Goal: Task Accomplishment & Management: Manage account settings

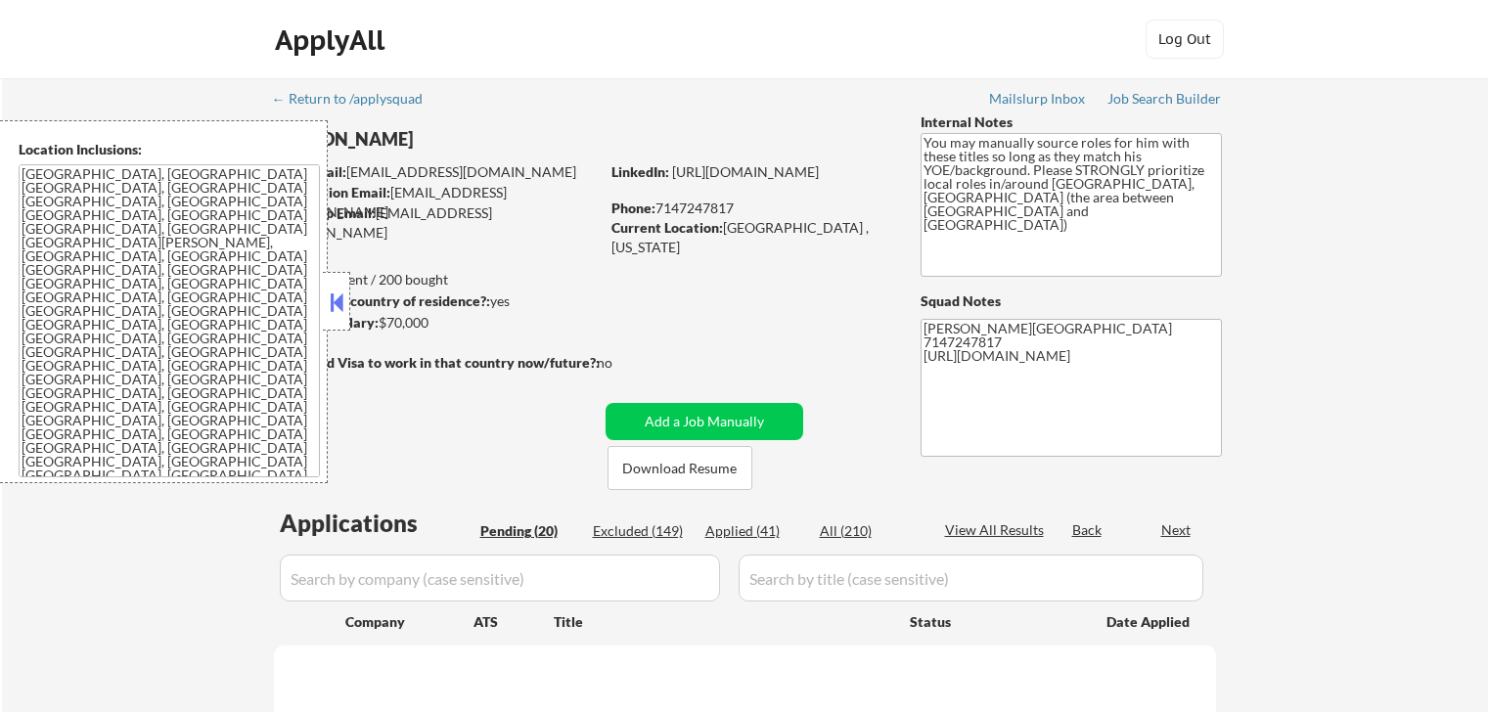
select select ""pending""
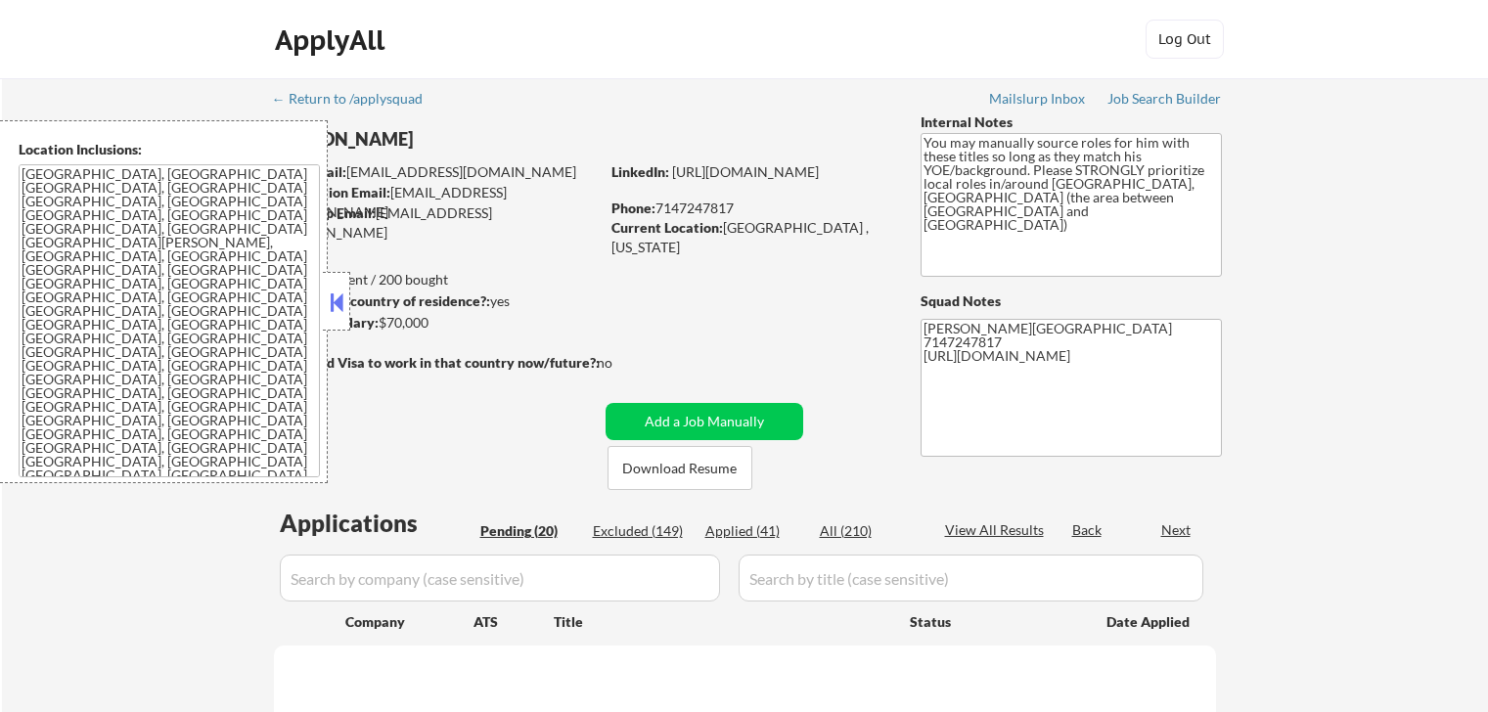
select select ""pending""
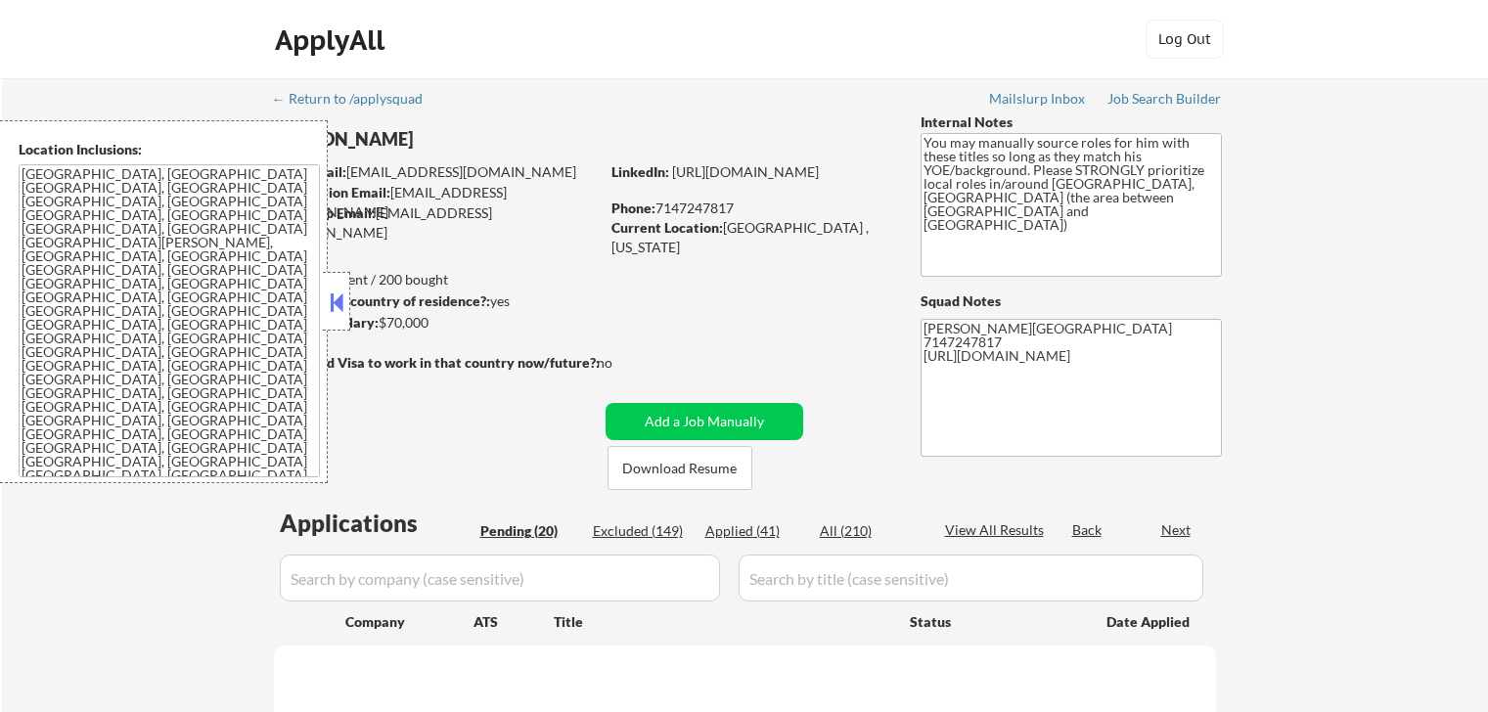
select select ""pending""
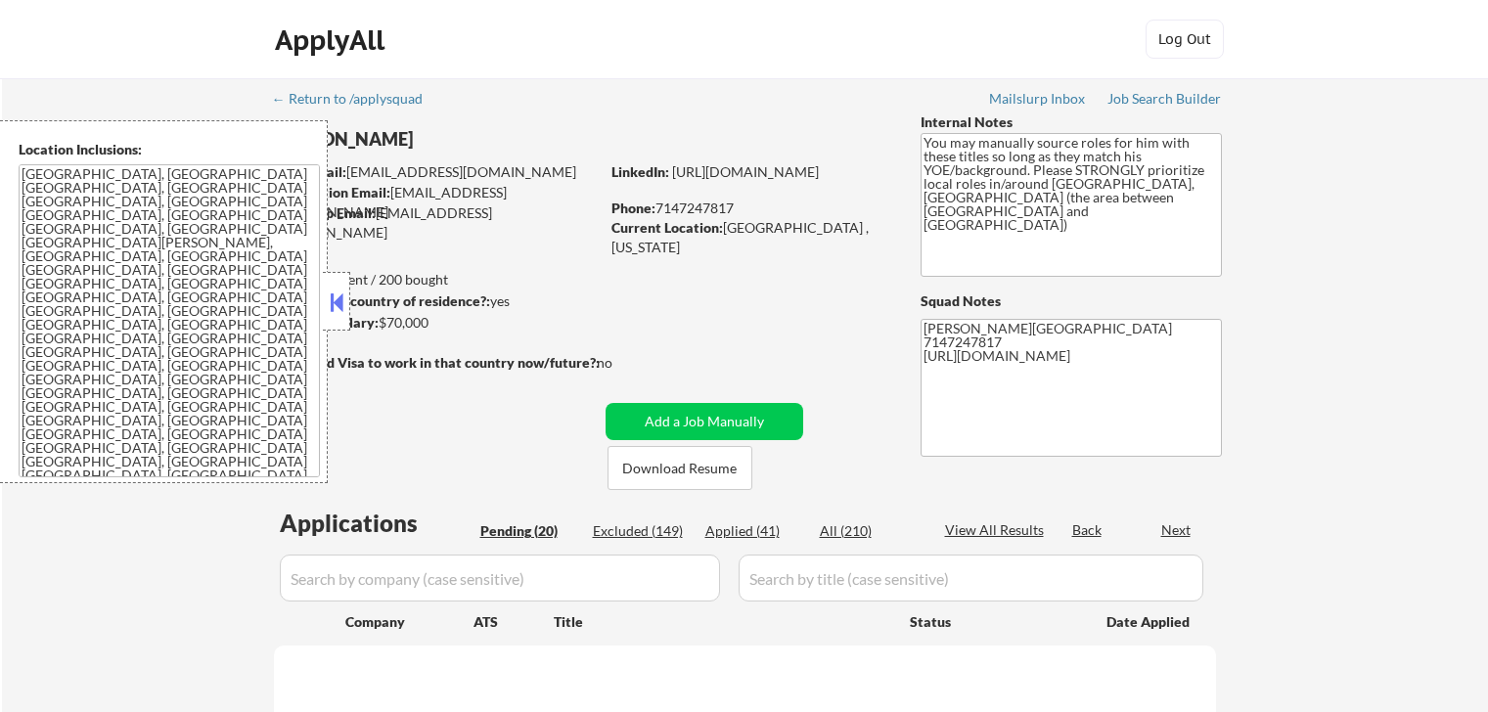
select select ""pending""
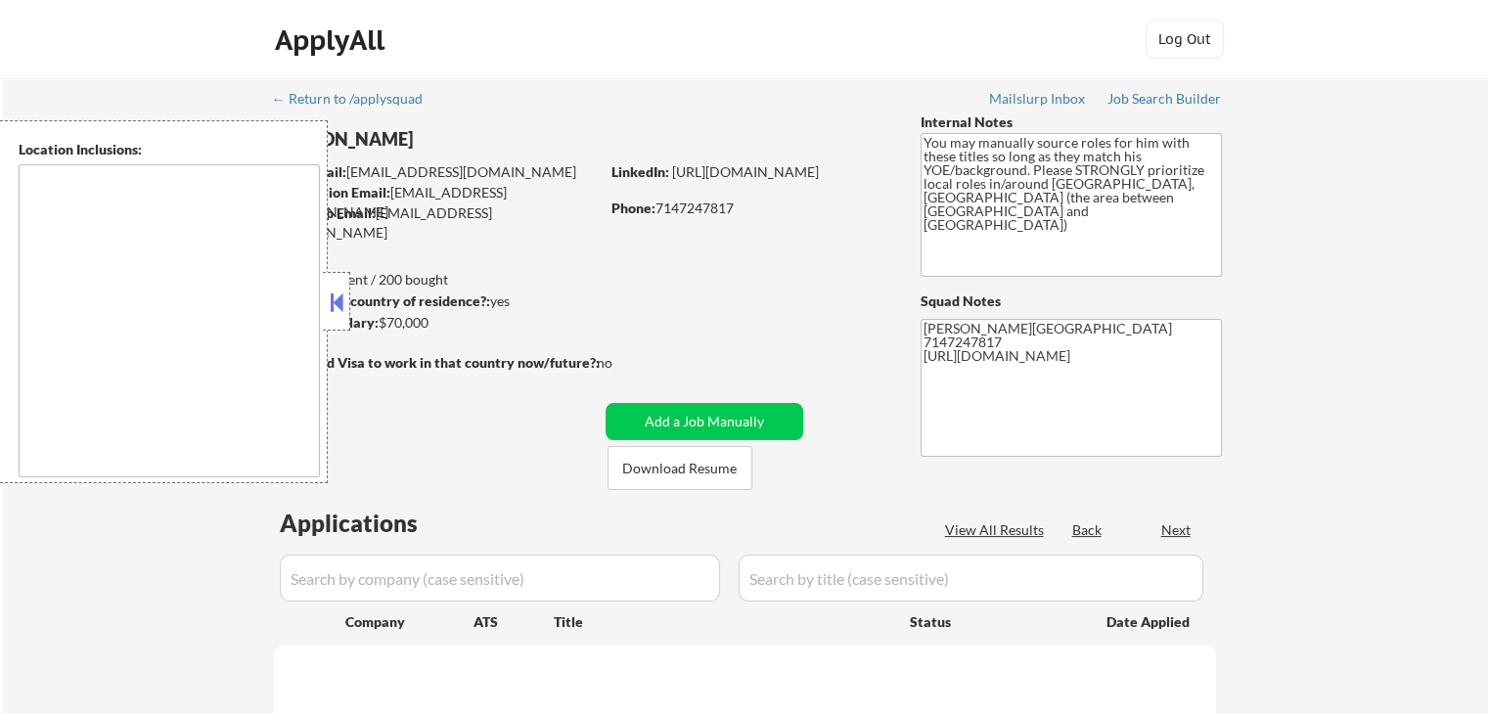
type textarea "Aliso Viejo, CA Laguna Hills, CA Laguna Niguel, CA Laguna Beach, CA Mission Vie…"
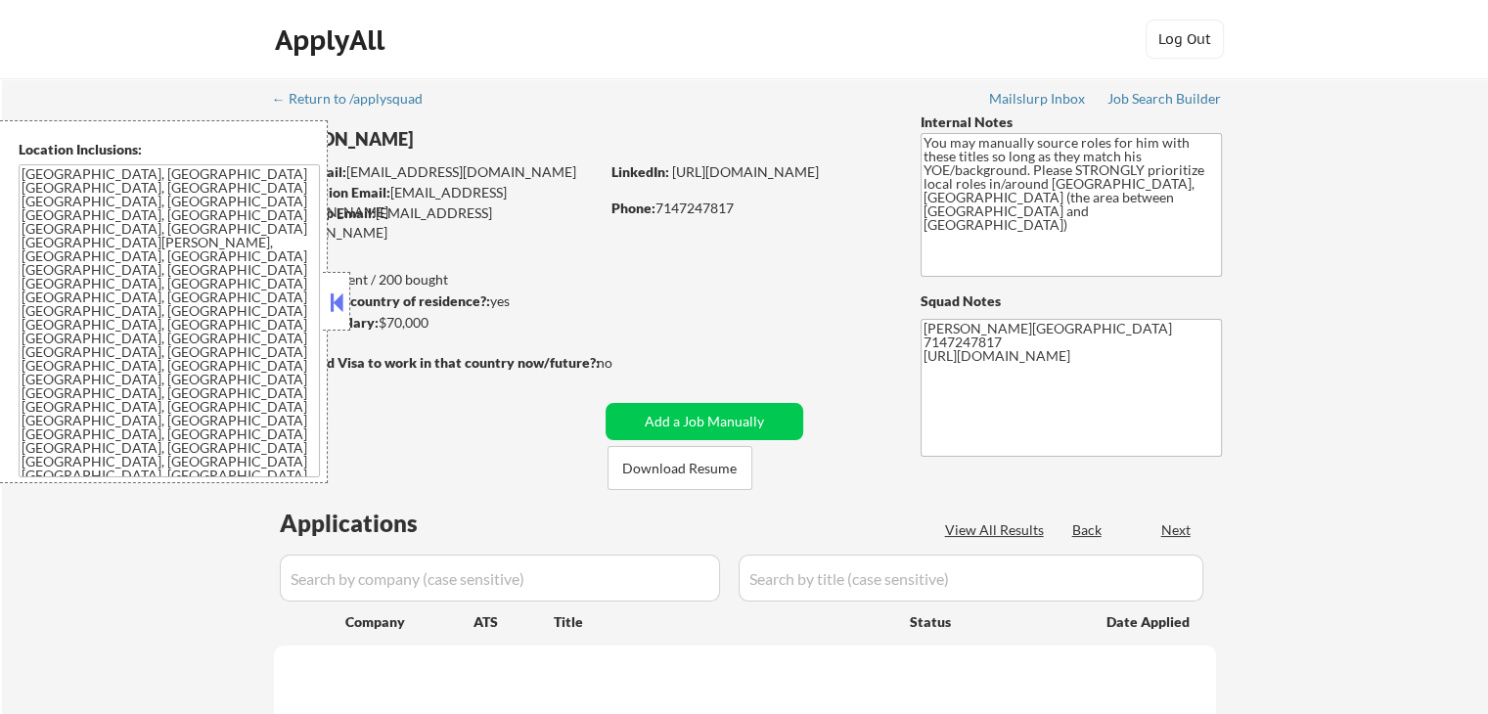
select select ""pending""
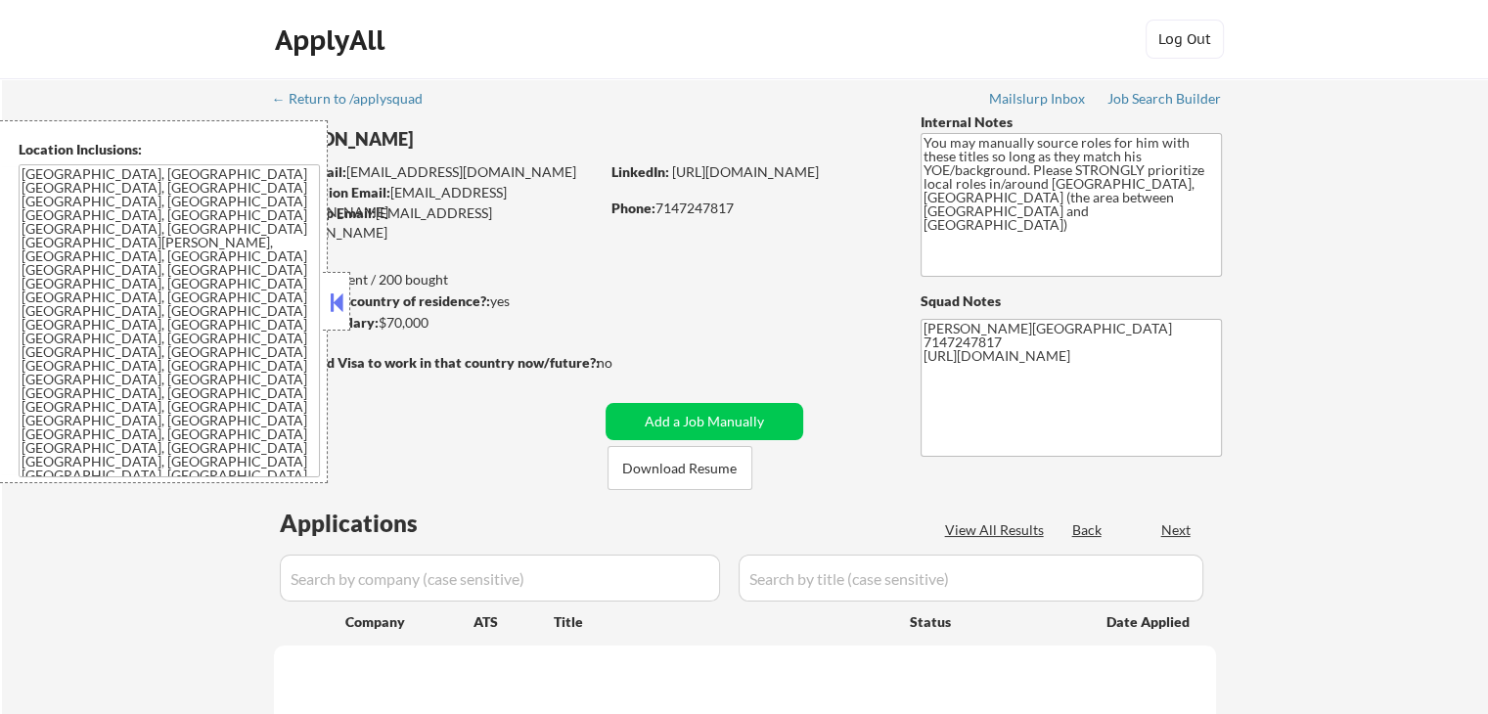
select select ""pending""
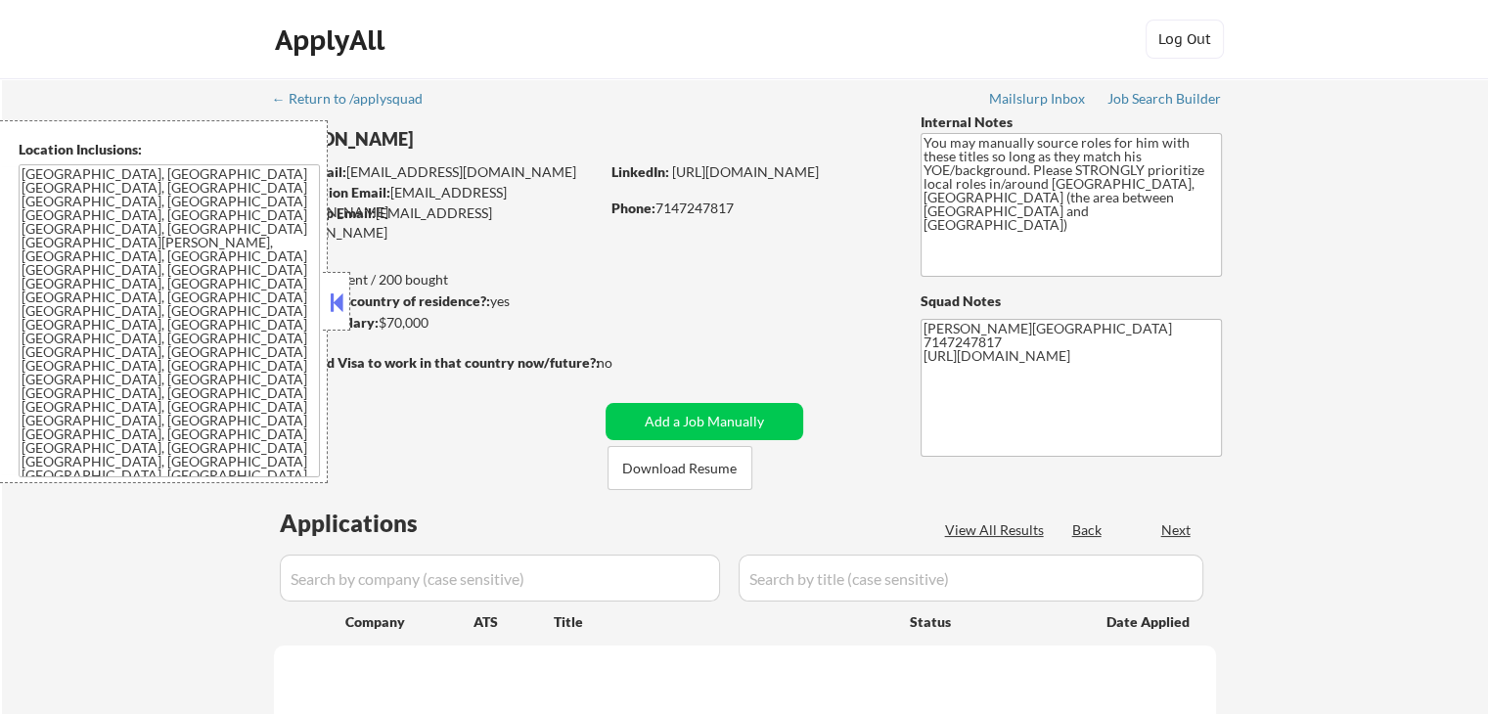
select select ""pending""
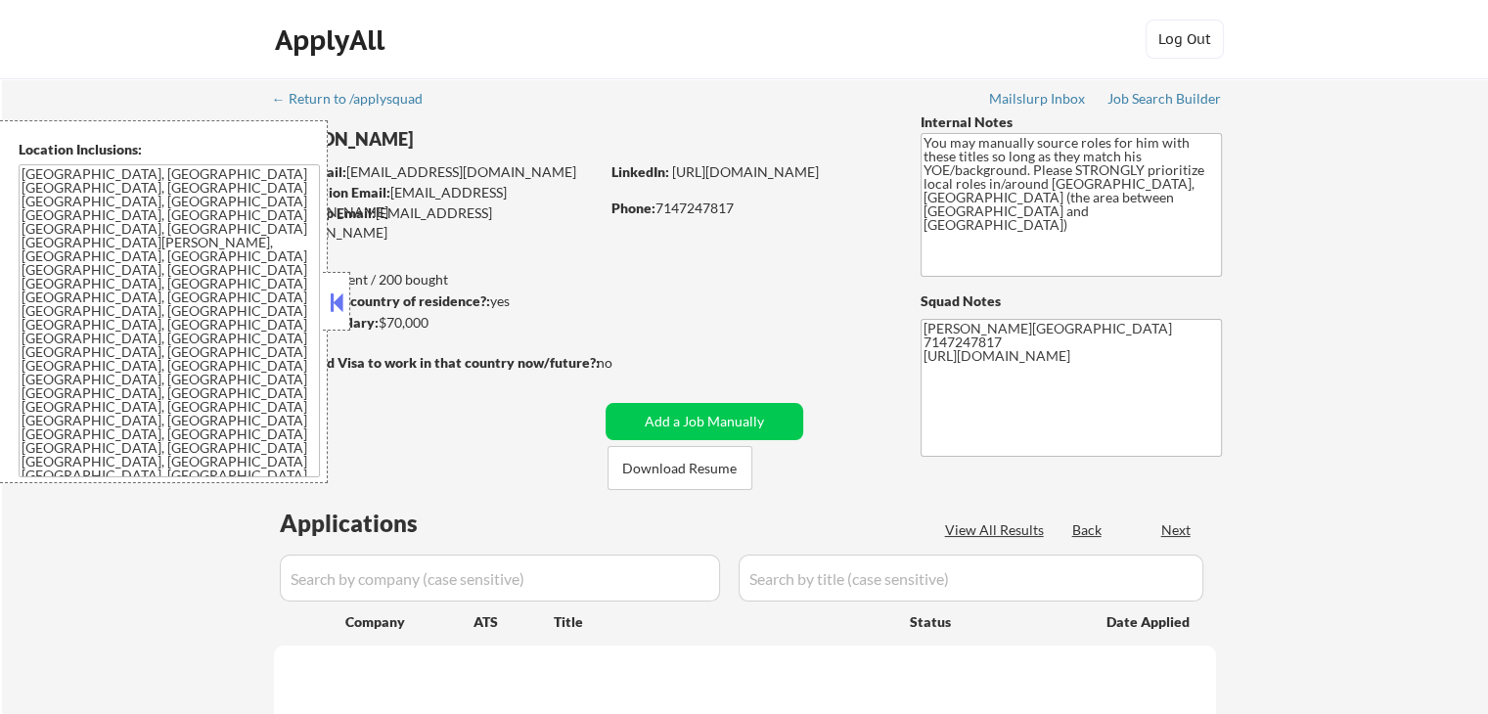
select select ""pending""
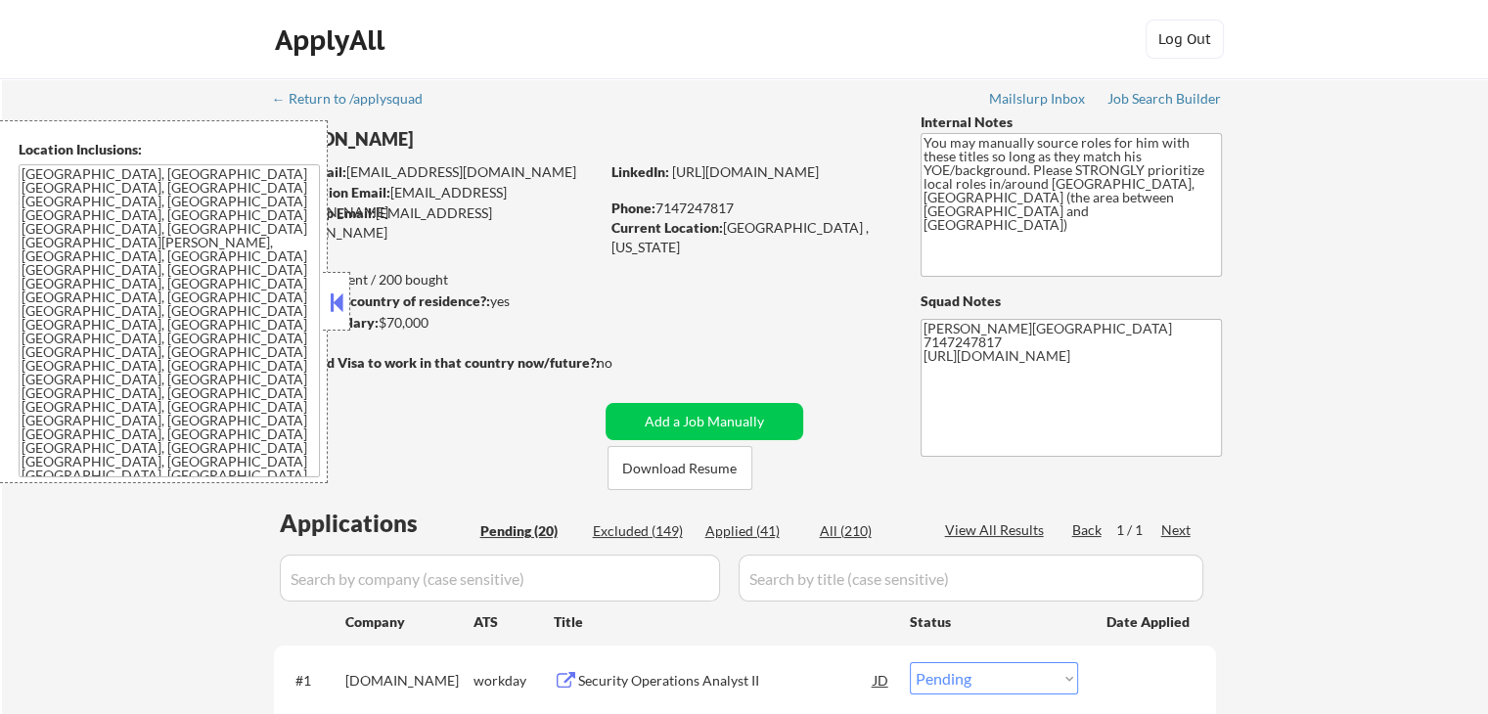
click at [341, 301] on button at bounding box center [337, 302] width 22 height 29
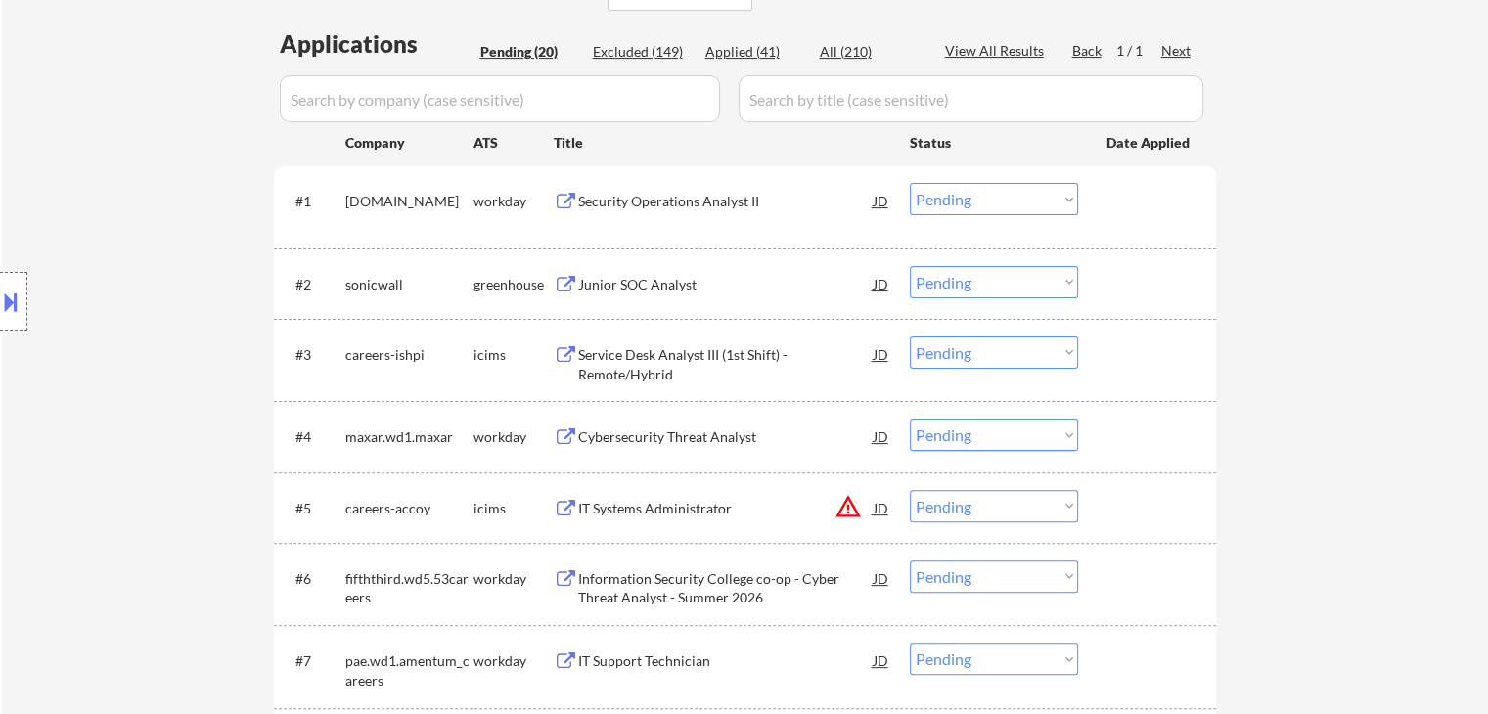
scroll to position [489, 0]
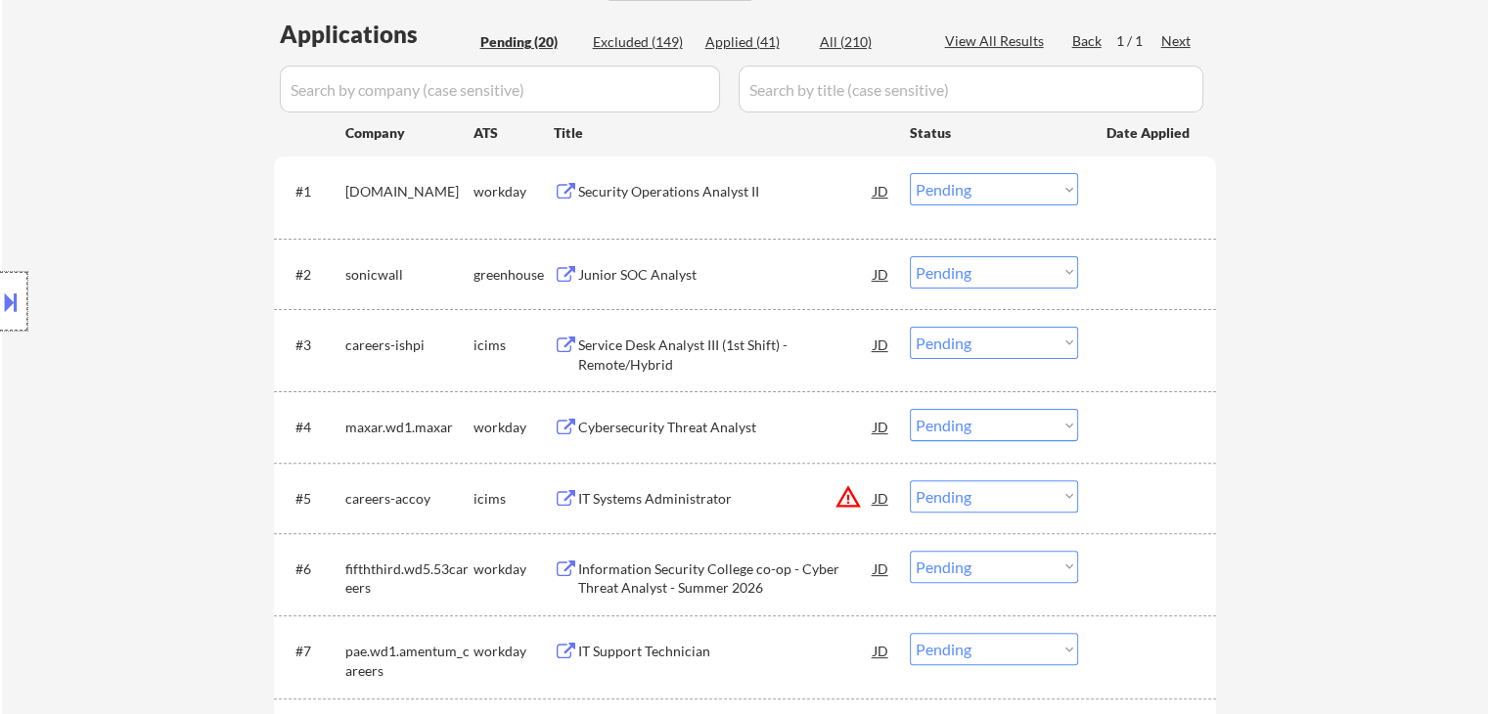
click at [0, 285] on div at bounding box center [13, 301] width 27 height 59
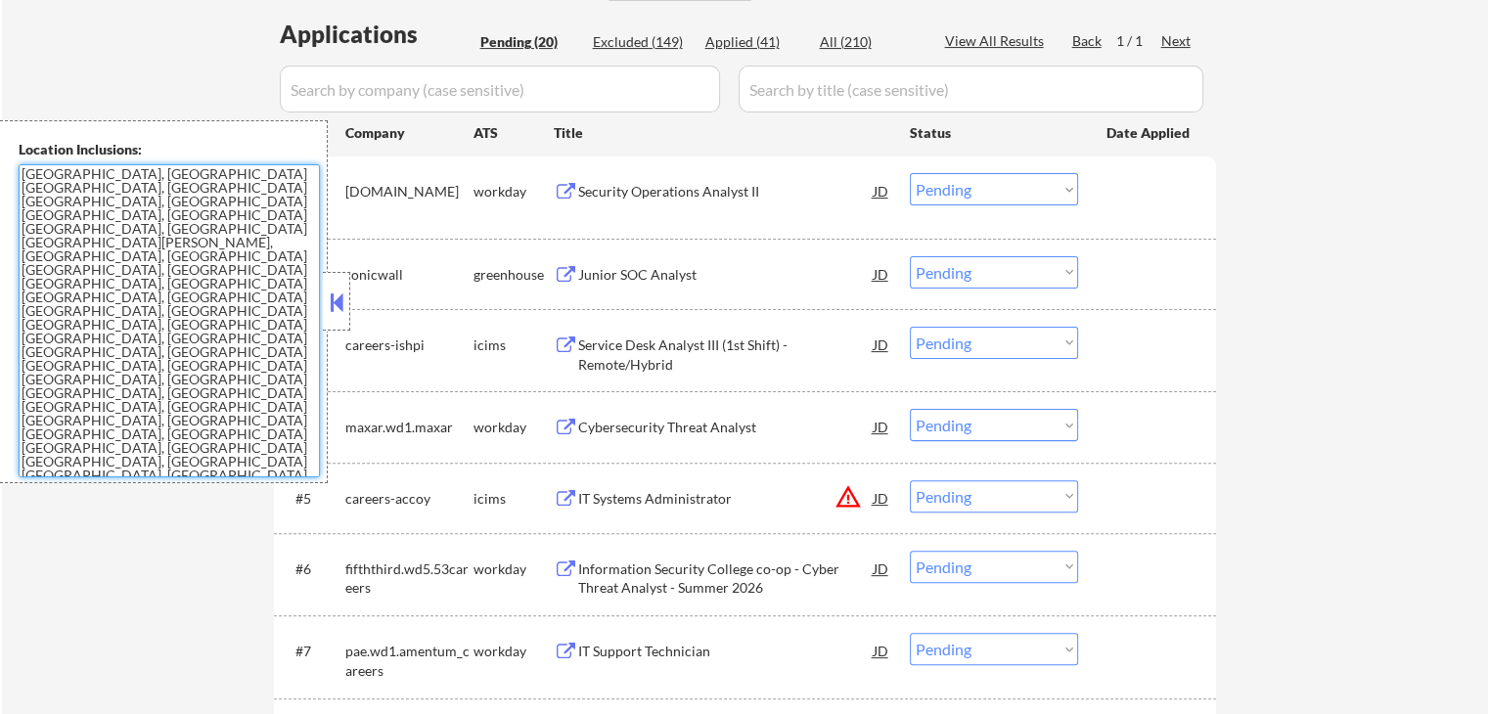
click at [115, 326] on textarea "Aliso Viejo, CA Laguna Hills, CA Laguna Niguel, CA Laguna Beach, CA Mission Vie…" at bounding box center [169, 320] width 301 height 313
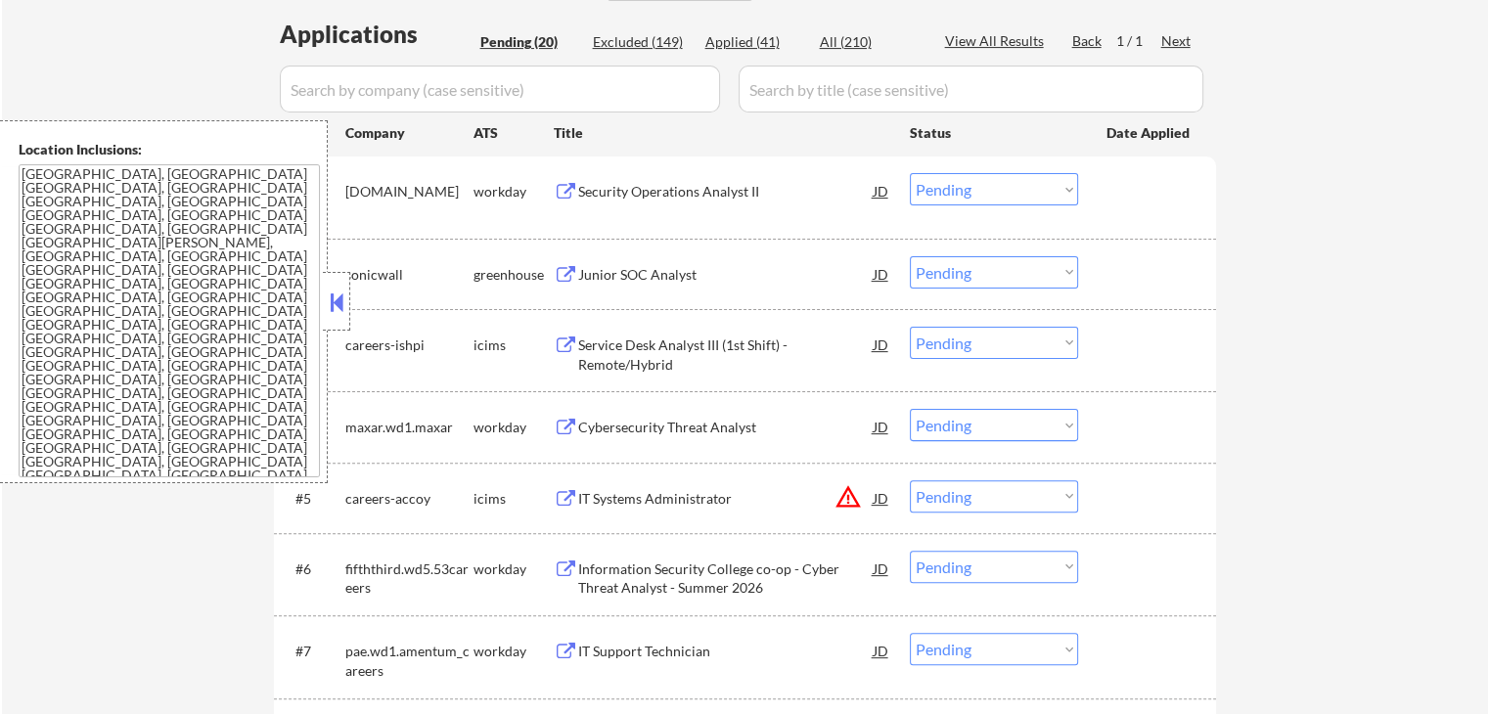
drag, startPoint x: 338, startPoint y: 309, endPoint x: 523, endPoint y: 309, distance: 184.9
click at [339, 309] on button at bounding box center [337, 302] width 22 height 29
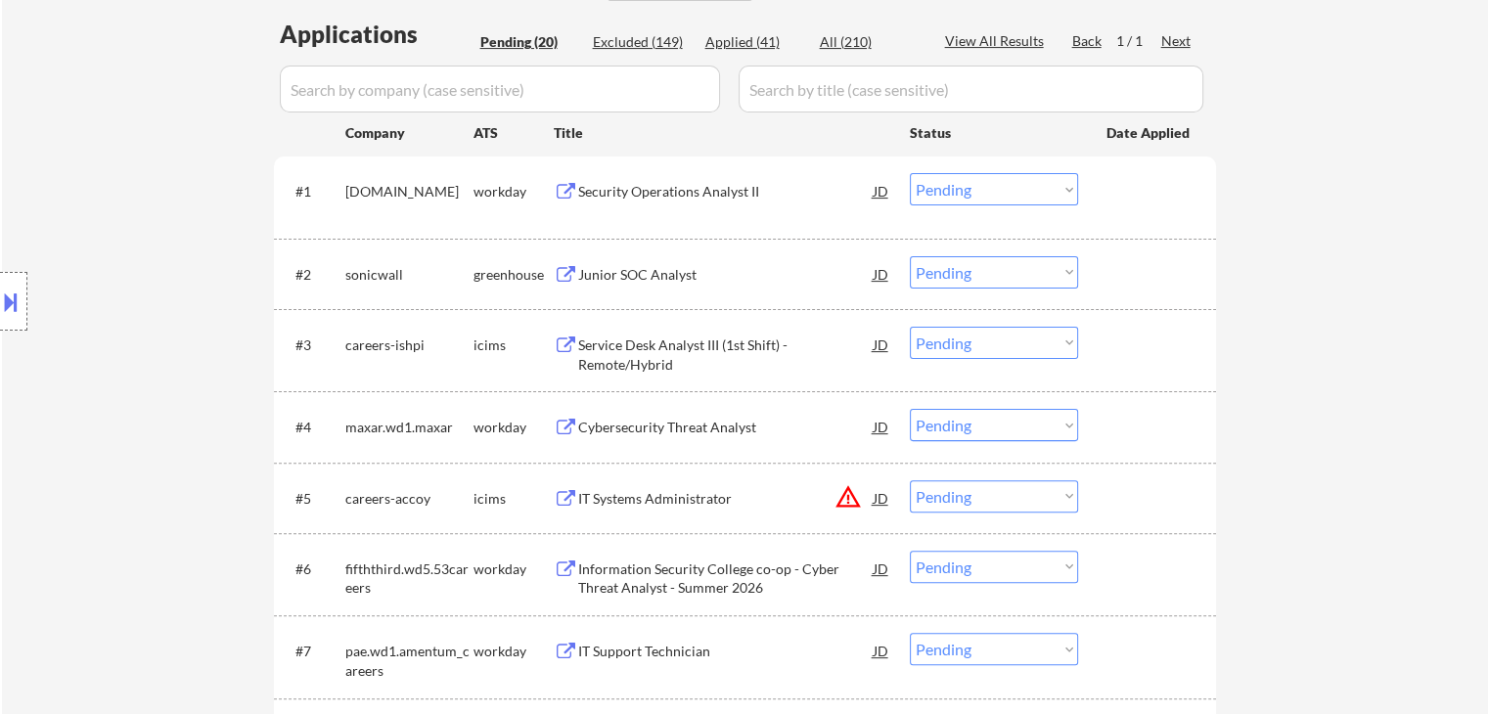
click at [660, 283] on div "Junior SOC Analyst" at bounding box center [726, 275] width 296 height 20
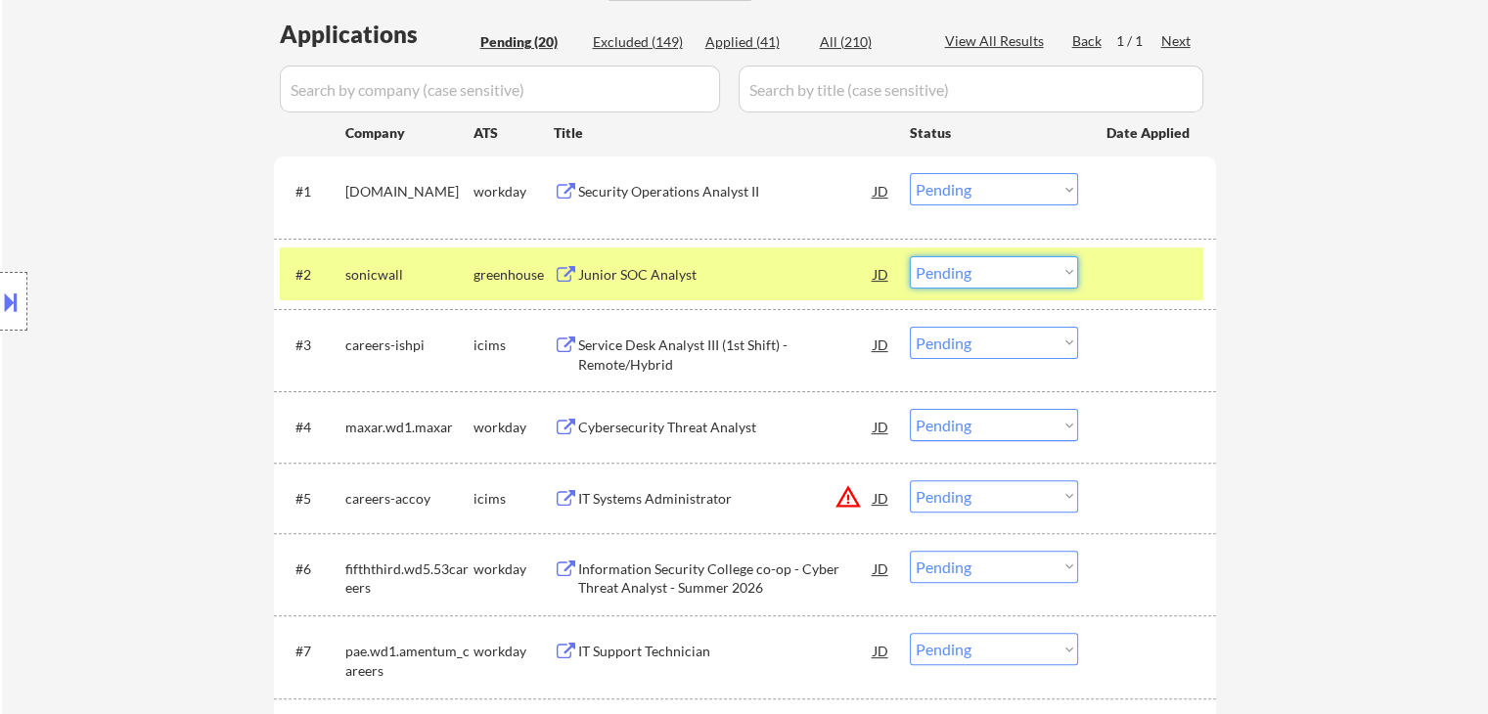
drag, startPoint x: 1002, startPoint y: 271, endPoint x: 1006, endPoint y: 283, distance: 12.4
click at [1005, 276] on select "Choose an option... Pending Applied Excluded (Questions) Excluded (Expired) Exc…" at bounding box center [994, 272] width 168 height 32
click at [910, 256] on select "Choose an option... Pending Applied Excluded (Questions) Excluded (Expired) Exc…" at bounding box center [994, 272] width 168 height 32
drag, startPoint x: 1149, startPoint y: 288, endPoint x: 1043, endPoint y: 325, distance: 112.0
click at [1146, 288] on div at bounding box center [1150, 273] width 86 height 35
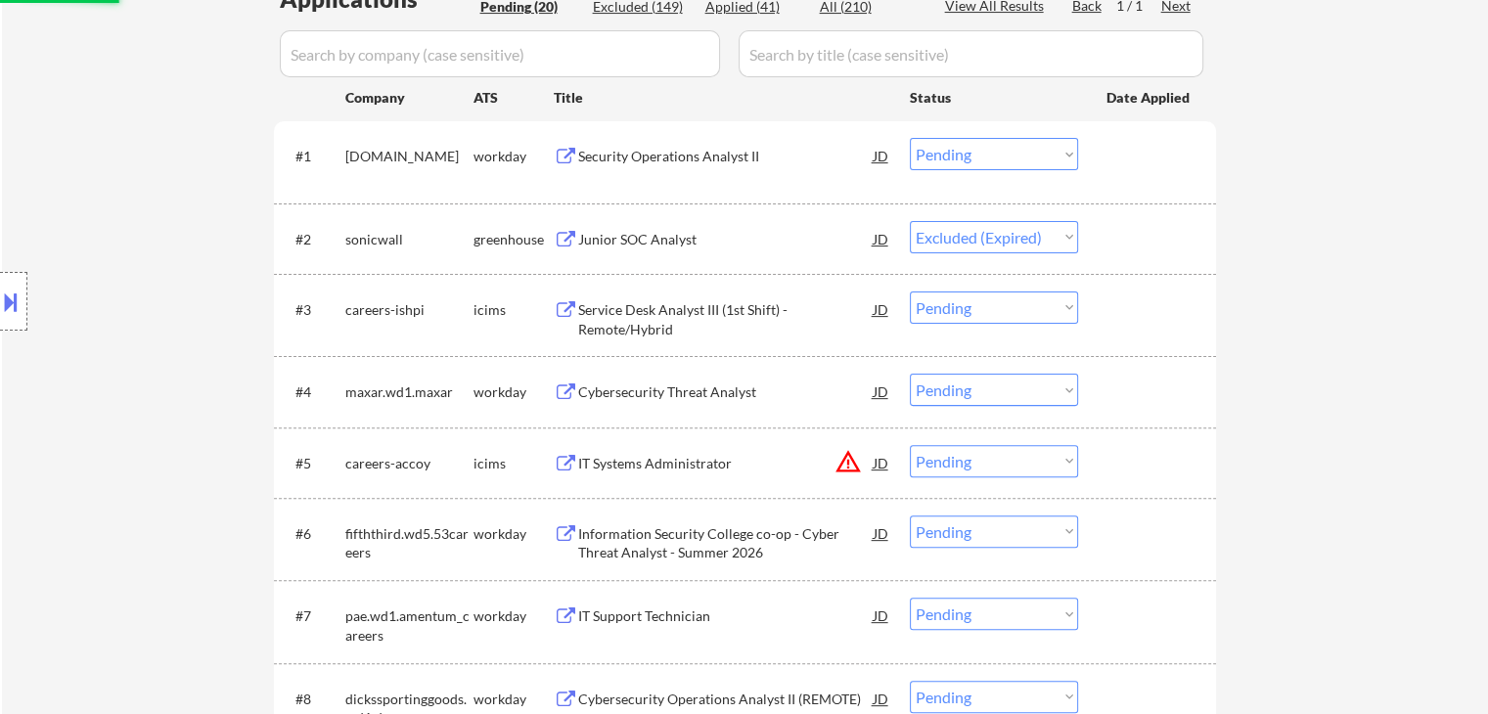
scroll to position [587, 0]
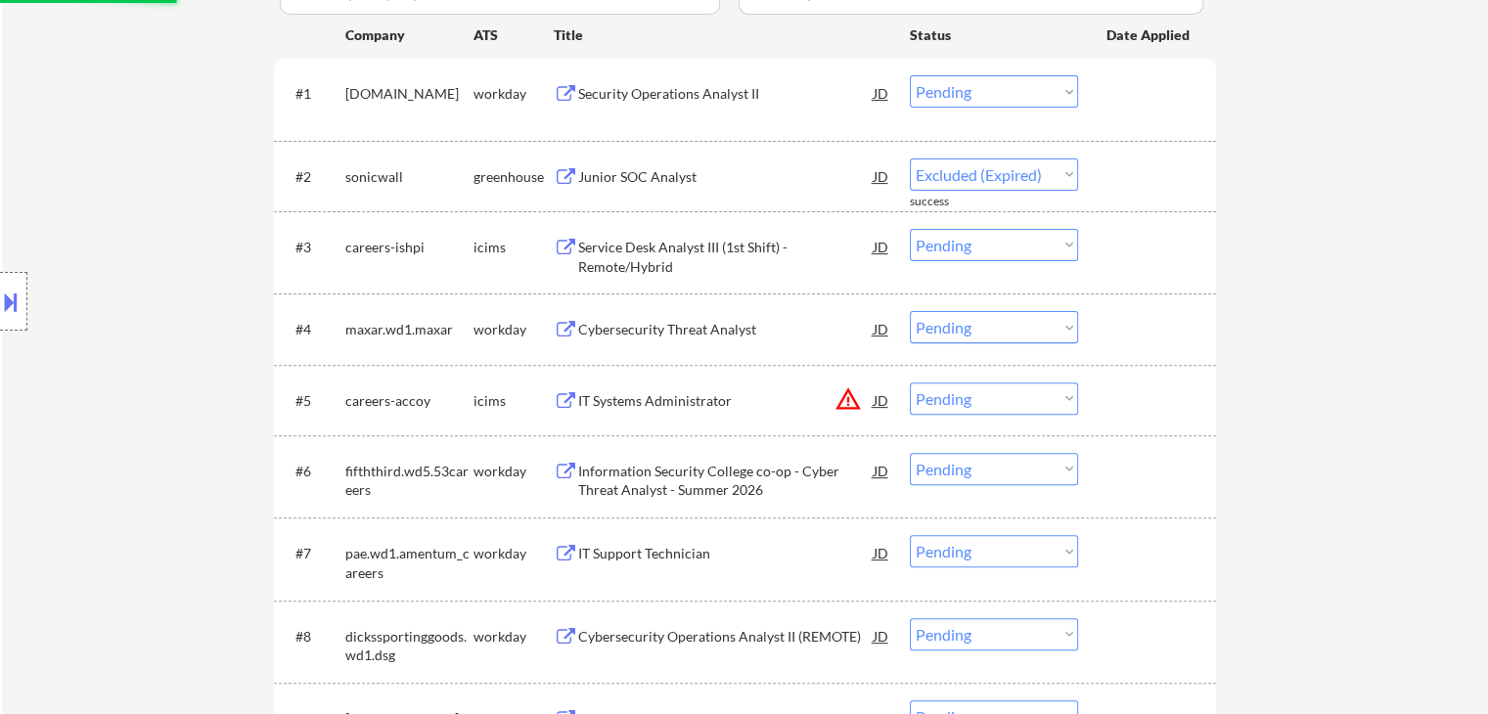
select select ""pending""
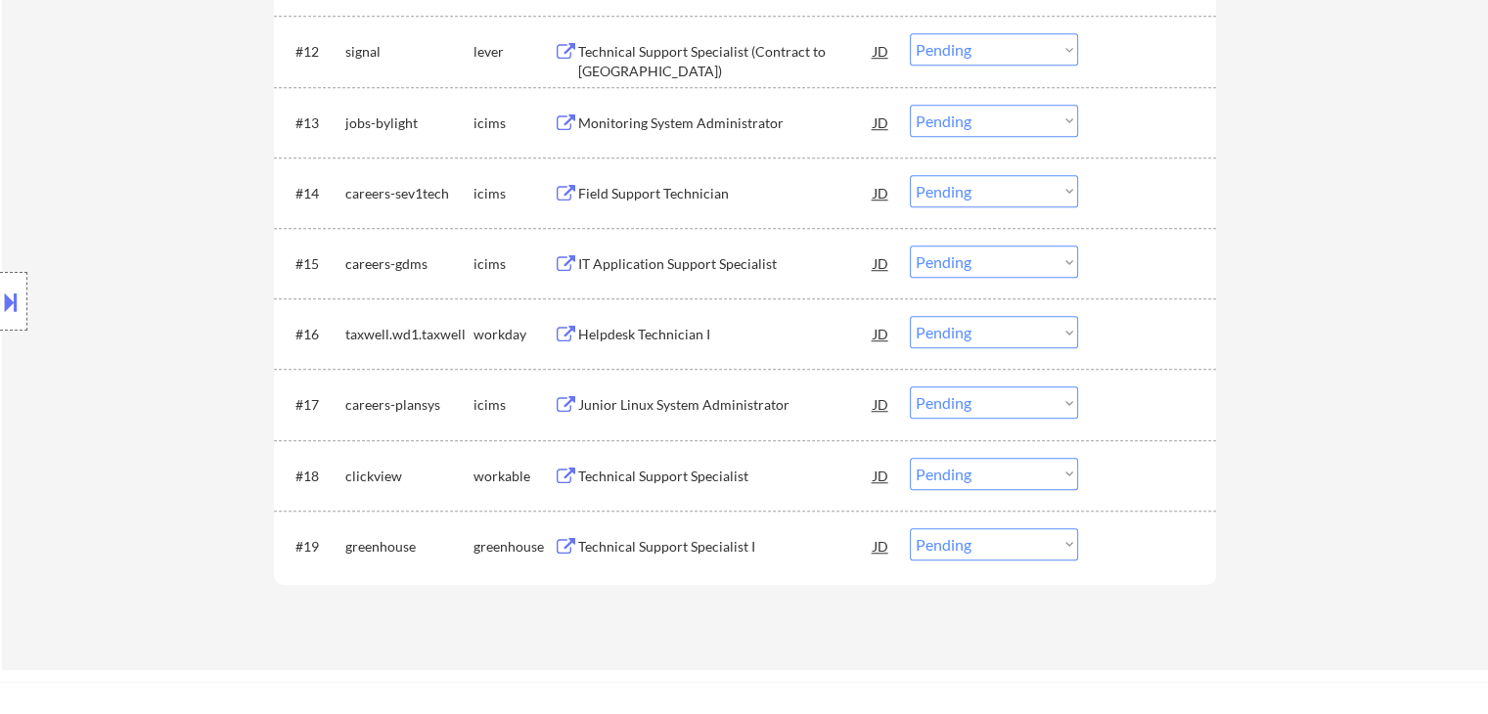
scroll to position [1468, 0]
click at [724, 543] on div "Technical Support Specialist I" at bounding box center [726, 545] width 296 height 20
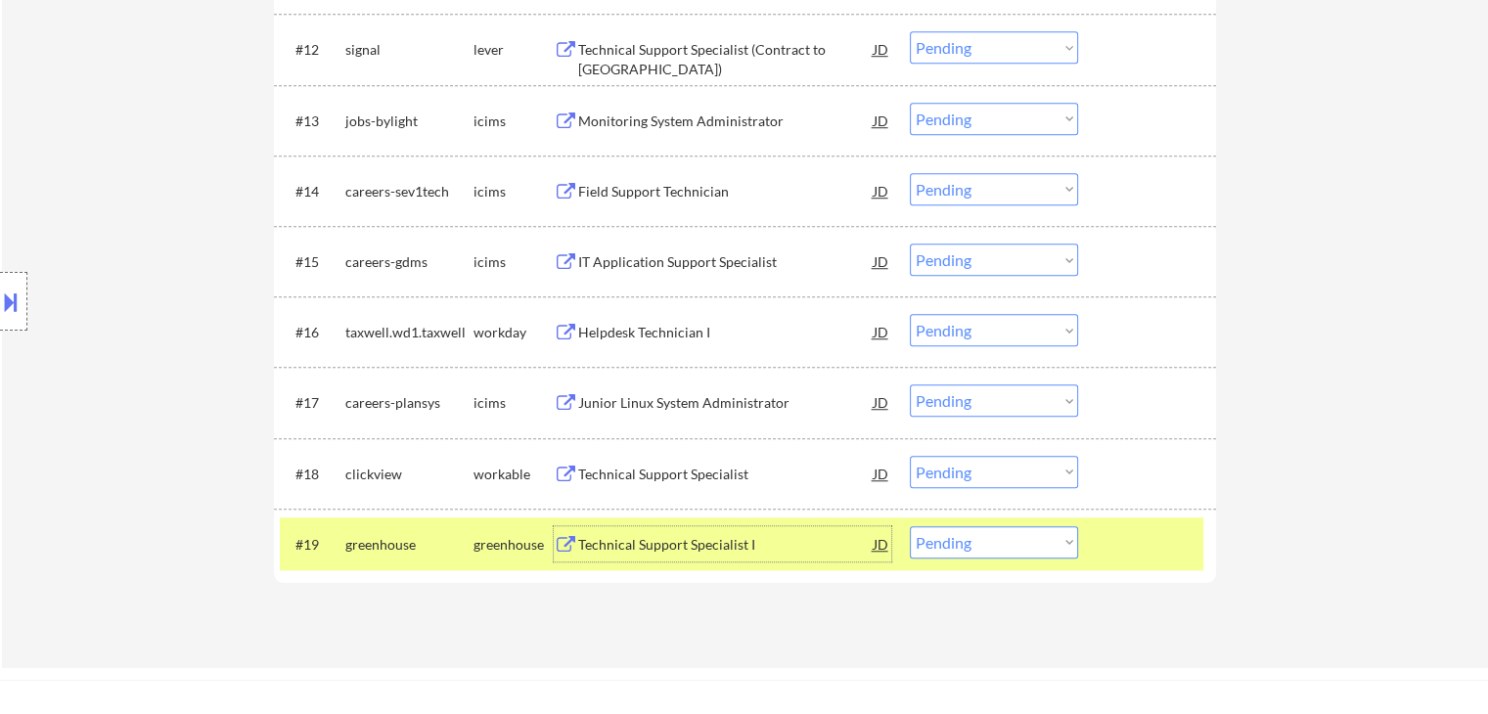
click at [1031, 540] on select "Choose an option... Pending Applied Excluded (Questions) Excluded (Expired) Exc…" at bounding box center [994, 542] width 168 height 32
select select ""excluded""
click at [910, 526] on select "Choose an option... Pending Applied Excluded (Questions) Excluded (Expired) Exc…" at bounding box center [994, 542] width 168 height 32
click at [680, 465] on div "Technical Support Specialist" at bounding box center [726, 475] width 296 height 20
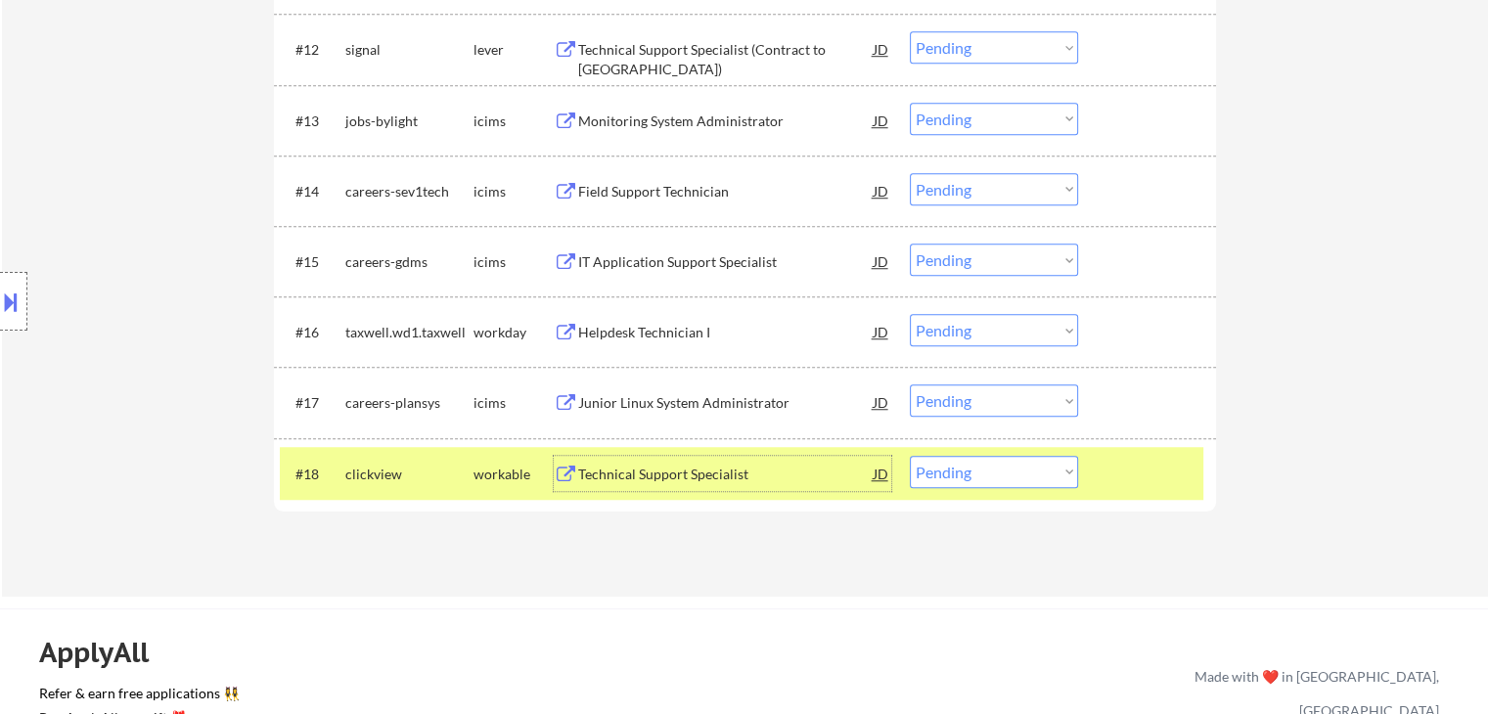
click at [985, 474] on select "Choose an option... Pending Applied Excluded (Questions) Excluded (Expired) Exc…" at bounding box center [994, 472] width 168 height 32
select select ""excluded""
click at [910, 456] on select "Choose an option... Pending Applied Excluded (Questions) Excluded (Expired) Exc…" at bounding box center [994, 472] width 168 height 32
click at [1139, 465] on div at bounding box center [1150, 473] width 86 height 35
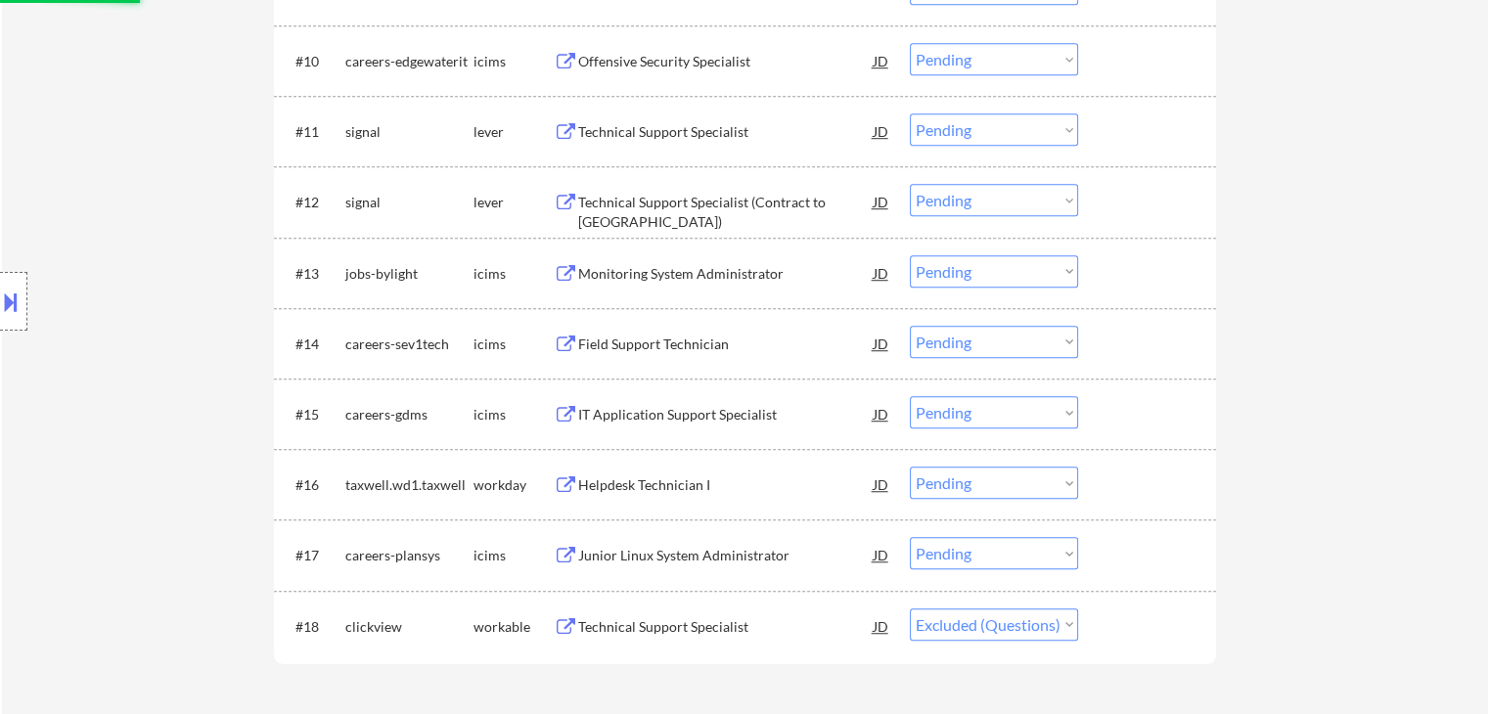
scroll to position [1272, 0]
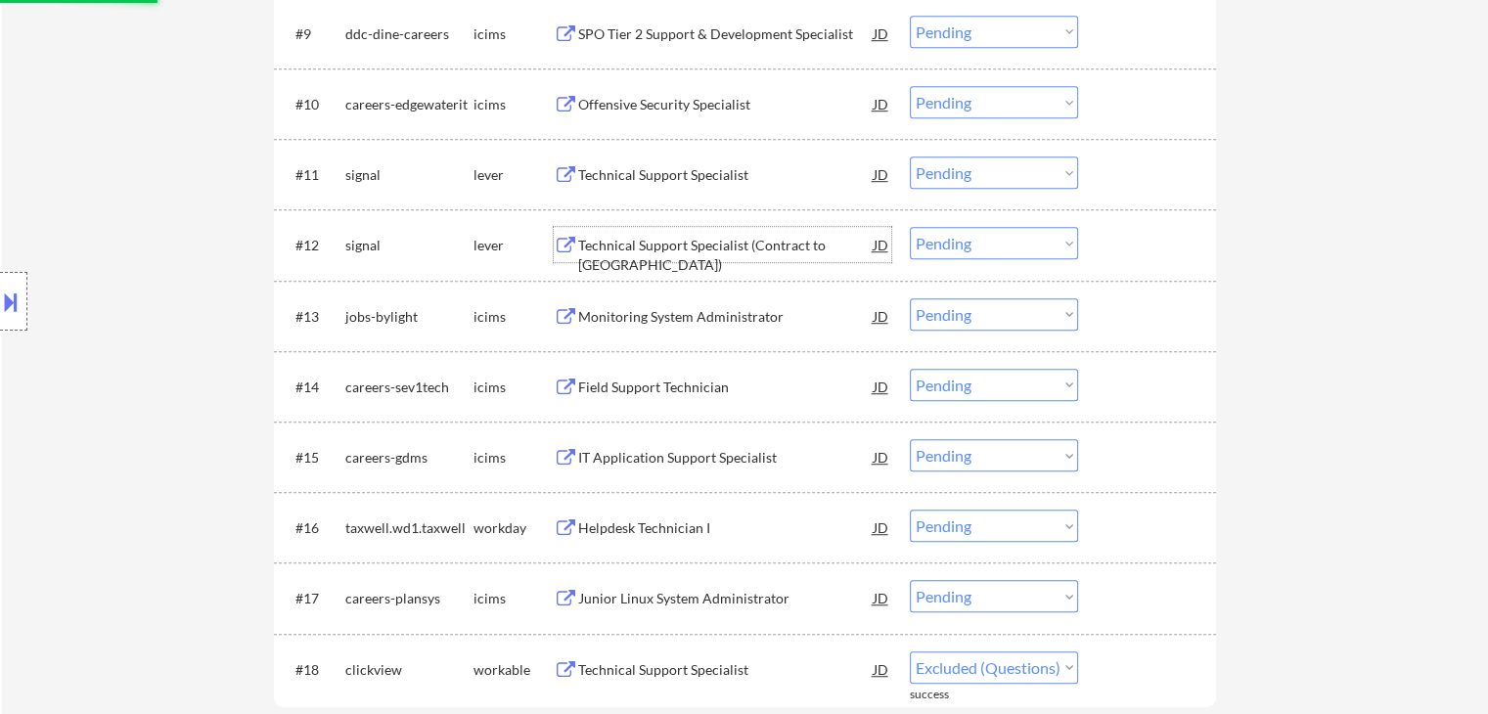
click at [662, 248] on div "Technical Support Specialist (Contract to Perm)" at bounding box center [726, 255] width 296 height 38
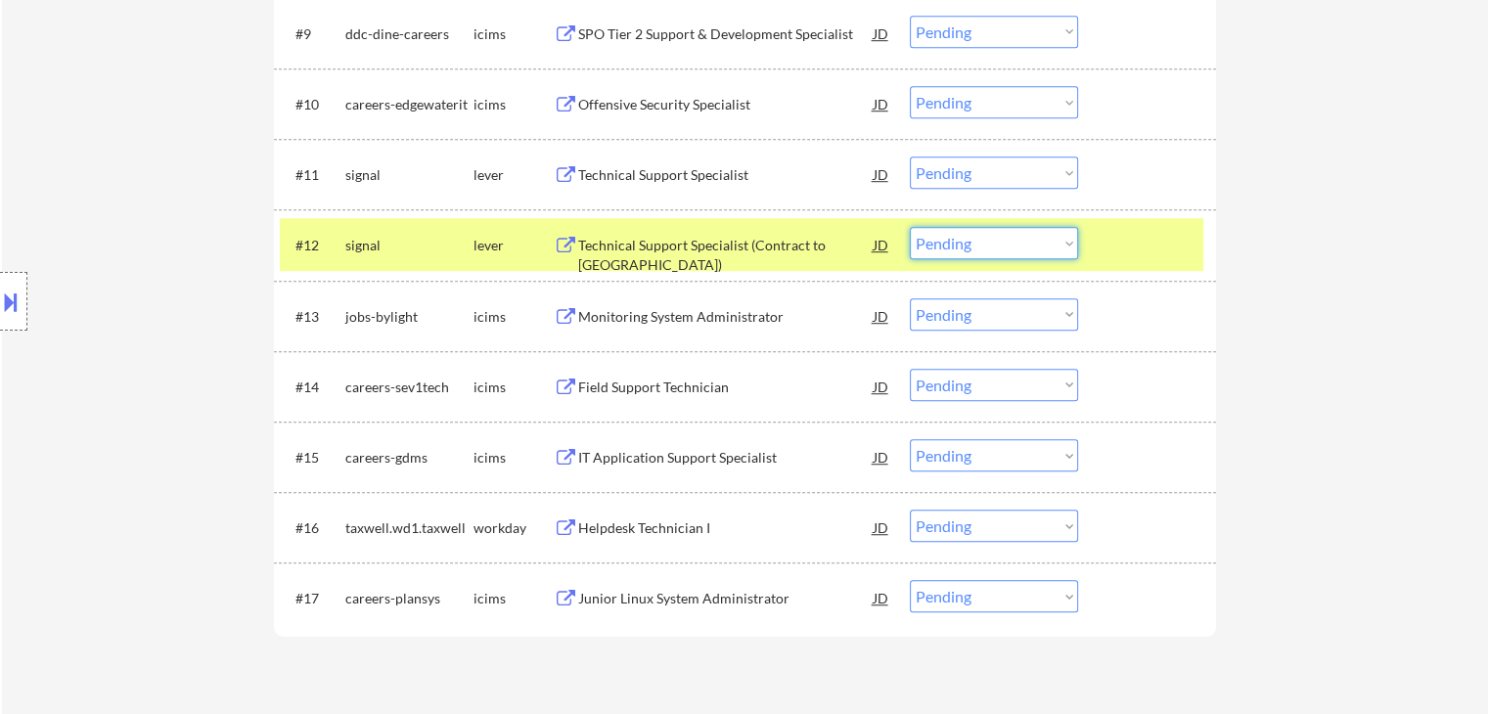
drag, startPoint x: 1018, startPoint y: 248, endPoint x: 1021, endPoint y: 257, distance: 10.2
click at [1019, 251] on select "Choose an option... Pending Applied Excluded (Questions) Excluded (Expired) Exc…" at bounding box center [994, 243] width 168 height 32
click at [910, 227] on select "Choose an option... Pending Applied Excluded (Questions) Excluded (Expired) Exc…" at bounding box center [994, 243] width 168 height 32
click at [1101, 257] on div "#12 signal lever Technical Support Specialist (Contract to Perm) JD Choose an o…" at bounding box center [742, 244] width 924 height 53
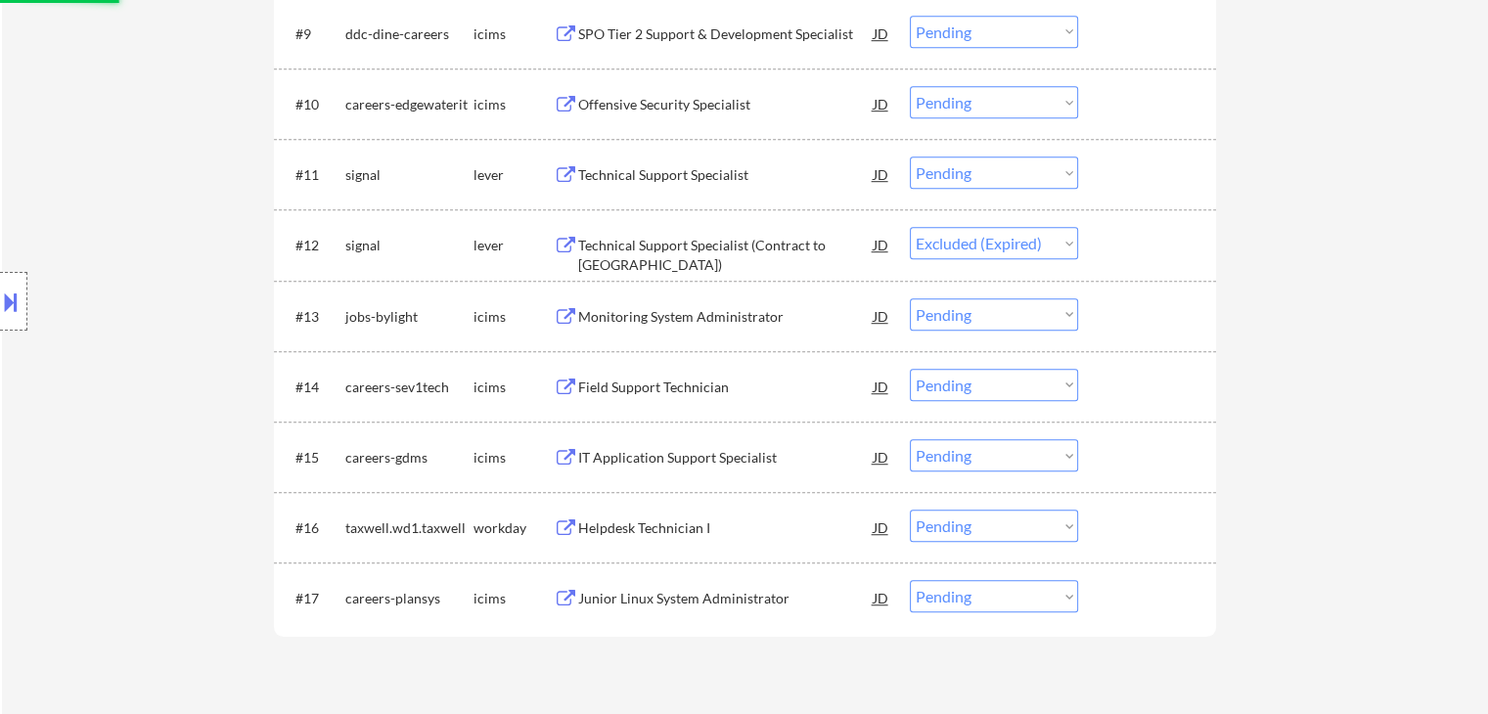
click at [609, 165] on div "Technical Support Specialist" at bounding box center [726, 175] width 296 height 20
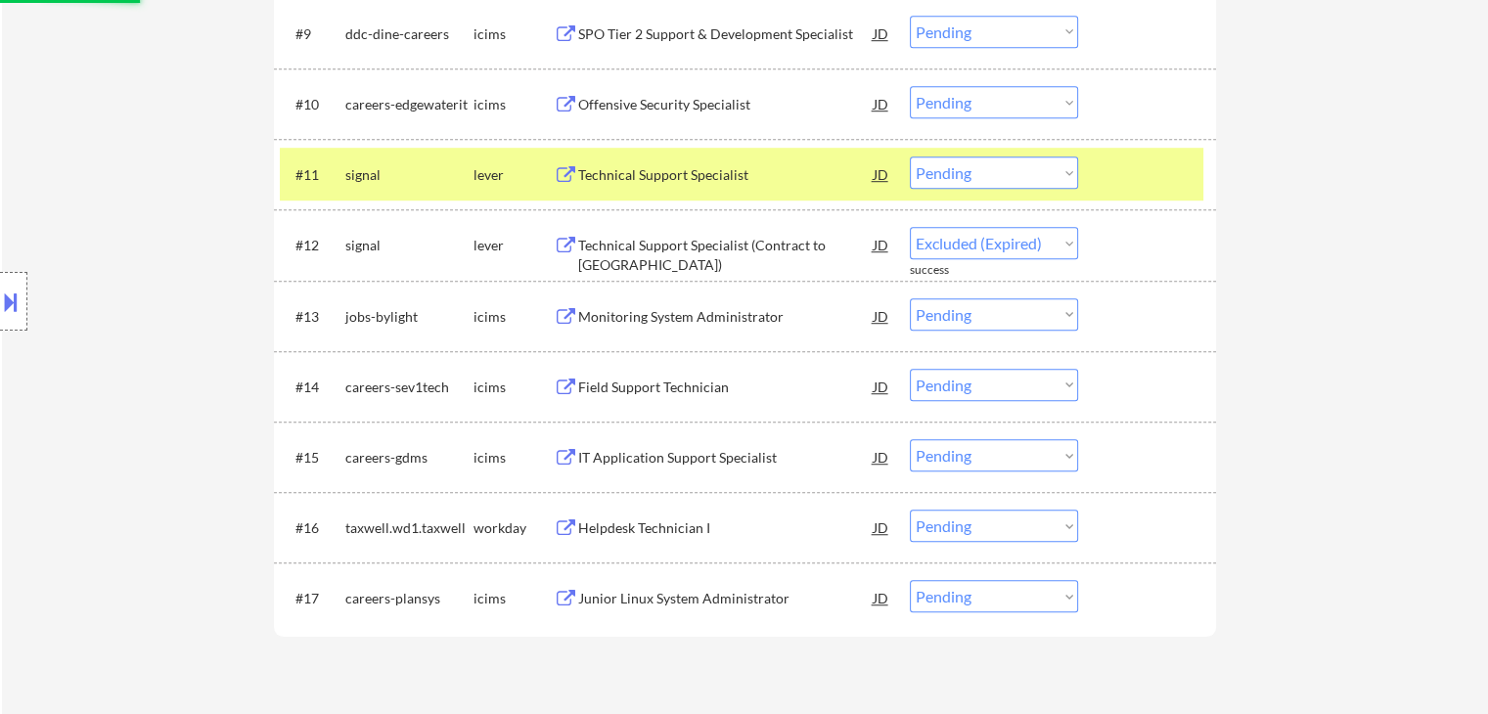
select select ""pending""
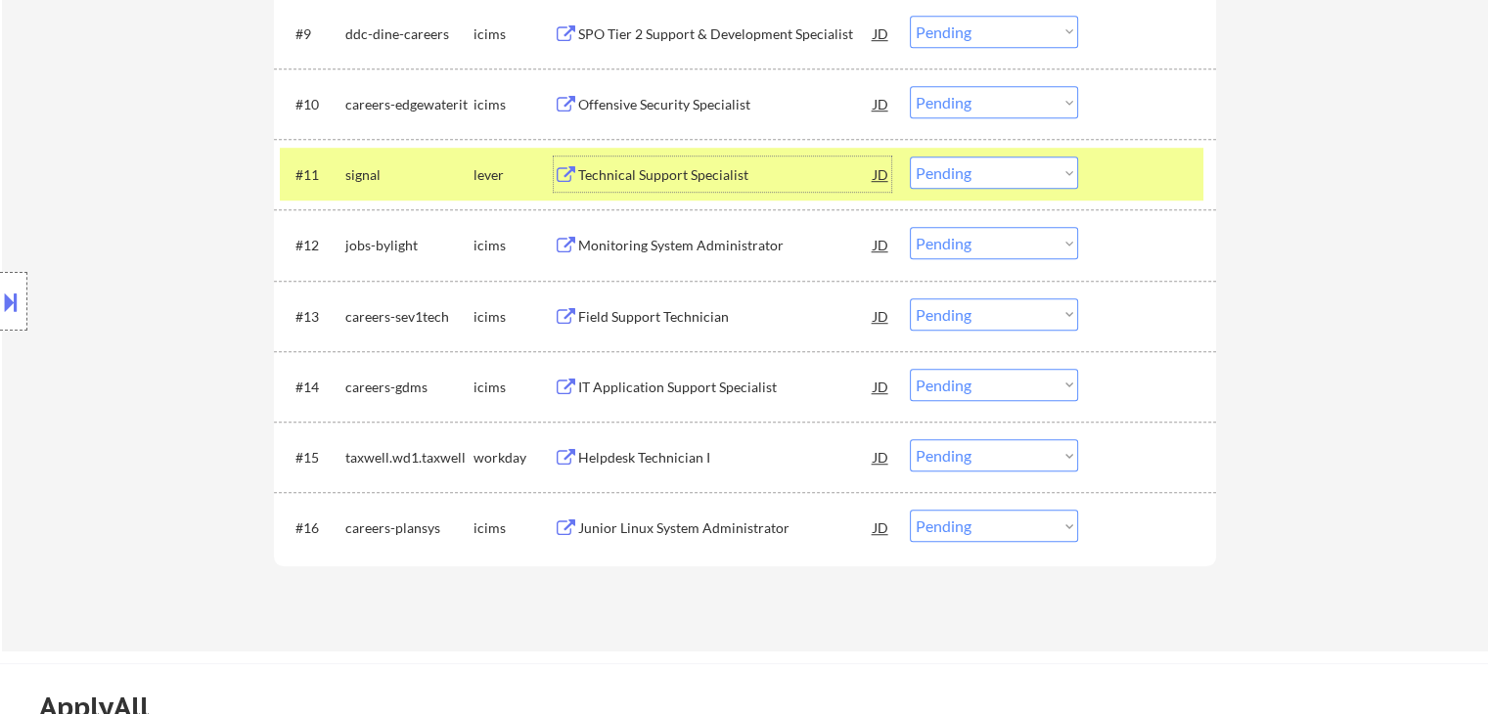
click at [629, 169] on div "Technical Support Specialist" at bounding box center [726, 175] width 296 height 20
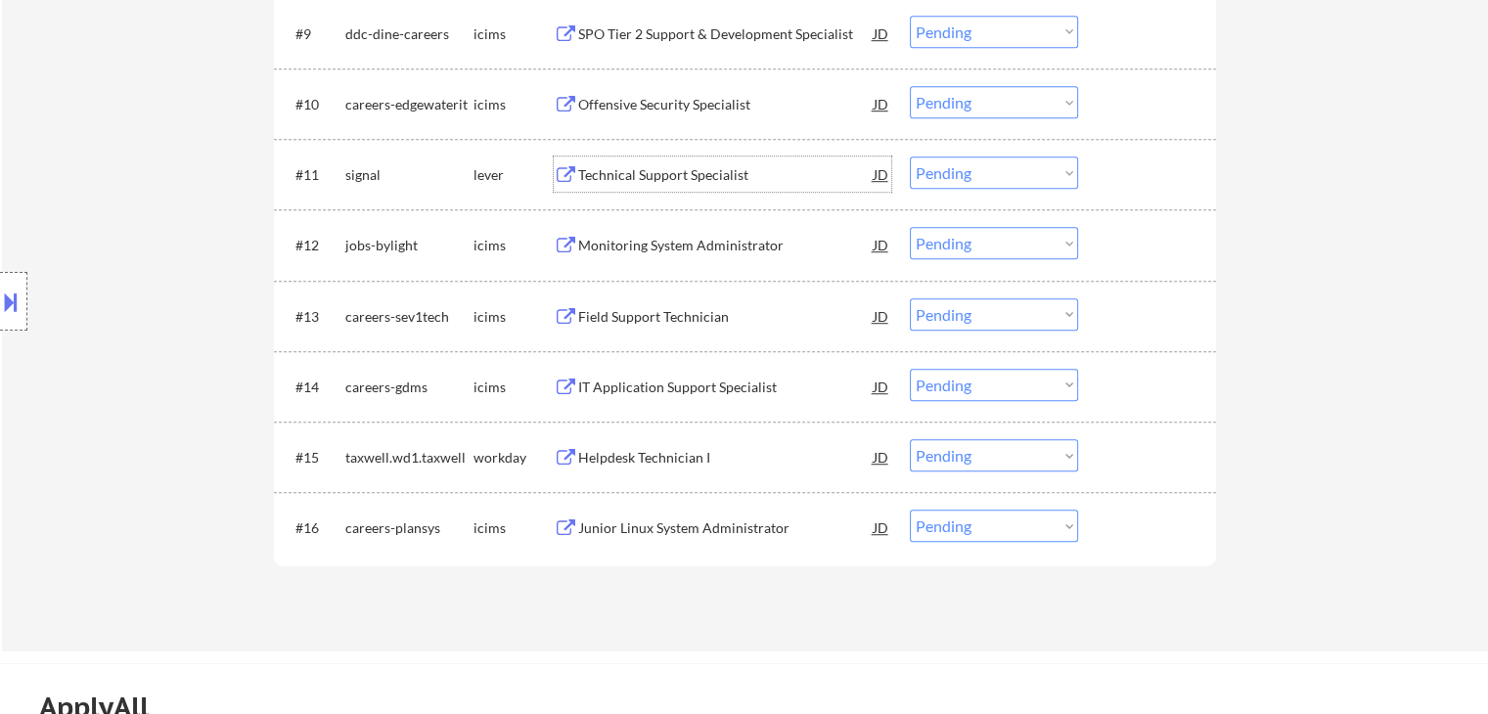
click at [1021, 173] on select "Choose an option... Pending Applied Excluded (Questions) Excluded (Expired) Exc…" at bounding box center [994, 173] width 168 height 32
click at [910, 157] on select "Choose an option... Pending Applied Excluded (Questions) Excluded (Expired) Exc…" at bounding box center [994, 173] width 168 height 32
select select ""pending""
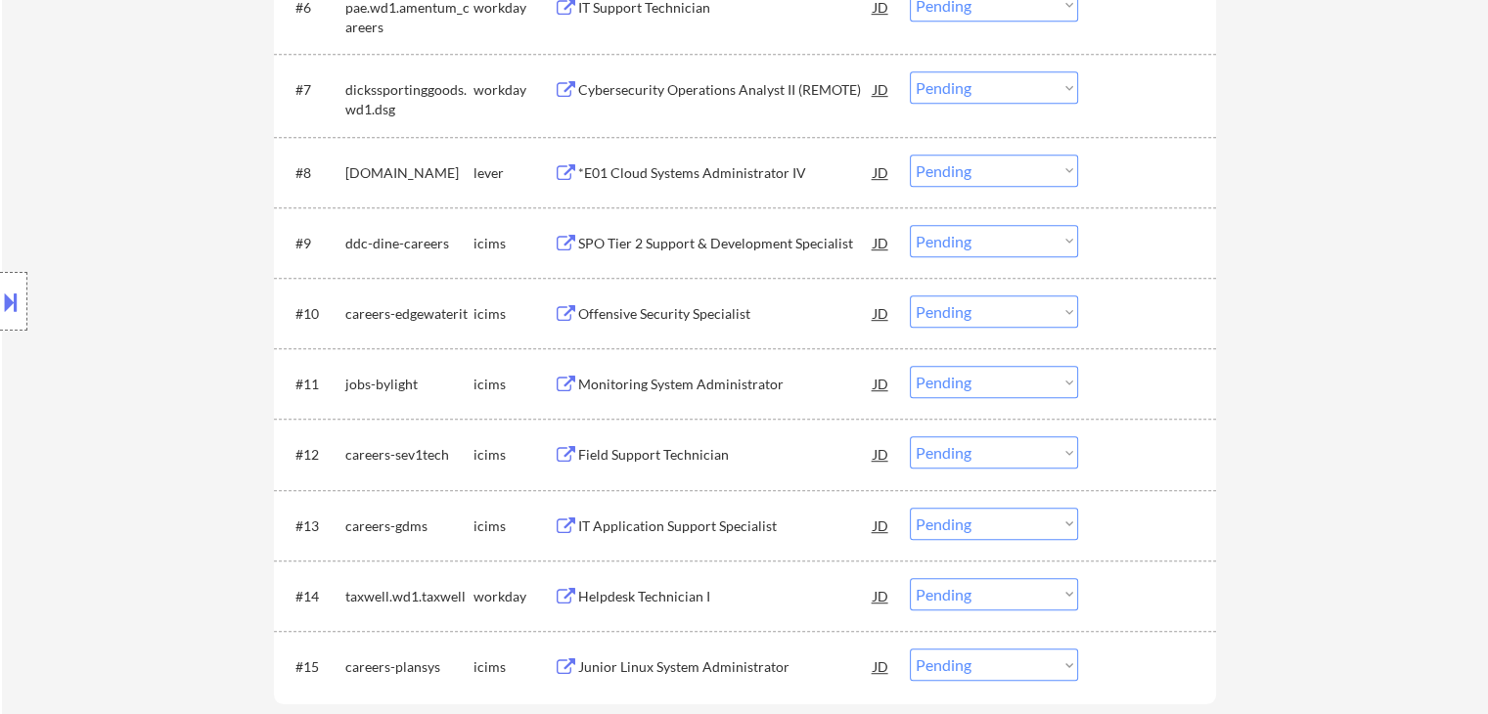
scroll to position [979, 0]
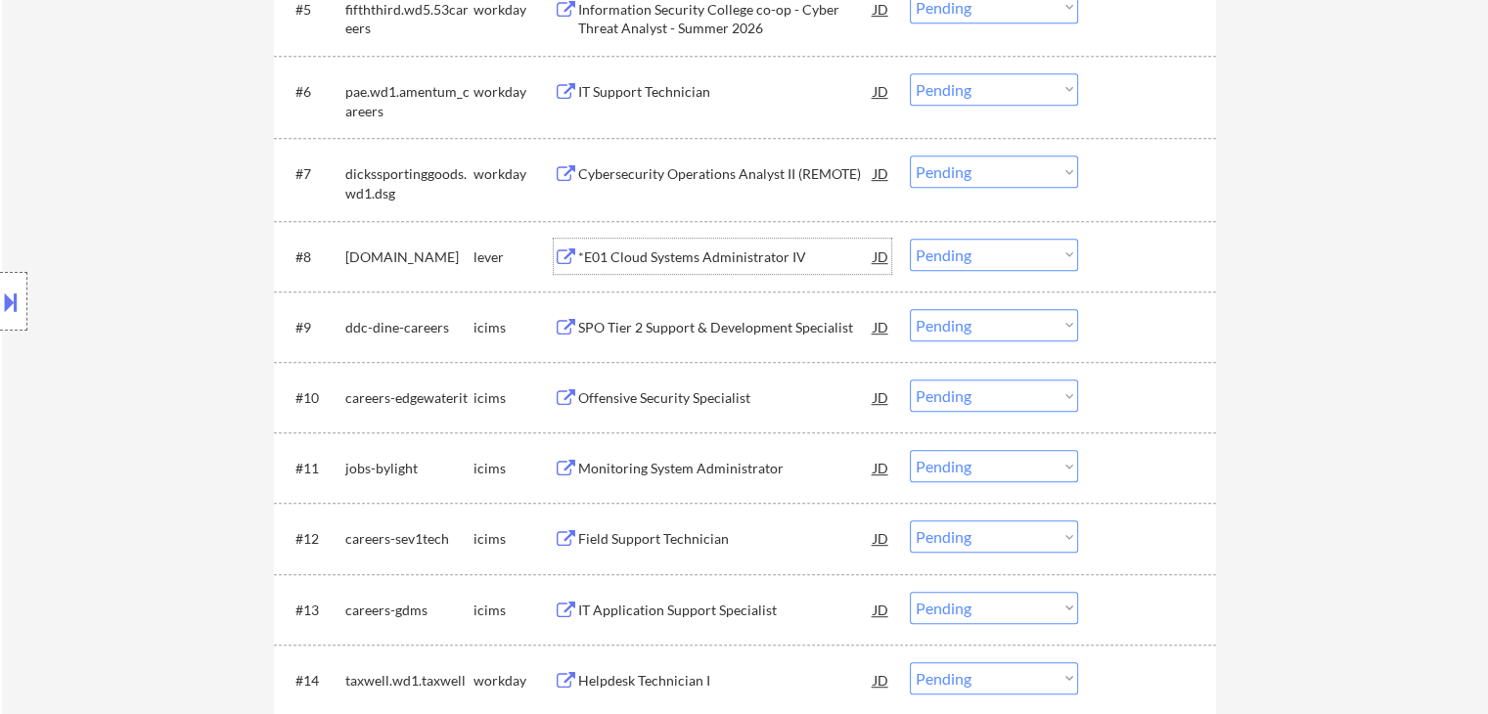
click at [713, 251] on div "*E01 Cloud Systems Administrator IV" at bounding box center [726, 258] width 296 height 20
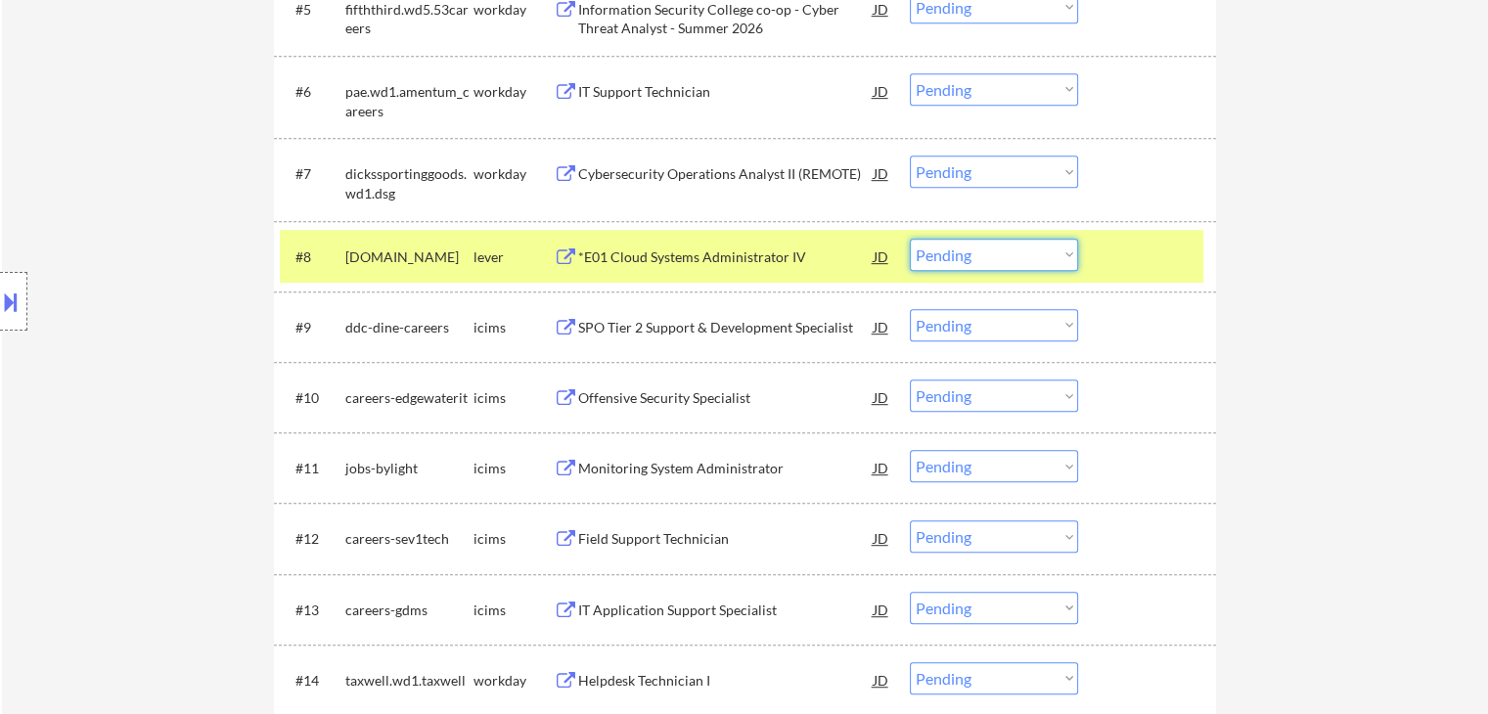
click at [1005, 264] on select "Choose an option... Pending Applied Excluded (Questions) Excluded (Expired) Exc…" at bounding box center [994, 255] width 168 height 32
click at [910, 239] on select "Choose an option... Pending Applied Excluded (Questions) Excluded (Expired) Exc…" at bounding box center [994, 255] width 168 height 32
select select ""pending""
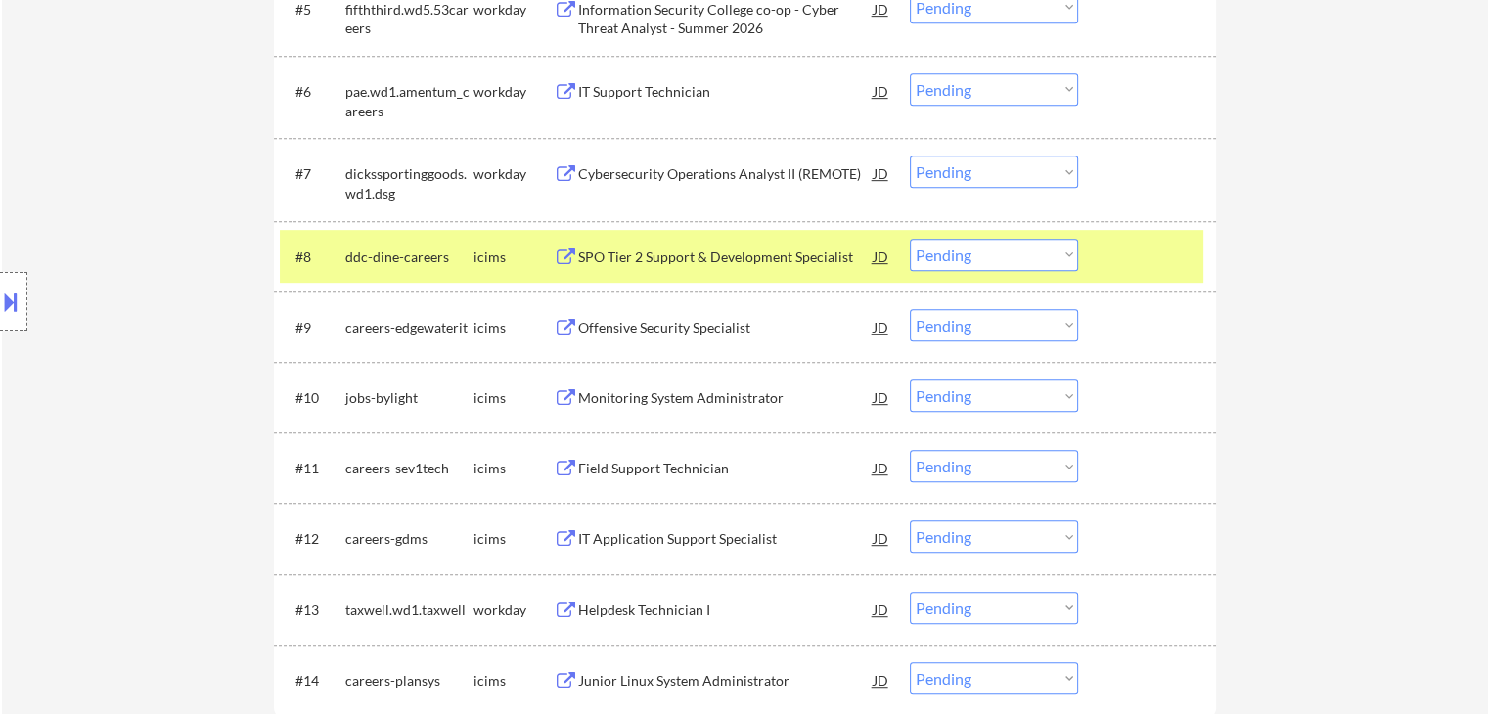
click at [1119, 250] on div at bounding box center [1150, 256] width 86 height 35
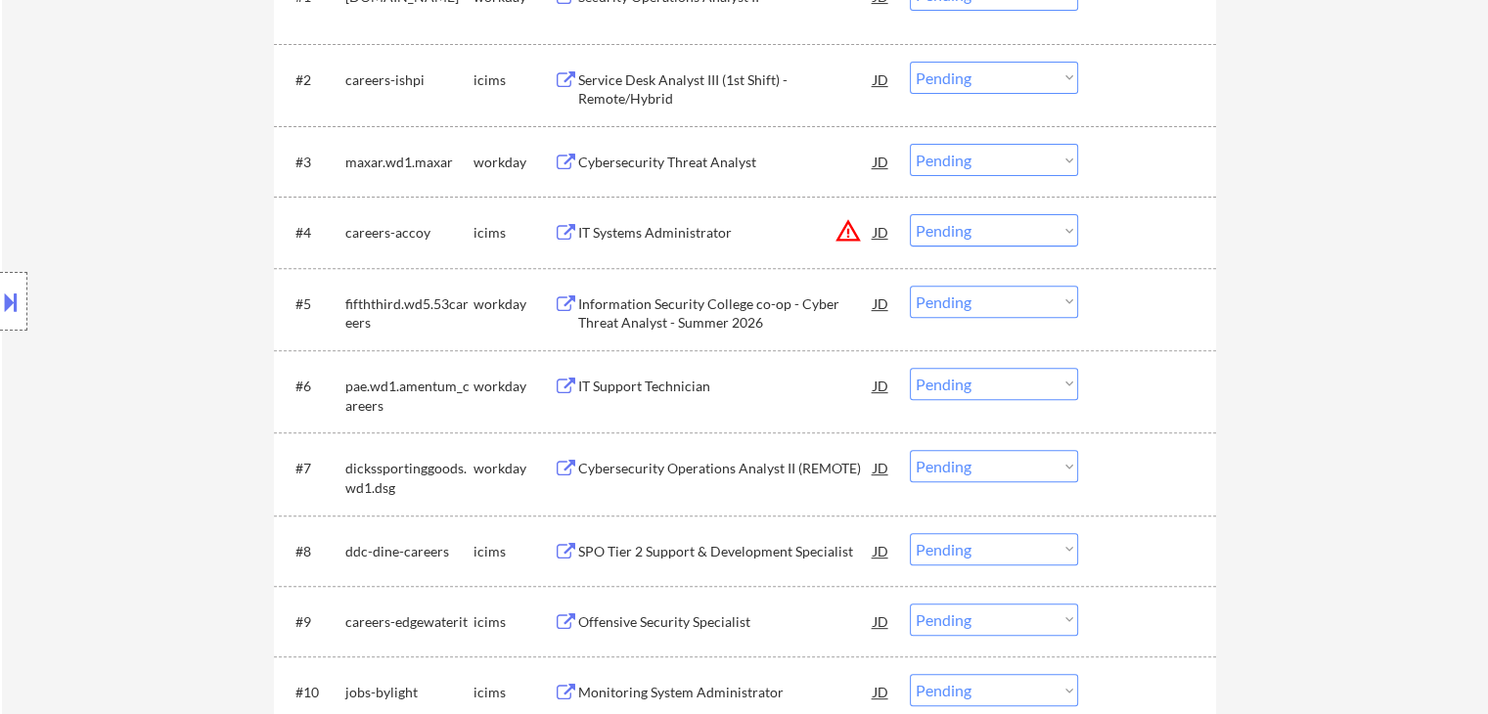
scroll to position [489, 0]
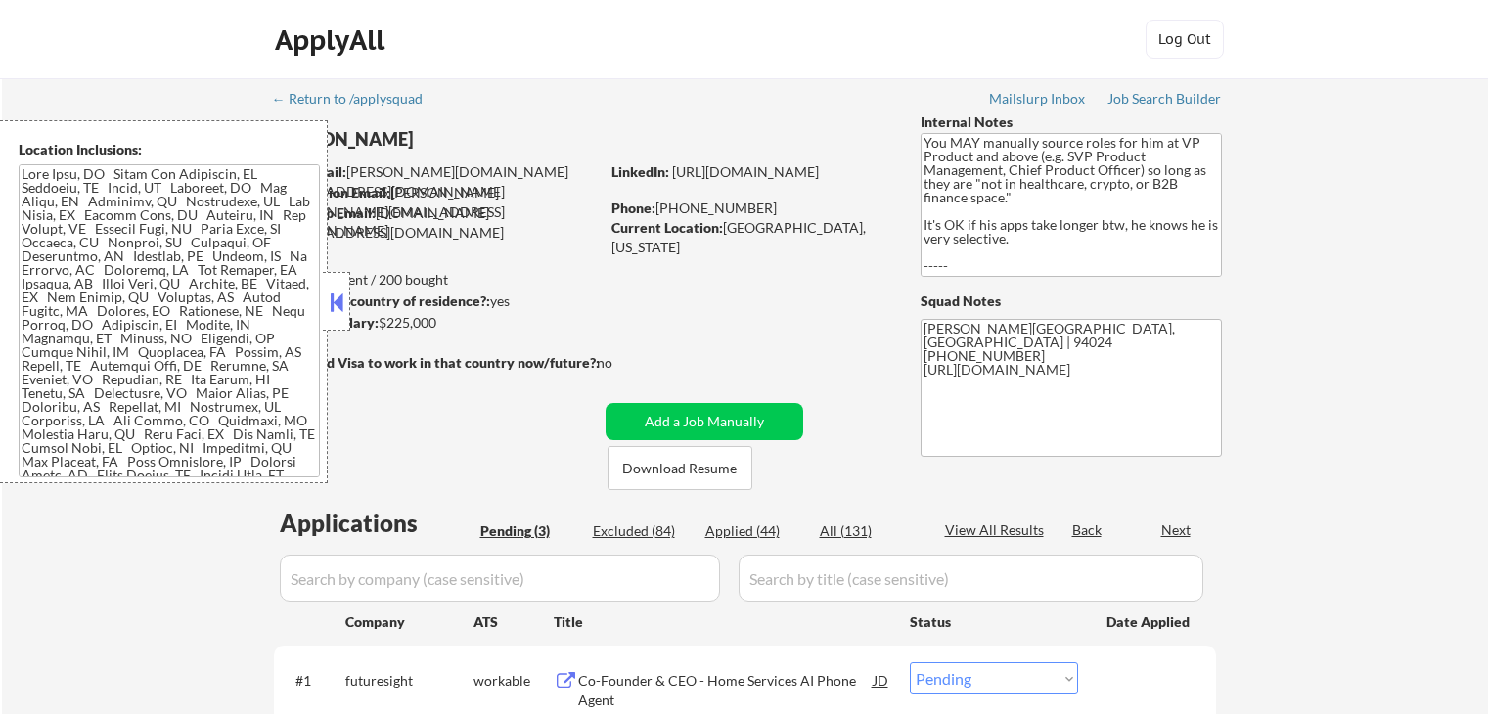
select select ""pending""
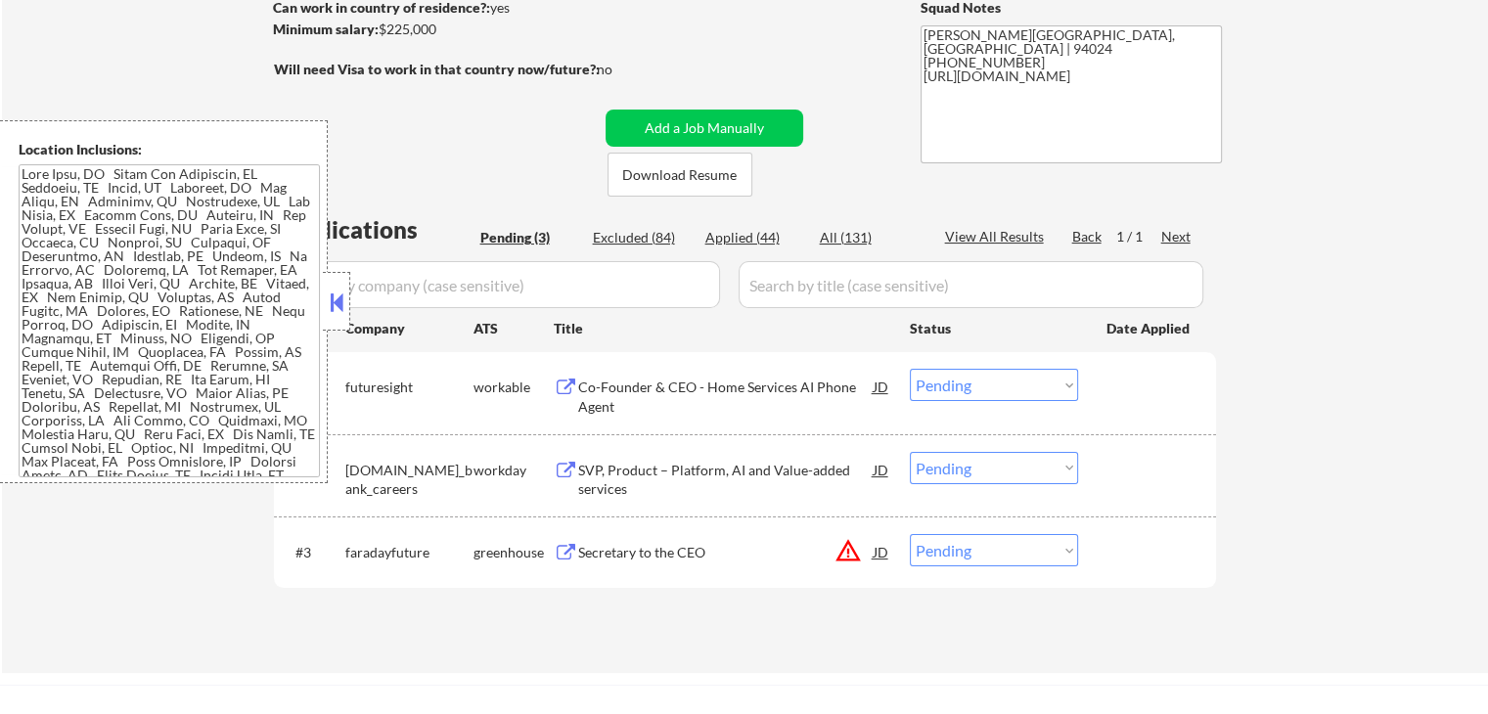
click at [329, 302] on div at bounding box center [336, 301] width 27 height 59
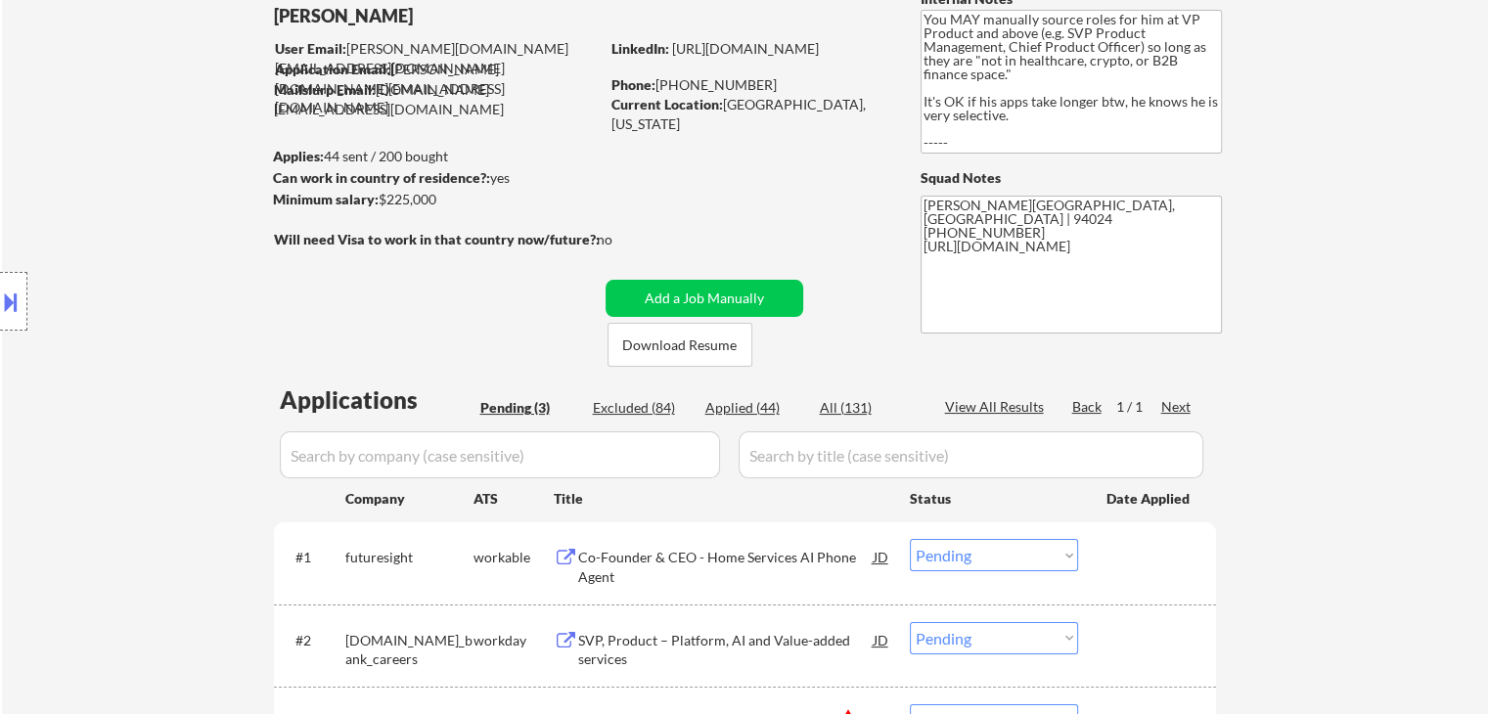
scroll to position [0, 0]
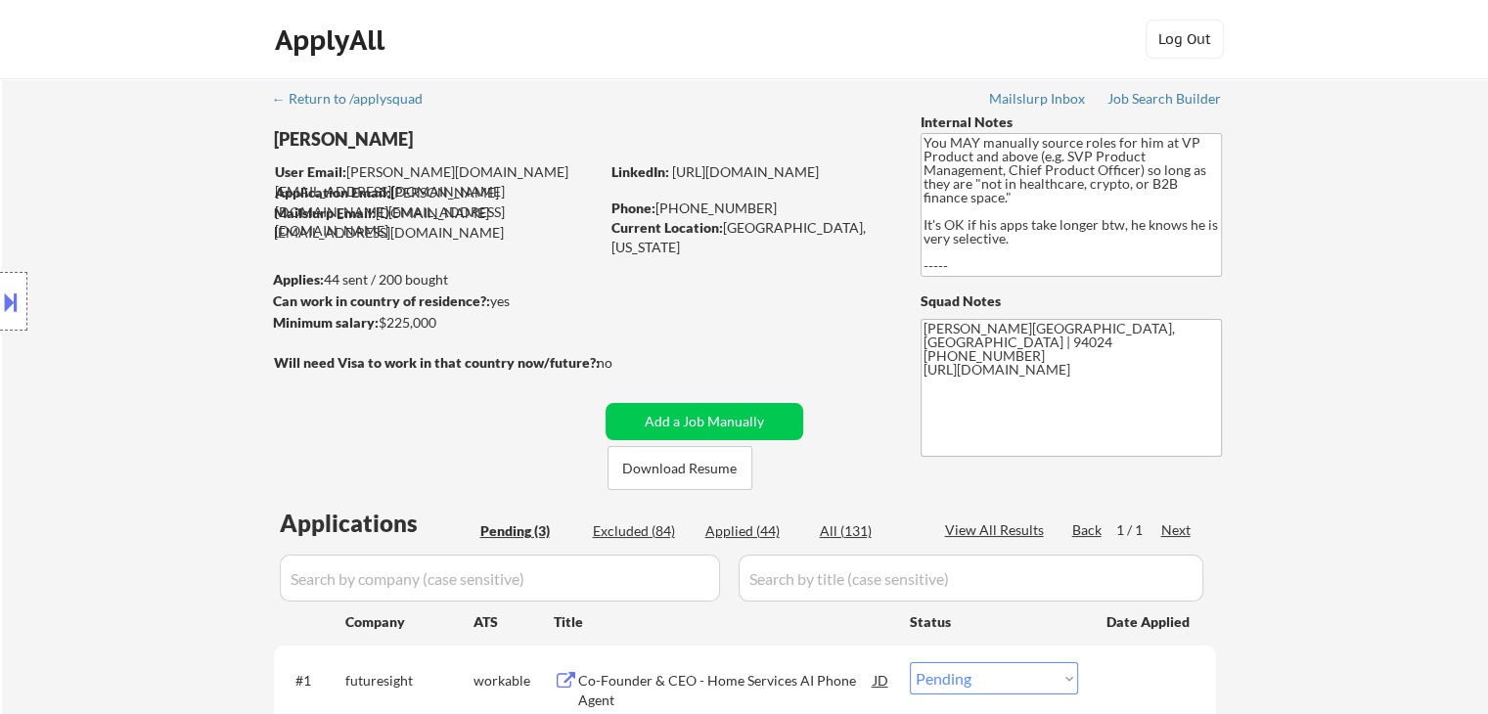
click at [817, 218] on div "Current Location: Los Altos, California" at bounding box center [750, 237] width 277 height 38
click at [817, 220] on div "Current Location: Los Altos, California" at bounding box center [750, 237] width 277 height 38
copy div "California"
click at [0, 291] on button at bounding box center [11, 302] width 22 height 32
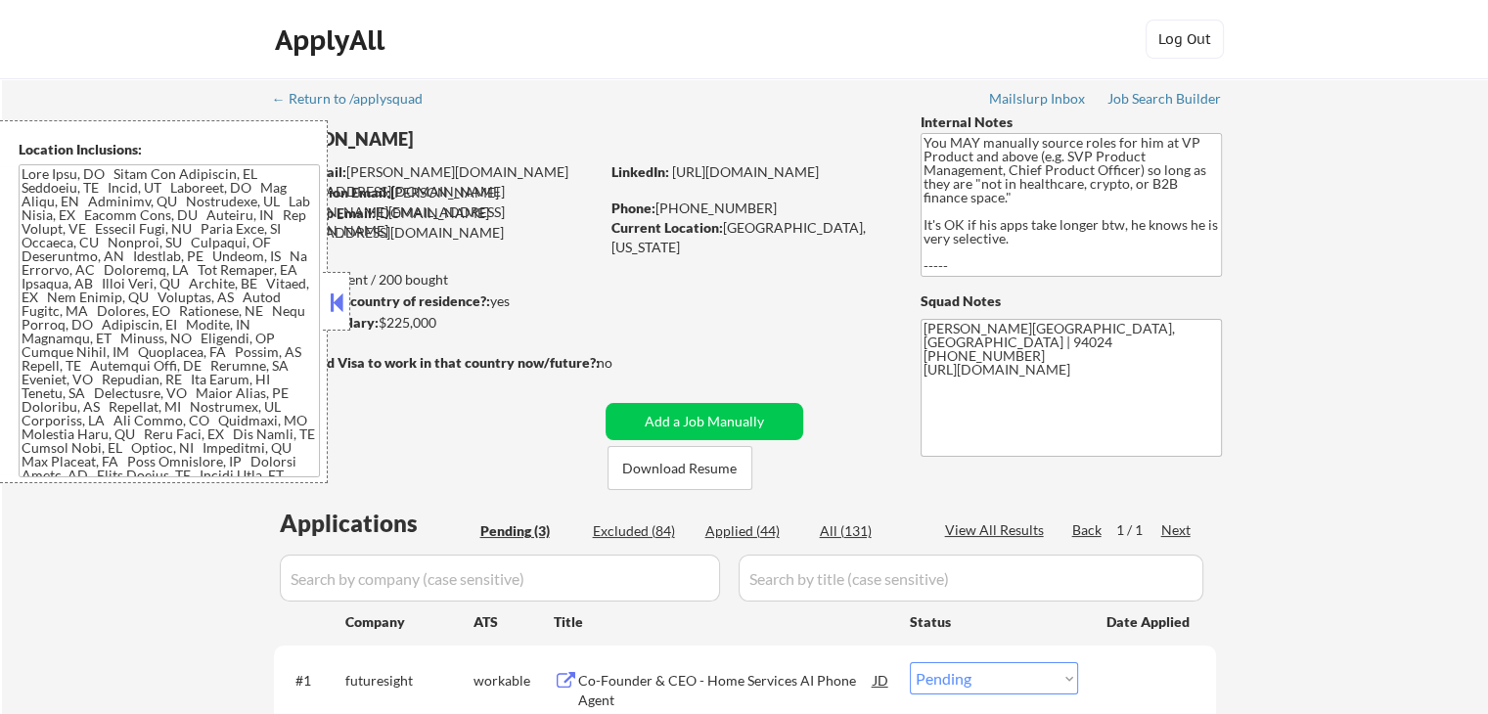
click at [166, 347] on textarea at bounding box center [169, 320] width 301 height 313
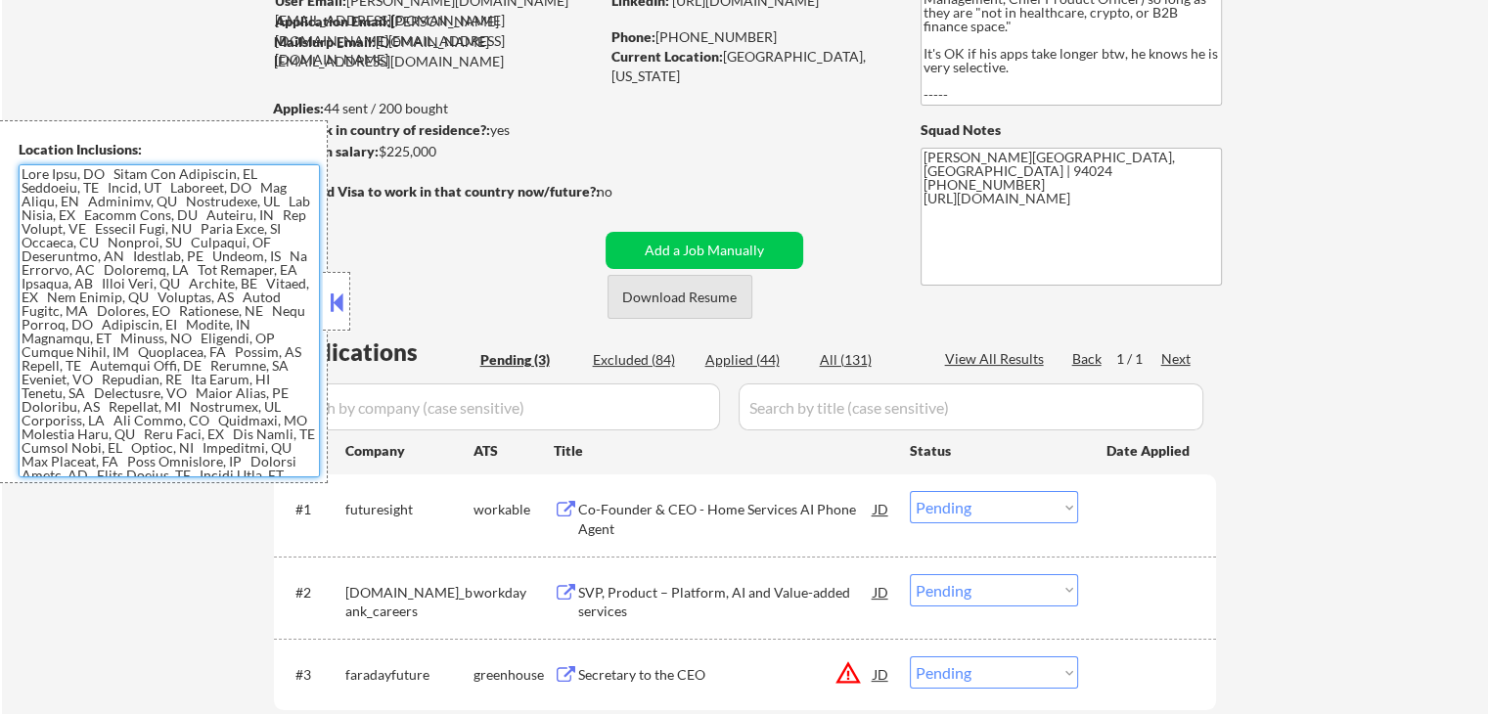
scroll to position [294, 0]
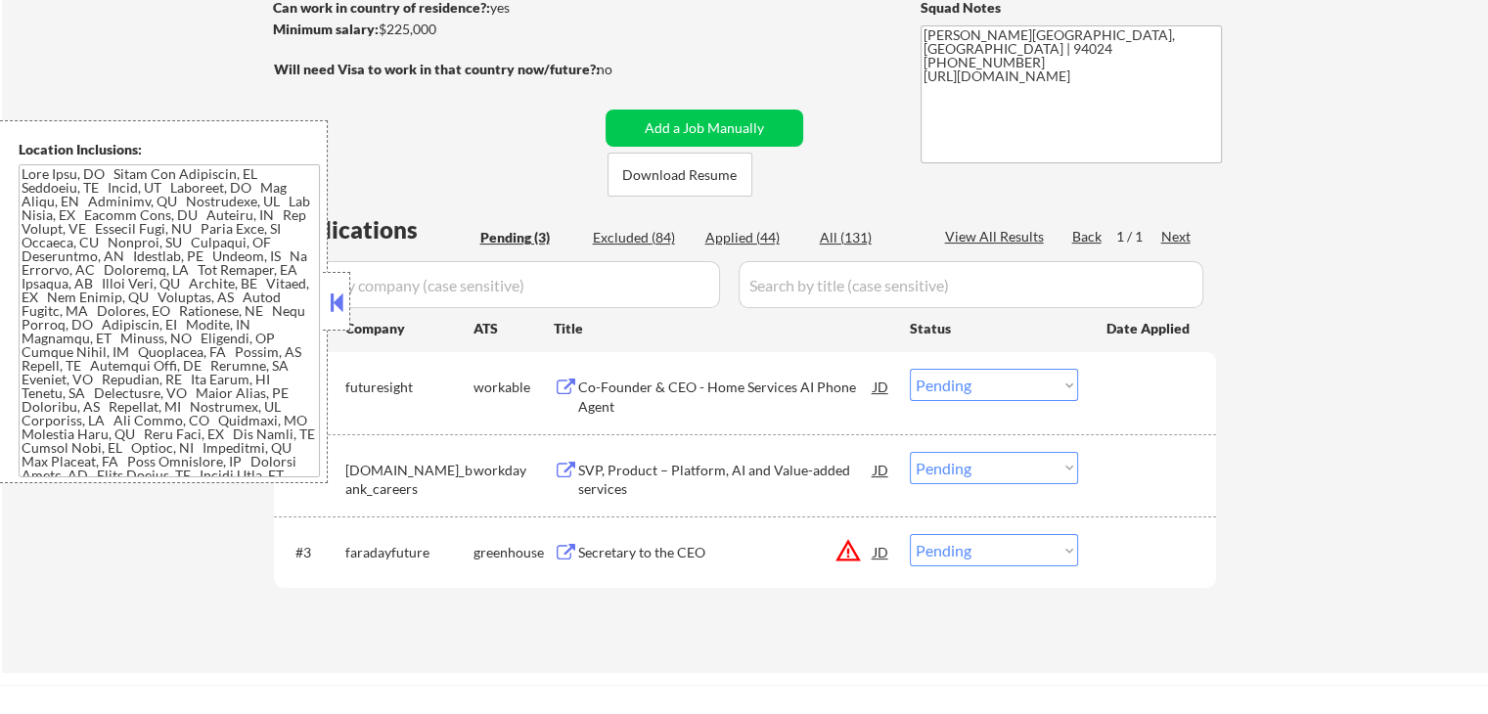
drag, startPoint x: 340, startPoint y: 291, endPoint x: 391, endPoint y: 317, distance: 58.2
click at [341, 291] on button at bounding box center [337, 302] width 22 height 29
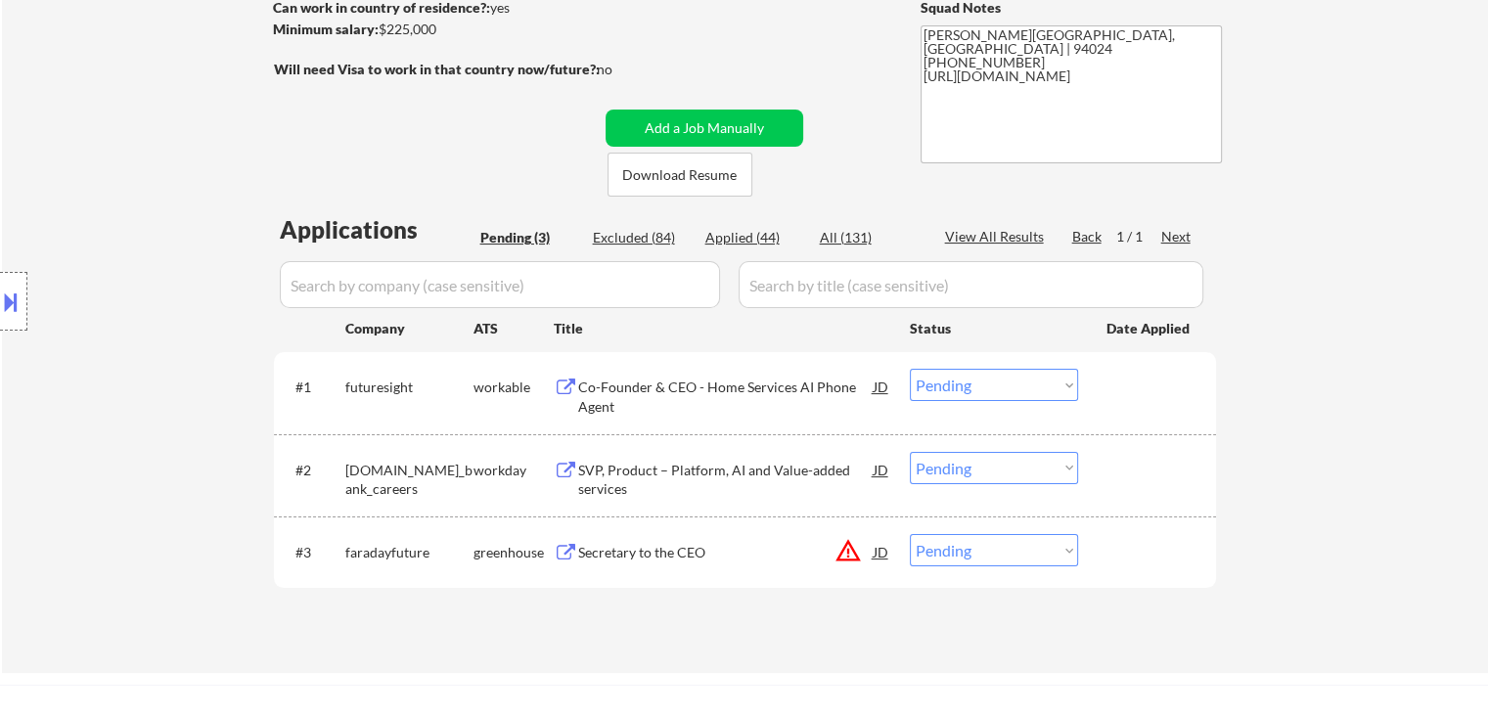
click at [704, 388] on div "Co-Founder & CEO - Home Services AI Phone Agent" at bounding box center [726, 397] width 296 height 38
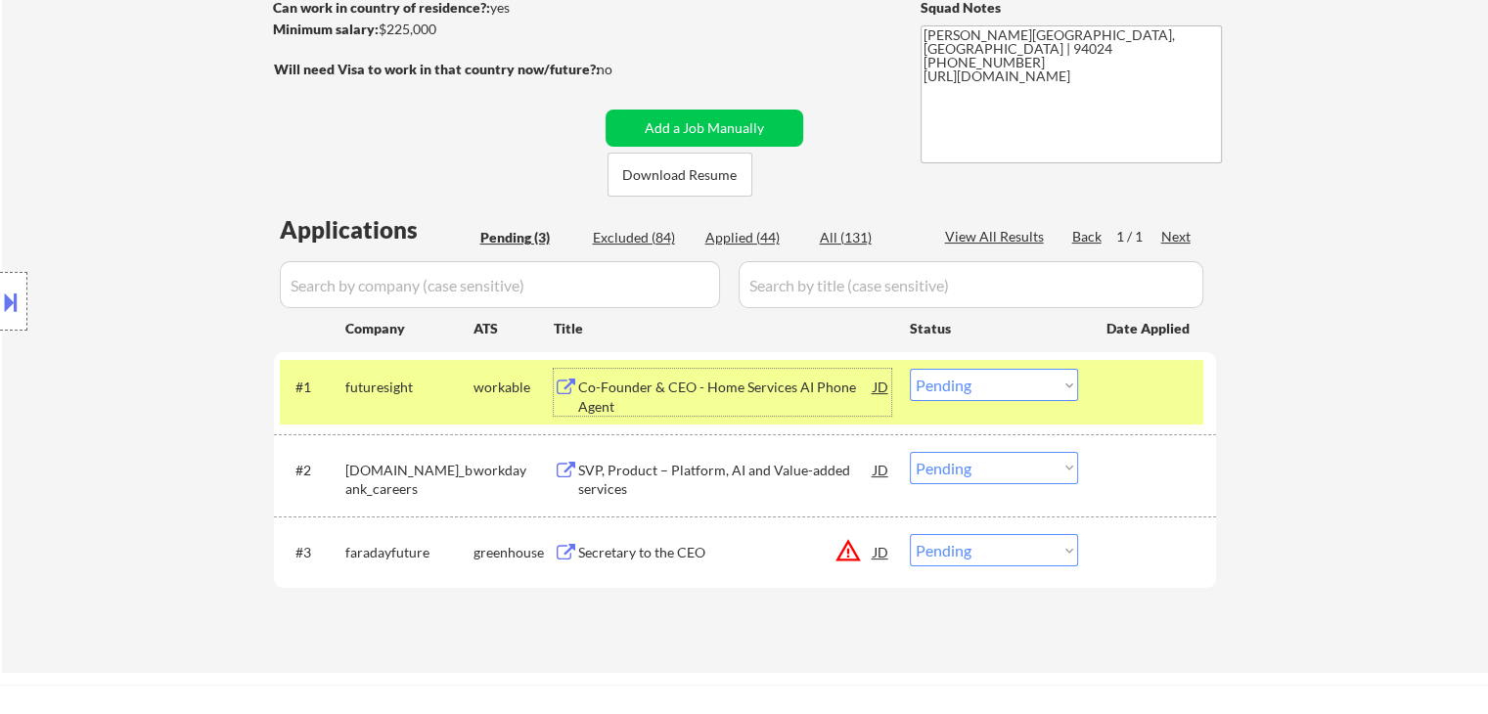
click at [971, 388] on select "Choose an option... Pending Applied Excluded (Questions) Excluded (Expired) Exc…" at bounding box center [994, 385] width 168 height 32
click at [910, 369] on select "Choose an option... Pending Applied Excluded (Questions) Excluded (Expired) Exc…" at bounding box center [994, 385] width 168 height 32
click at [1184, 377] on div at bounding box center [1150, 386] width 86 height 35
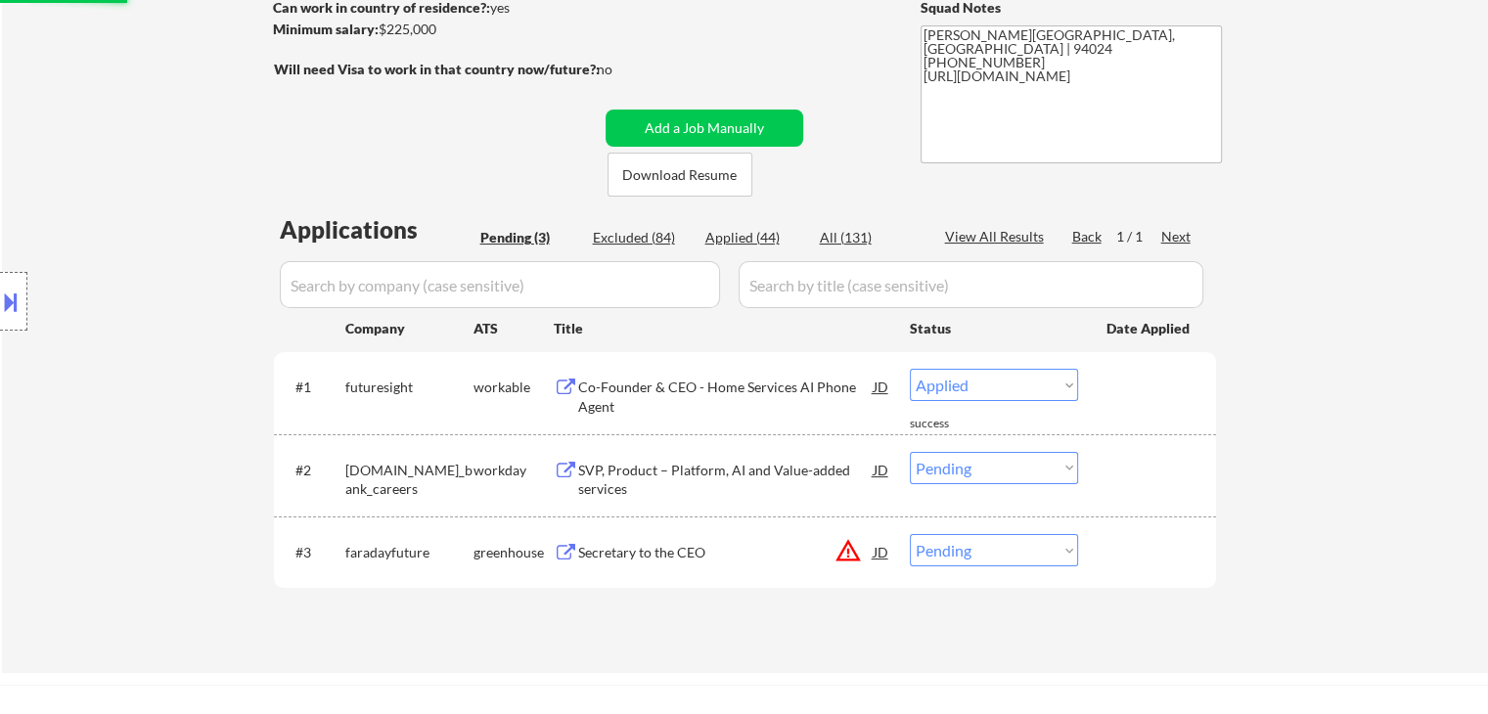
select select ""pending""
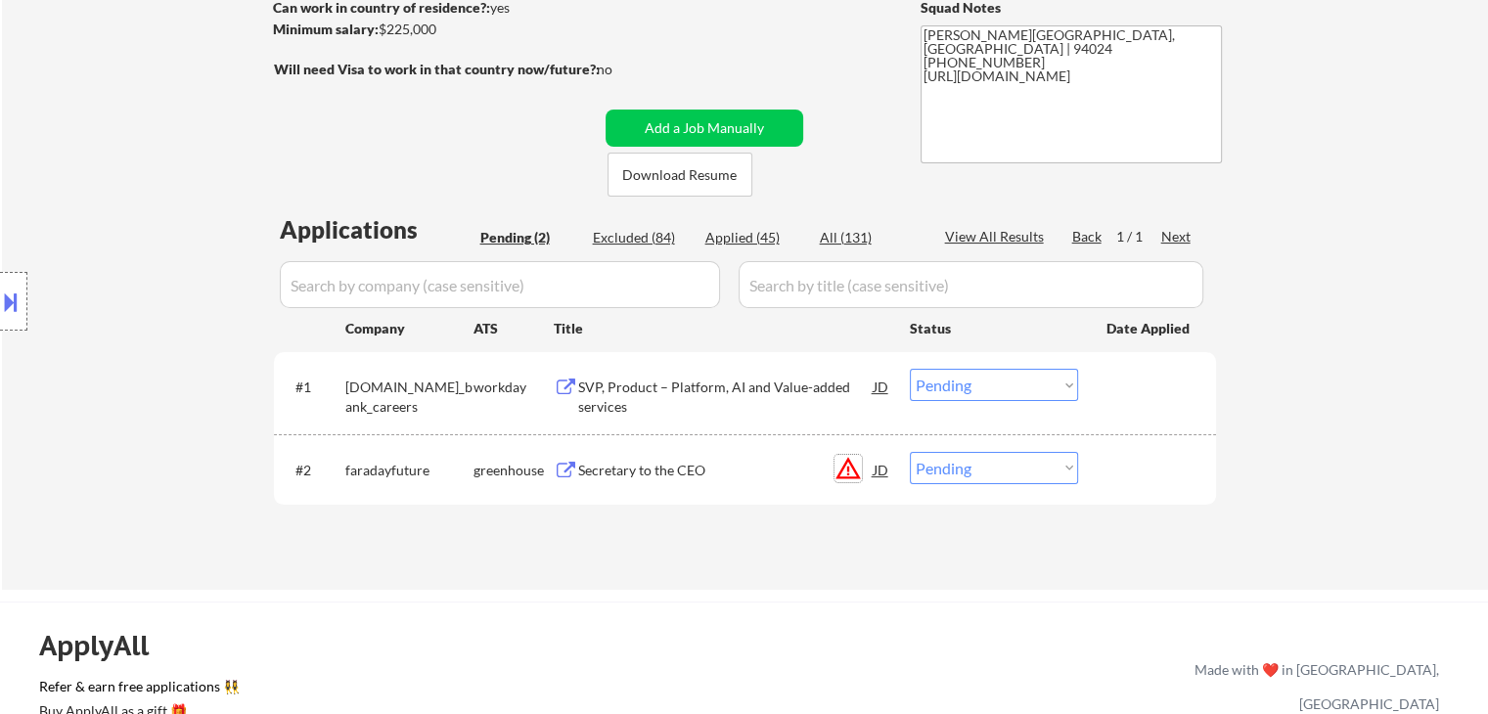
click at [851, 471] on button "warning_amber" at bounding box center [848, 468] width 27 height 27
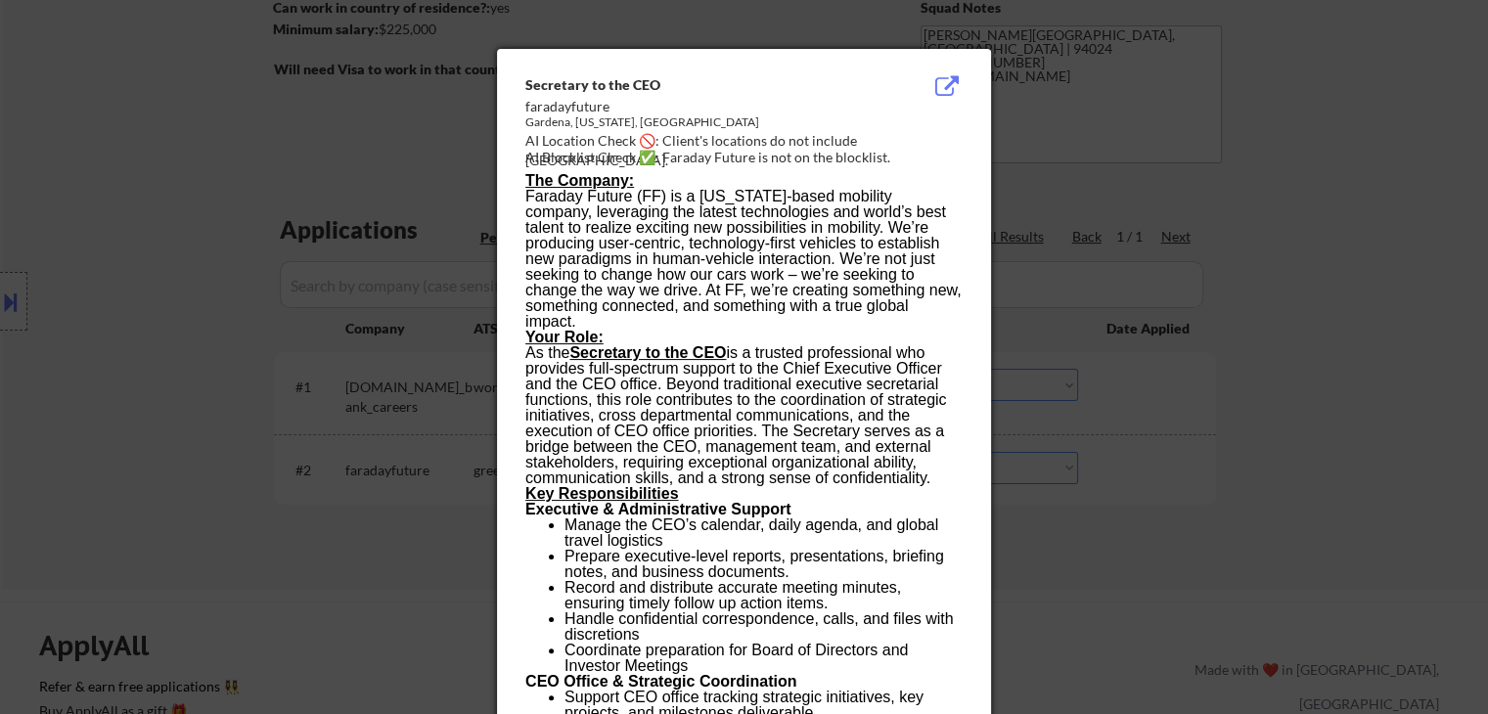
click at [543, 118] on div "Gardena, California, United States" at bounding box center [694, 122] width 339 height 17
copy div "Gardena"
click at [153, 254] on div at bounding box center [744, 357] width 1488 height 714
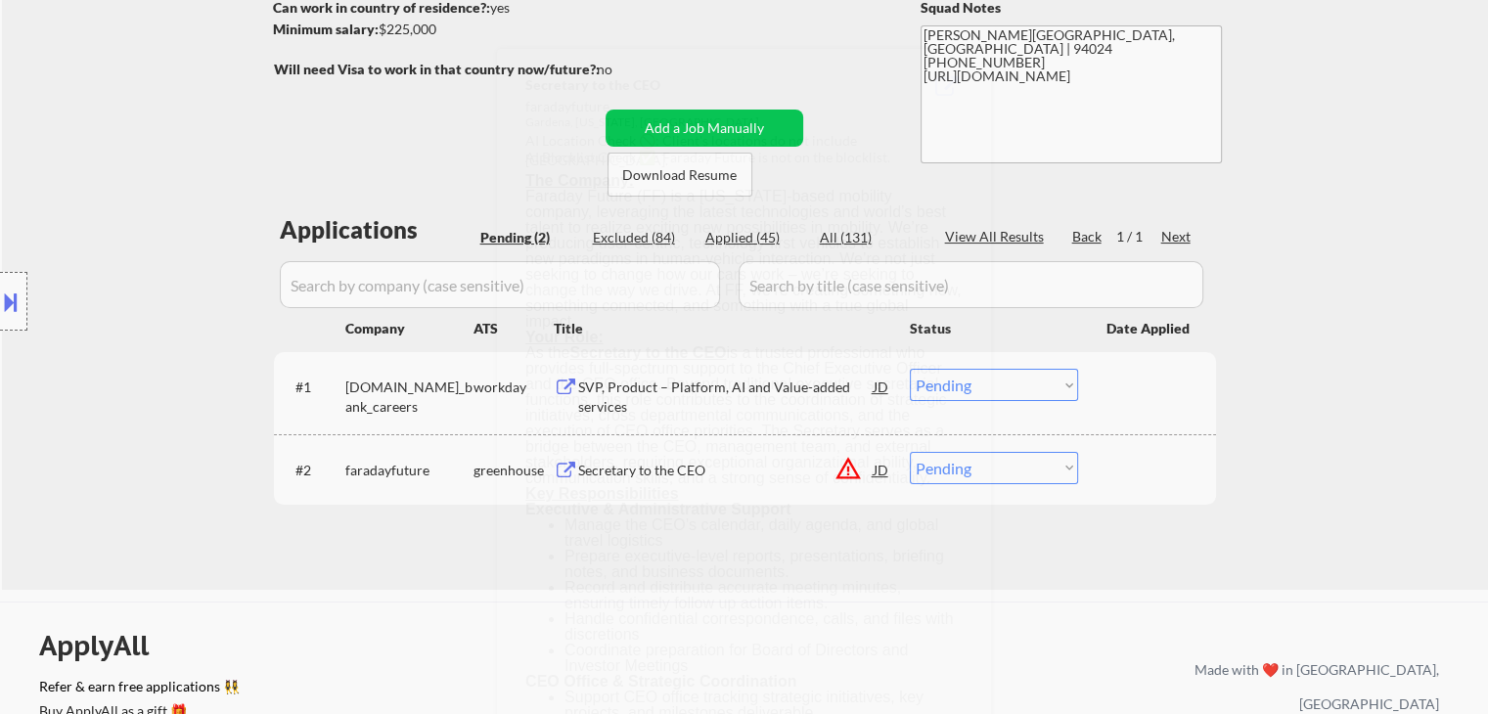
click at [1, 302] on button at bounding box center [11, 302] width 22 height 32
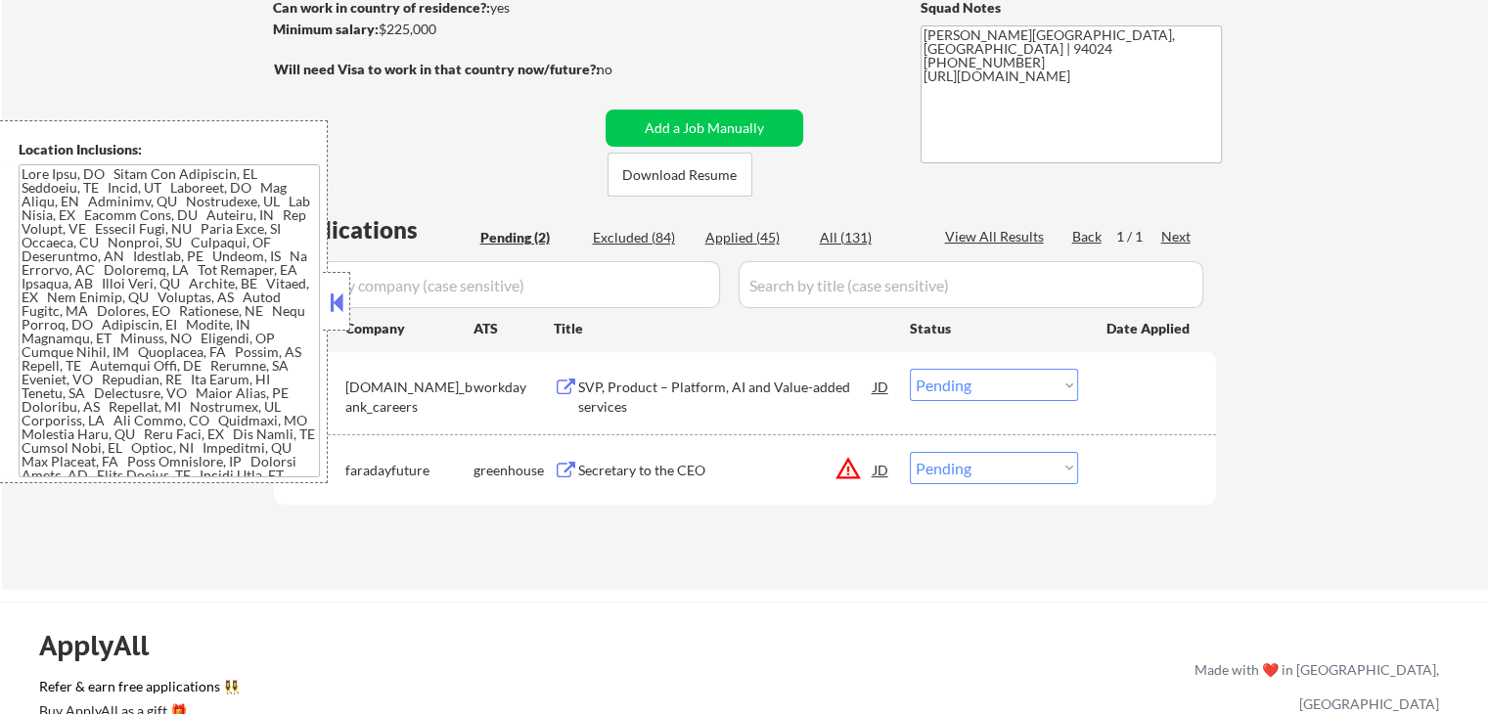
scroll to position [263, 0]
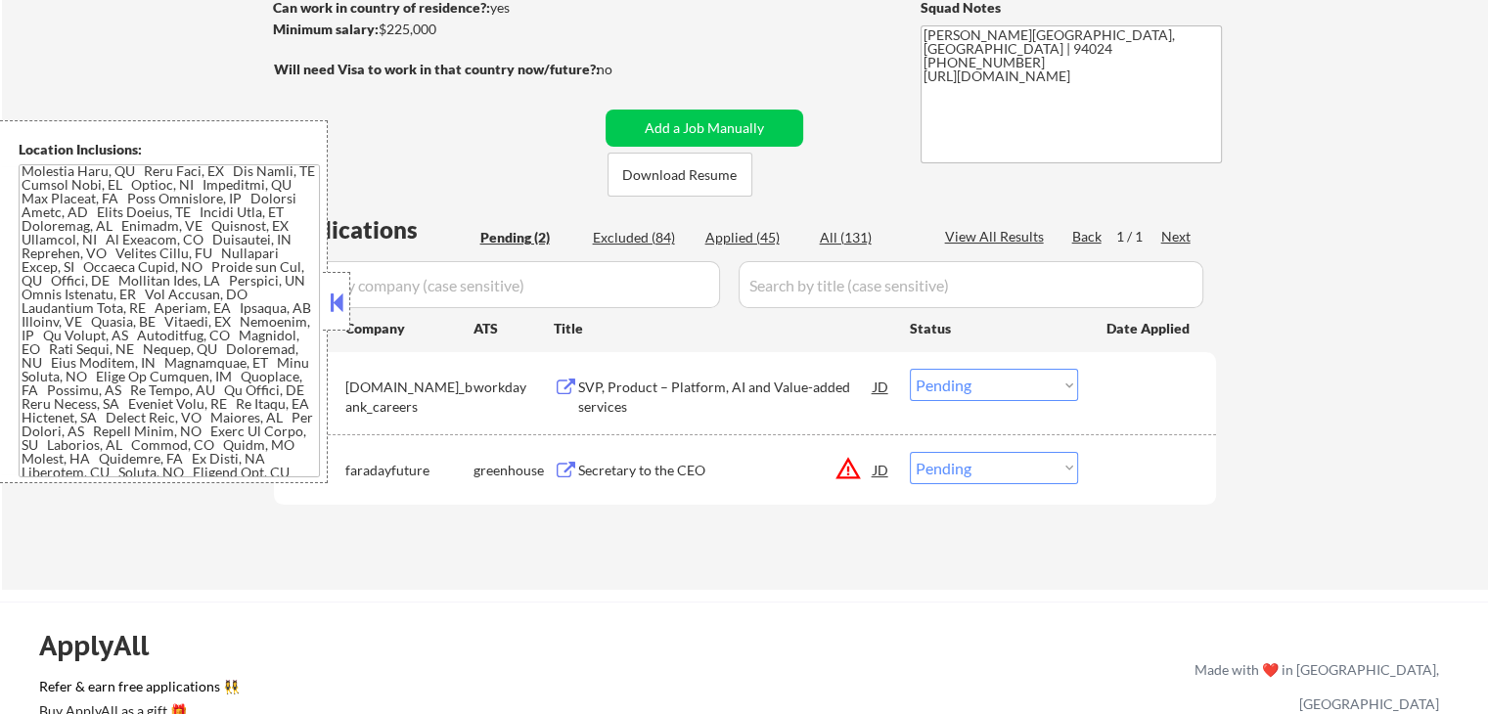
click at [342, 310] on button at bounding box center [337, 302] width 22 height 29
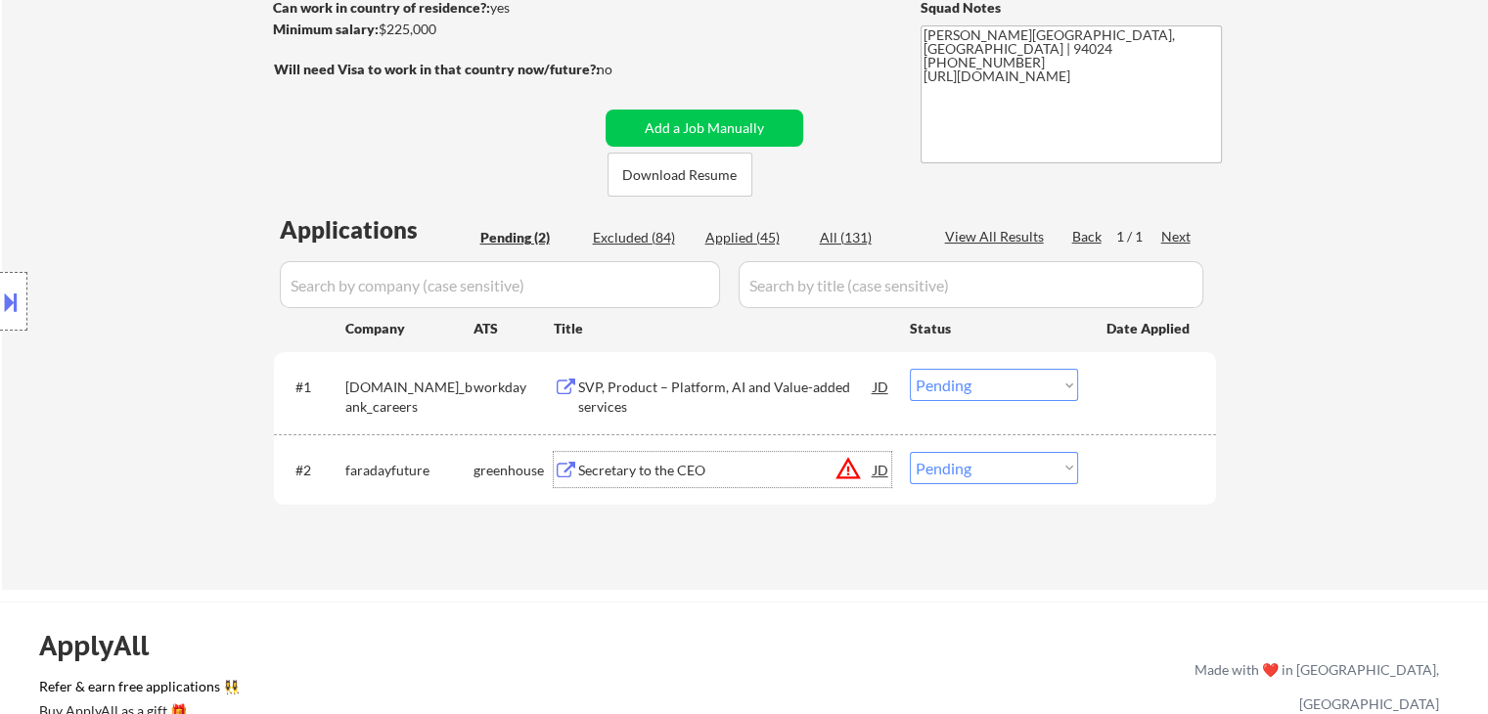
click at [693, 467] on div "Secretary to the CEO" at bounding box center [726, 471] width 296 height 20
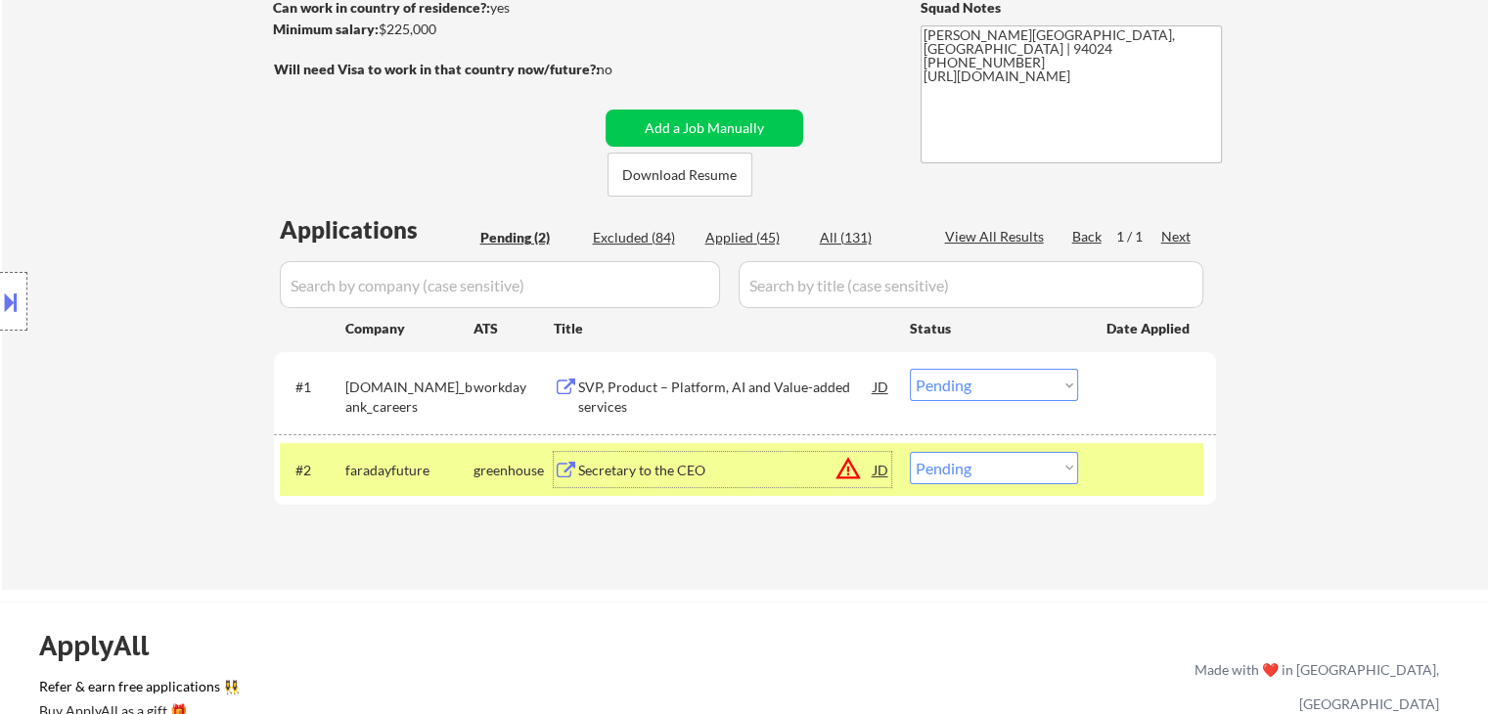
click at [1033, 464] on select "Choose an option... Pending Applied Excluded (Questions) Excluded (Expired) Exc…" at bounding box center [994, 468] width 168 height 32
select select ""excluded__bad_match_""
click at [910, 452] on select "Choose an option... Pending Applied Excluded (Questions) Excluded (Expired) Exc…" at bounding box center [994, 468] width 168 height 32
click at [1125, 449] on div "#2 faradayfuture greenhouse Secretary to the CEO JD warning_amber Choose an opt…" at bounding box center [742, 469] width 924 height 53
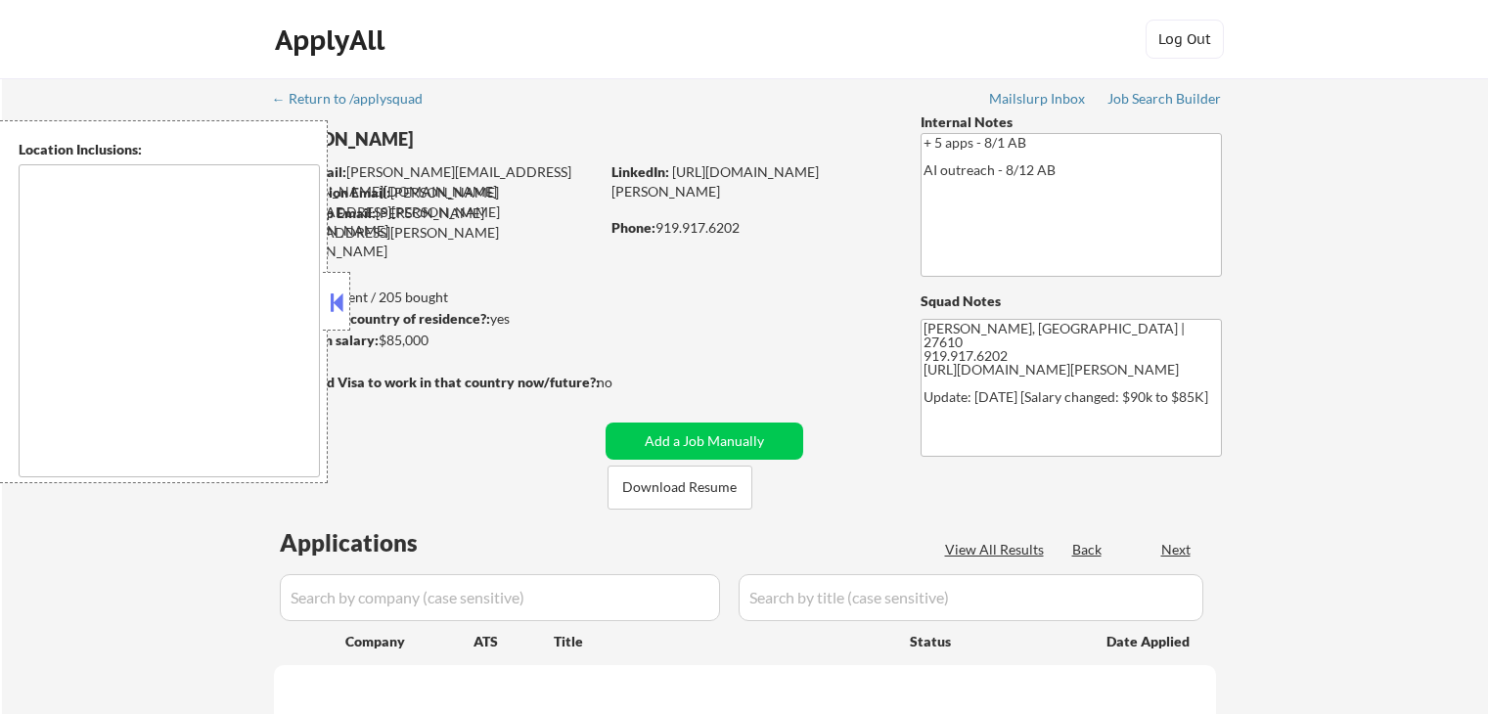
scroll to position [294, 0]
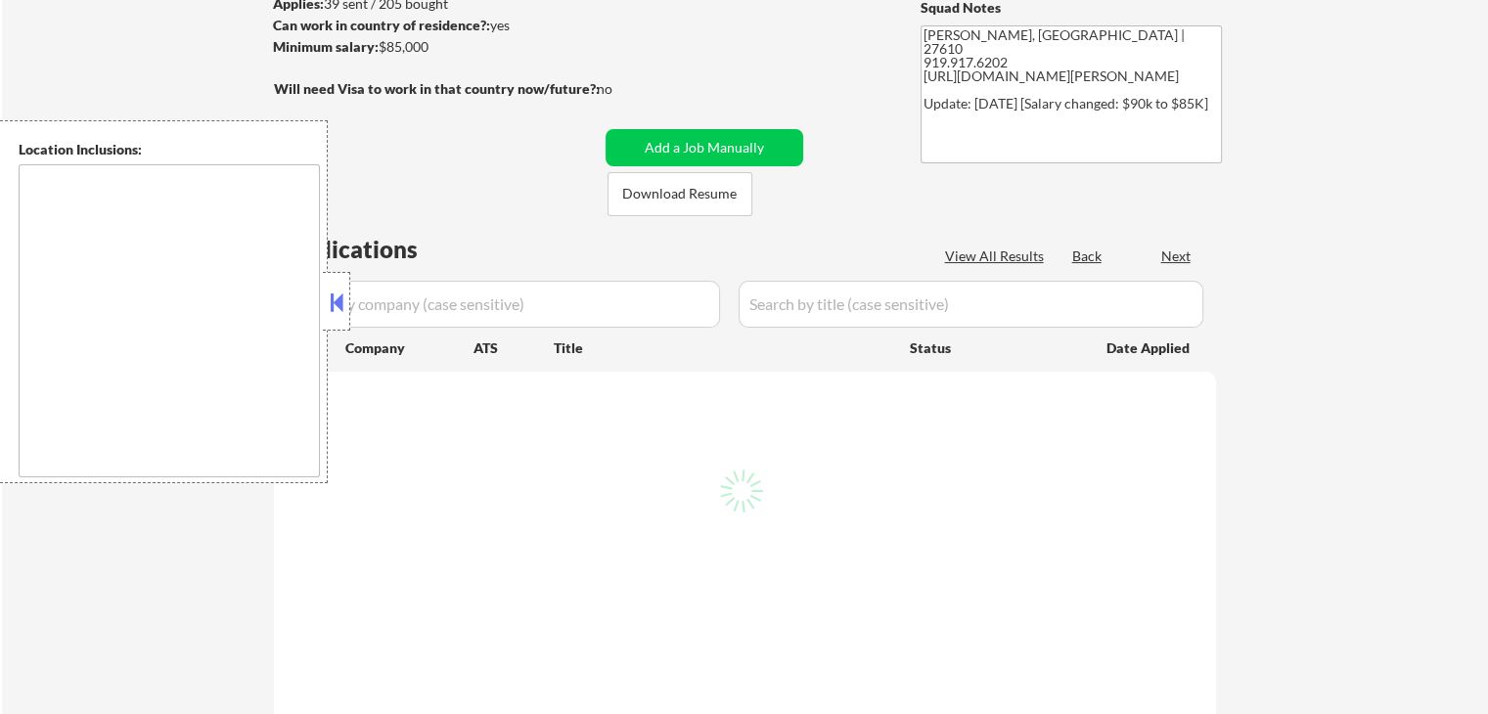
select select ""pending""
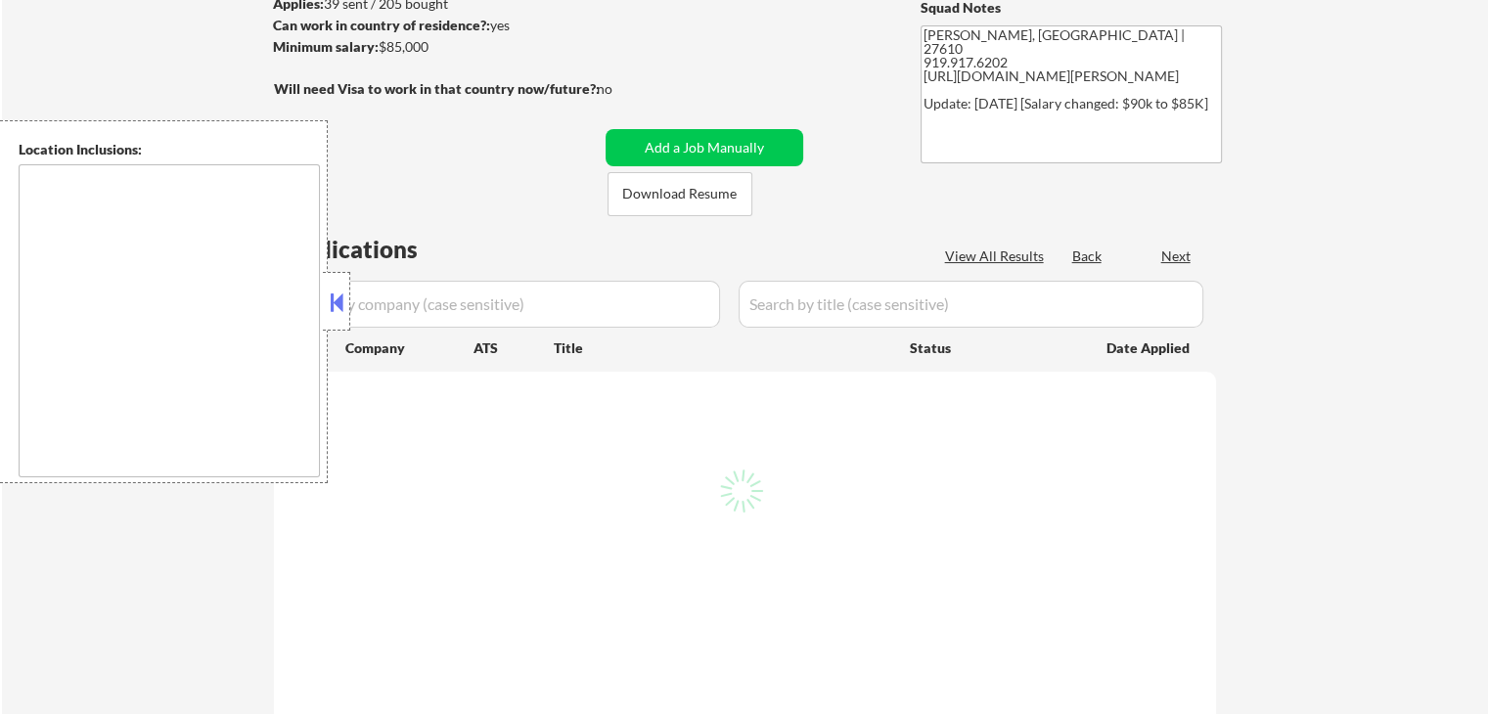
select select ""pending""
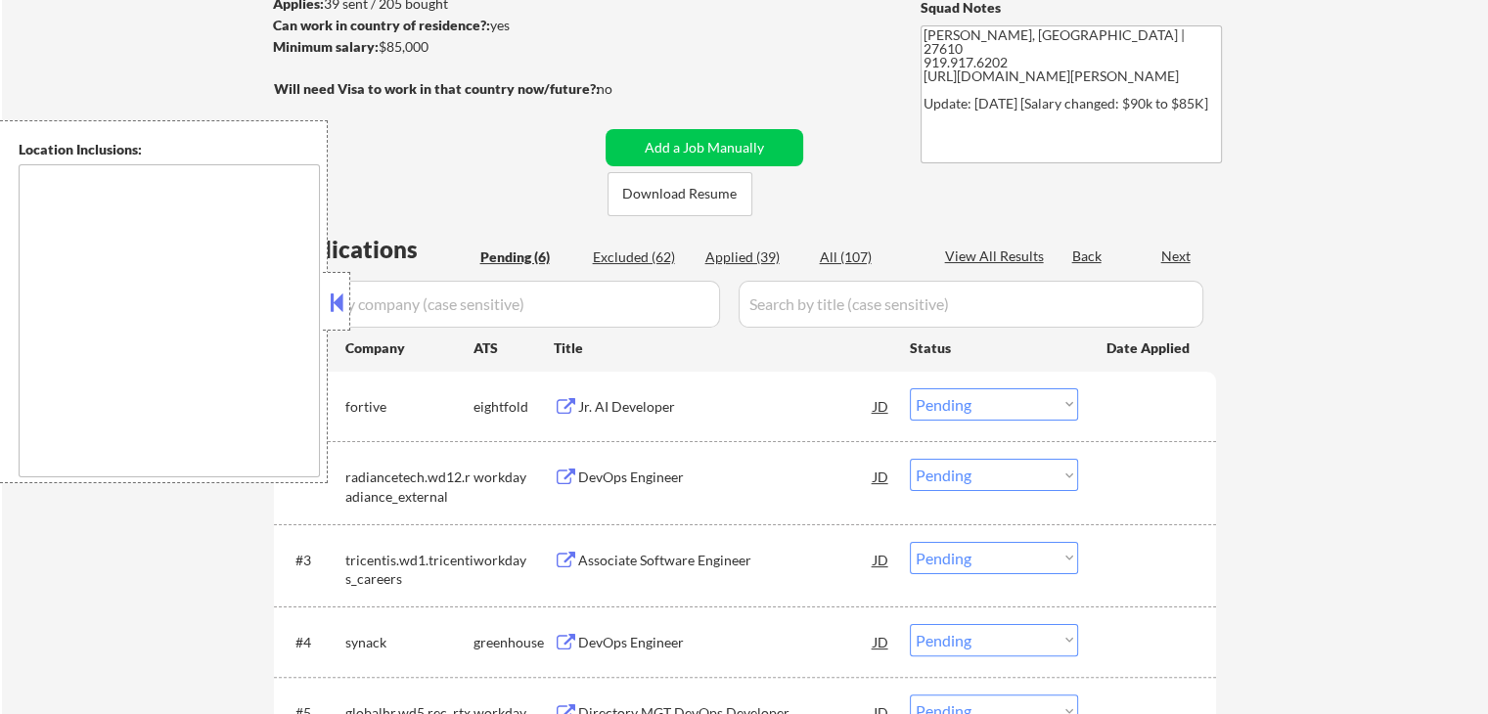
click at [341, 289] on button at bounding box center [337, 302] width 22 height 29
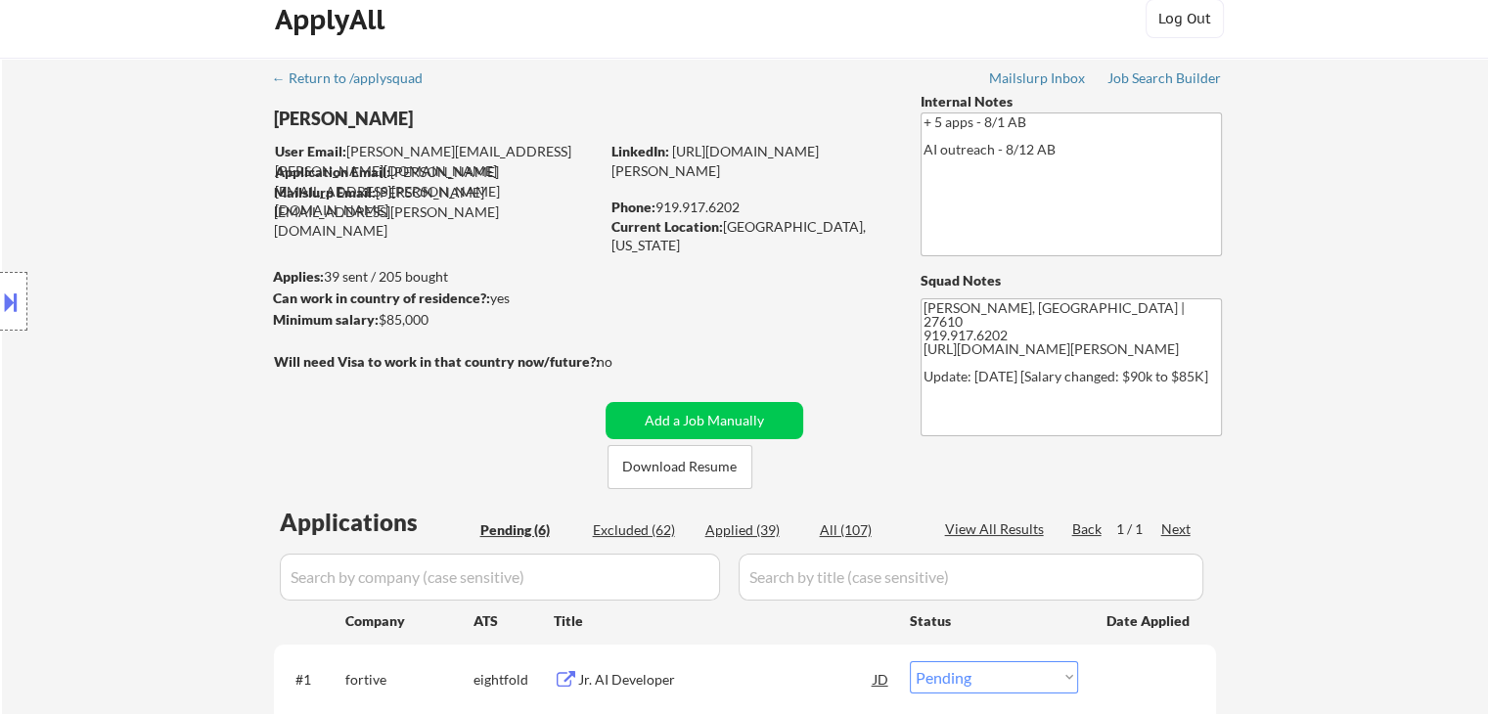
scroll to position [0, 0]
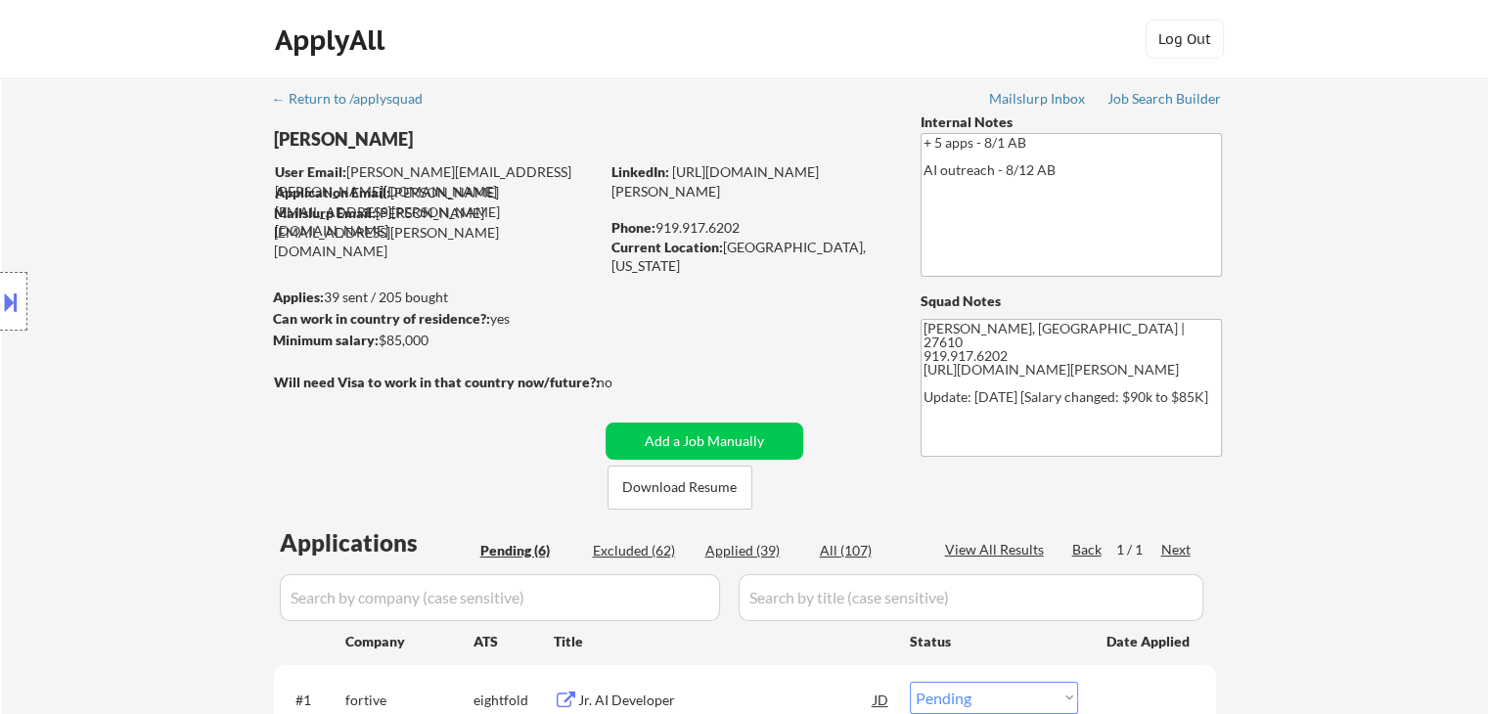
click at [790, 248] on div "Current Location: Raleigh, North Carolina" at bounding box center [750, 257] width 277 height 38
drag, startPoint x: 790, startPoint y: 248, endPoint x: 842, endPoint y: 248, distance: 51.9
click at [842, 248] on div "Current Location: Raleigh, North Carolina" at bounding box center [750, 257] width 277 height 38
copy div "North Carolina"
click at [2, 292] on button at bounding box center [11, 302] width 22 height 32
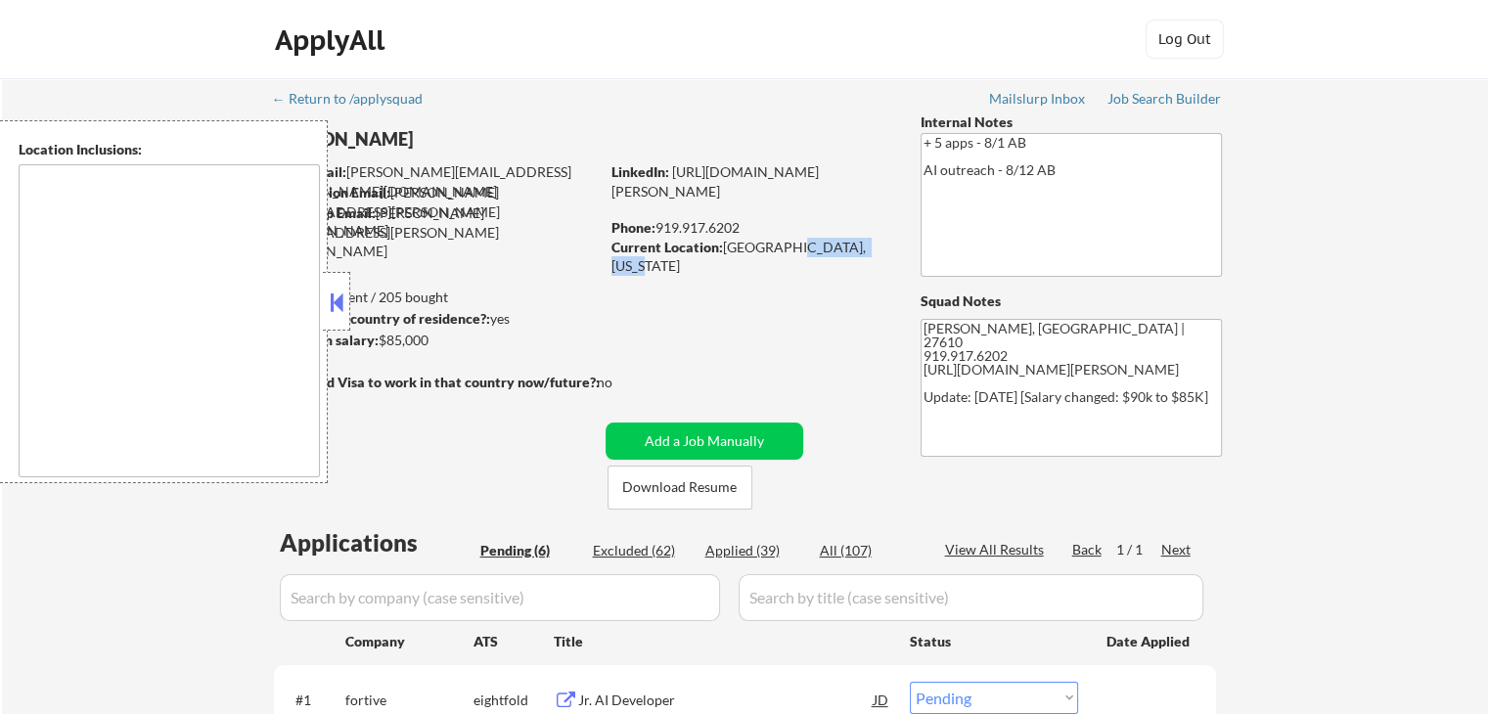
click at [339, 314] on button at bounding box center [337, 302] width 22 height 29
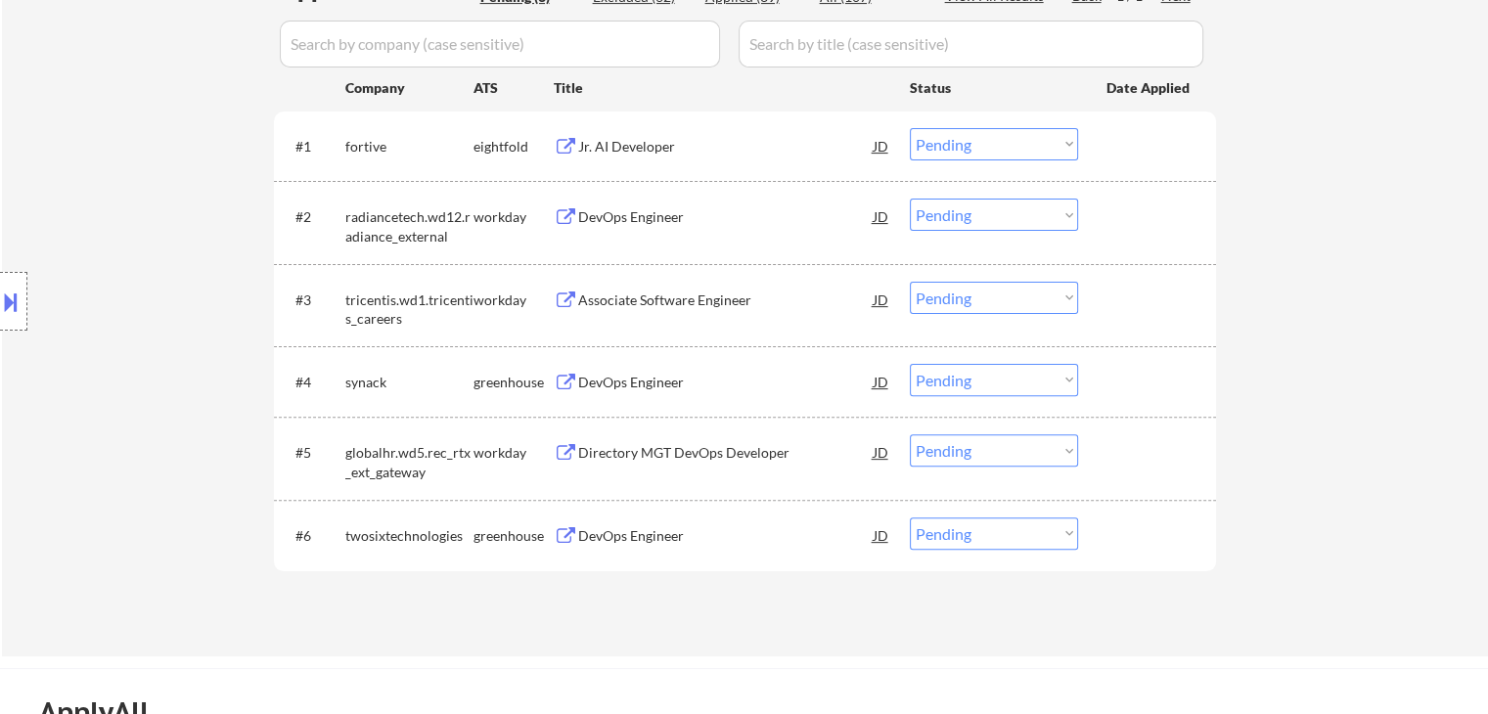
scroll to position [685, 0]
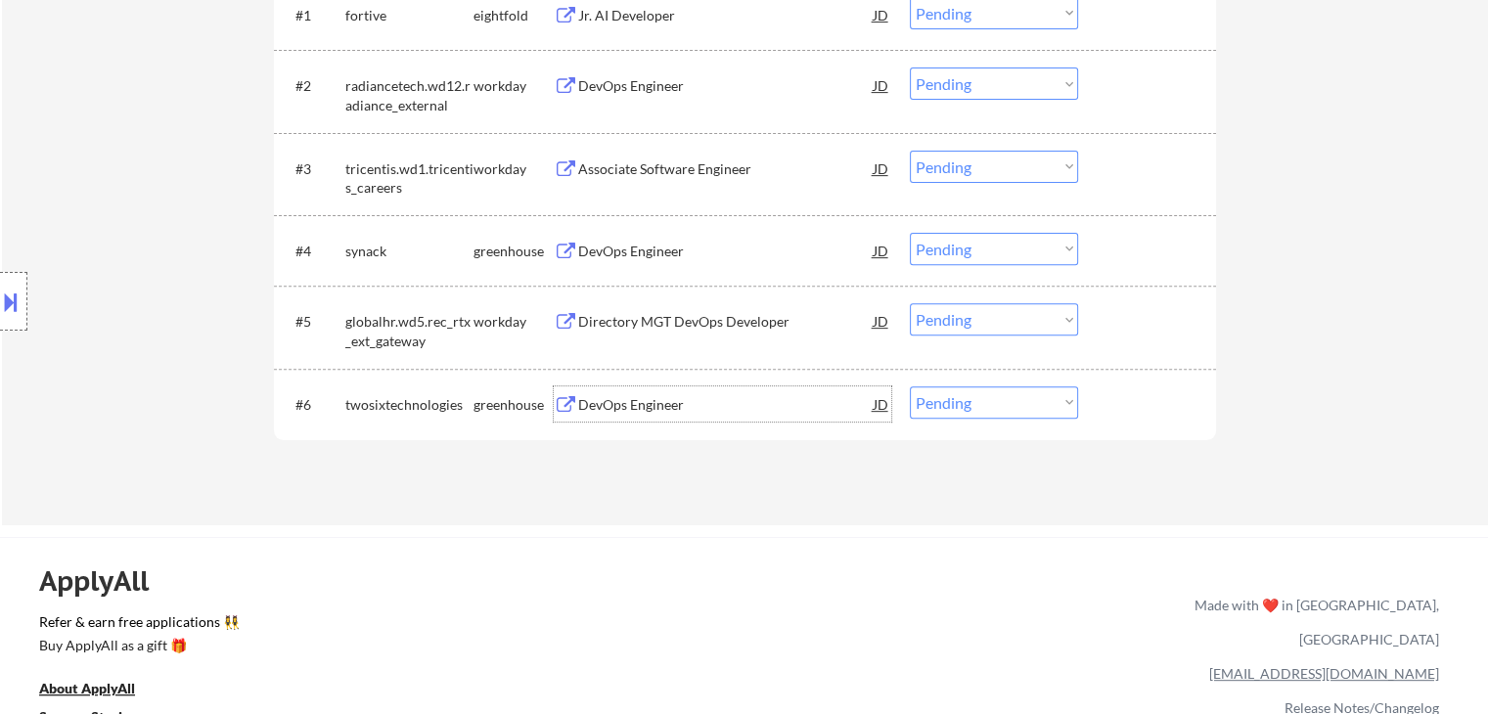
click at [662, 403] on div "DevOps Engineer" at bounding box center [726, 405] width 296 height 20
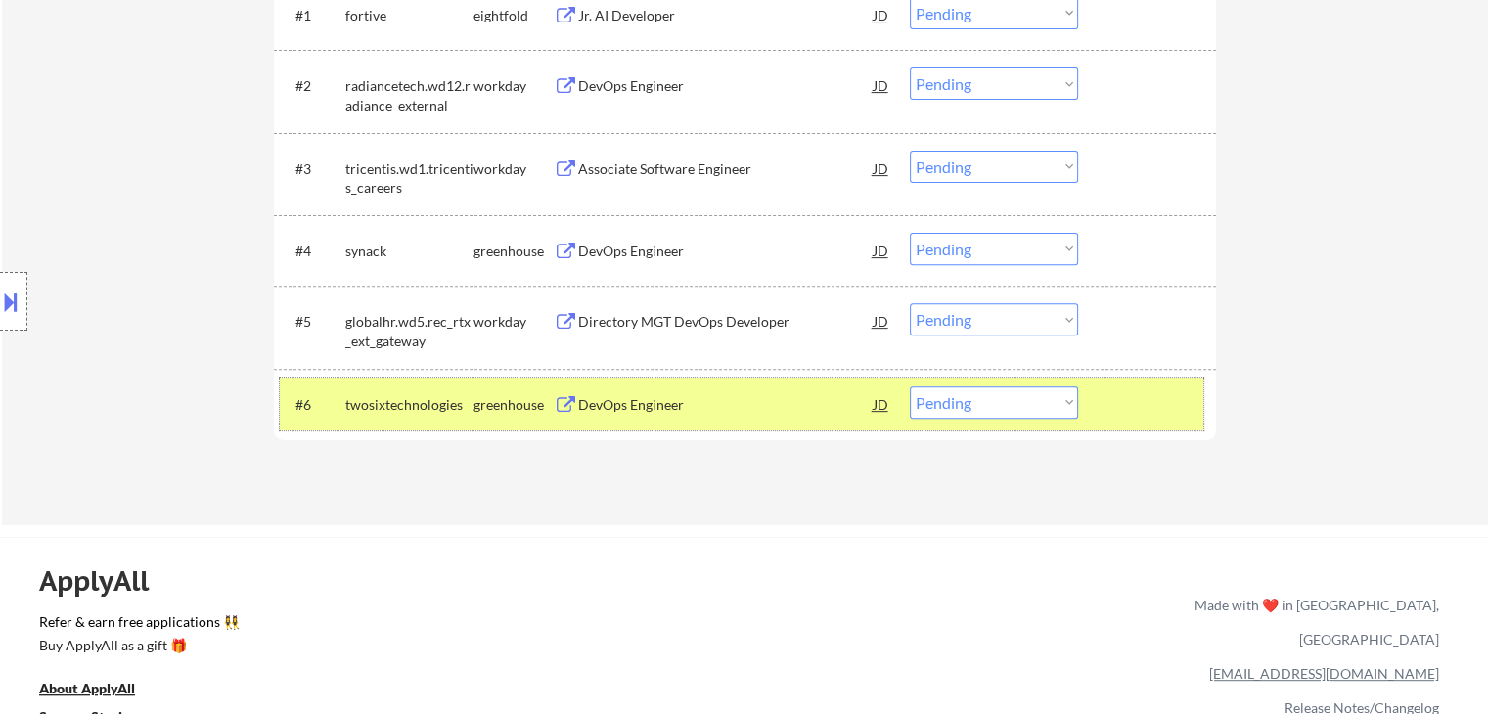
click at [1164, 393] on div at bounding box center [1150, 404] width 86 height 35
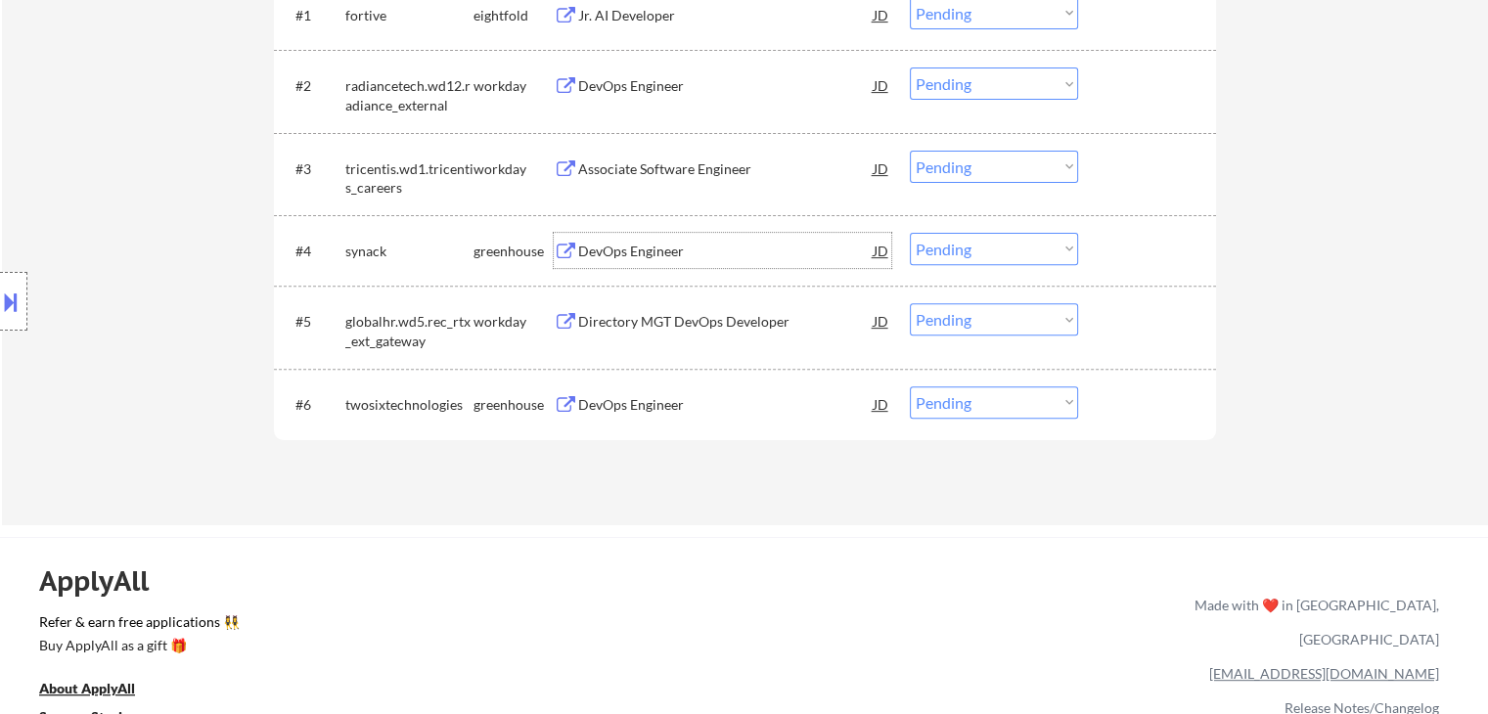
click at [688, 240] on div "DevOps Engineer" at bounding box center [726, 250] width 296 height 35
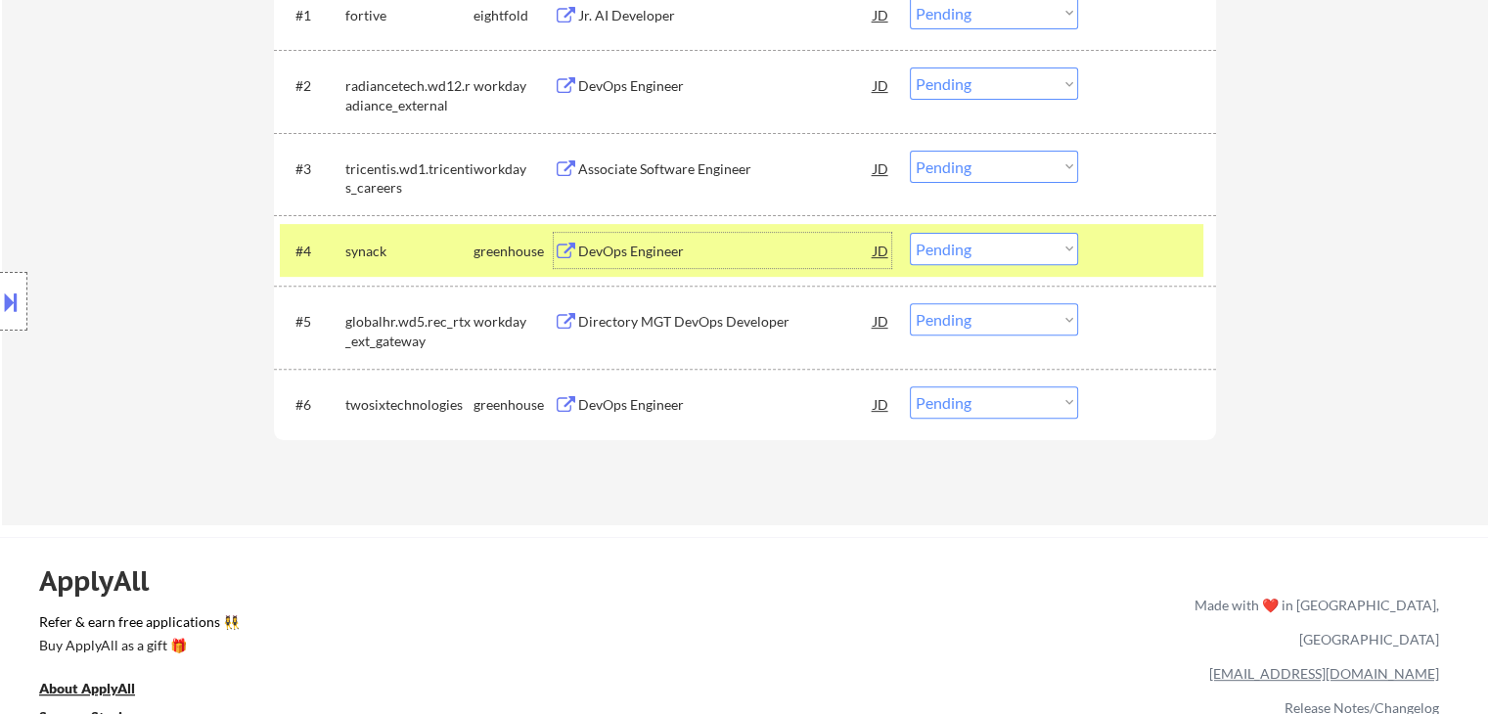
click at [721, 250] on div "DevOps Engineer" at bounding box center [726, 252] width 296 height 20
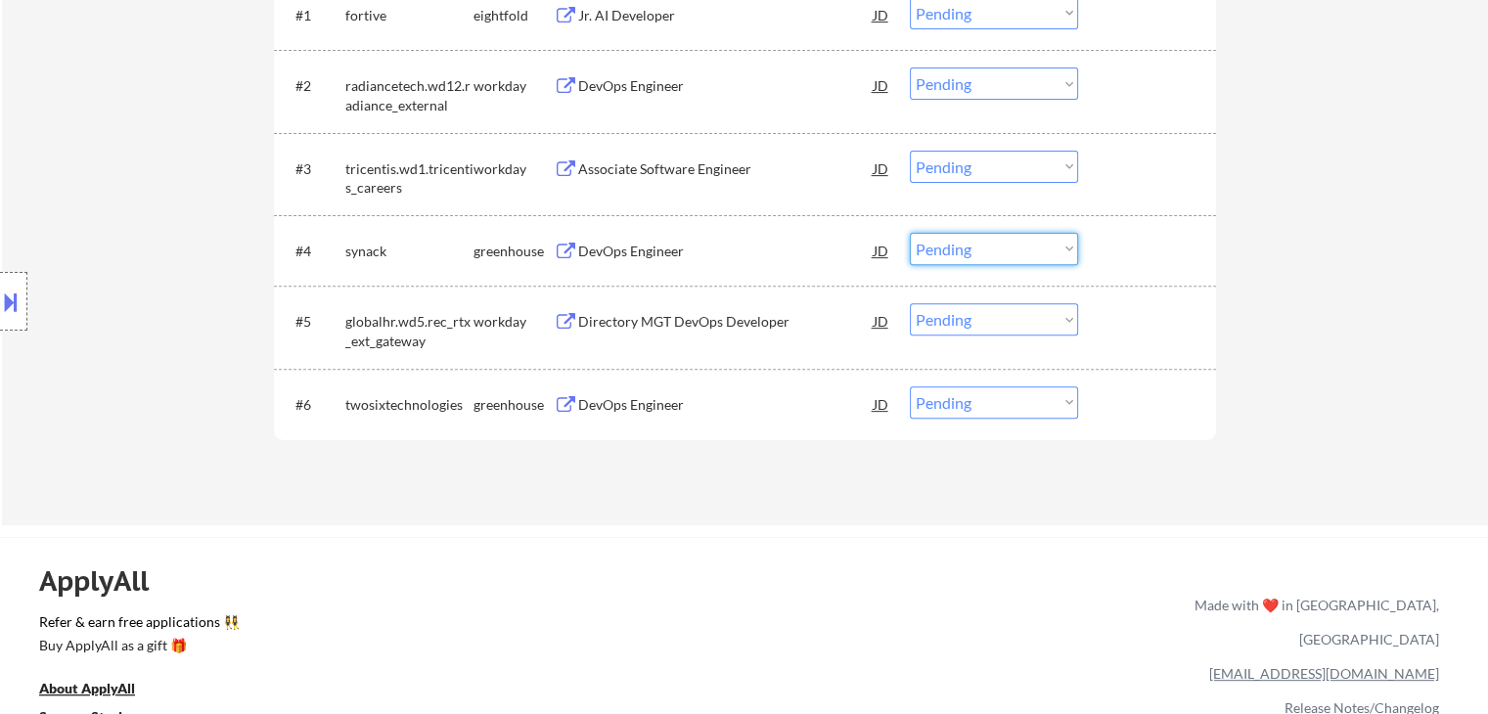
drag, startPoint x: 979, startPoint y: 249, endPoint x: 985, endPoint y: 263, distance: 16.2
click at [981, 251] on select "Choose an option... Pending Applied Excluded (Questions) Excluded (Expired) Exc…" at bounding box center [994, 249] width 168 height 32
click at [910, 233] on select "Choose an option... Pending Applied Excluded (Questions) Excluded (Expired) Exc…" at bounding box center [994, 249] width 168 height 32
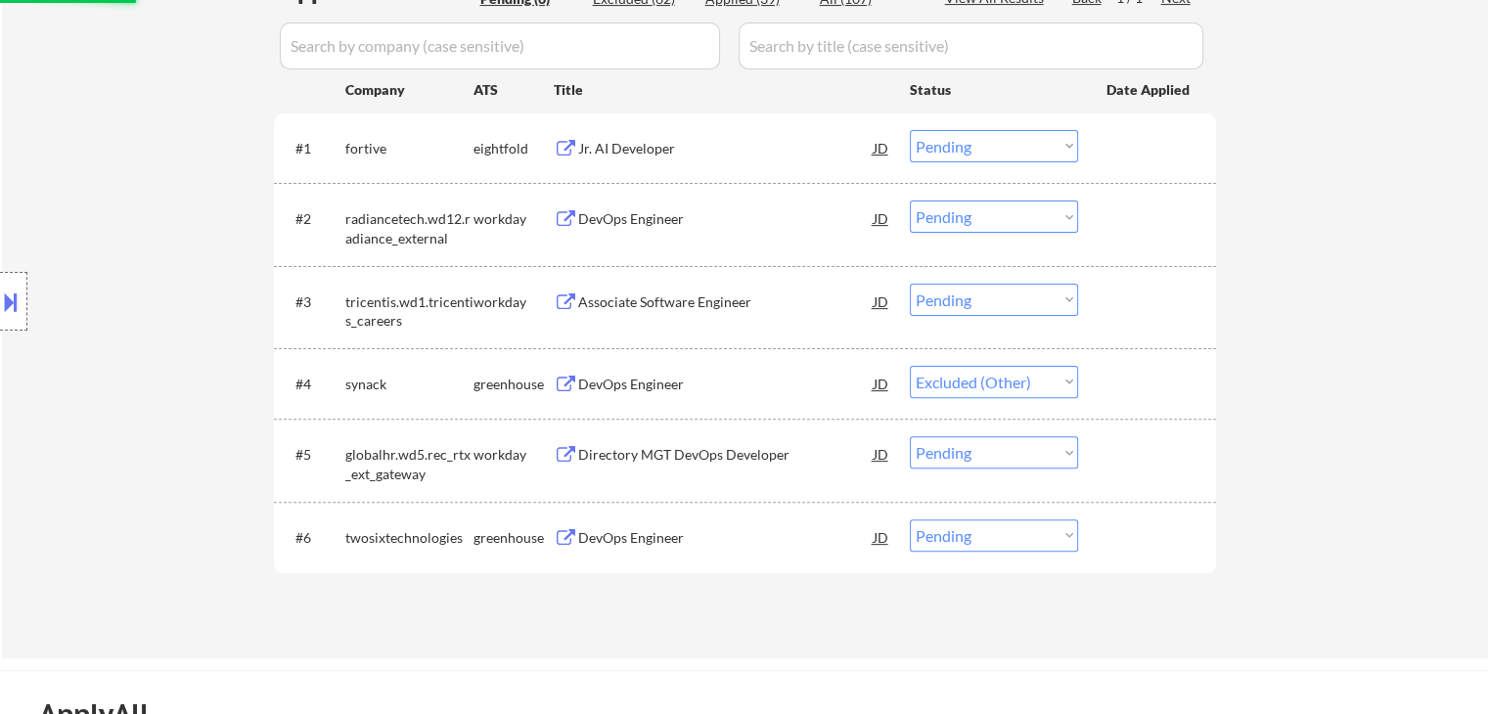
scroll to position [587, 0]
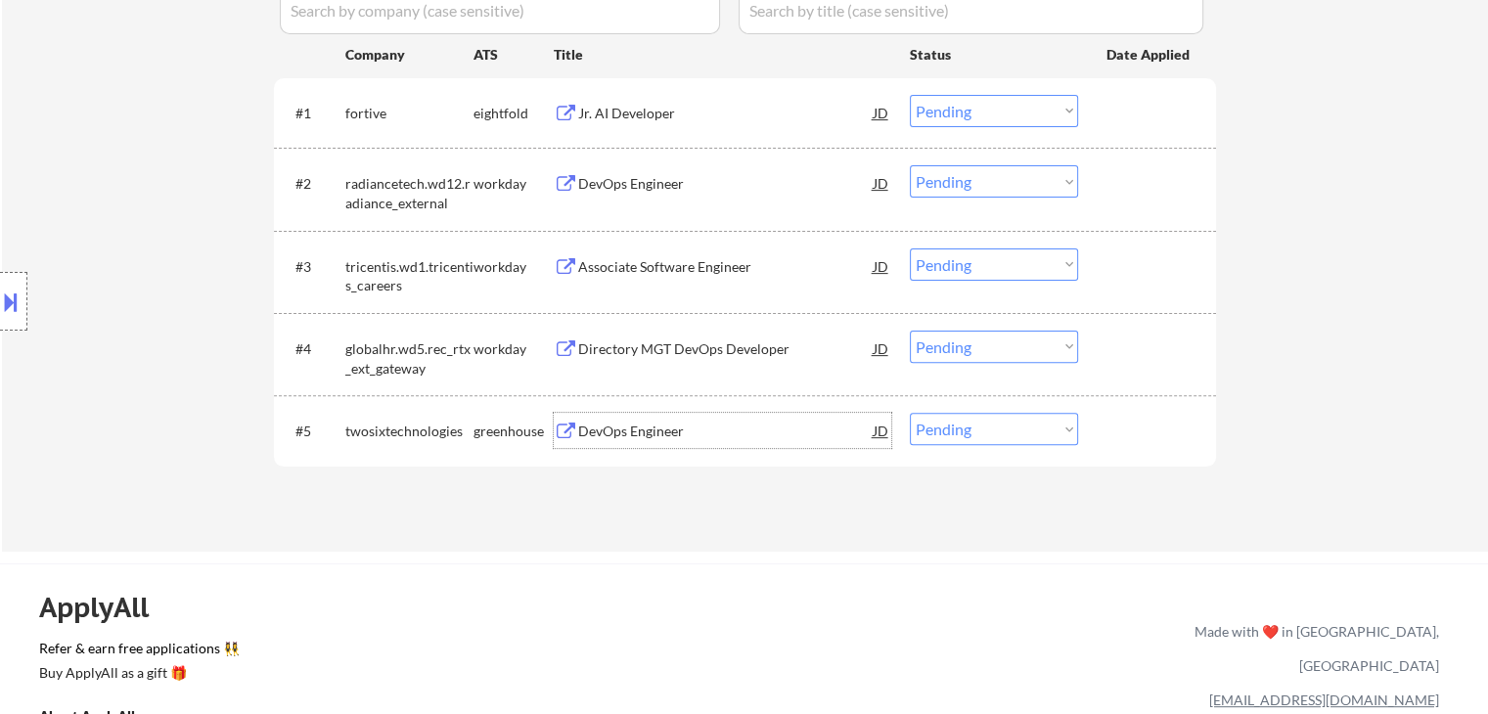
click at [665, 431] on div "DevOps Engineer" at bounding box center [726, 432] width 296 height 20
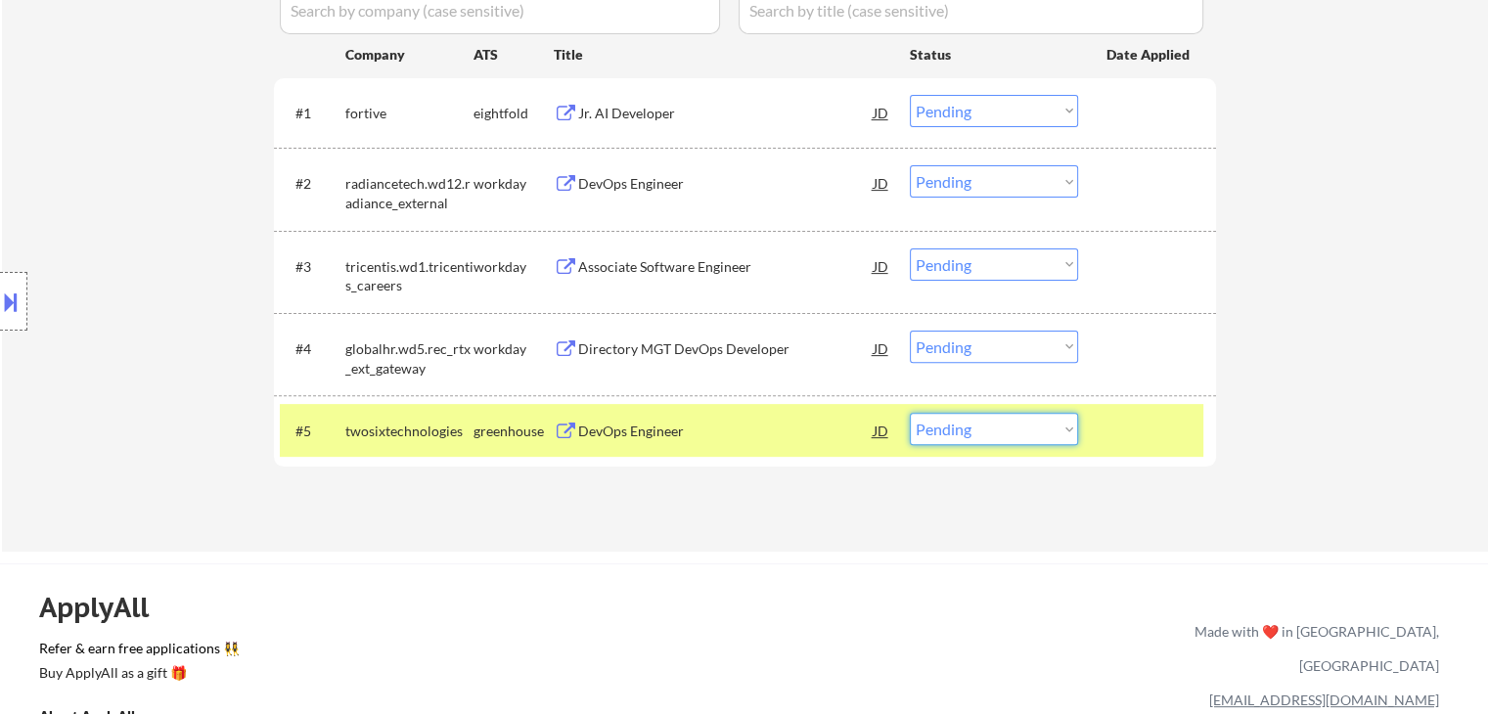
click at [990, 431] on select "Choose an option... Pending Applied Excluded (Questions) Excluded (Expired) Exc…" at bounding box center [994, 429] width 168 height 32
click at [1186, 424] on div at bounding box center [1150, 430] width 86 height 35
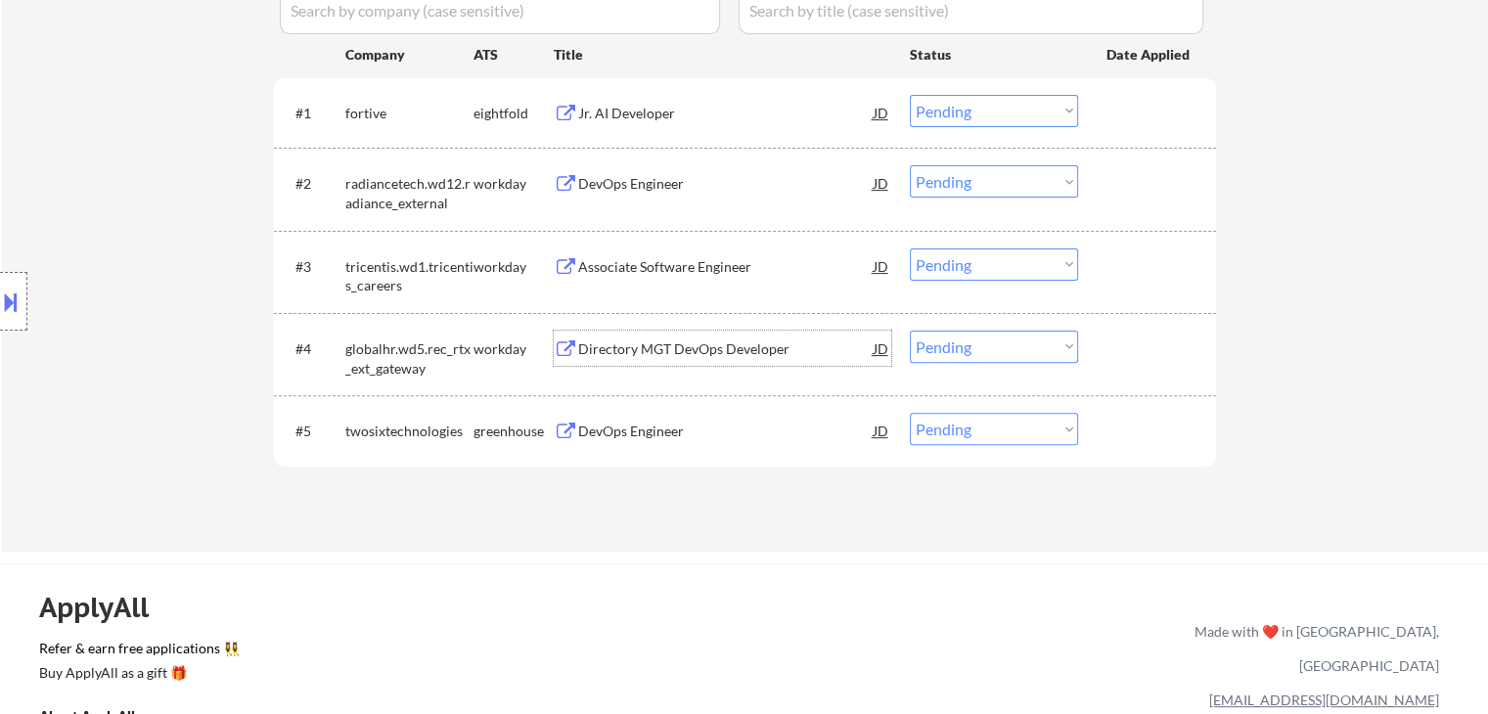
click at [755, 343] on div "Directory MGT DevOps Developer" at bounding box center [726, 350] width 296 height 20
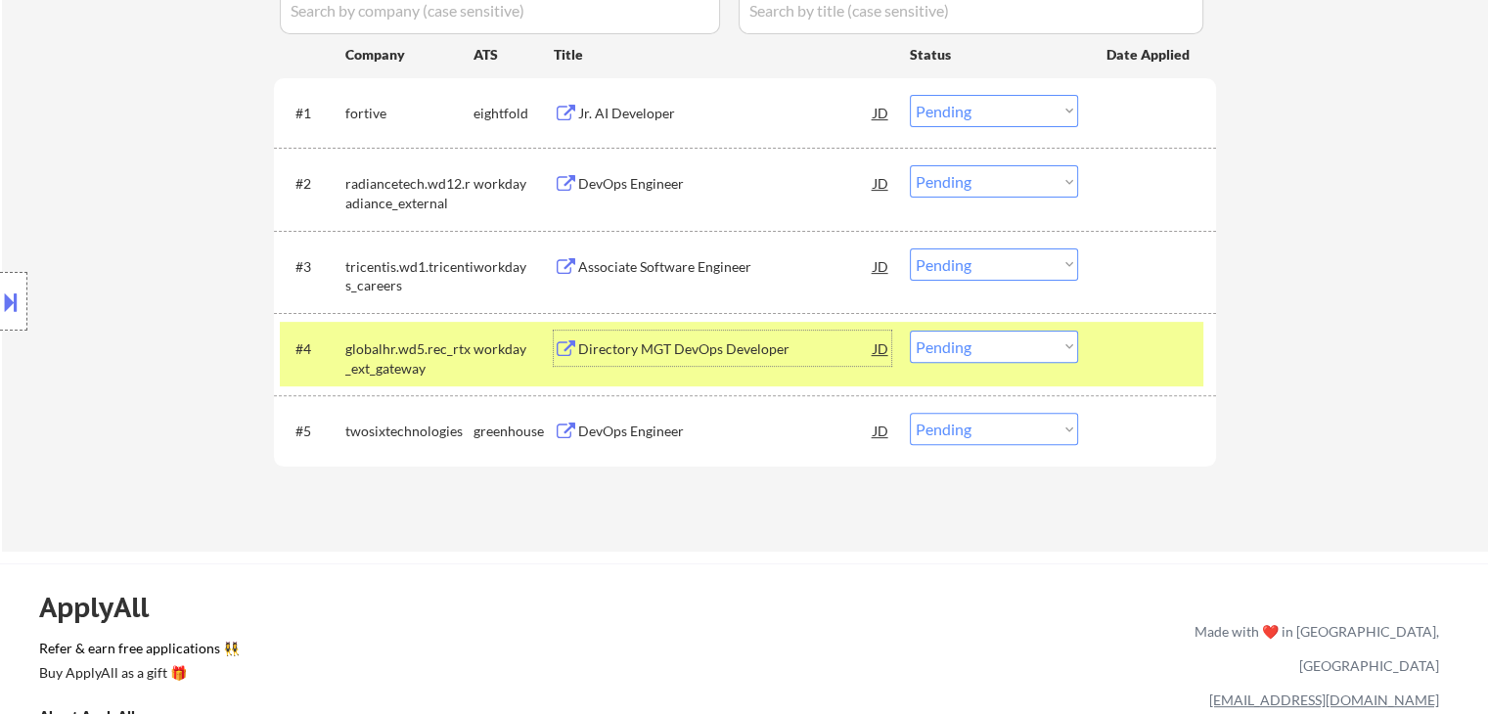
click at [4, 295] on button at bounding box center [11, 302] width 22 height 32
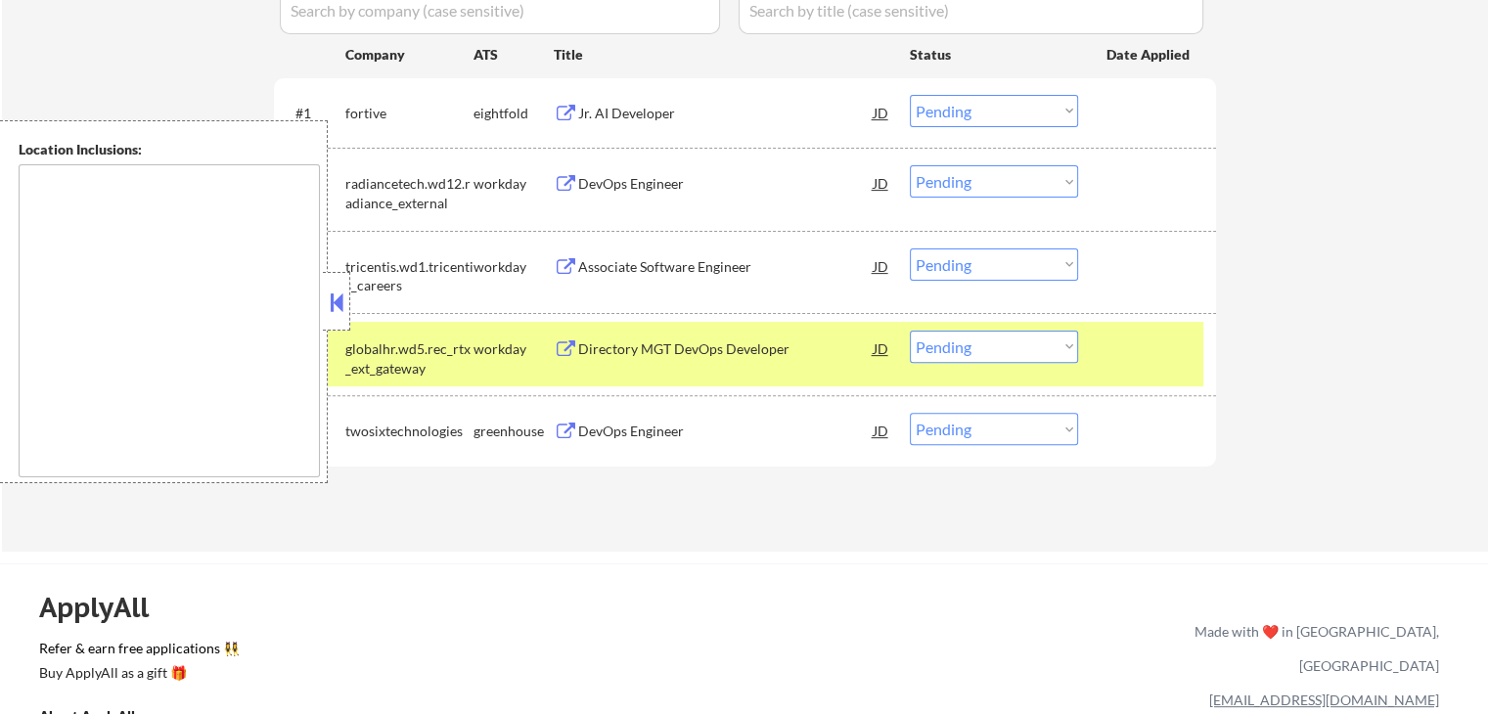
click at [342, 291] on button at bounding box center [337, 302] width 22 height 29
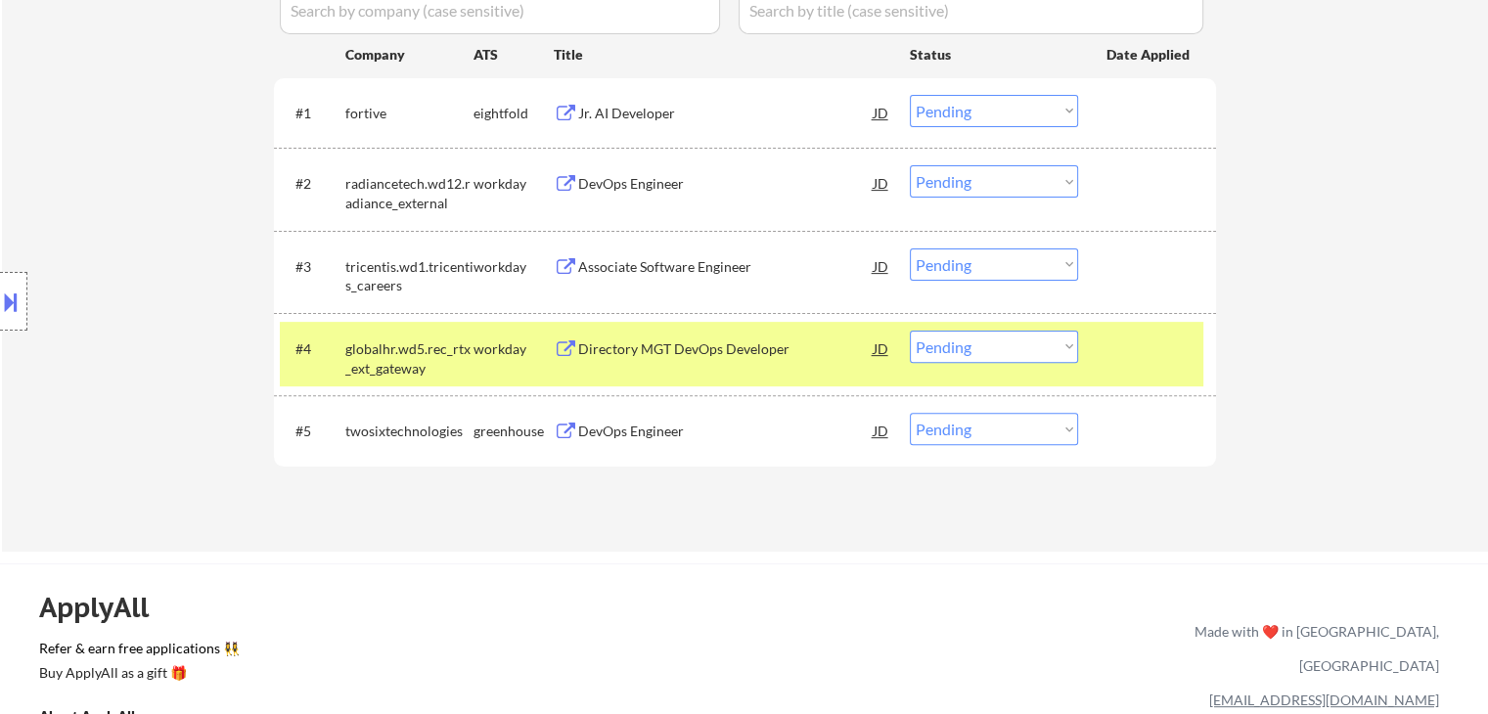
click at [876, 345] on div "JD" at bounding box center [882, 348] width 20 height 35
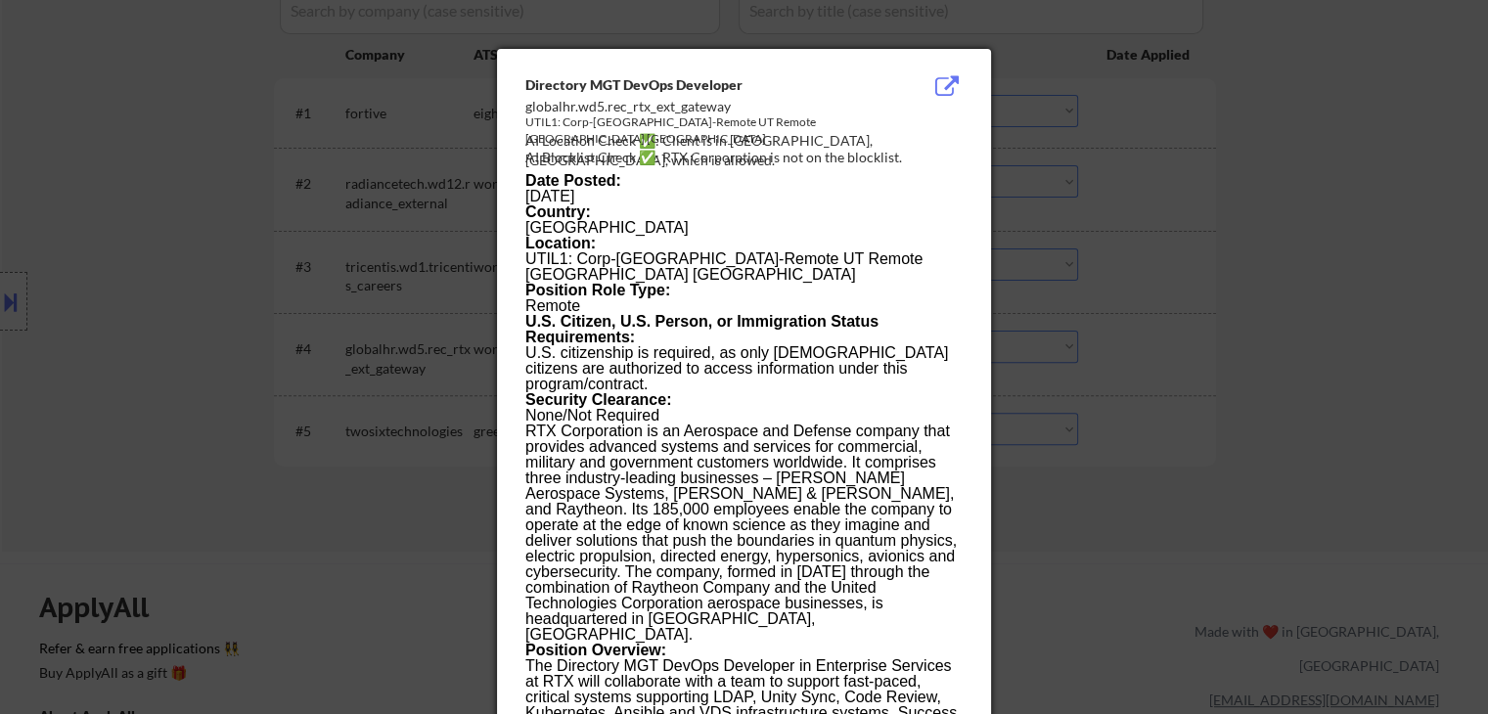
click at [1079, 344] on div at bounding box center [744, 357] width 1488 height 714
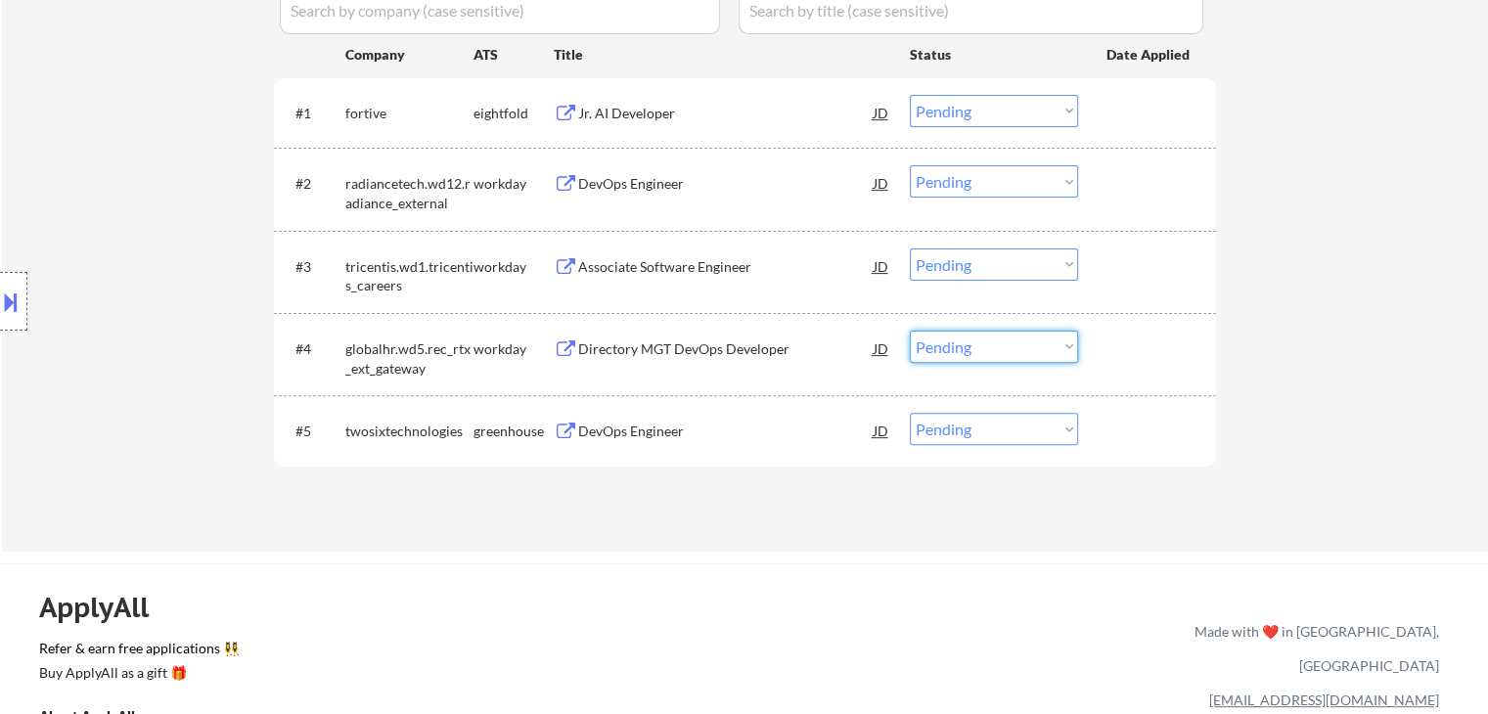
click at [1073, 353] on select "Choose an option... Pending Applied Excluded (Questions) Excluded (Expired) Exc…" at bounding box center [994, 347] width 168 height 32
click at [910, 331] on select "Choose an option... Pending Applied Excluded (Questions) Excluded (Expired) Exc…" at bounding box center [994, 347] width 168 height 32
click at [710, 268] on div "Associate Software Engineer" at bounding box center [726, 267] width 296 height 20
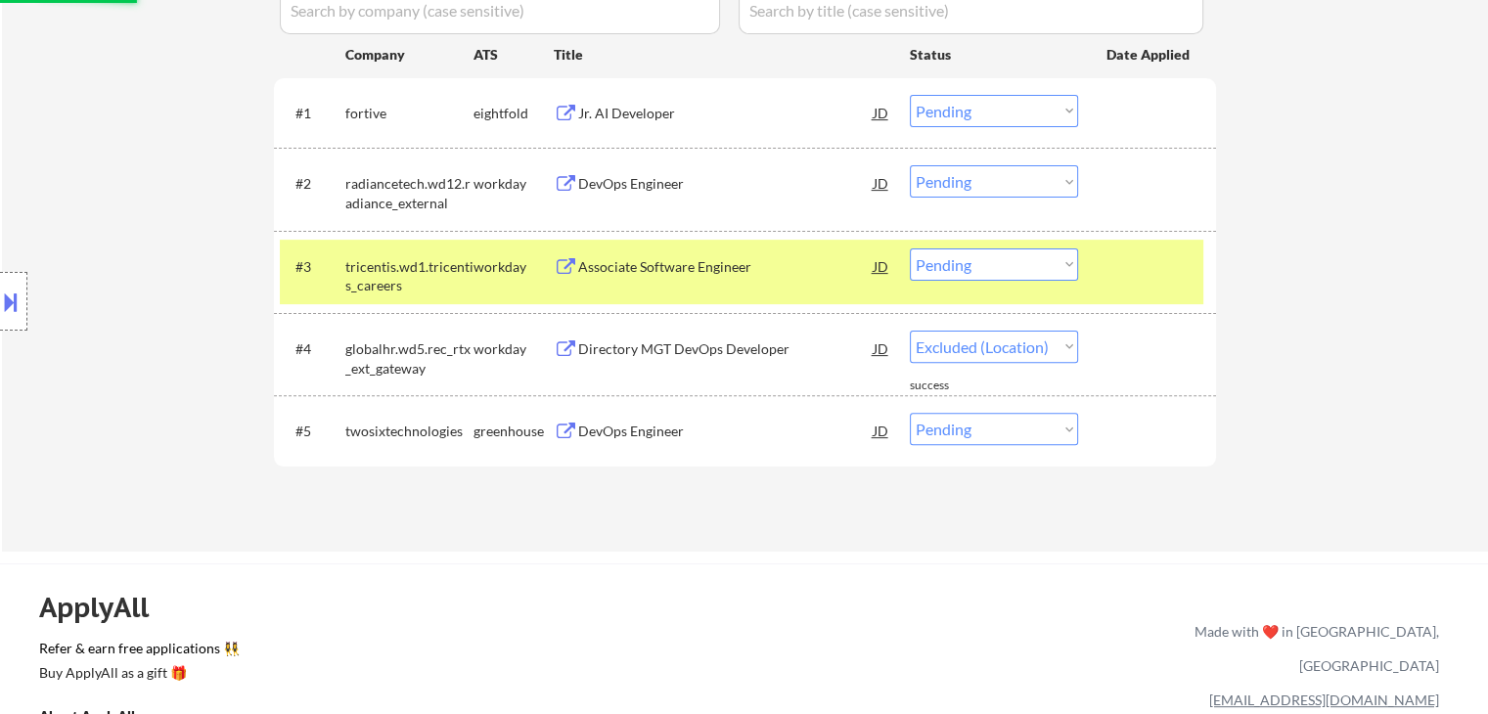
select select ""pending""
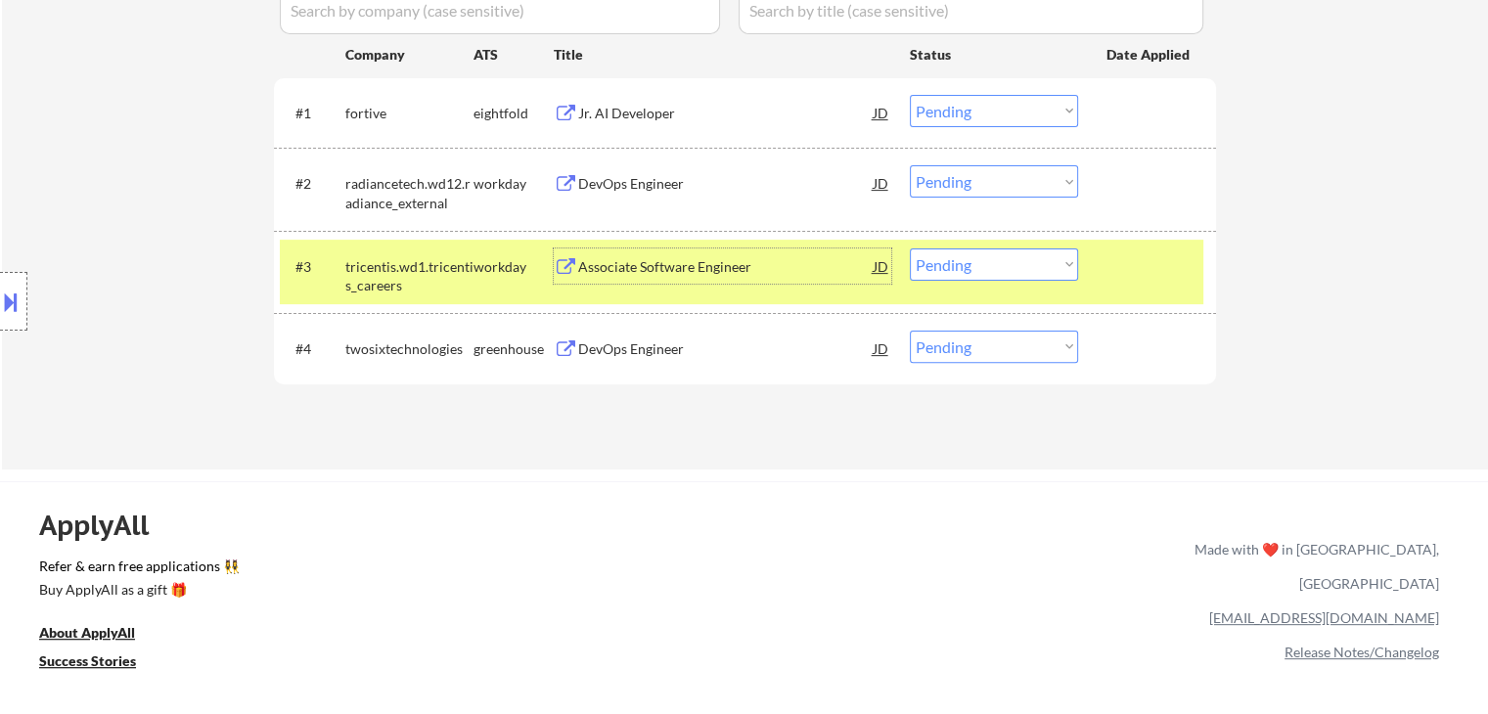
drag, startPoint x: 973, startPoint y: 269, endPoint x: 981, endPoint y: 277, distance: 11.1
click at [975, 270] on select "Choose an option... Pending Applied Excluded (Questions) Excluded (Expired) Exc…" at bounding box center [994, 265] width 168 height 32
click at [910, 249] on select "Choose an option... Pending Applied Excluded (Questions) Excluded (Expired) Exc…" at bounding box center [994, 265] width 168 height 32
click at [669, 181] on div "DevOps Engineer" at bounding box center [726, 184] width 296 height 20
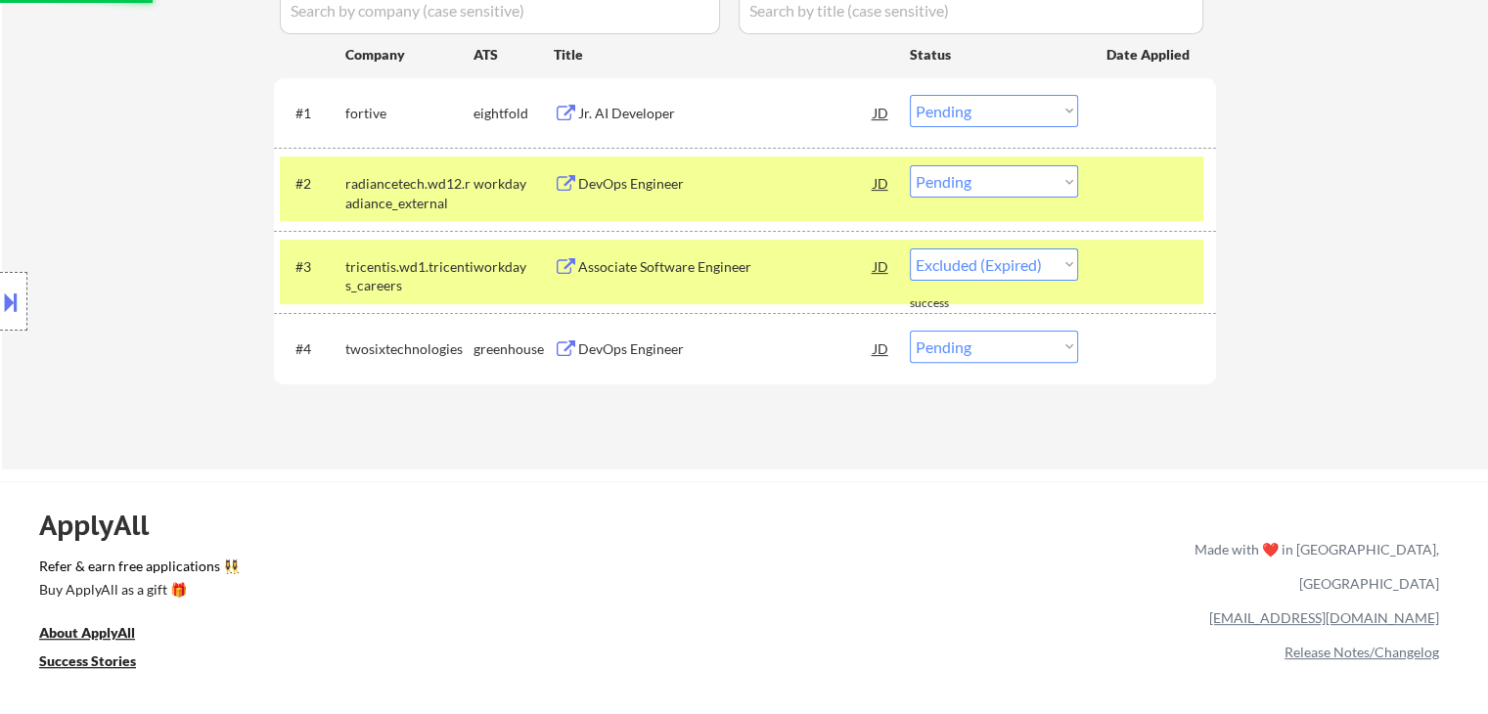
select select ""pending""
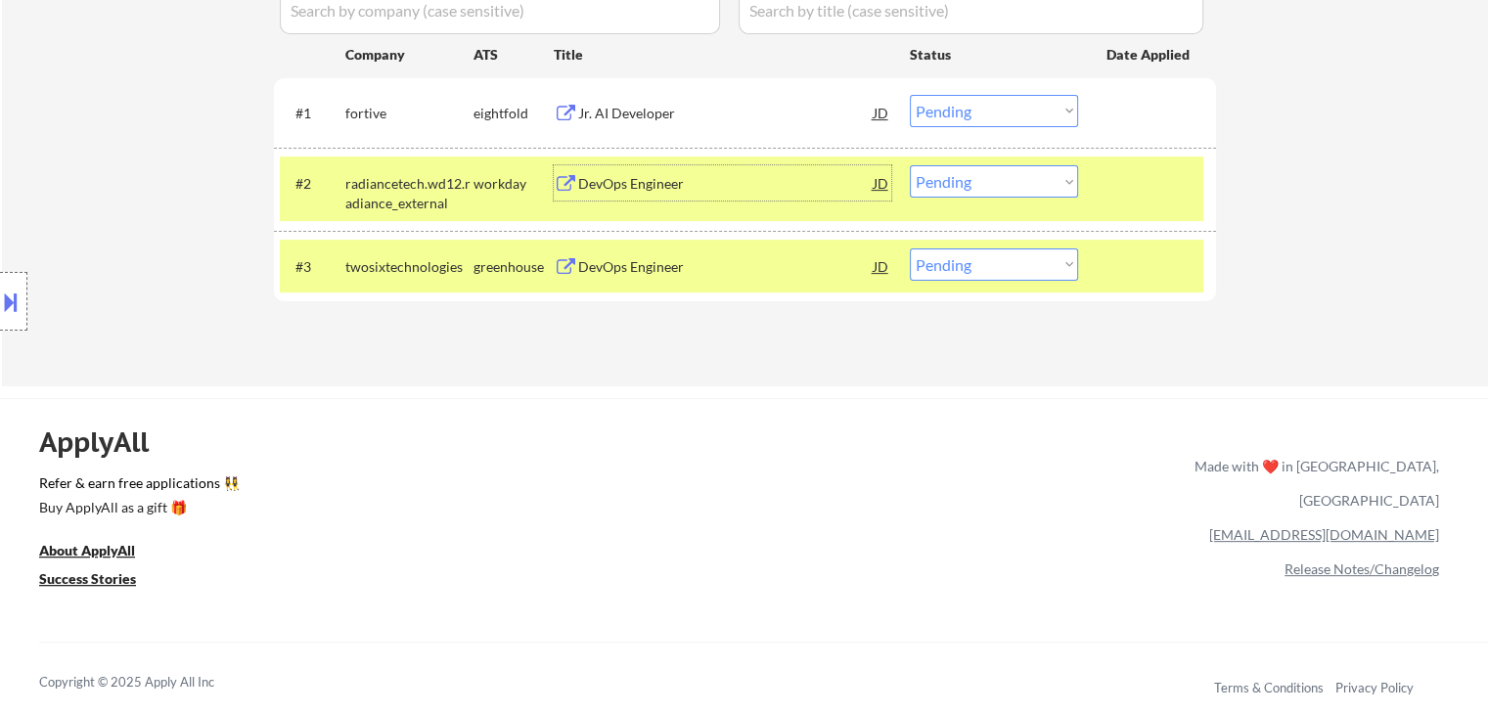
click at [1173, 189] on div at bounding box center [1150, 182] width 86 height 35
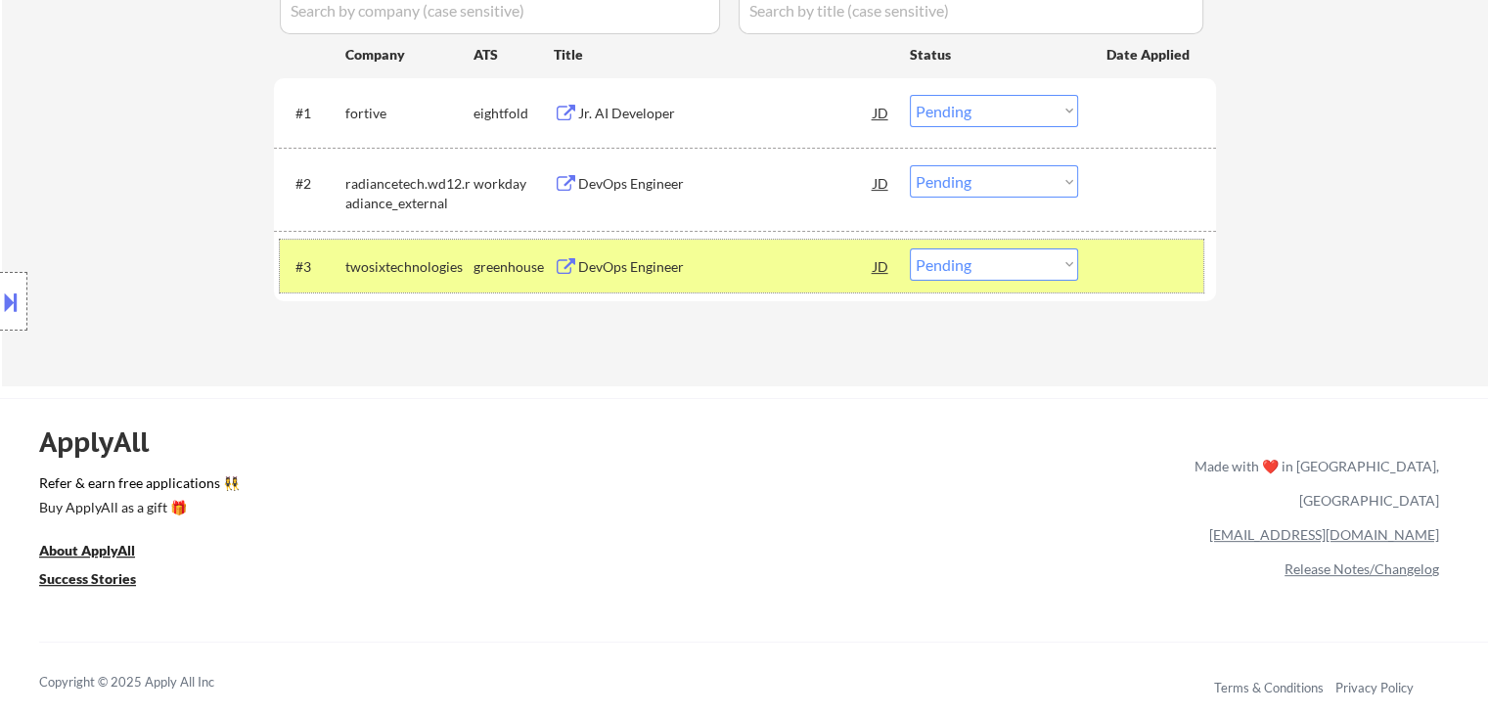
click at [1145, 271] on div at bounding box center [1150, 266] width 86 height 35
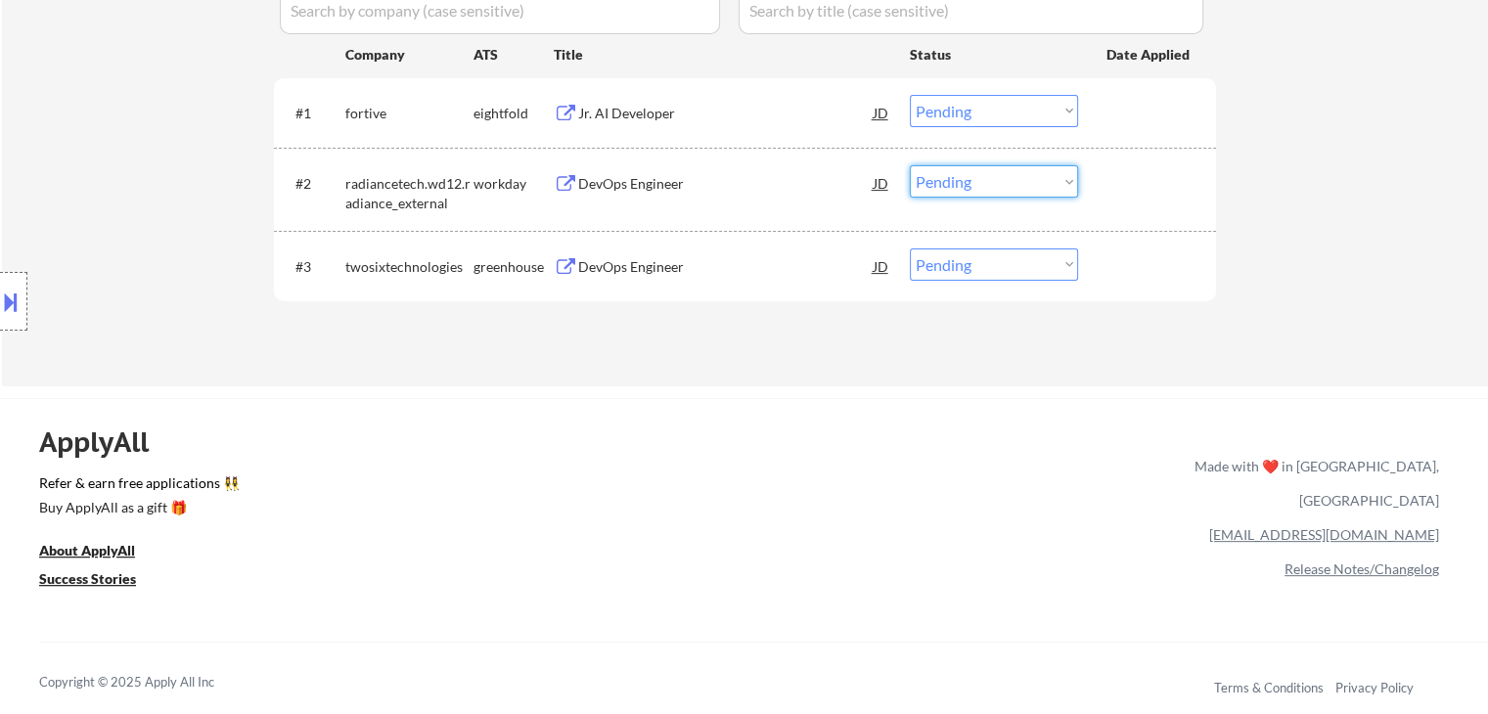
drag, startPoint x: 1008, startPoint y: 185, endPoint x: 1010, endPoint y: 195, distance: 10.0
click at [1008, 185] on select "Choose an option... Pending Applied Excluded (Questions) Excluded (Expired) Exc…" at bounding box center [994, 181] width 168 height 32
click at [910, 165] on select "Choose an option... Pending Applied Excluded (Questions) Excluded (Expired) Exc…" at bounding box center [994, 181] width 168 height 32
click at [646, 98] on div "Jr. AI Developer" at bounding box center [726, 112] width 296 height 35
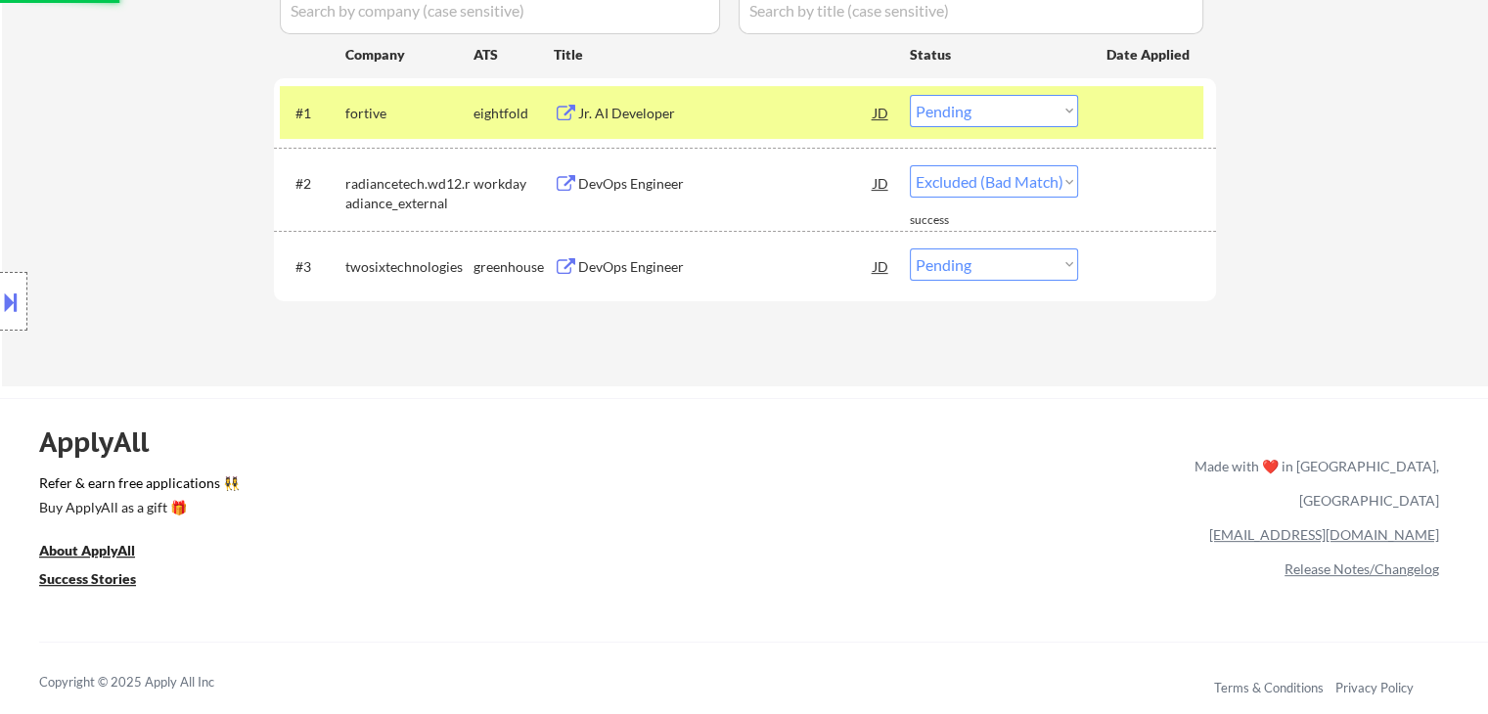
select select ""pending""
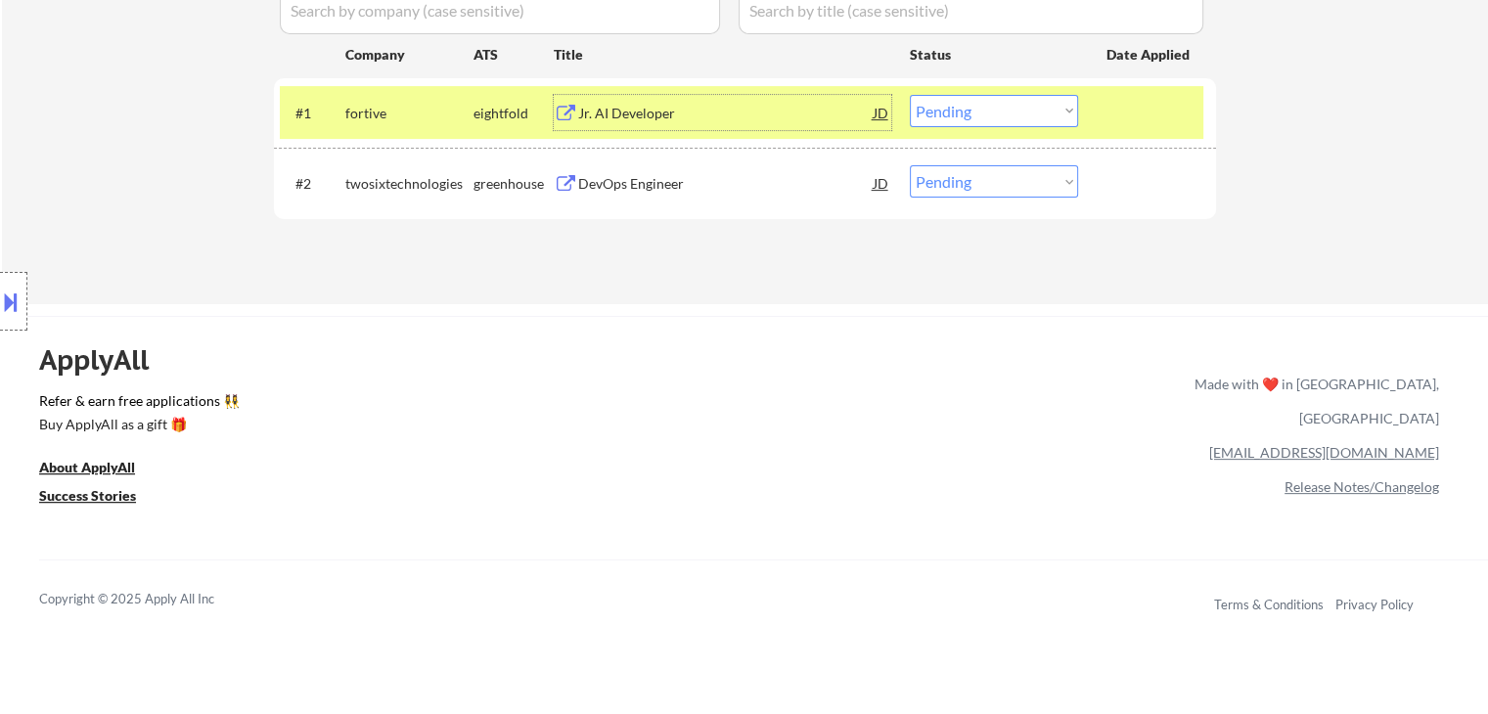
click at [998, 108] on select "Choose an option... Pending Applied Excluded (Questions) Excluded (Expired) Exc…" at bounding box center [994, 111] width 168 height 32
click at [1003, 103] on select "Choose an option... Pending Applied Excluded (Questions) Excluded (Expired) Exc…" at bounding box center [994, 111] width 168 height 32
click at [910, 95] on select "Choose an option... Pending Applied Excluded (Questions) Excluded (Expired) Exc…" at bounding box center [994, 111] width 168 height 32
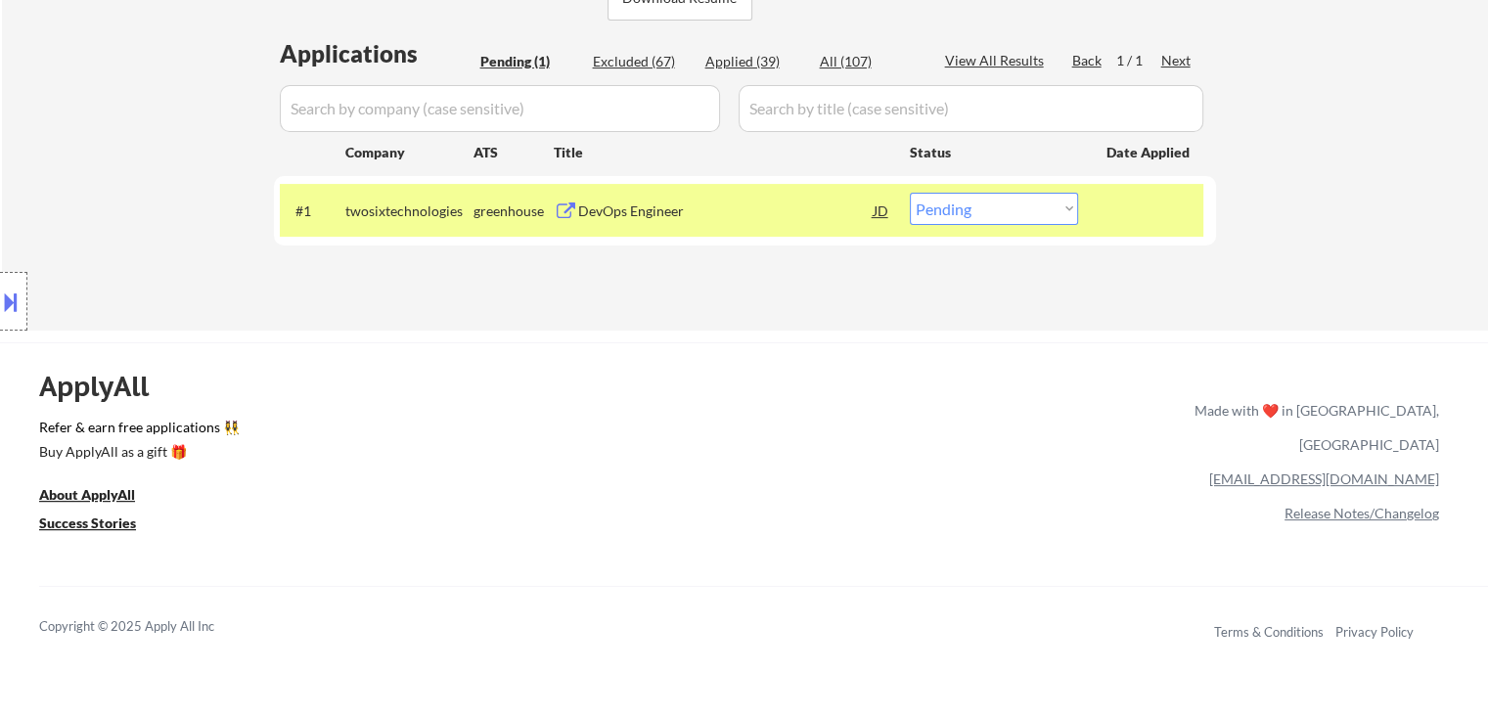
click at [688, 210] on div "DevOps Engineer" at bounding box center [726, 212] width 296 height 20
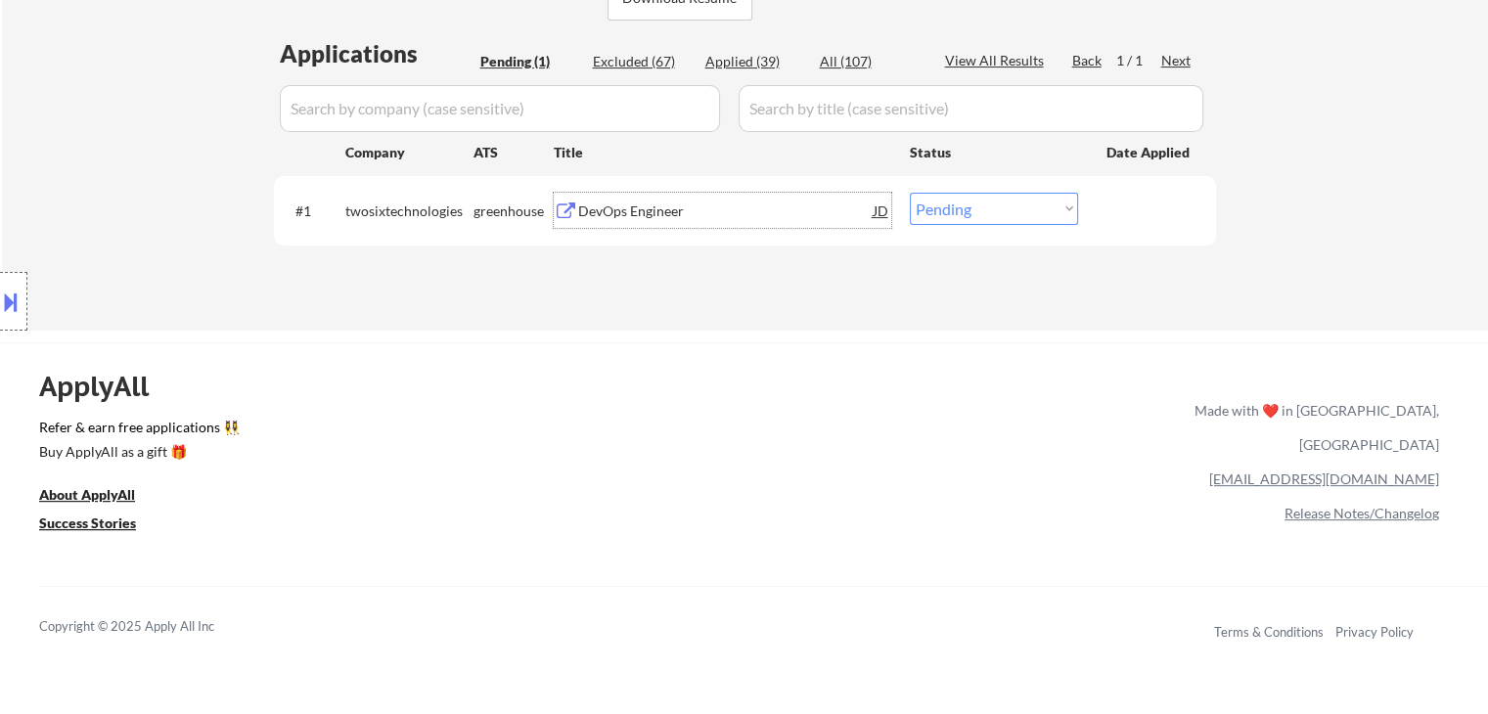
click at [684, 205] on div "DevOps Engineer" at bounding box center [726, 212] width 296 height 20
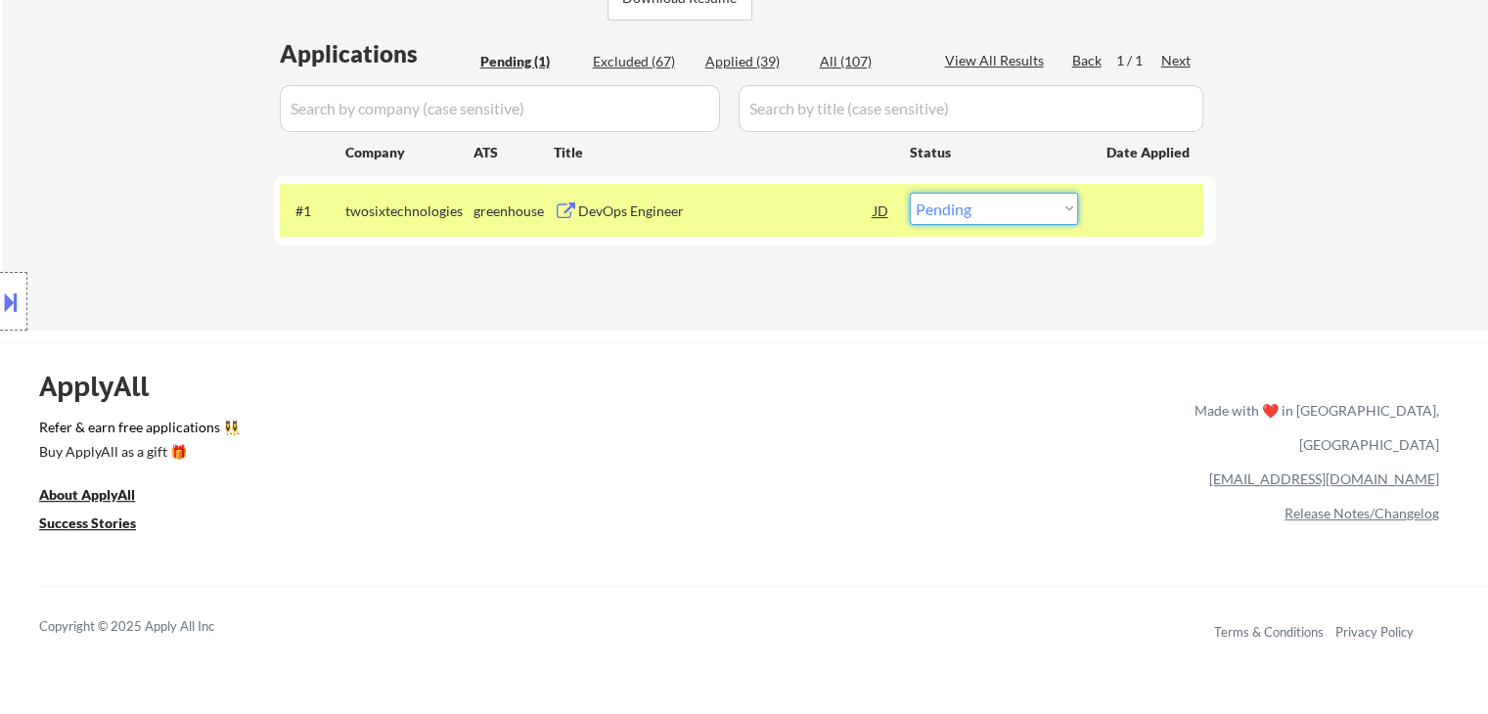
click at [969, 205] on select "Choose an option... Pending Applied Excluded (Questions) Excluded (Expired) Exc…" at bounding box center [994, 209] width 168 height 32
select select ""applied""
click at [910, 193] on select "Choose an option... Pending Applied Excluded (Questions) Excluded (Expired) Exc…" at bounding box center [994, 209] width 168 height 32
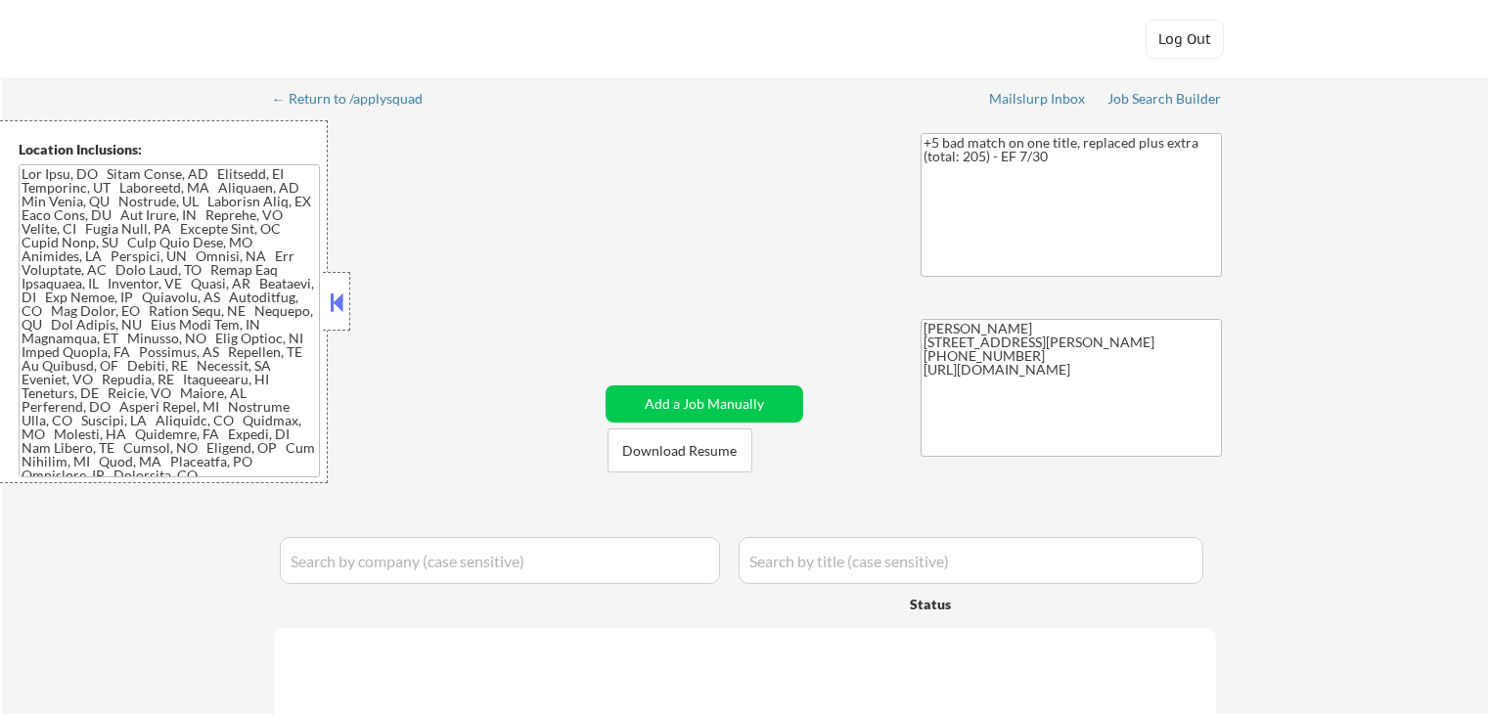
select select ""pending""
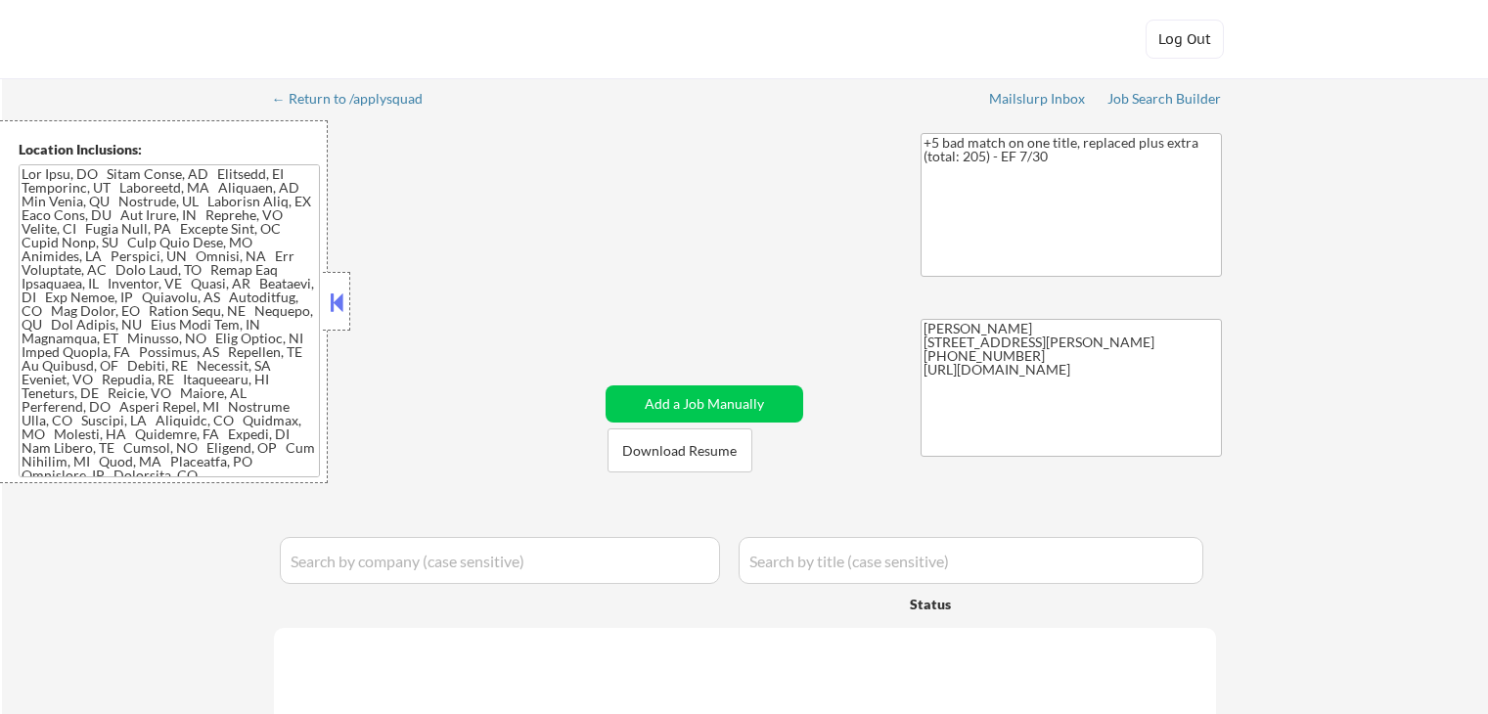
select select ""pending""
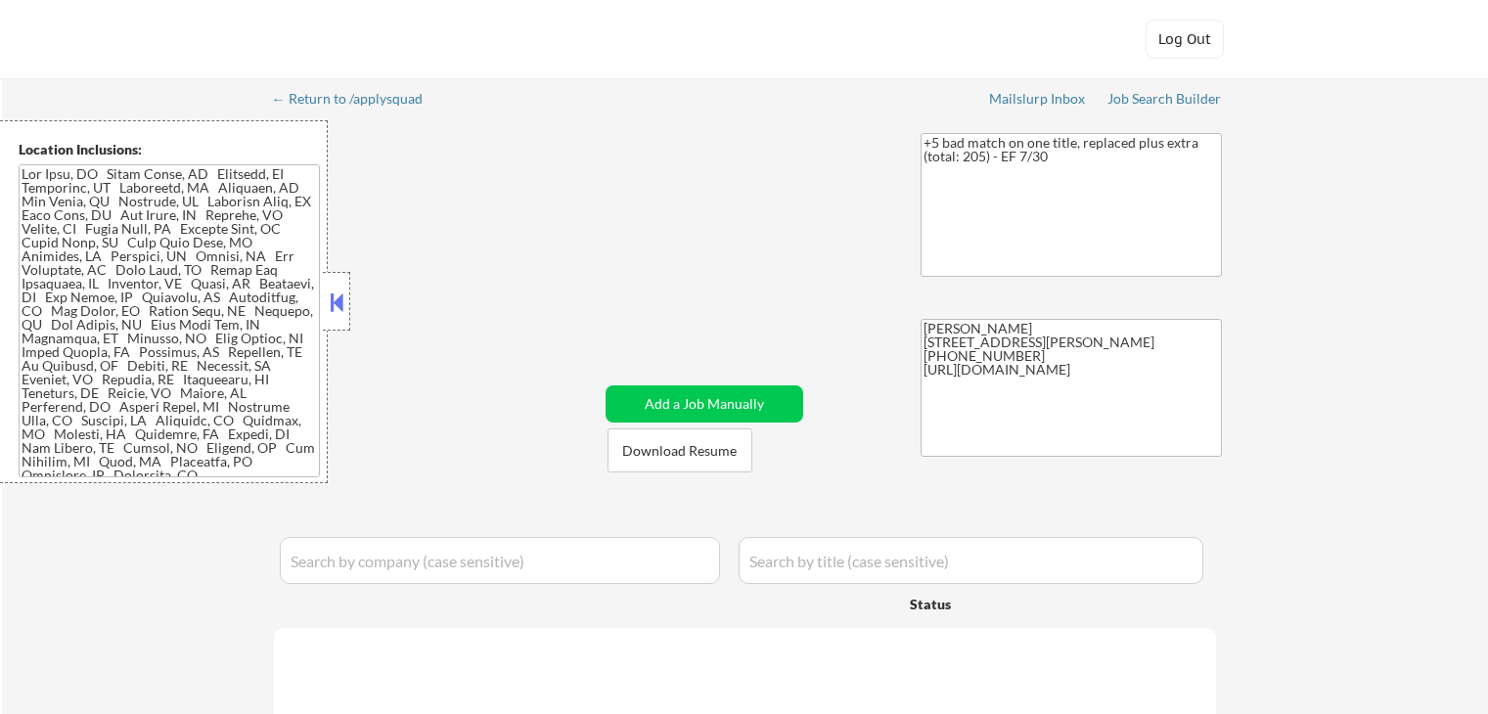
select select ""pending""
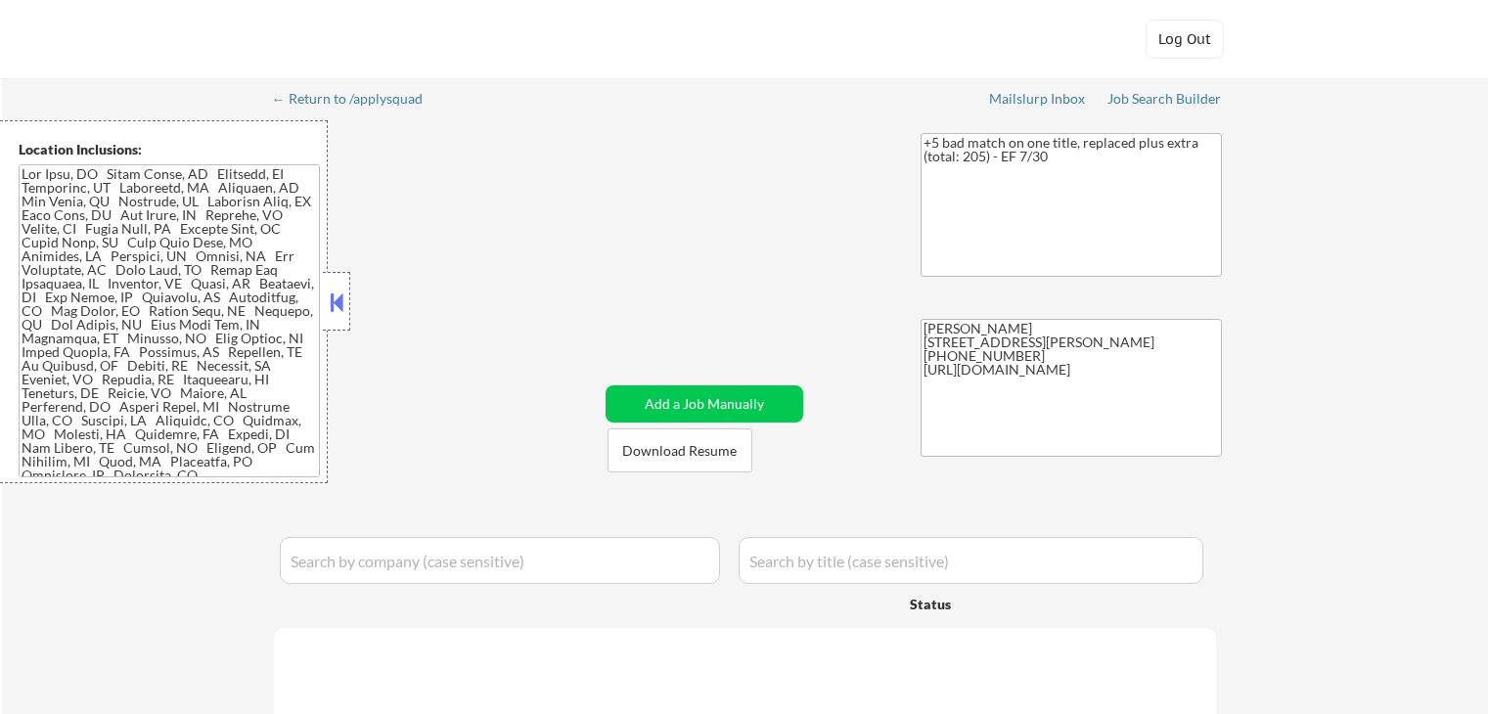
select select ""pending""
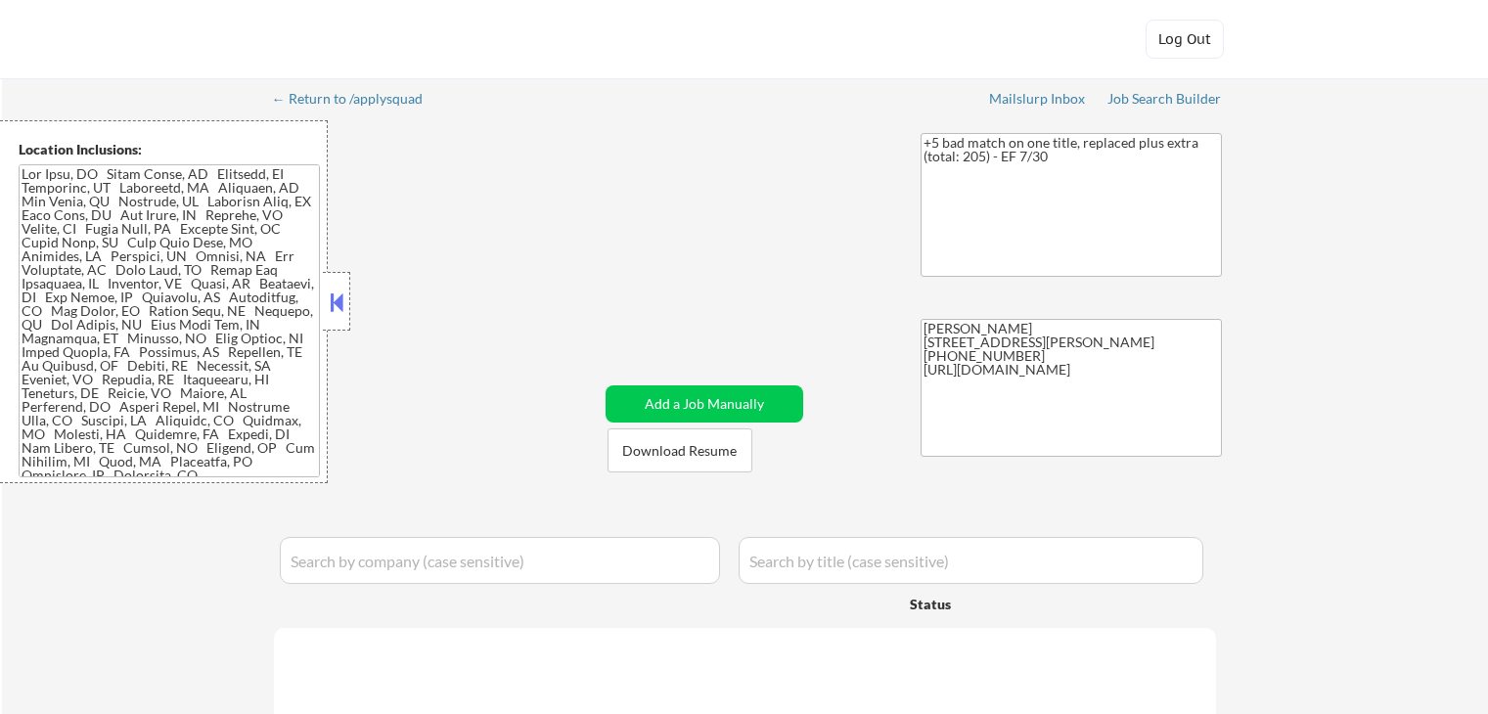
select select ""pending""
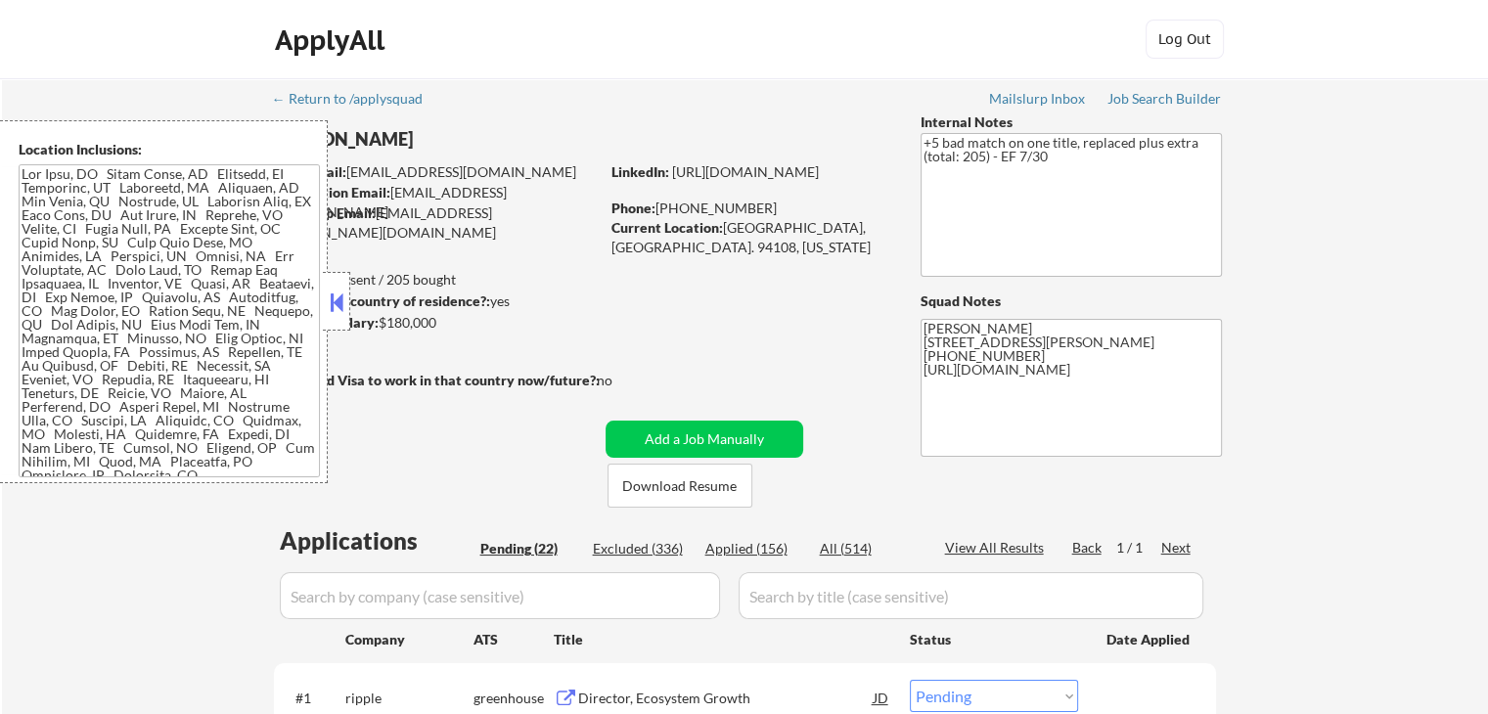
click at [344, 297] on button at bounding box center [337, 302] width 22 height 29
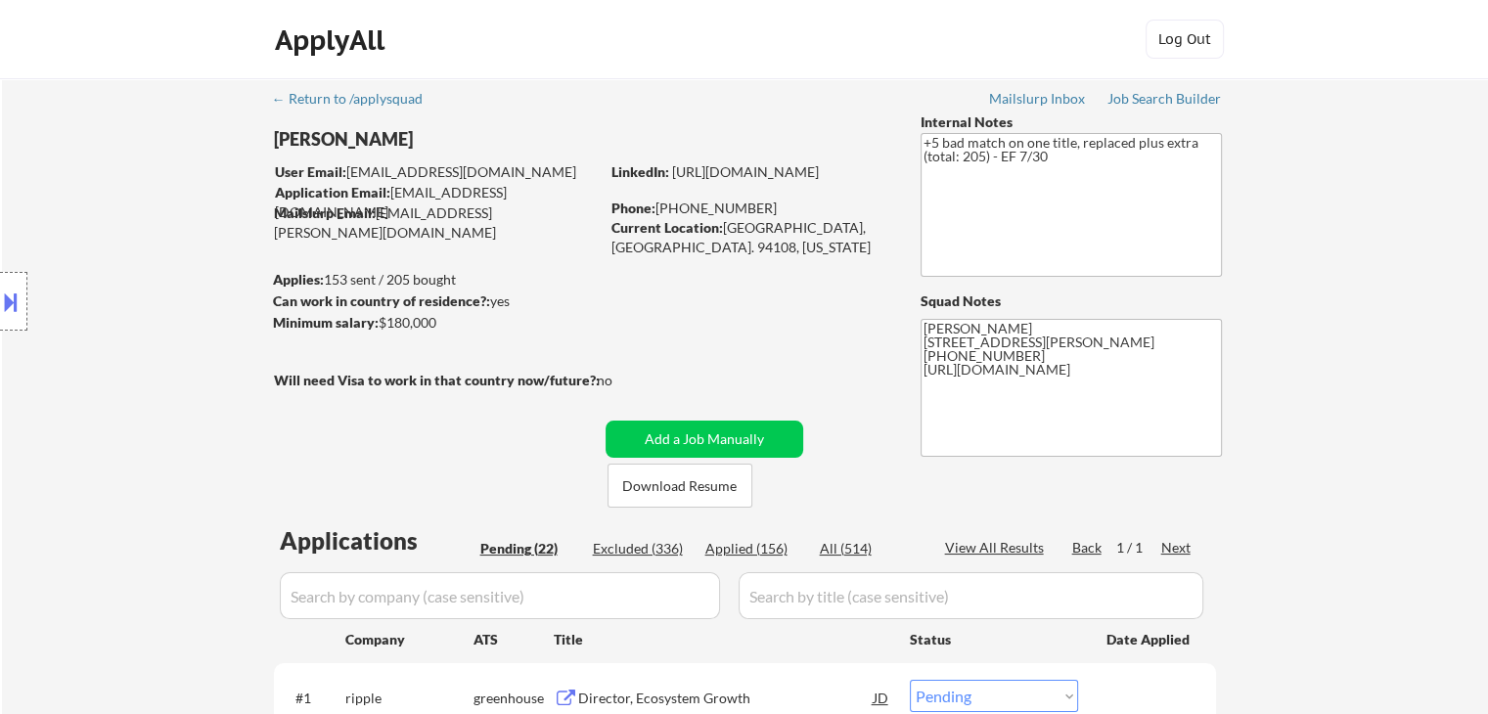
click at [653, 250] on div "Current Location: [GEOGRAPHIC_DATA], [GEOGRAPHIC_DATA]. 94108, [US_STATE]" at bounding box center [750, 237] width 277 height 38
copy div "[US_STATE]"
click at [0, 287] on div at bounding box center [13, 301] width 27 height 59
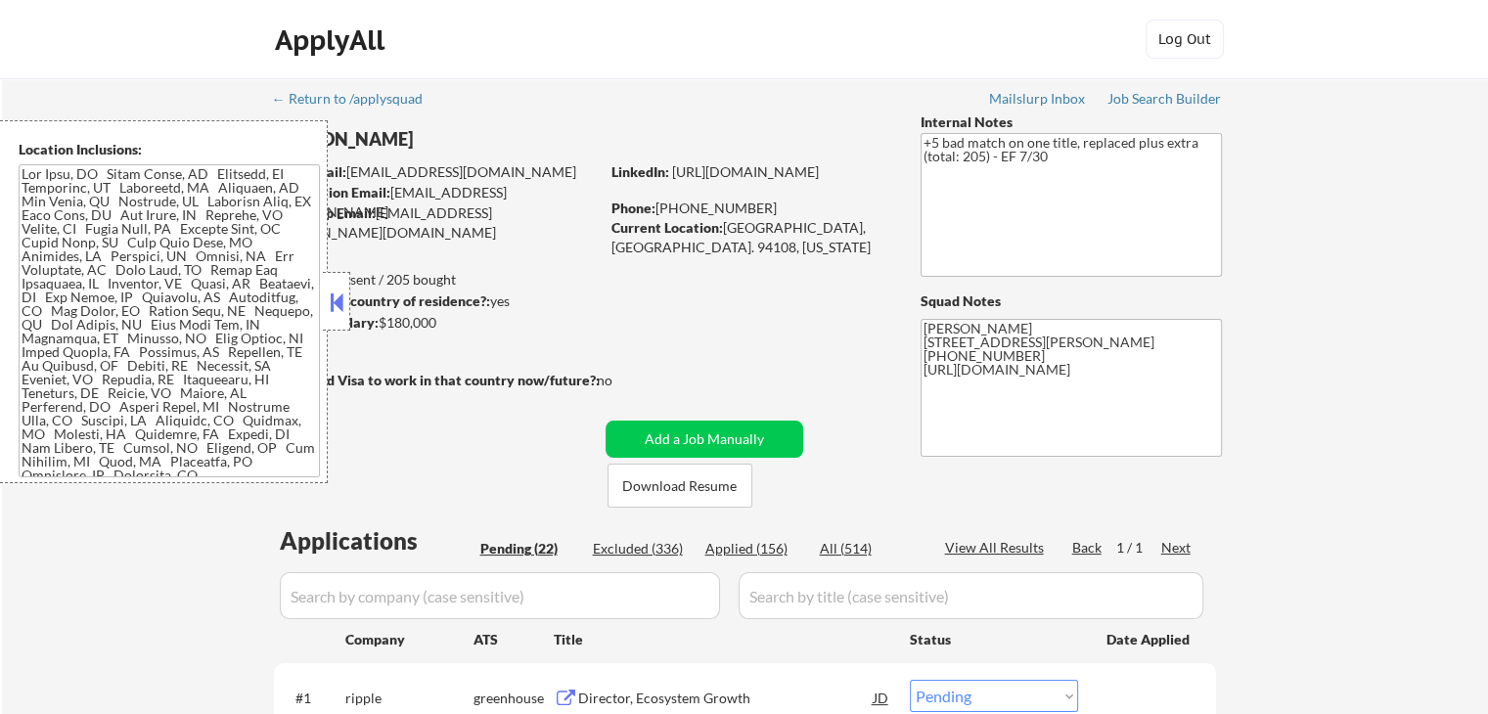
click at [204, 383] on textarea at bounding box center [169, 320] width 301 height 313
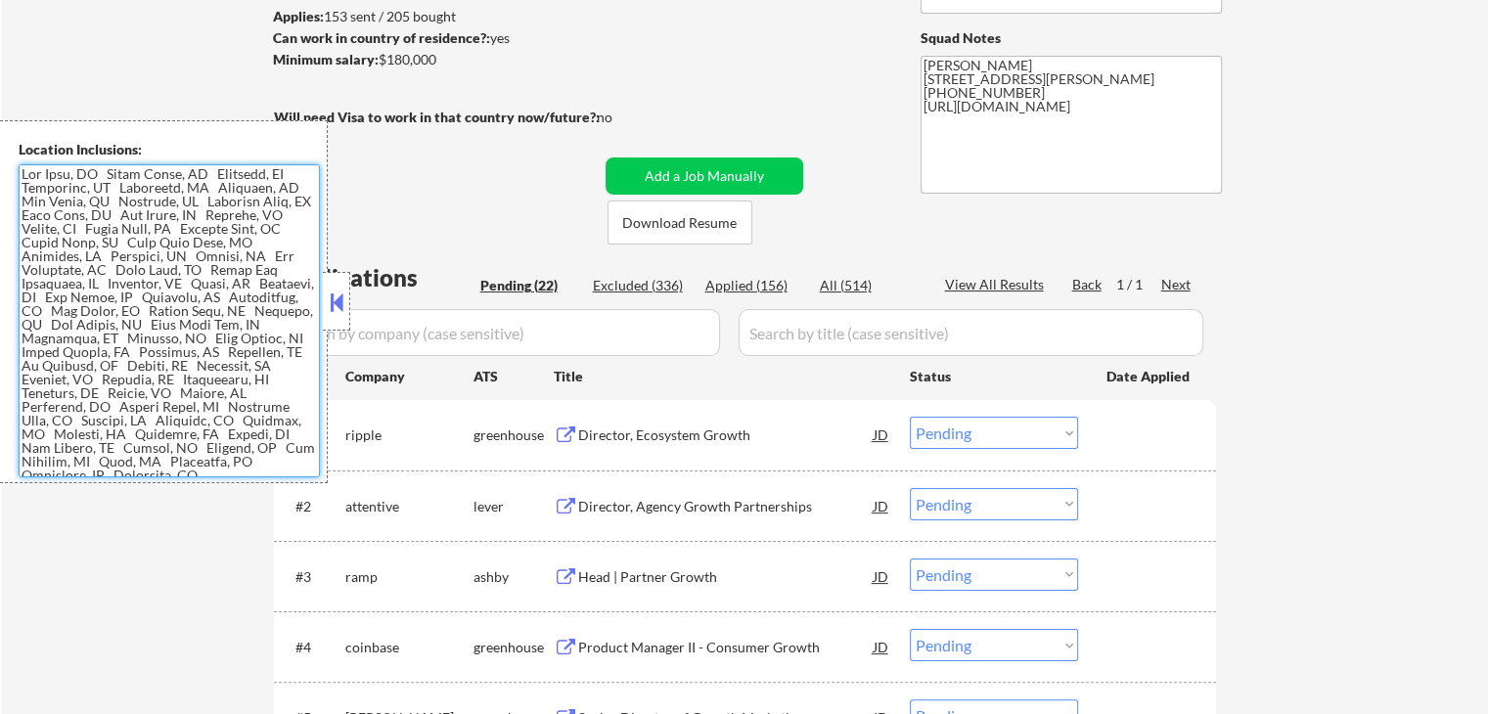
scroll to position [294, 0]
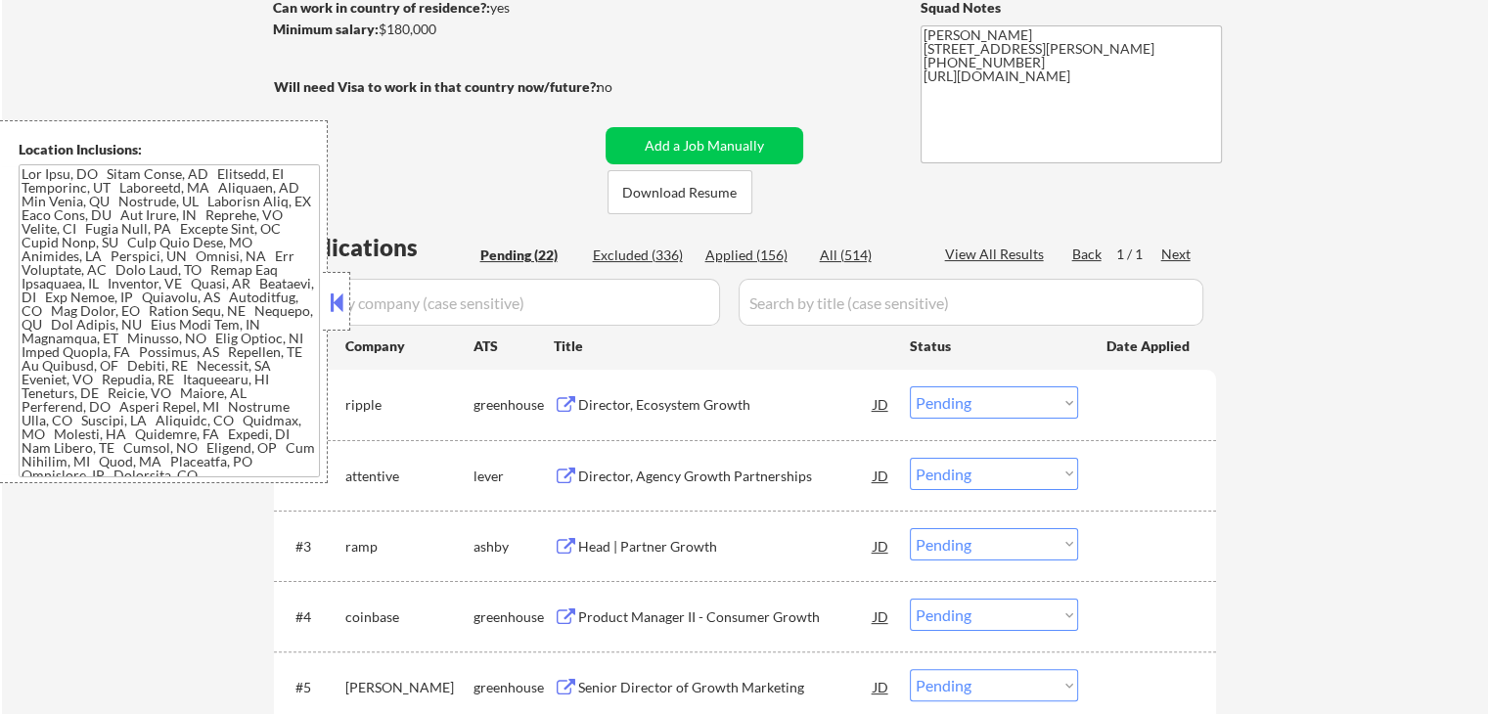
click at [342, 306] on button at bounding box center [337, 302] width 22 height 29
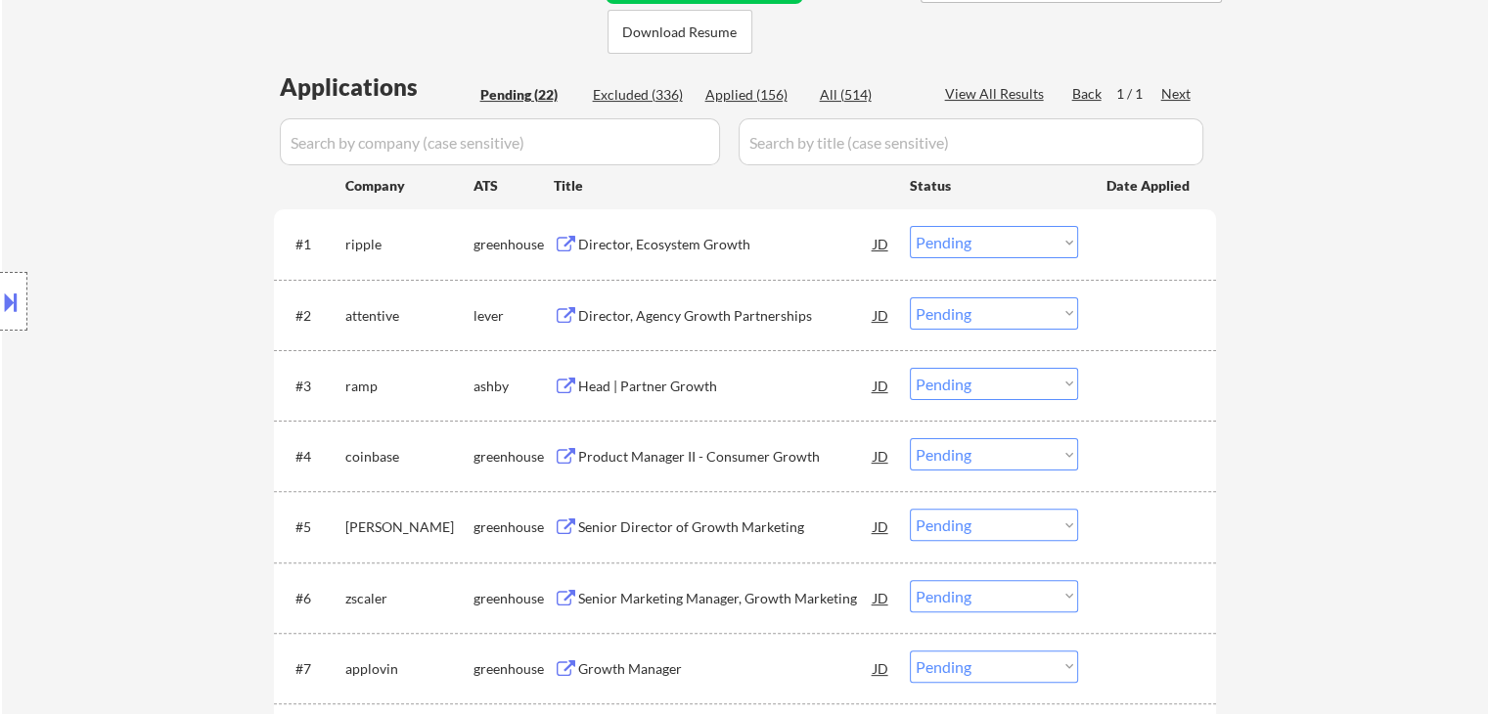
scroll to position [489, 0]
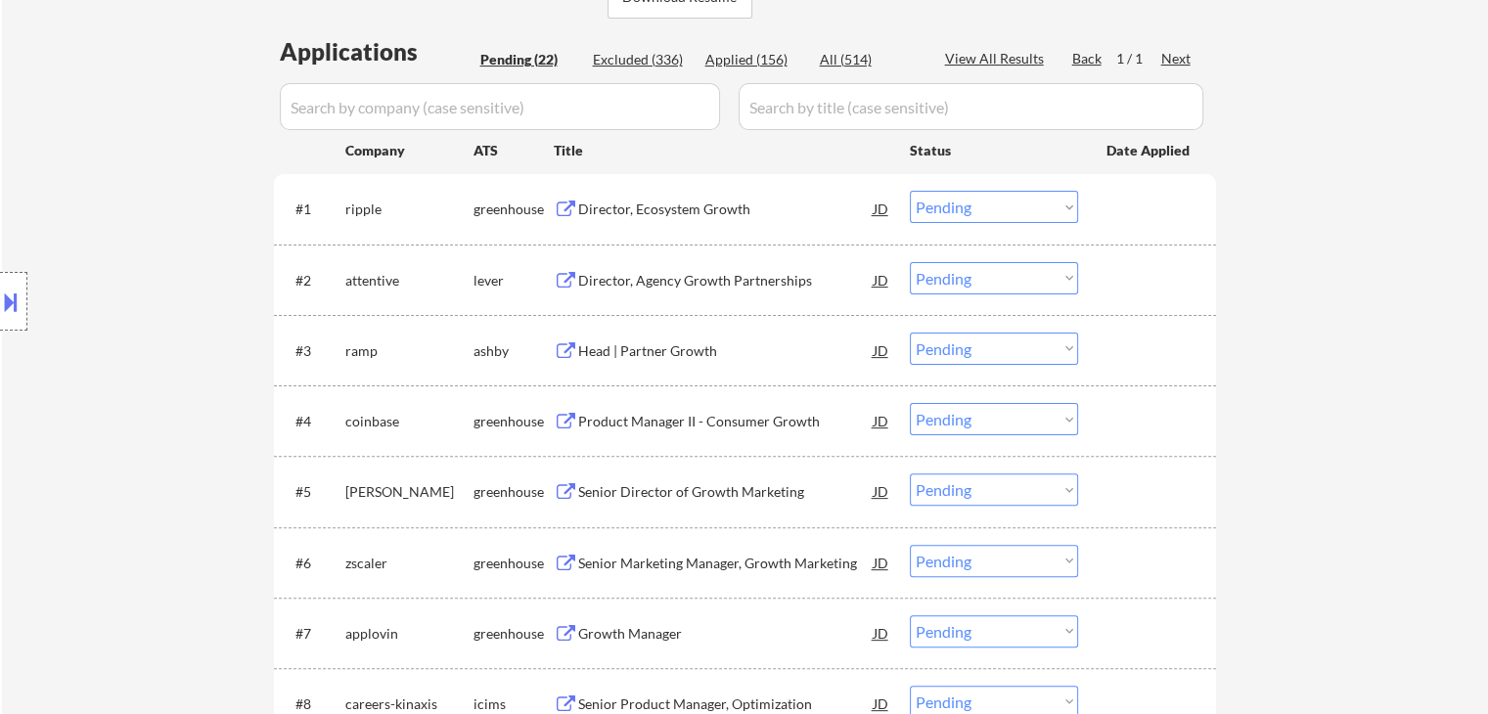
click at [670, 206] on div "Director, Ecosystem Growth" at bounding box center [726, 210] width 296 height 20
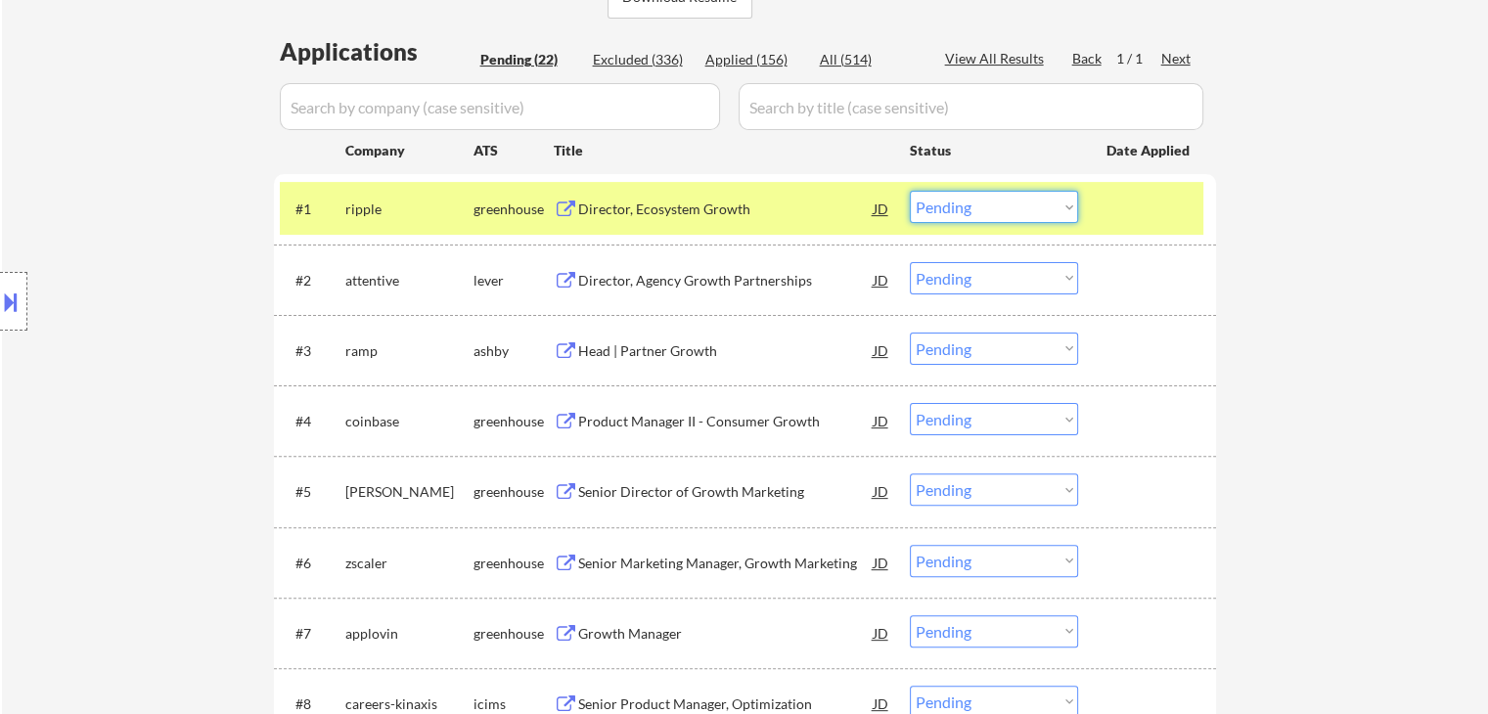
drag, startPoint x: 1019, startPoint y: 204, endPoint x: 1004, endPoint y: 217, distance: 20.1
click at [1017, 205] on select "Choose an option... Pending Applied Excluded (Questions) Excluded (Expired) Exc…" at bounding box center [994, 207] width 168 height 32
click at [910, 191] on select "Choose an option... Pending Applied Excluded (Questions) Excluded (Expired) Exc…" at bounding box center [994, 207] width 168 height 32
select select ""pending""
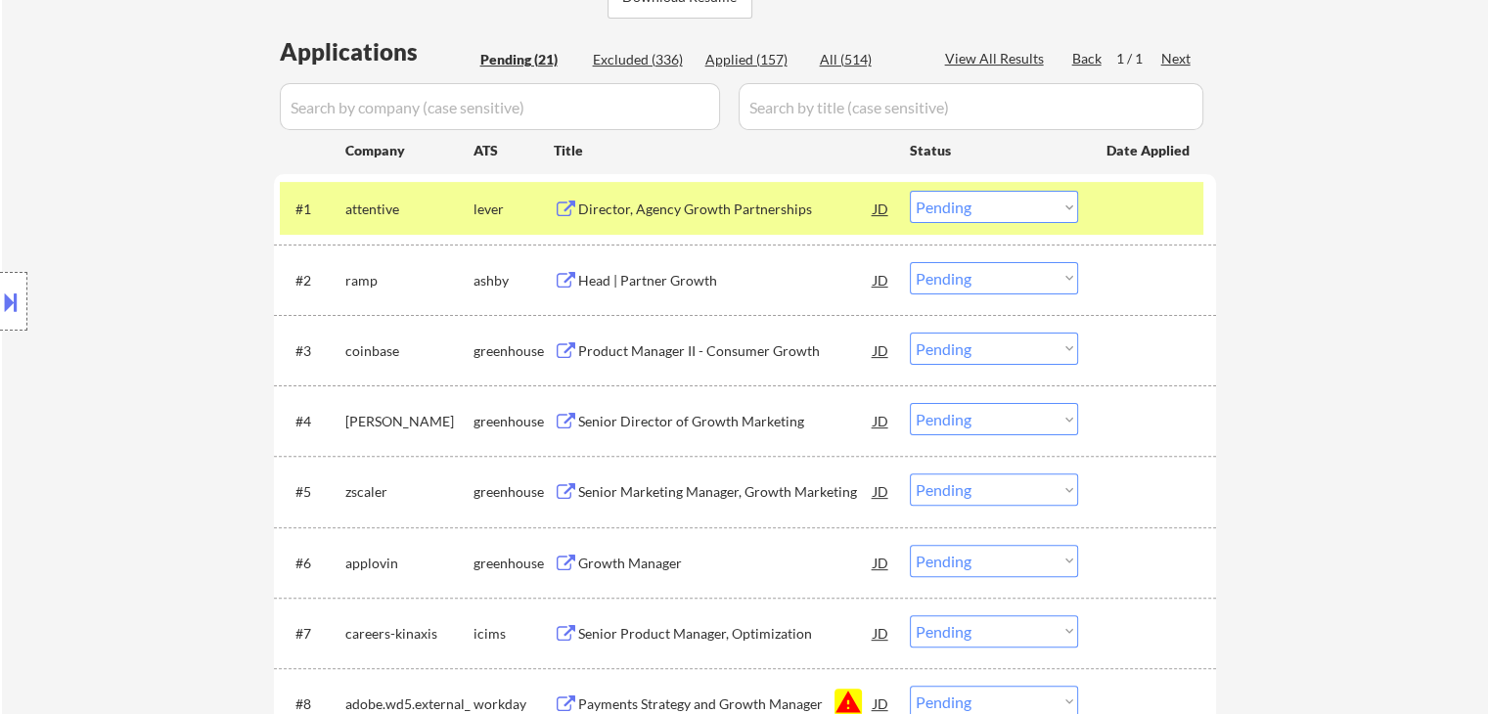
click at [646, 211] on div "Director, Agency Growth Partnerships" at bounding box center [726, 210] width 296 height 20
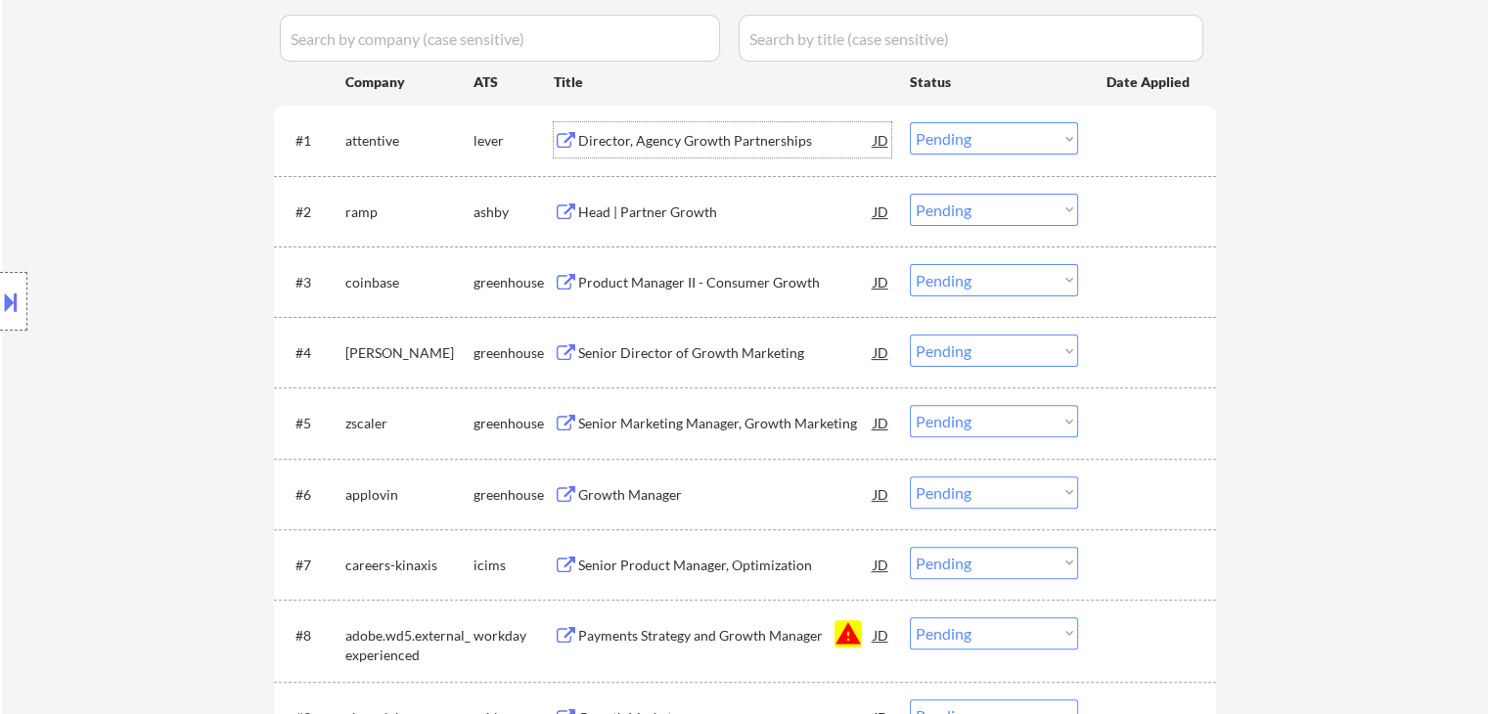
scroll to position [881, 0]
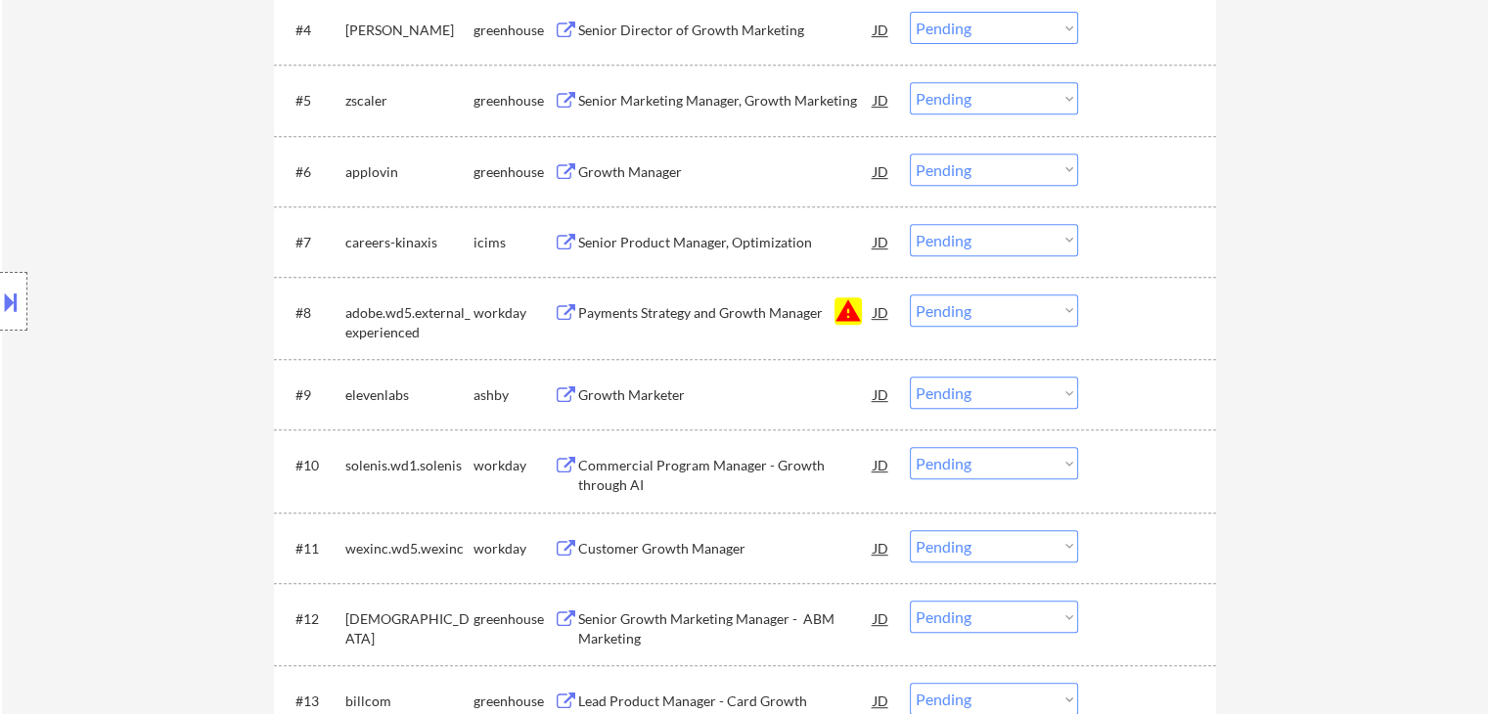
click at [968, 309] on select "Choose an option... Pending Applied Excluded (Questions) Excluded (Expired) Exc…" at bounding box center [994, 311] width 168 height 32
click at [910, 295] on select "Choose an option... Pending Applied Excluded (Questions) Excluded (Expired) Exc…" at bounding box center [994, 311] width 168 height 32
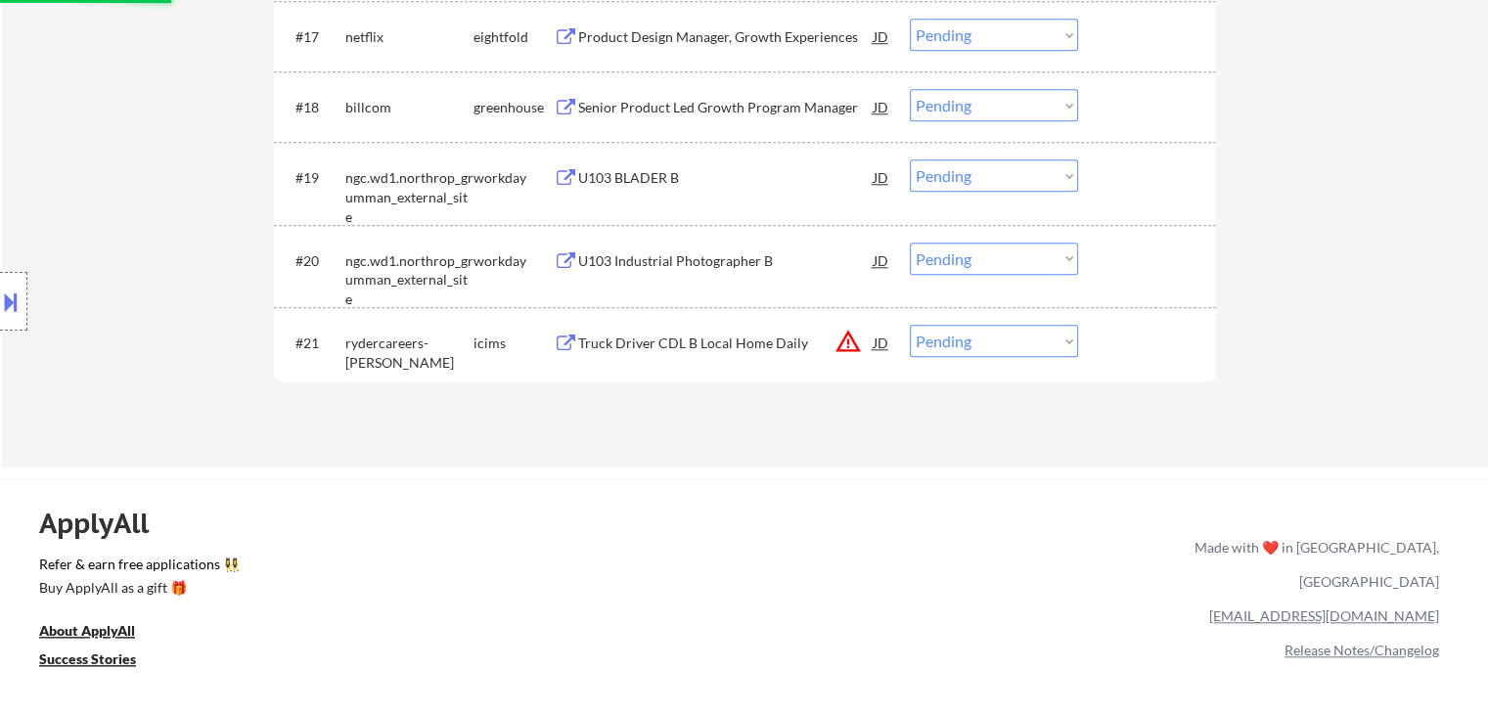
scroll to position [1468, 0]
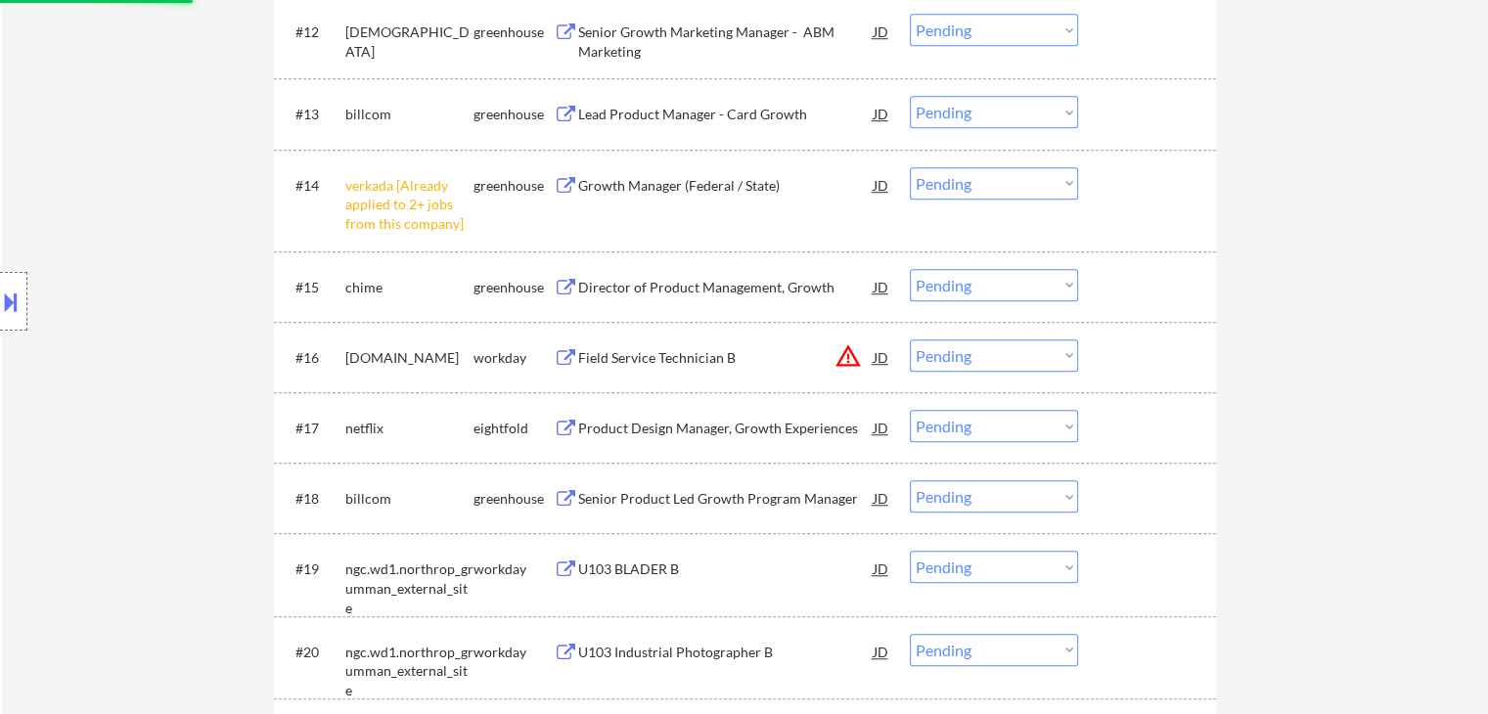
select select ""pending""
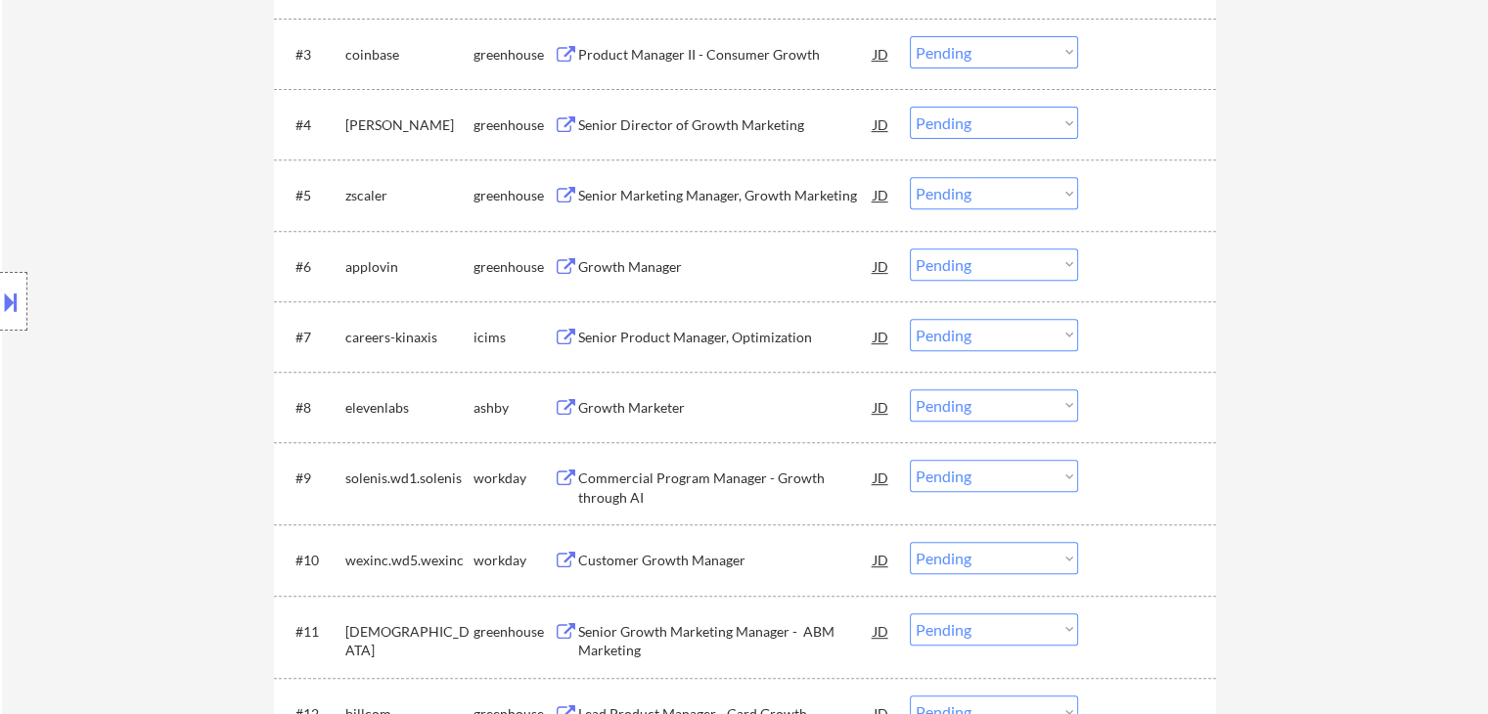
scroll to position [489, 0]
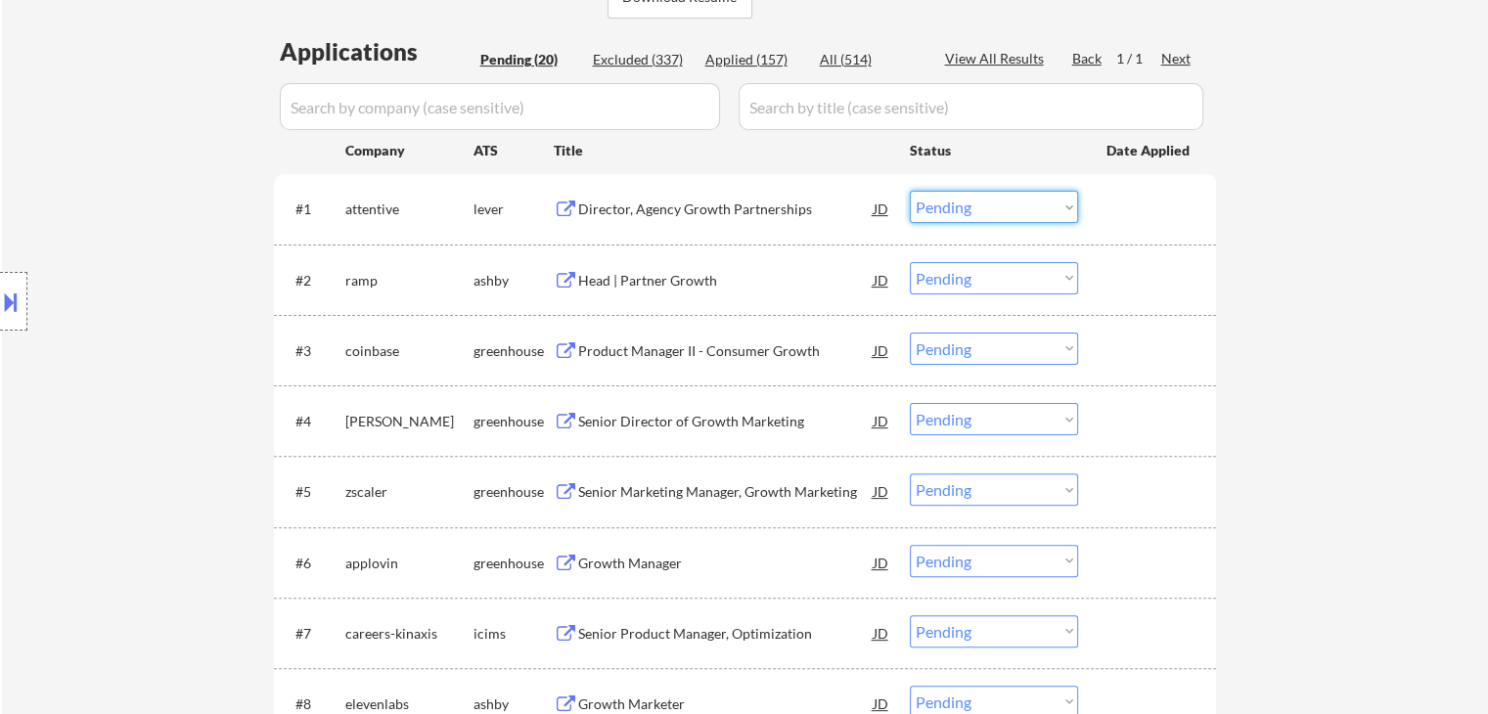
click at [1002, 208] on select "Choose an option... Pending Applied Excluded (Questions) Excluded (Expired) Exc…" at bounding box center [994, 207] width 168 height 32
click at [910, 191] on select "Choose an option... Pending Applied Excluded (Questions) Excluded (Expired) Exc…" at bounding box center [994, 207] width 168 height 32
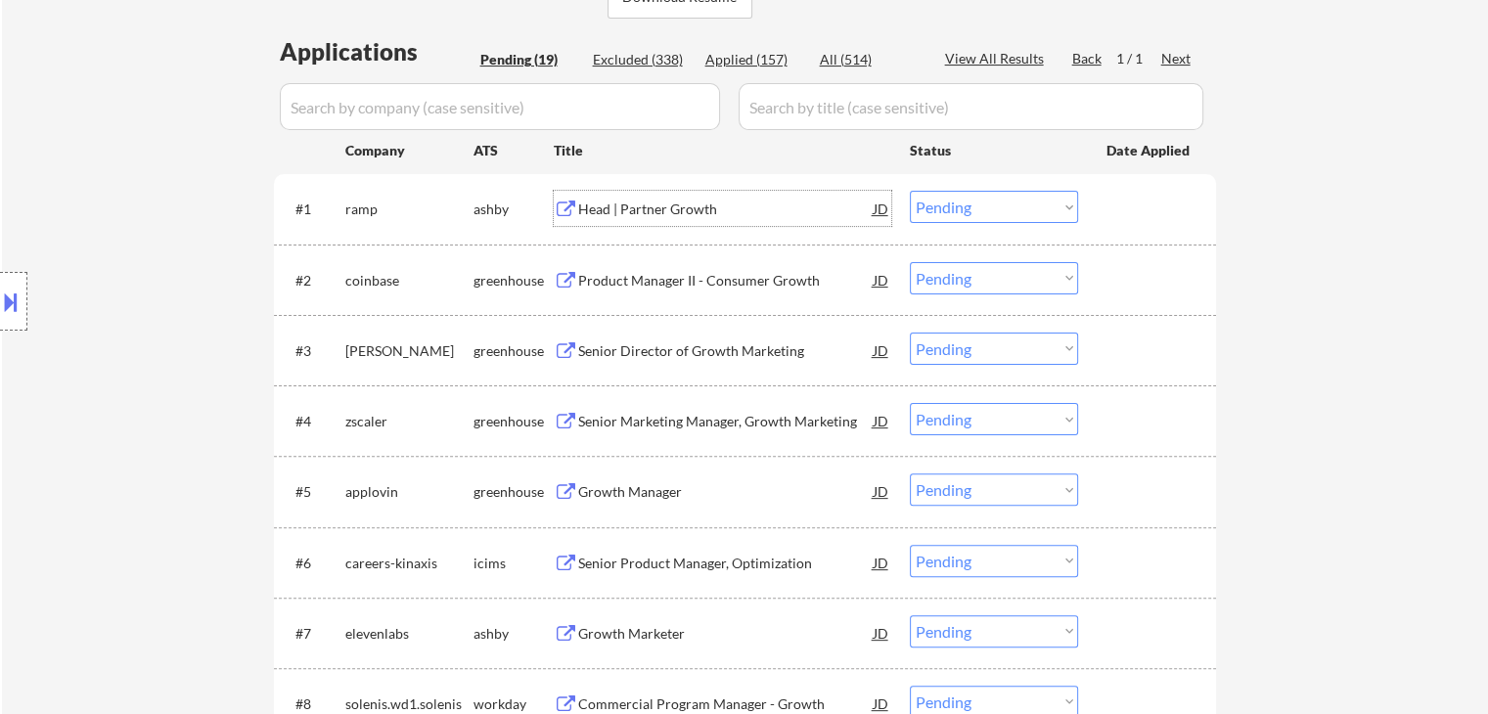
click at [679, 209] on div "Head | Partner Growth" at bounding box center [726, 210] width 296 height 20
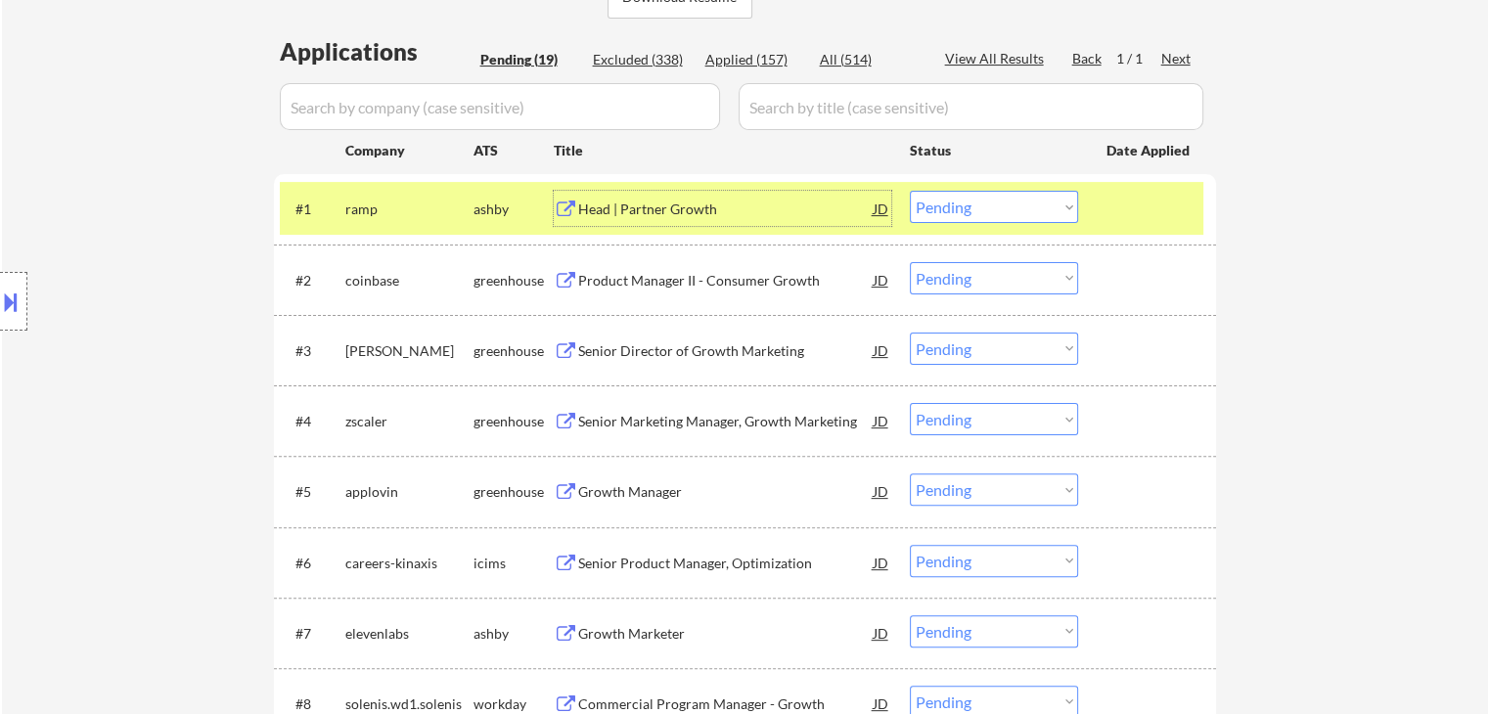
click at [3, 300] on button at bounding box center [11, 302] width 22 height 32
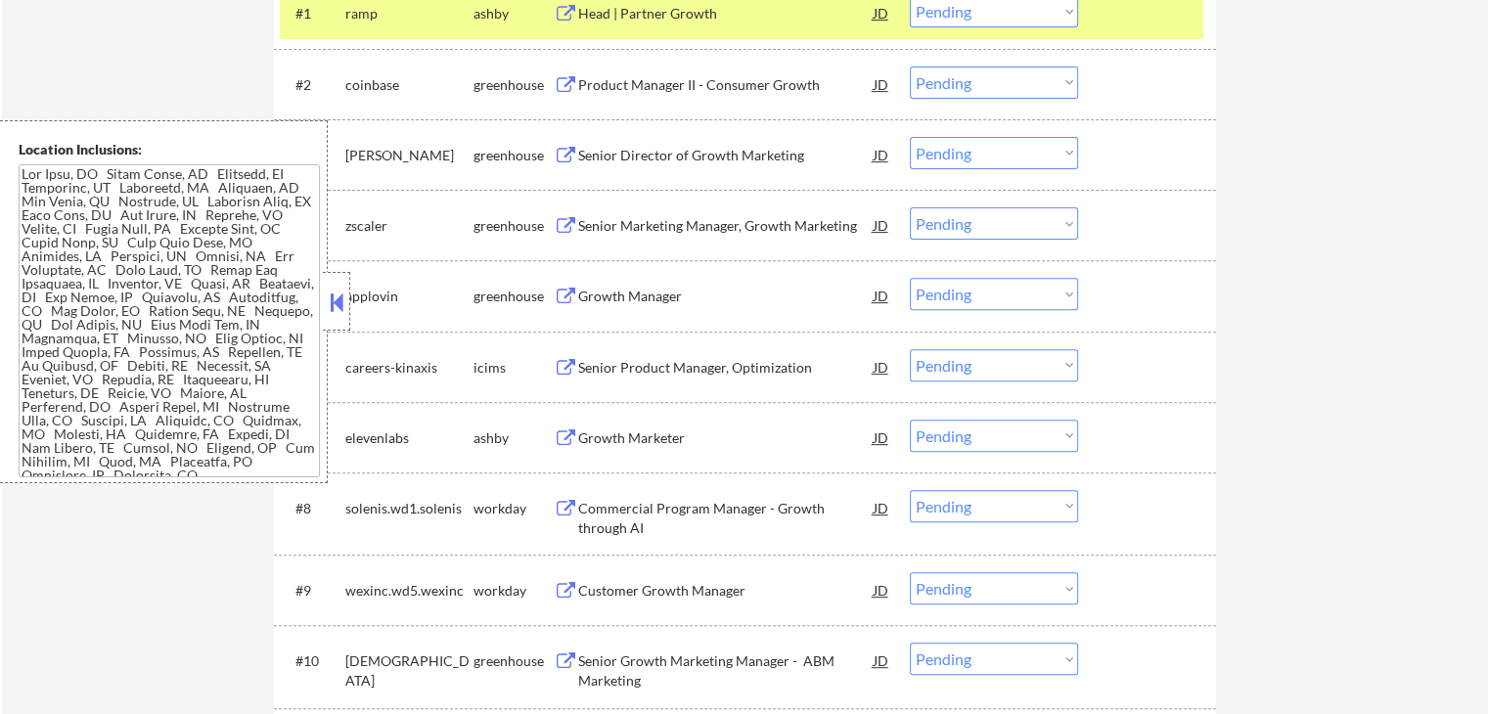
scroll to position [391, 0]
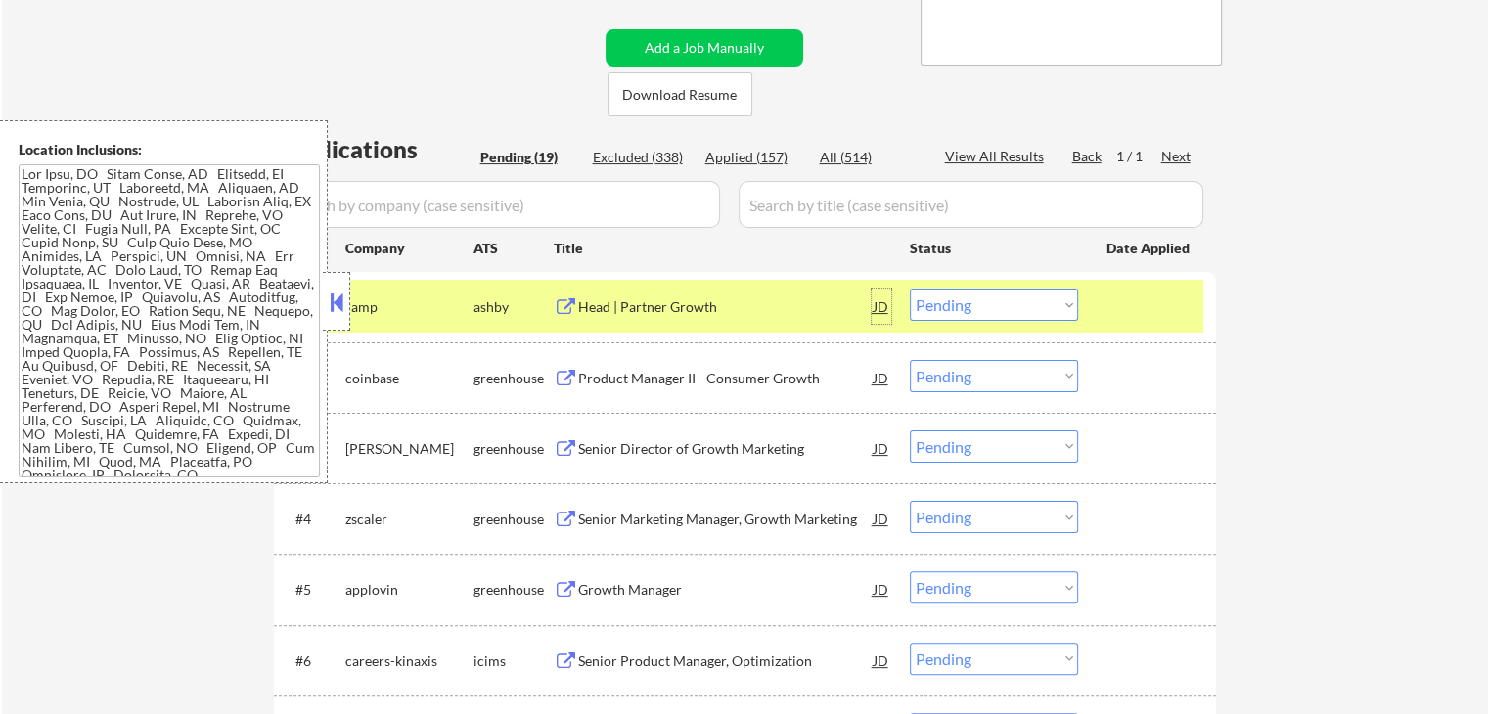
click at [879, 309] on div "JD" at bounding box center [882, 306] width 20 height 35
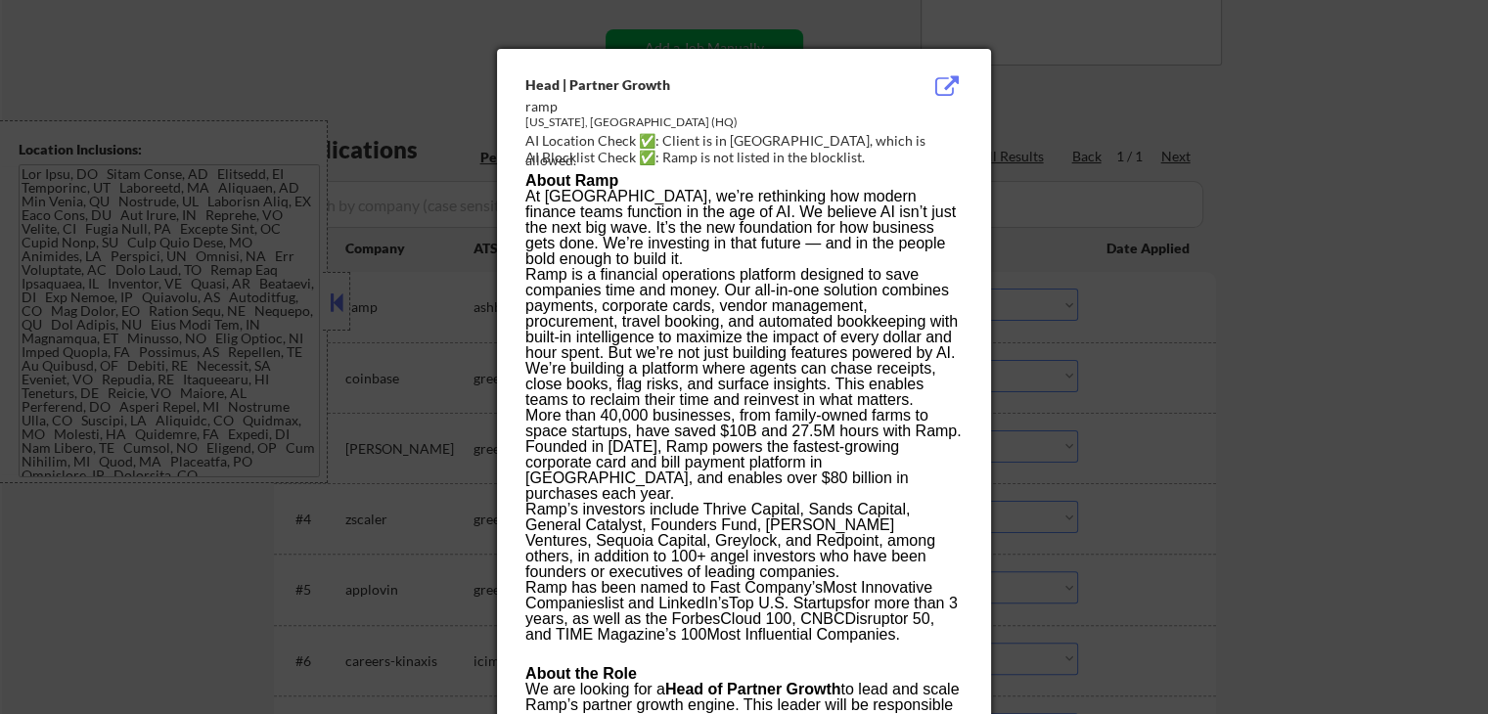
click at [1294, 373] on div at bounding box center [744, 357] width 1488 height 714
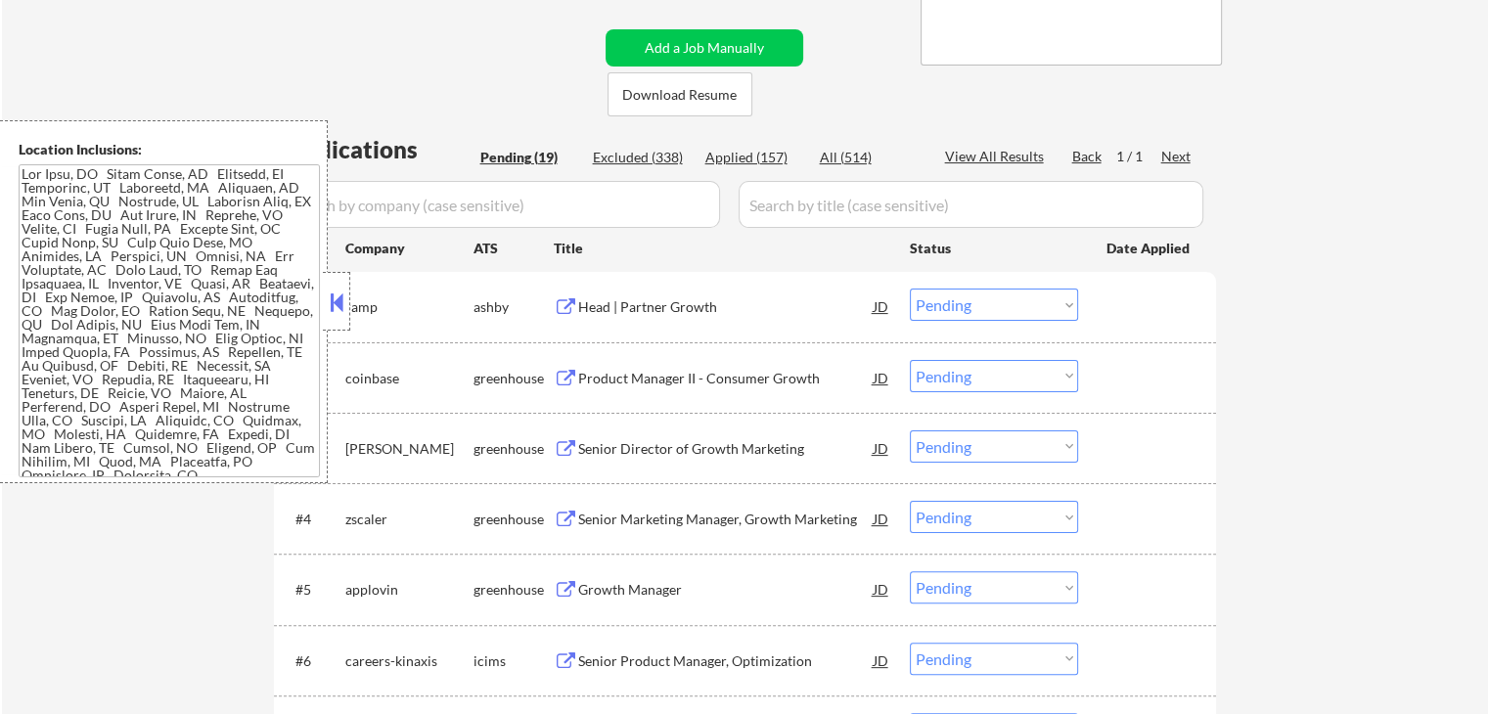
drag, startPoint x: 1014, startPoint y: 308, endPoint x: 1022, endPoint y: 319, distance: 13.3
click at [1021, 309] on select "Choose an option... Pending Applied Excluded (Questions) Excluded (Expired) Exc…" at bounding box center [994, 305] width 168 height 32
click at [910, 289] on select "Choose an option... Pending Applied Excluded (Questions) Excluded (Expired) Exc…" at bounding box center [994, 305] width 168 height 32
drag, startPoint x: 341, startPoint y: 304, endPoint x: 433, endPoint y: 332, distance: 96.0
click at [343, 304] on button at bounding box center [337, 302] width 22 height 29
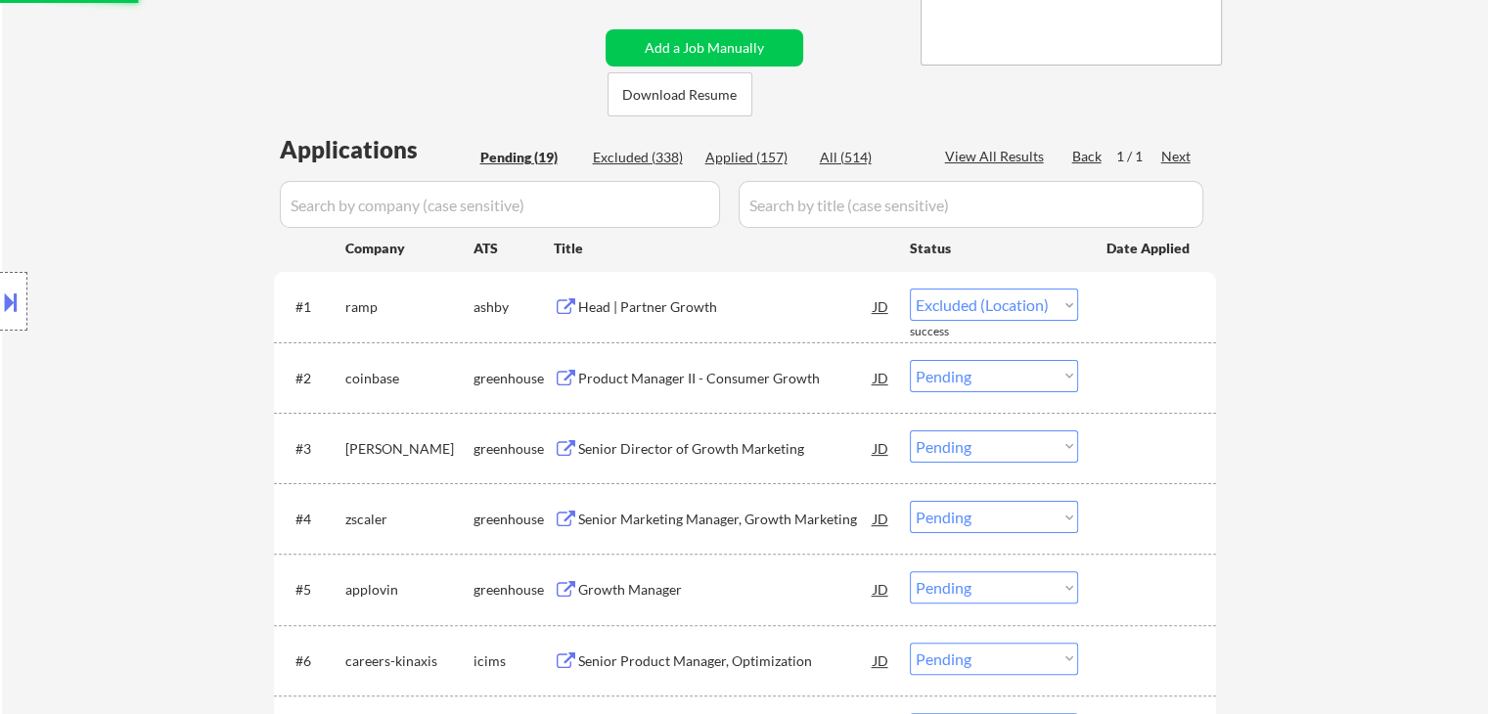
select select ""pending""
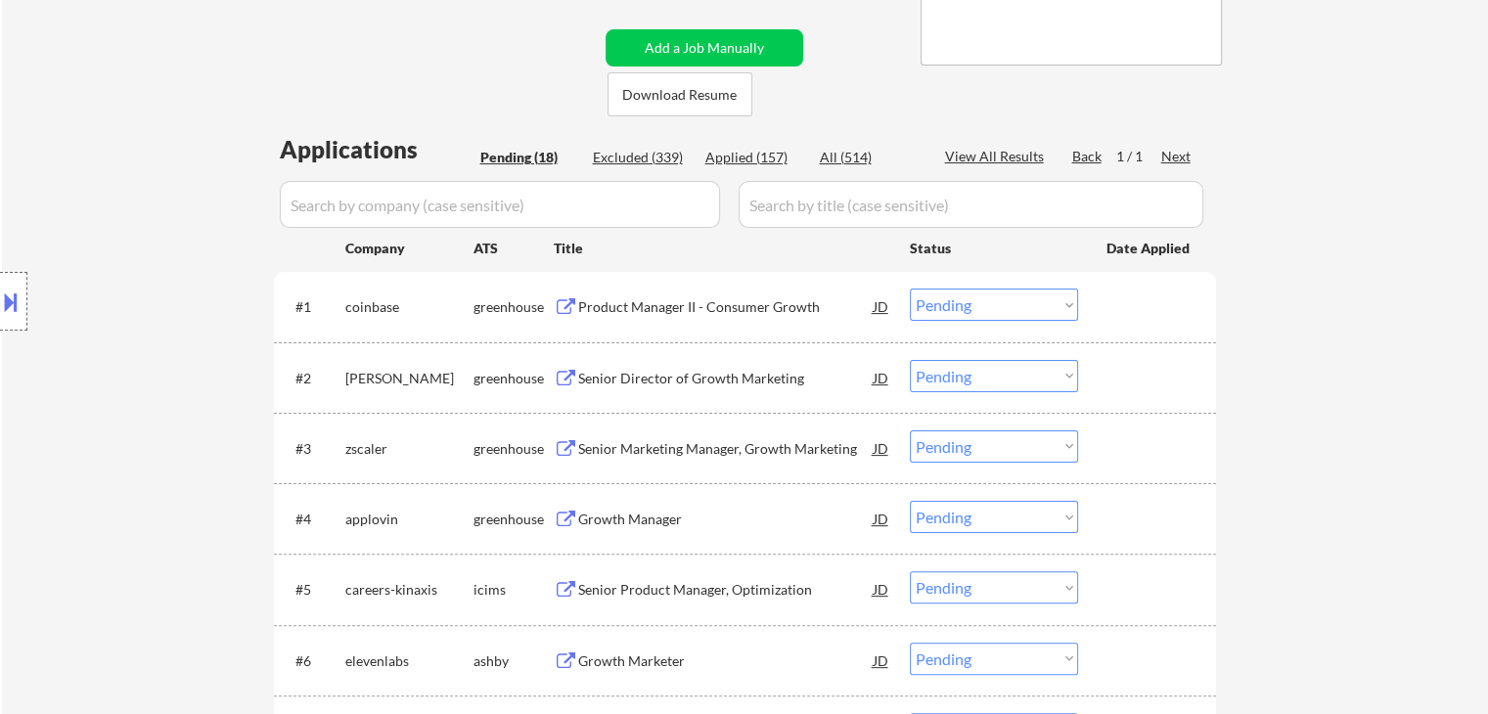
click at [716, 361] on div "Senior Director of Growth Marketing" at bounding box center [726, 377] width 296 height 35
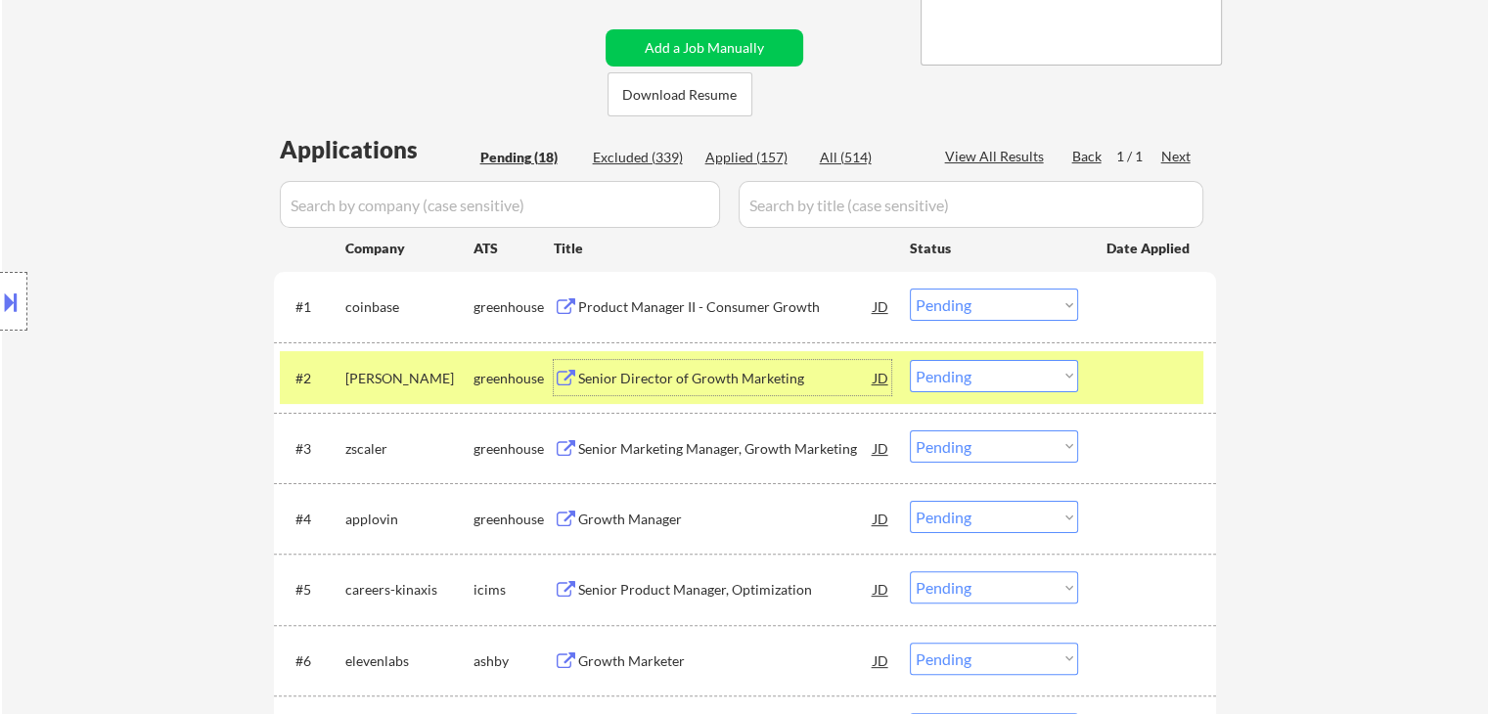
click at [1005, 370] on select "Choose an option... Pending Applied Excluded (Questions) Excluded (Expired) Exc…" at bounding box center [994, 376] width 168 height 32
click at [910, 360] on select "Choose an option... Pending Applied Excluded (Questions) Excluded (Expired) Exc…" at bounding box center [994, 376] width 168 height 32
click at [1139, 377] on div at bounding box center [1150, 377] width 86 height 35
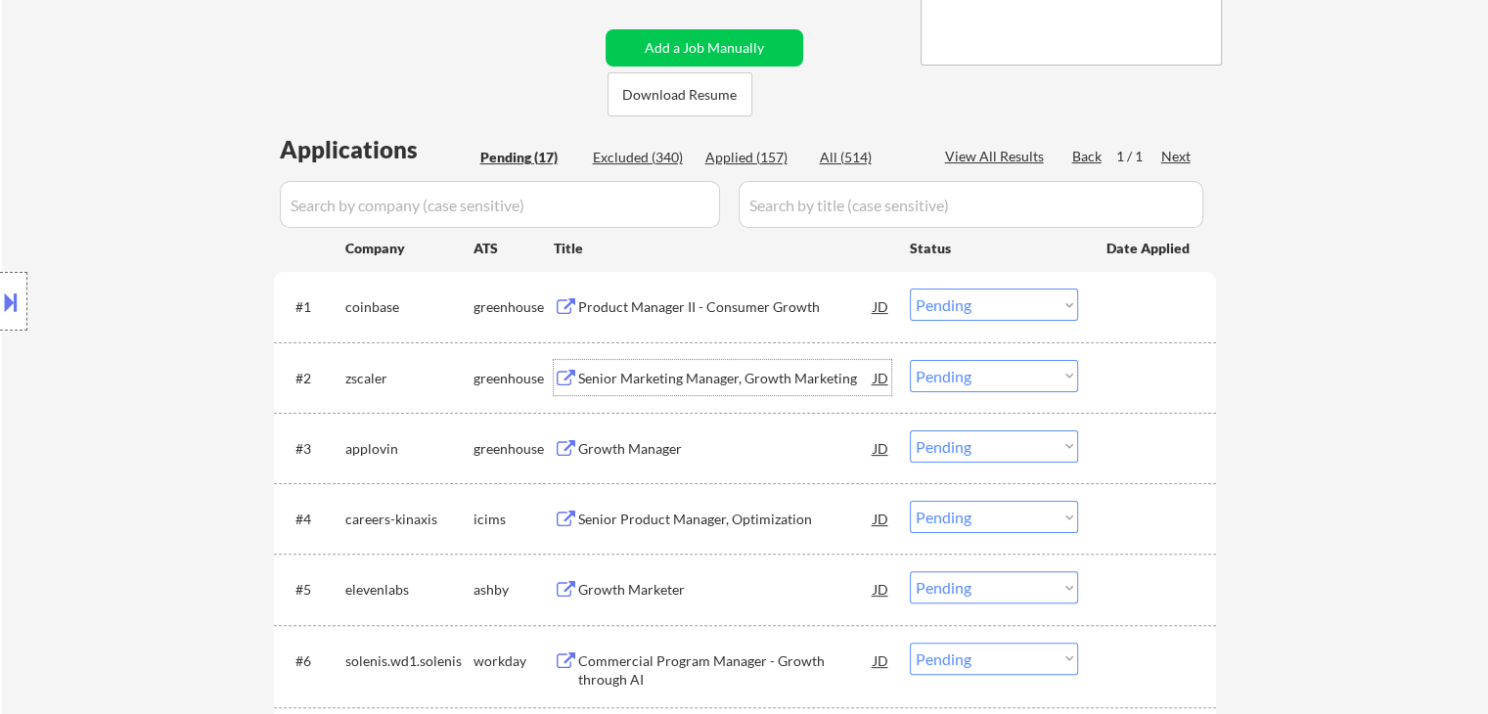
click at [763, 372] on div "Senior Marketing Manager, Growth Marketing" at bounding box center [726, 379] width 296 height 20
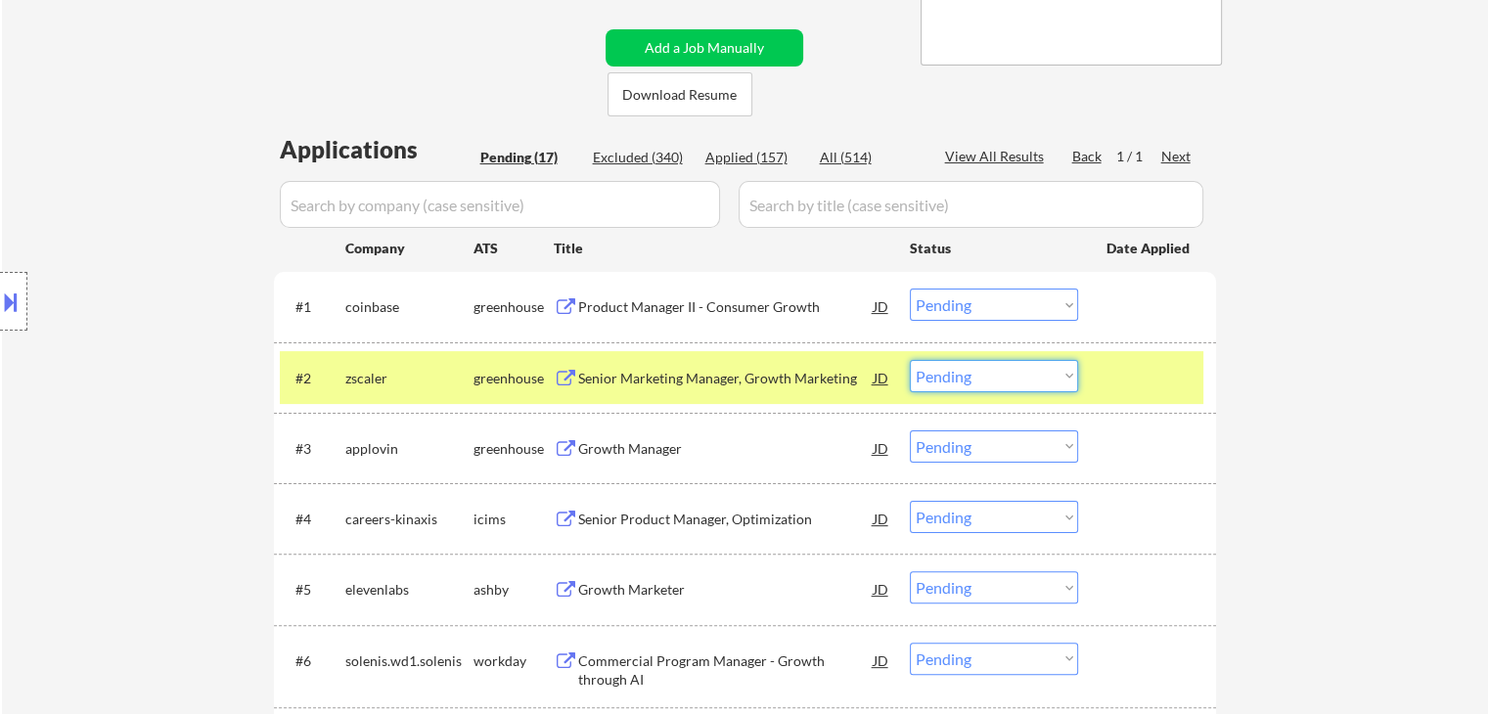
click at [1010, 383] on select "Choose an option... Pending Applied Excluded (Questions) Excluded (Expired) Exc…" at bounding box center [994, 376] width 168 height 32
click at [910, 360] on select "Choose an option... Pending Applied Excluded (Questions) Excluded (Expired) Exc…" at bounding box center [994, 376] width 168 height 32
click at [1155, 381] on div at bounding box center [1150, 377] width 86 height 35
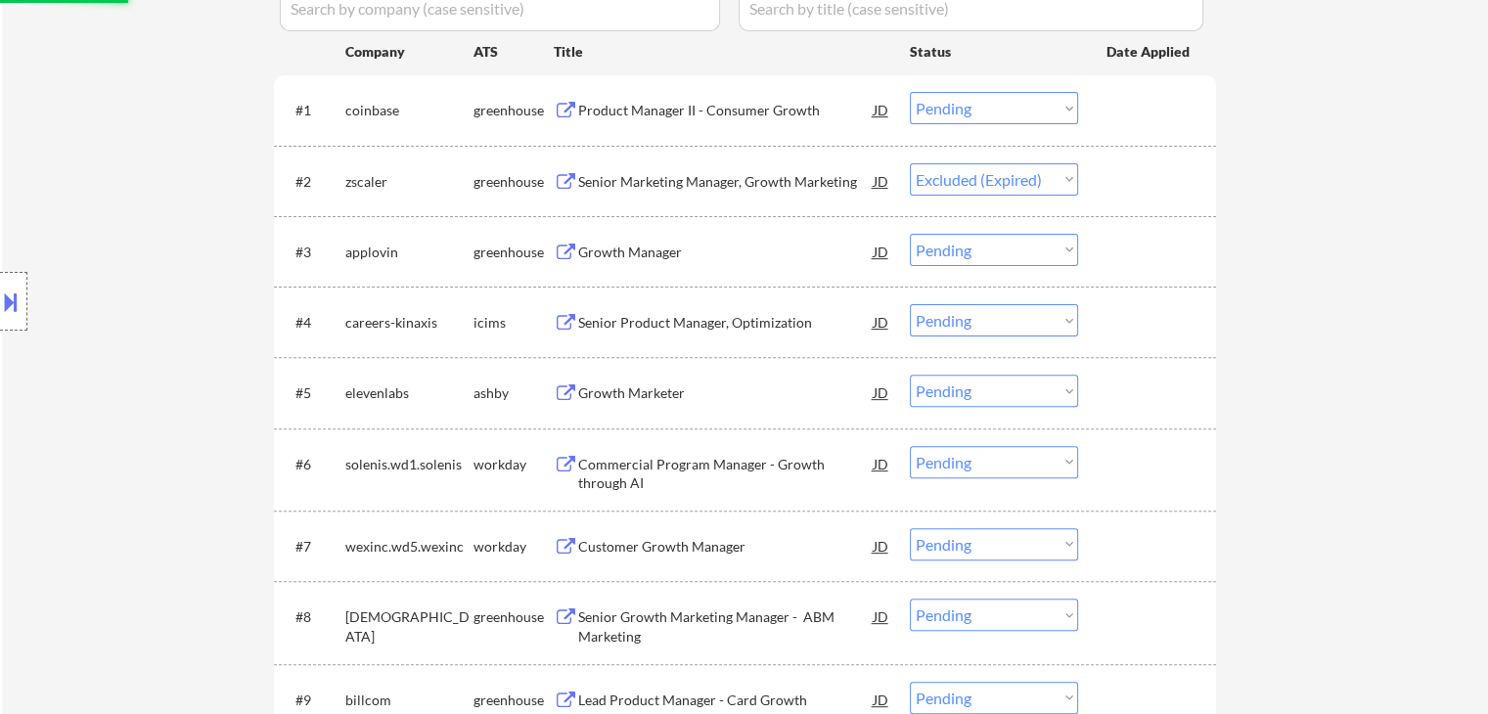
scroll to position [685, 0]
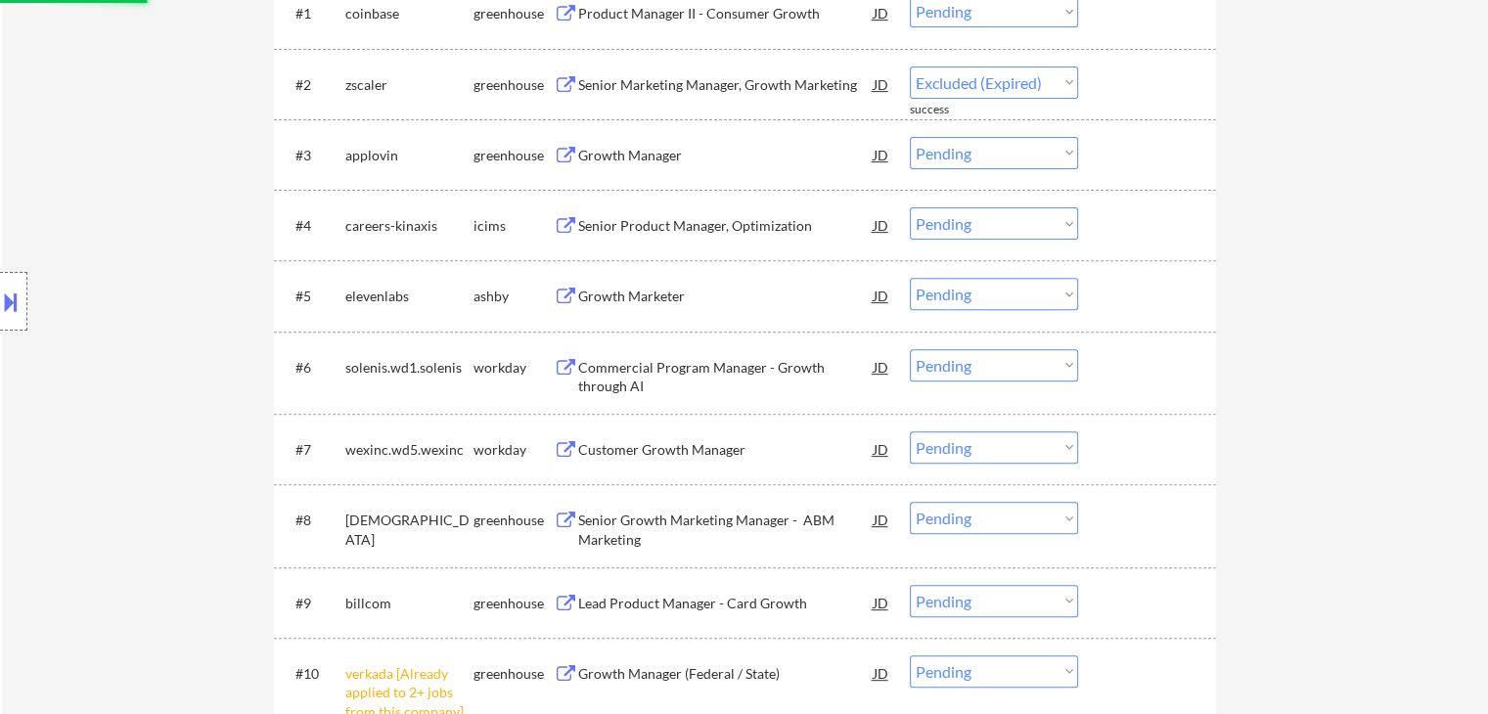
click at [631, 154] on div "Growth Manager" at bounding box center [726, 156] width 296 height 20
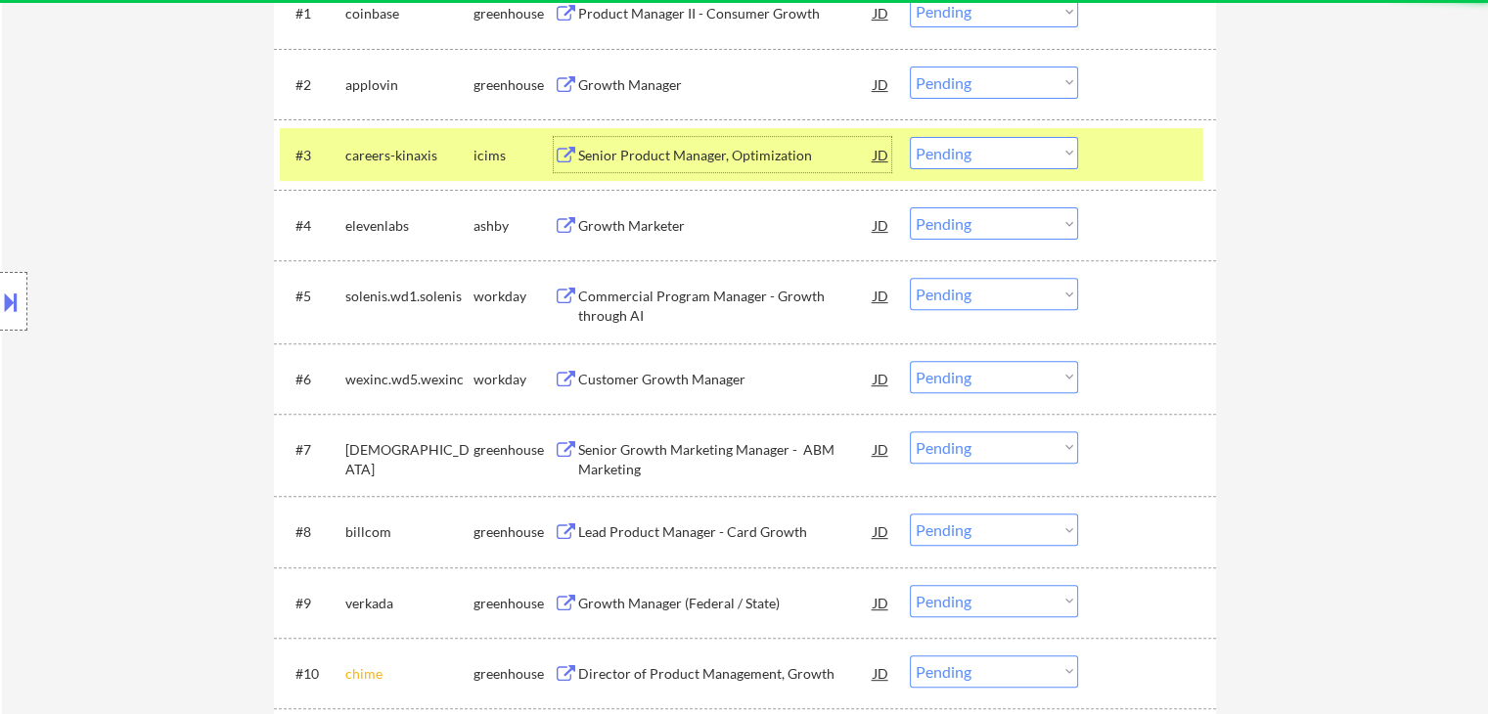
click at [1121, 162] on div at bounding box center [1150, 154] width 86 height 35
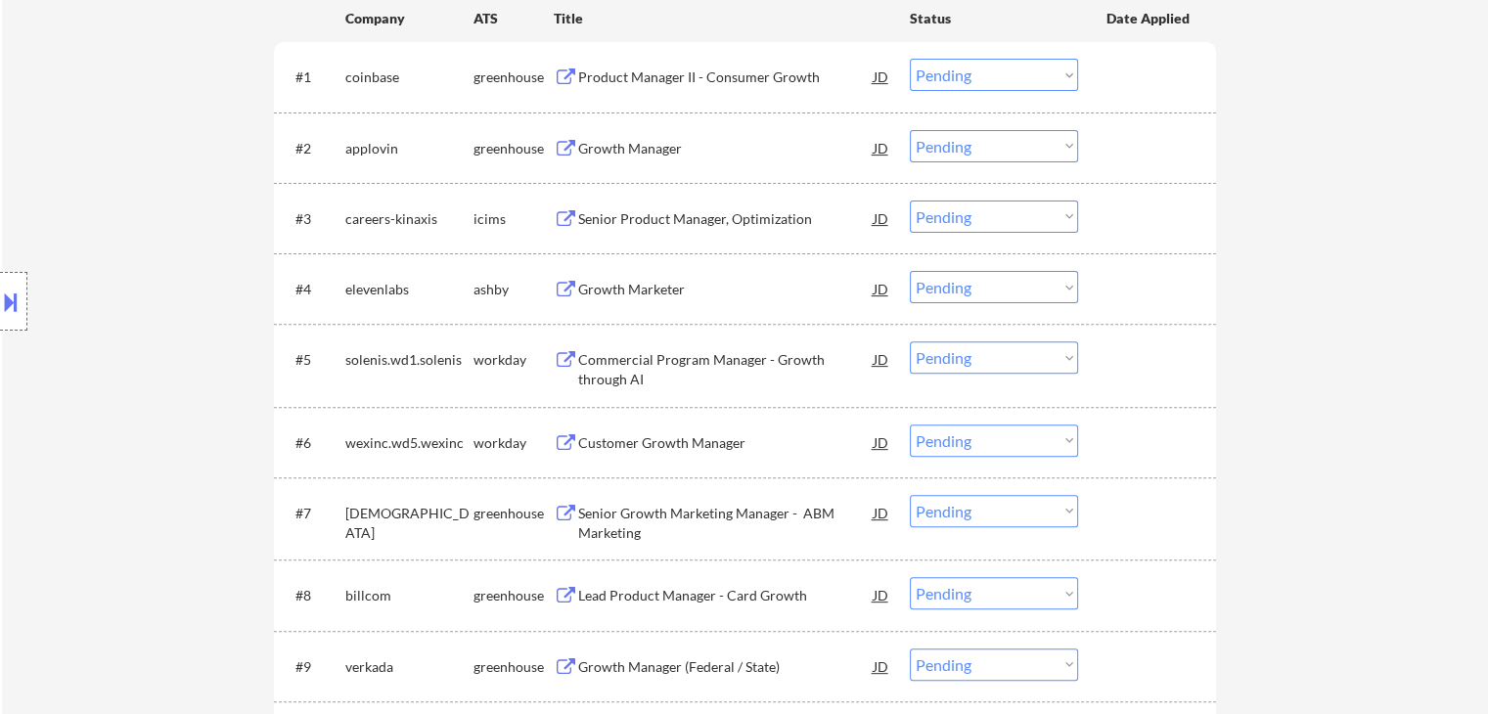
scroll to position [587, 0]
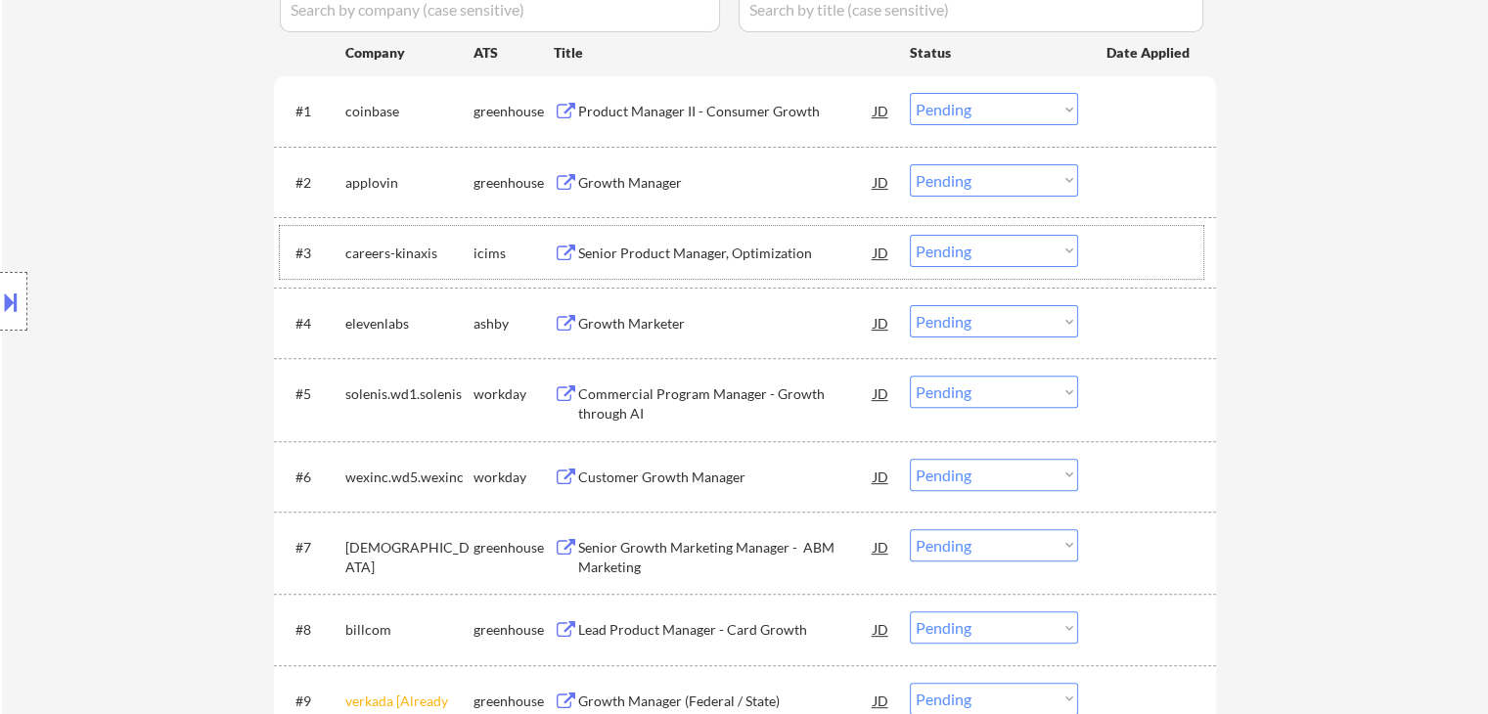
click at [954, 186] on select "Choose an option... Pending Applied Excluded (Questions) Excluded (Expired) Exc…" at bounding box center [994, 180] width 168 height 32
click at [910, 164] on select "Choose an option... Pending Applied Excluded (Questions) Excluded (Expired) Exc…" at bounding box center [994, 180] width 168 height 32
select select ""pending""
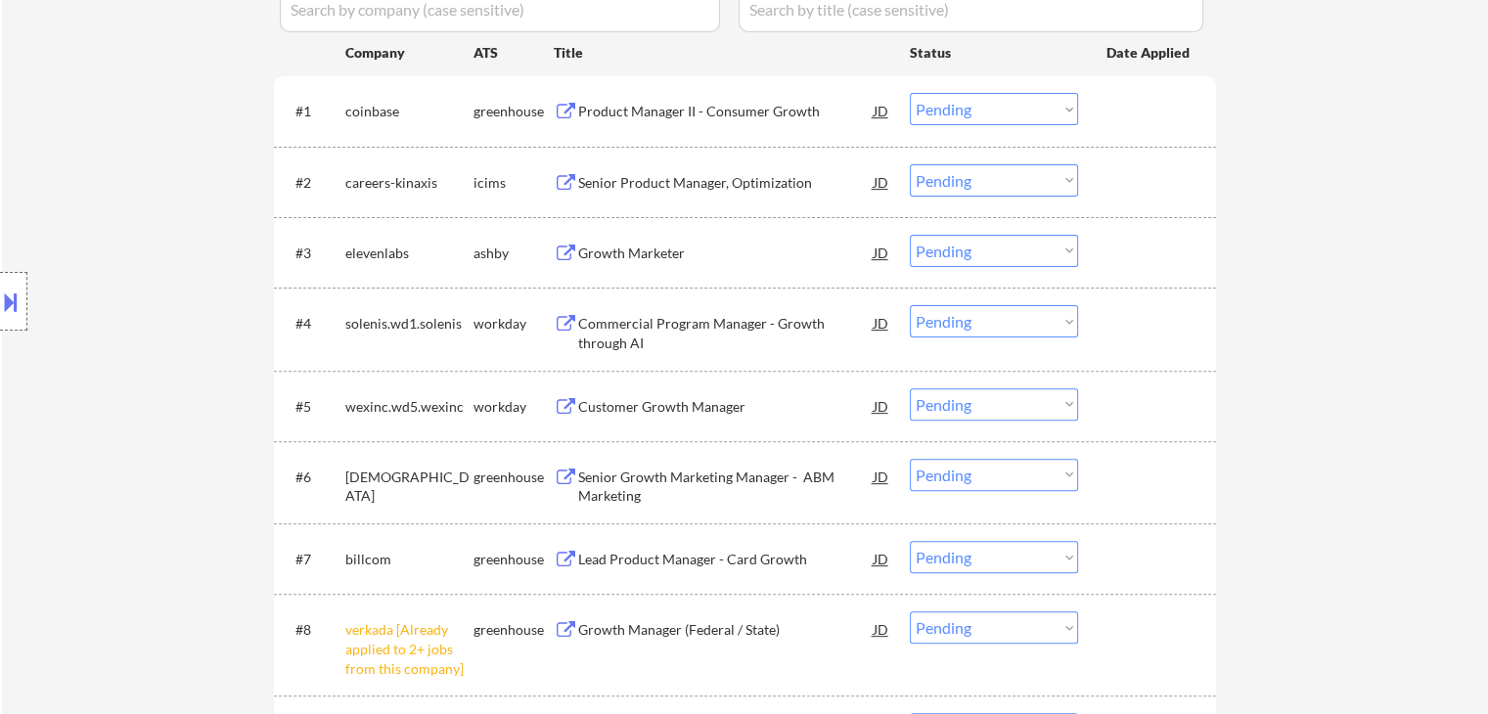
scroll to position [685, 0]
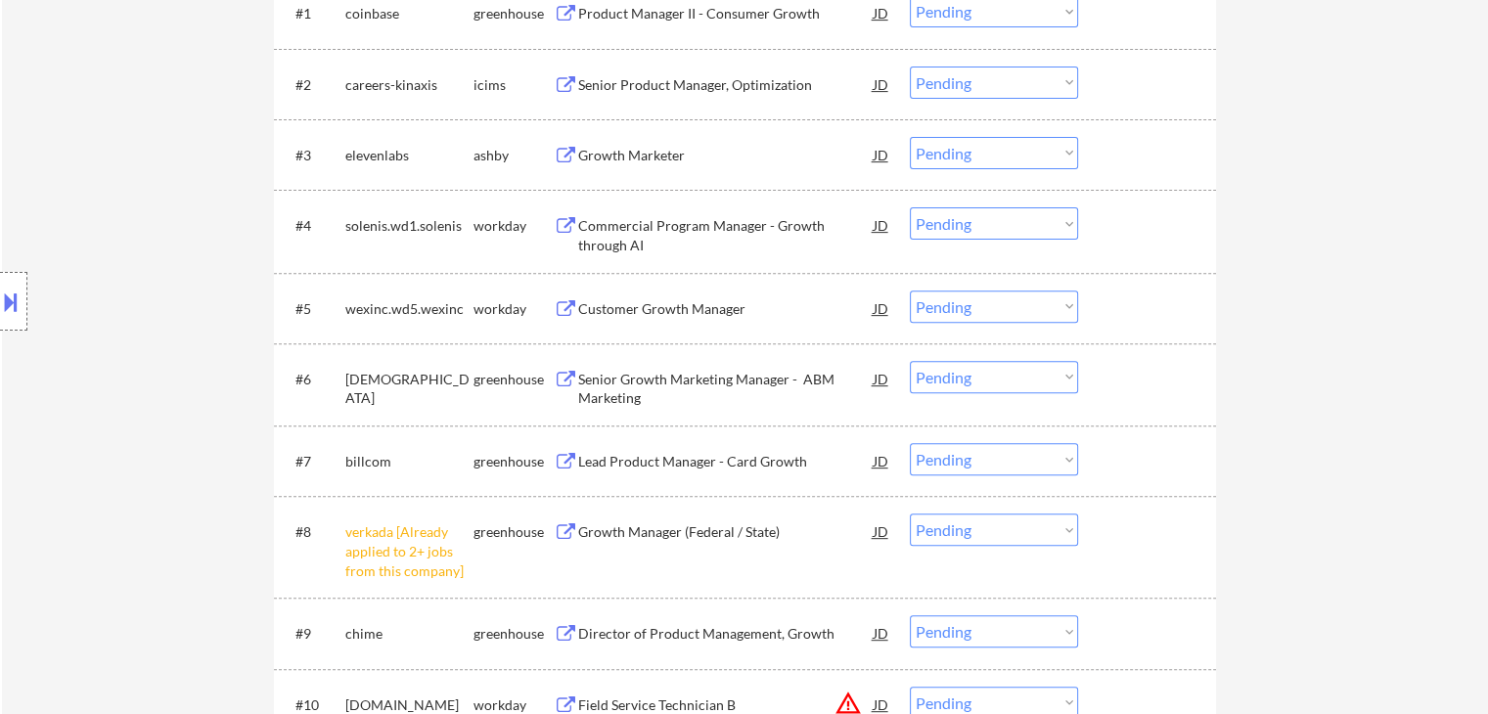
click at [1018, 537] on select "Choose an option... Pending Applied Excluded (Questions) Excluded (Expired) Exc…" at bounding box center [994, 530] width 168 height 32
click at [910, 514] on select "Choose an option... Pending Applied Excluded (Questions) Excluded (Expired) Exc…" at bounding box center [994, 530] width 168 height 32
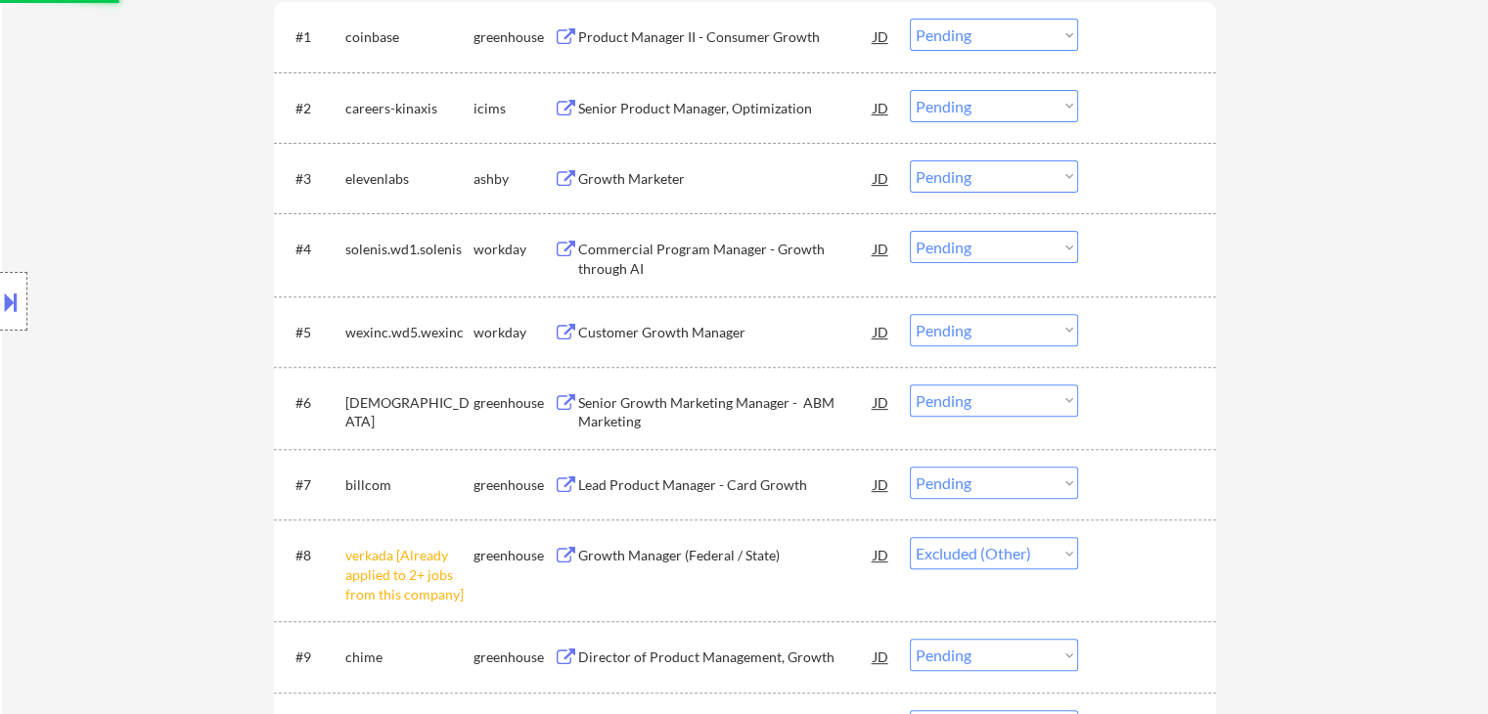
scroll to position [587, 0]
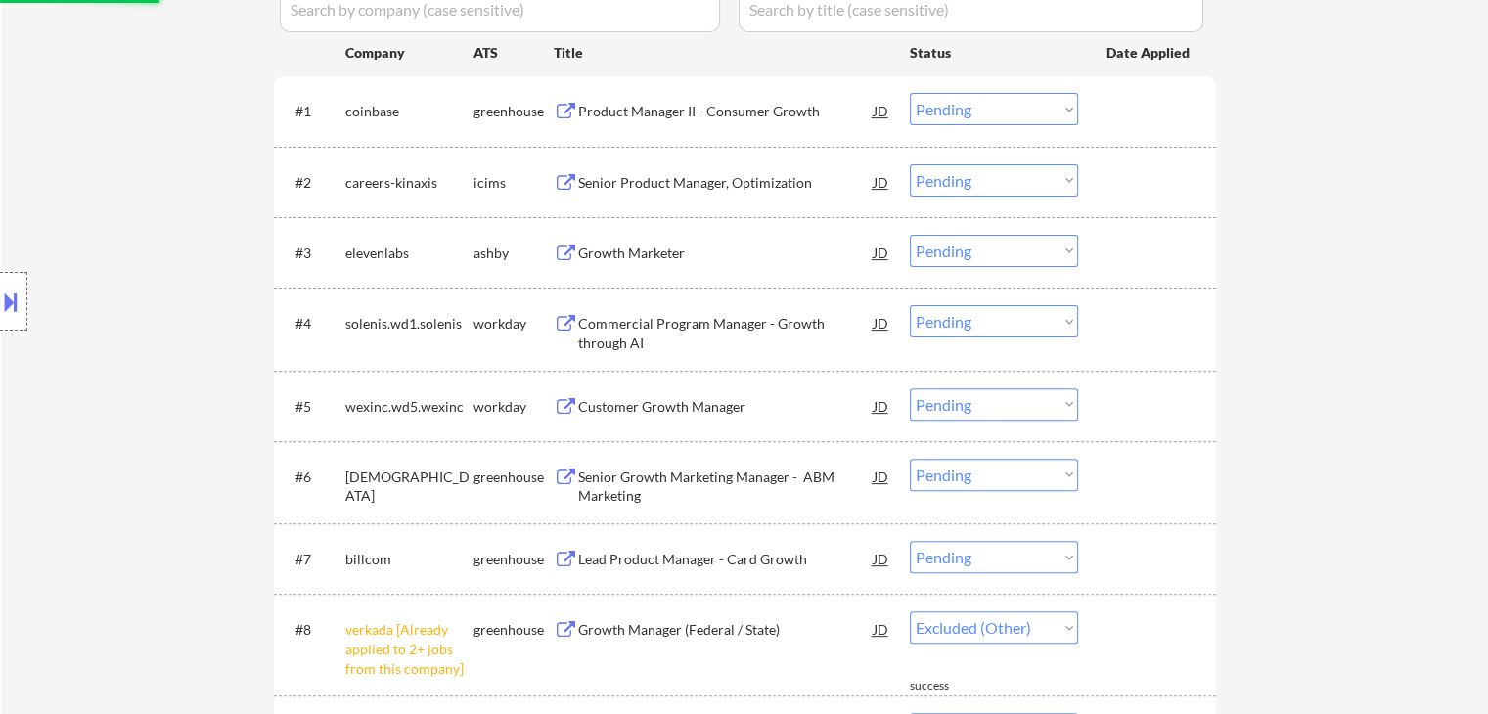
select select ""pending""
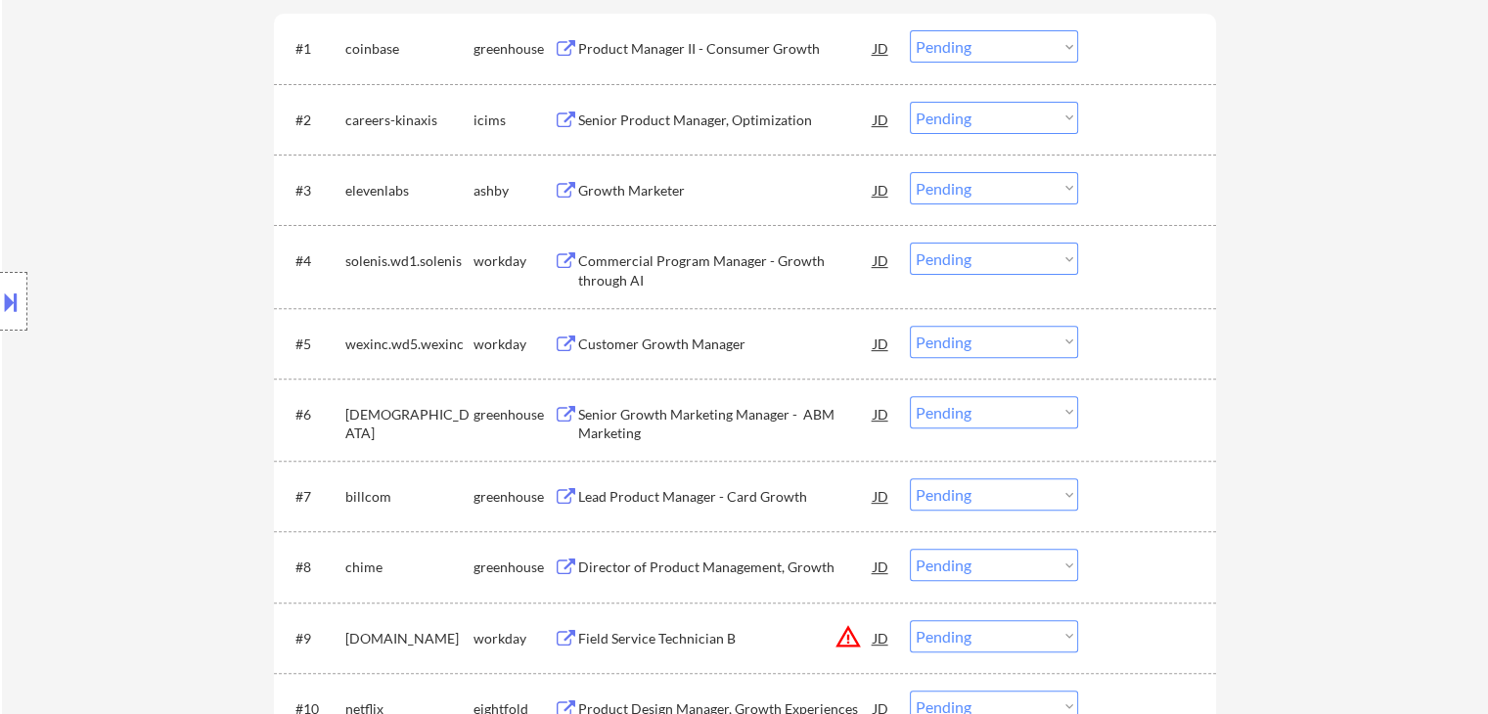
scroll to position [685, 0]
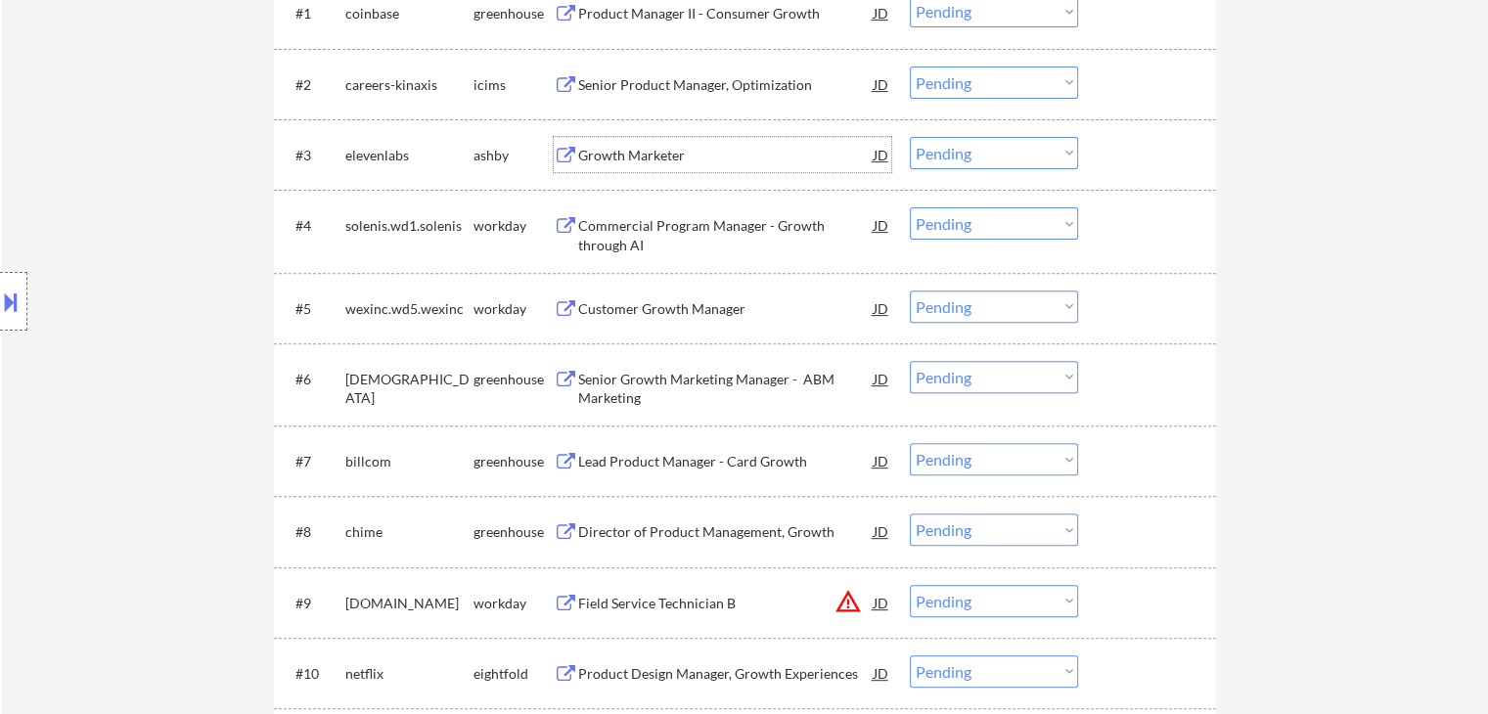
click at [672, 146] on div "Growth Marketer" at bounding box center [726, 156] width 296 height 20
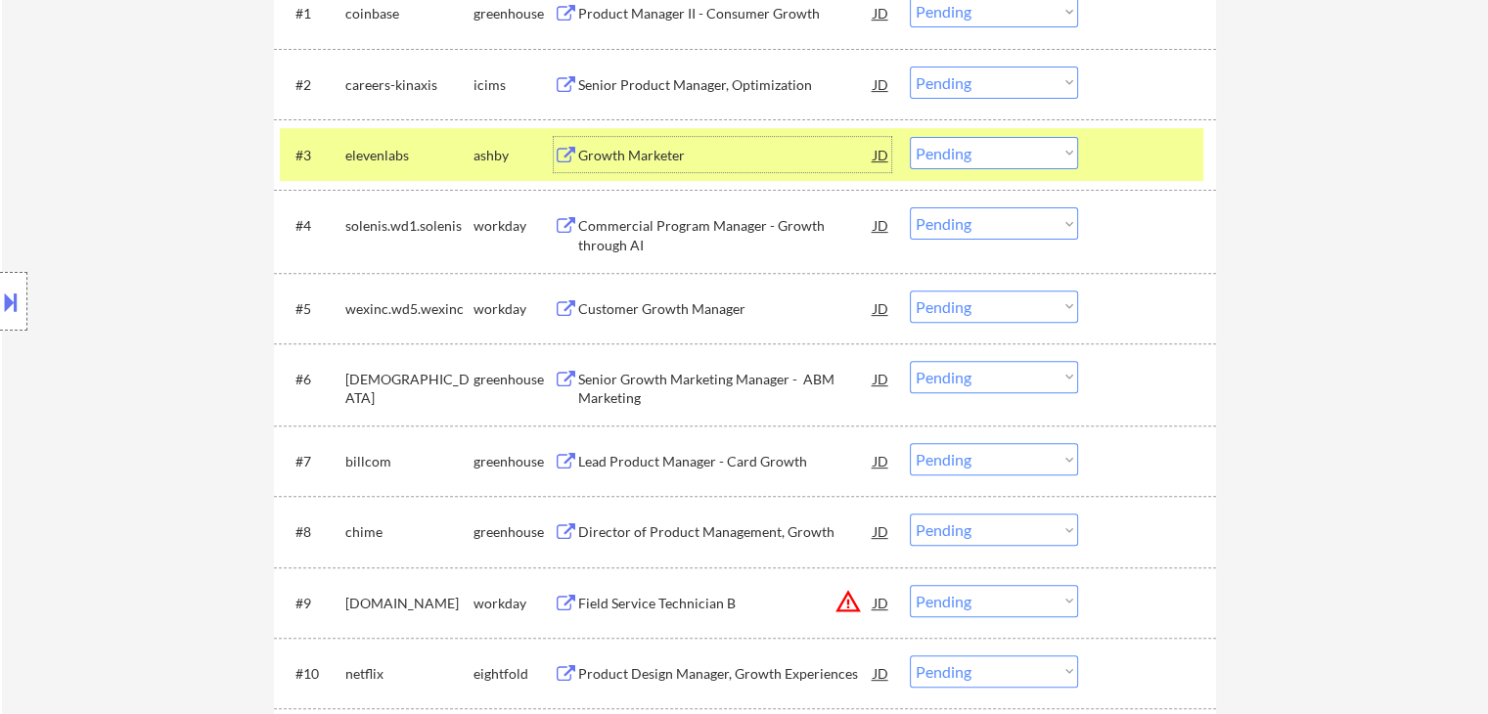
click at [1107, 178] on div "#3 elevenlabs ashby Growth Marketer JD Choose an option... Pending Applied Excl…" at bounding box center [742, 154] width 924 height 53
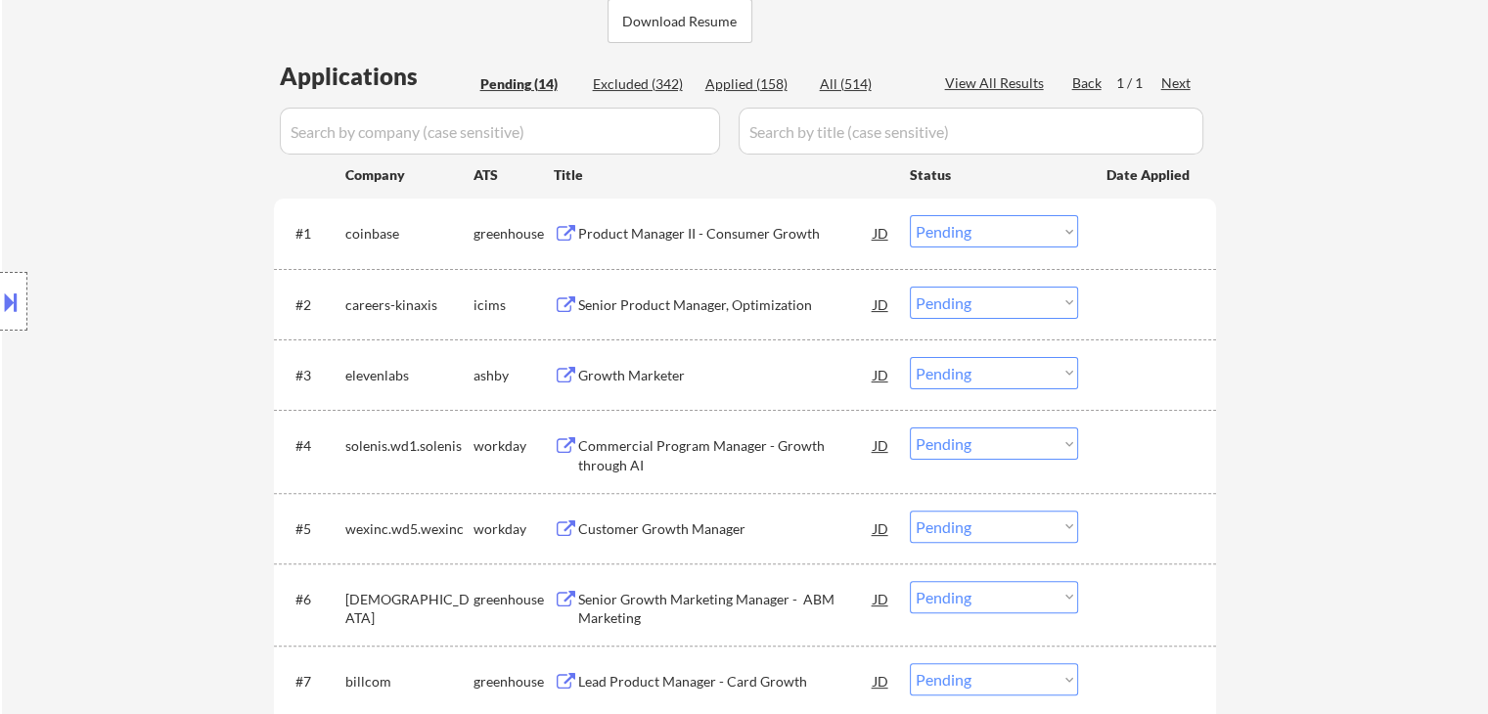
scroll to position [294, 0]
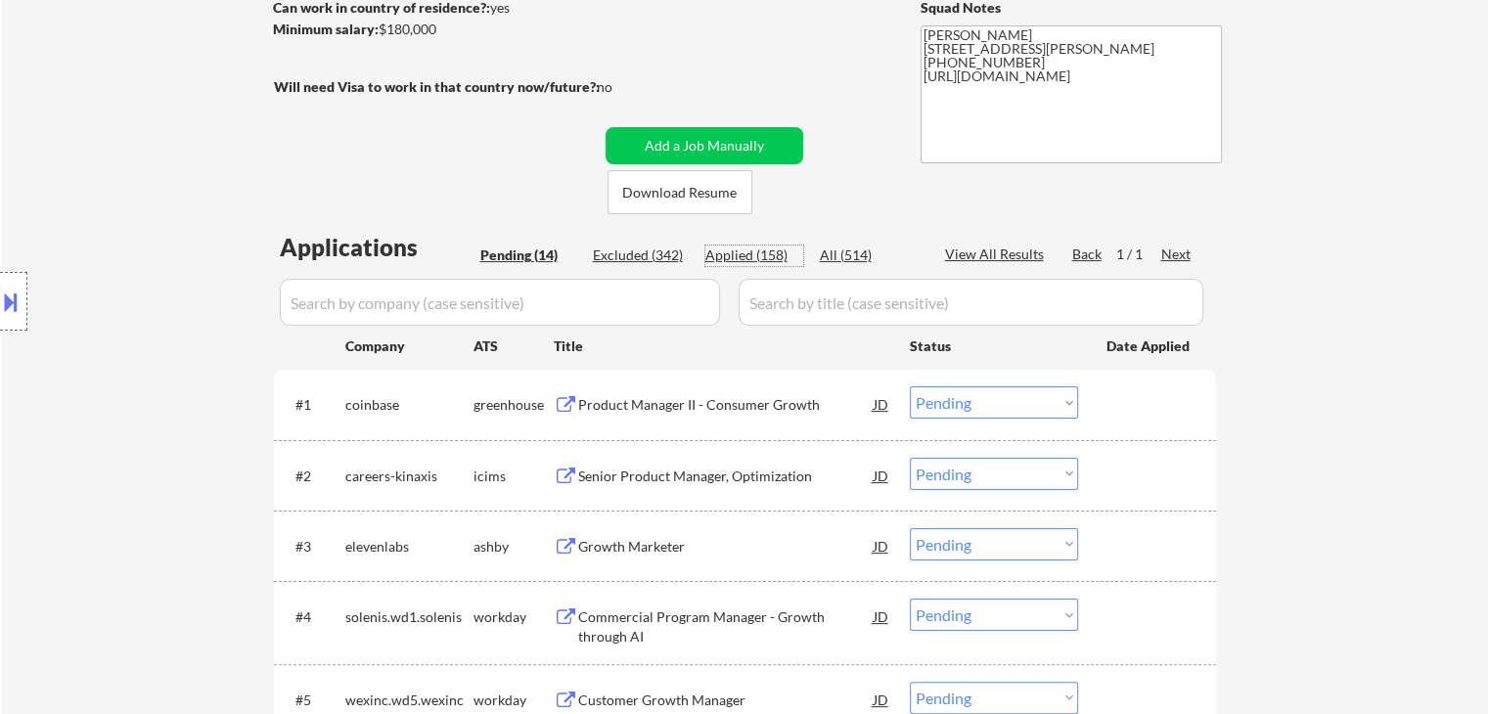
click at [760, 251] on div "Applied (158)" at bounding box center [755, 256] width 98 height 20
select select ""applied""
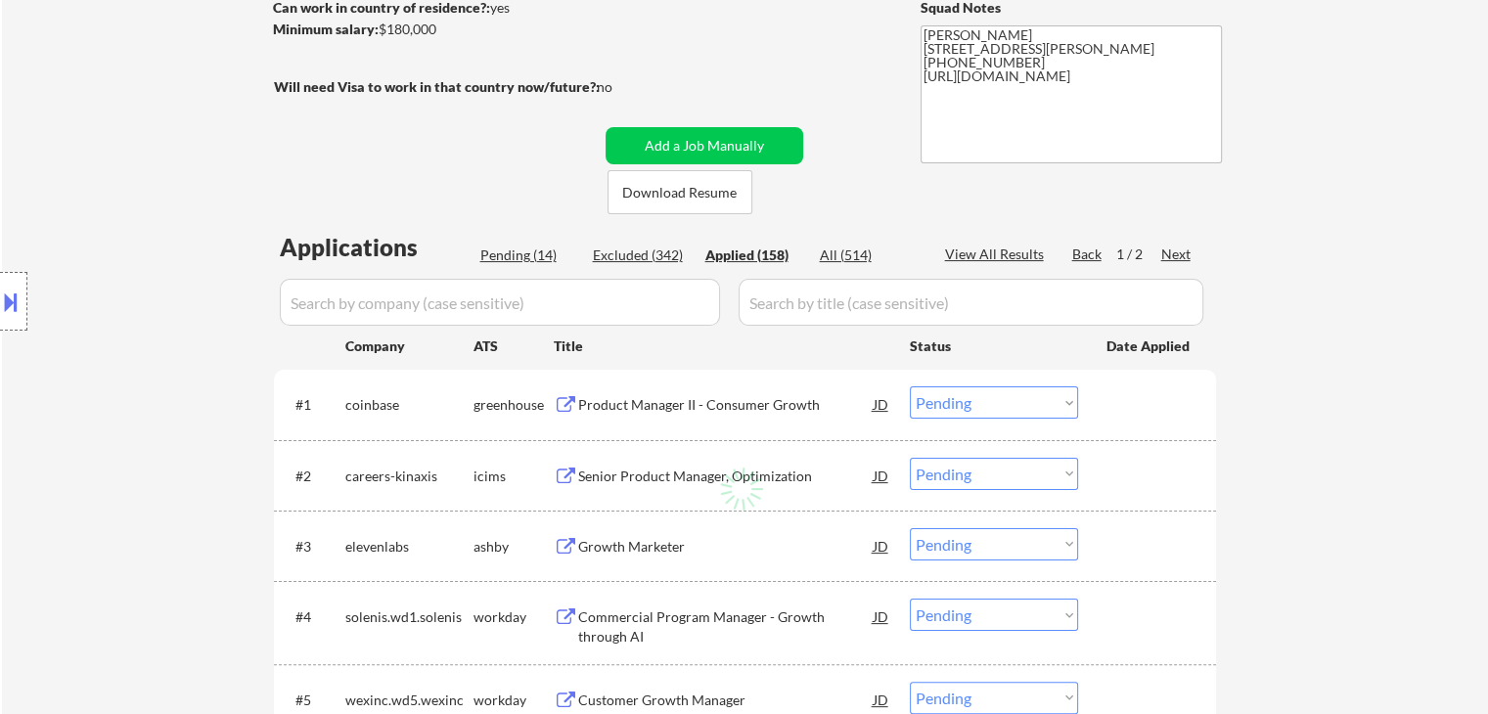
select select ""applied""
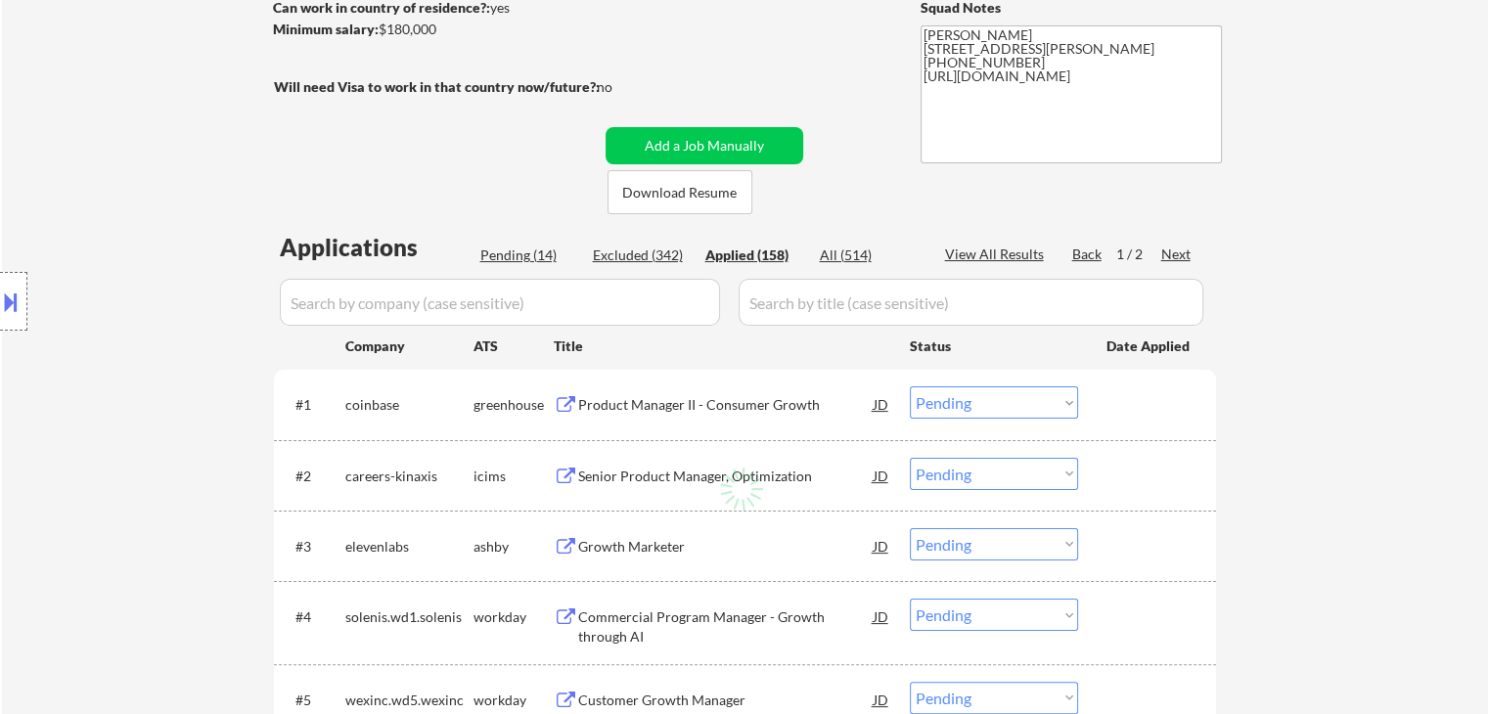
select select ""applied""
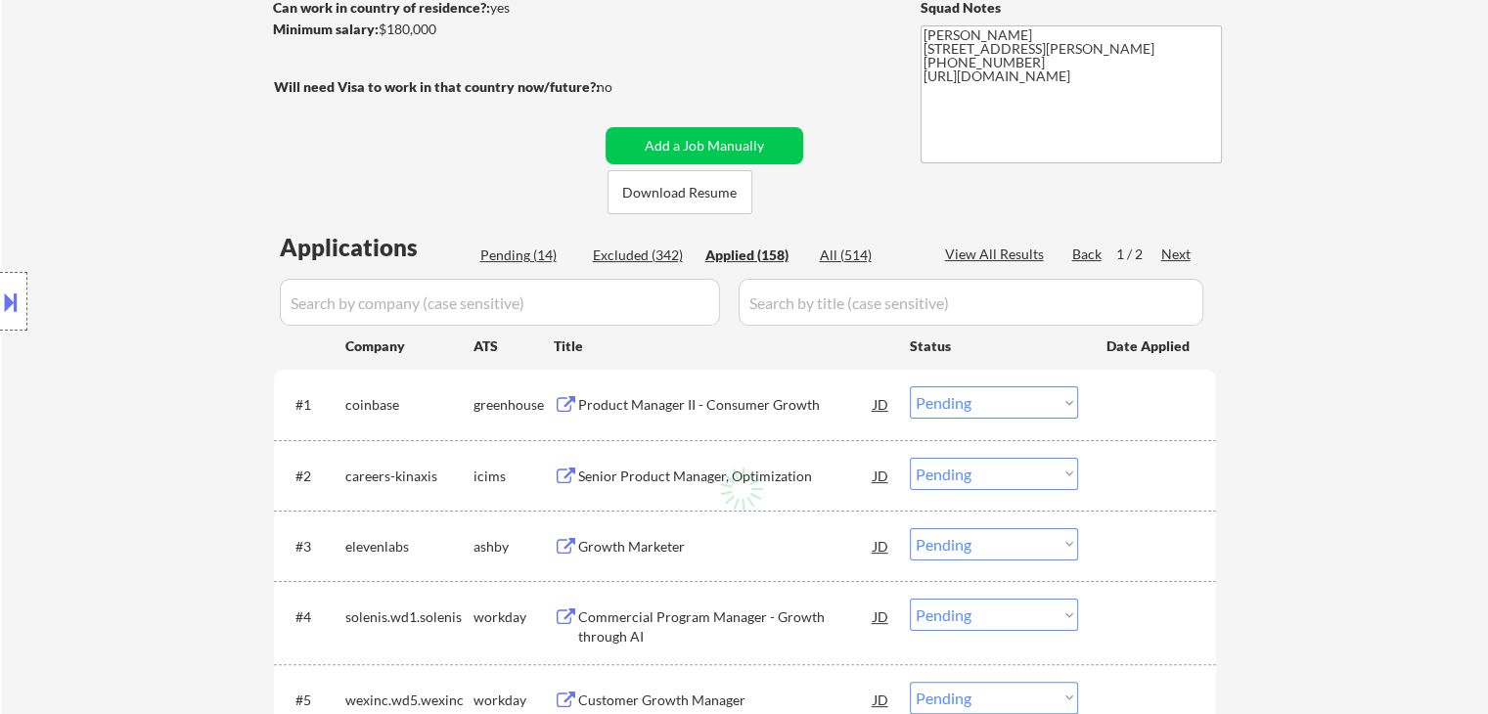
select select ""applied""
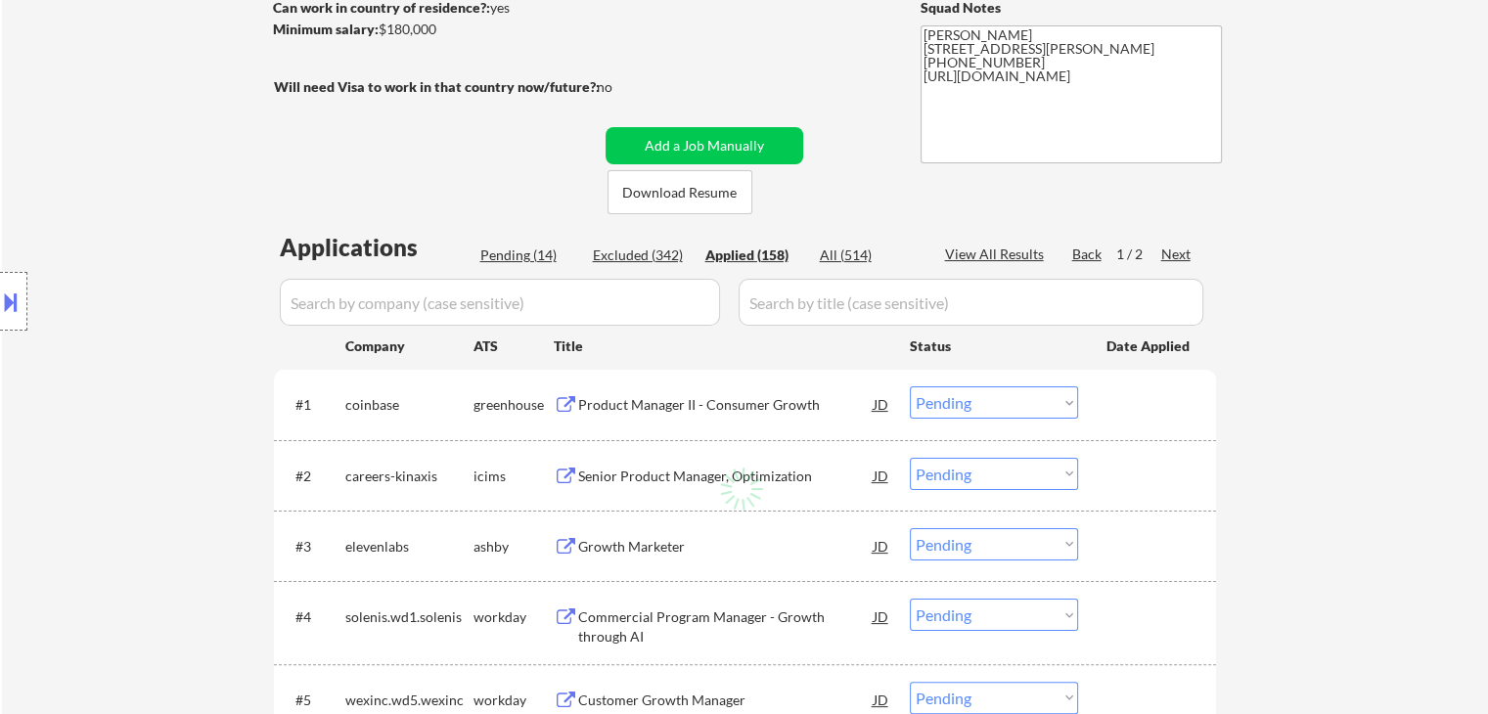
select select ""applied""
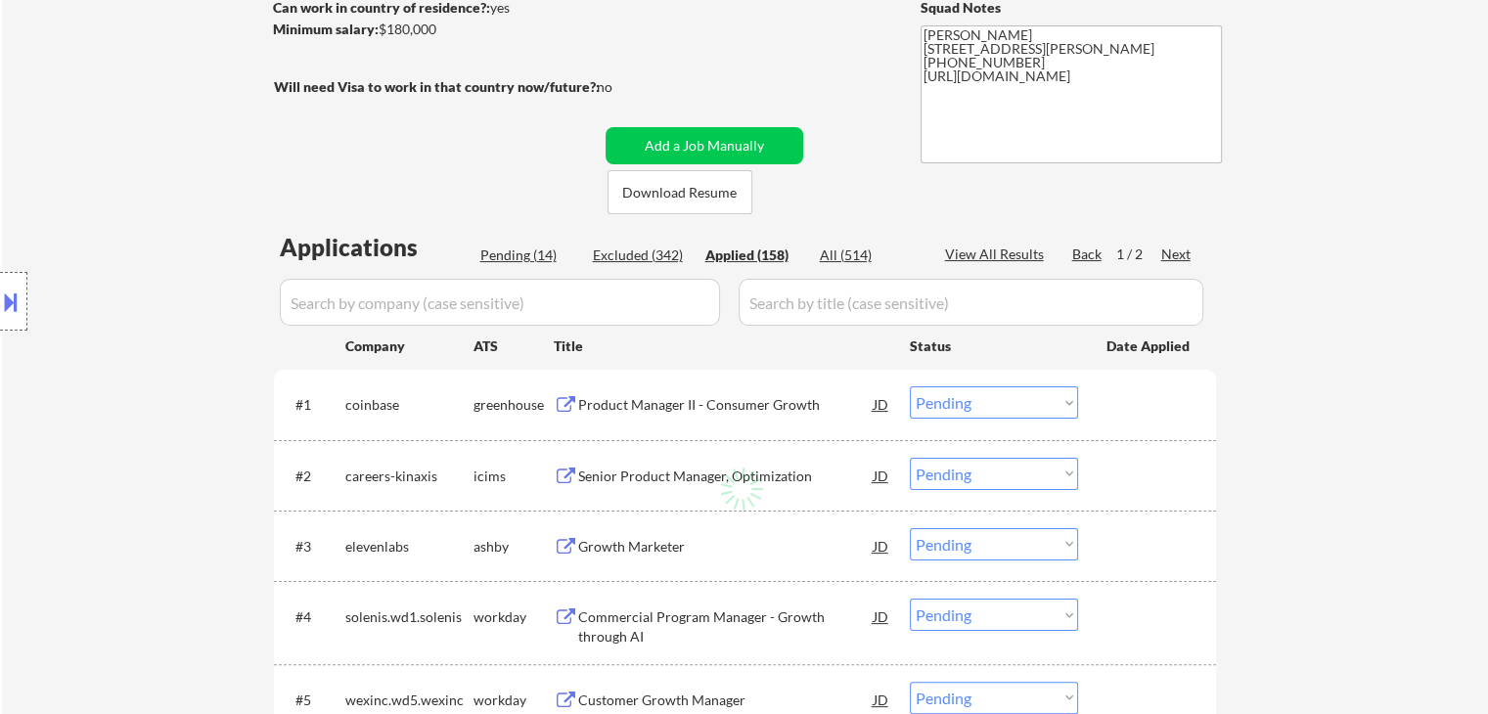
select select ""applied""
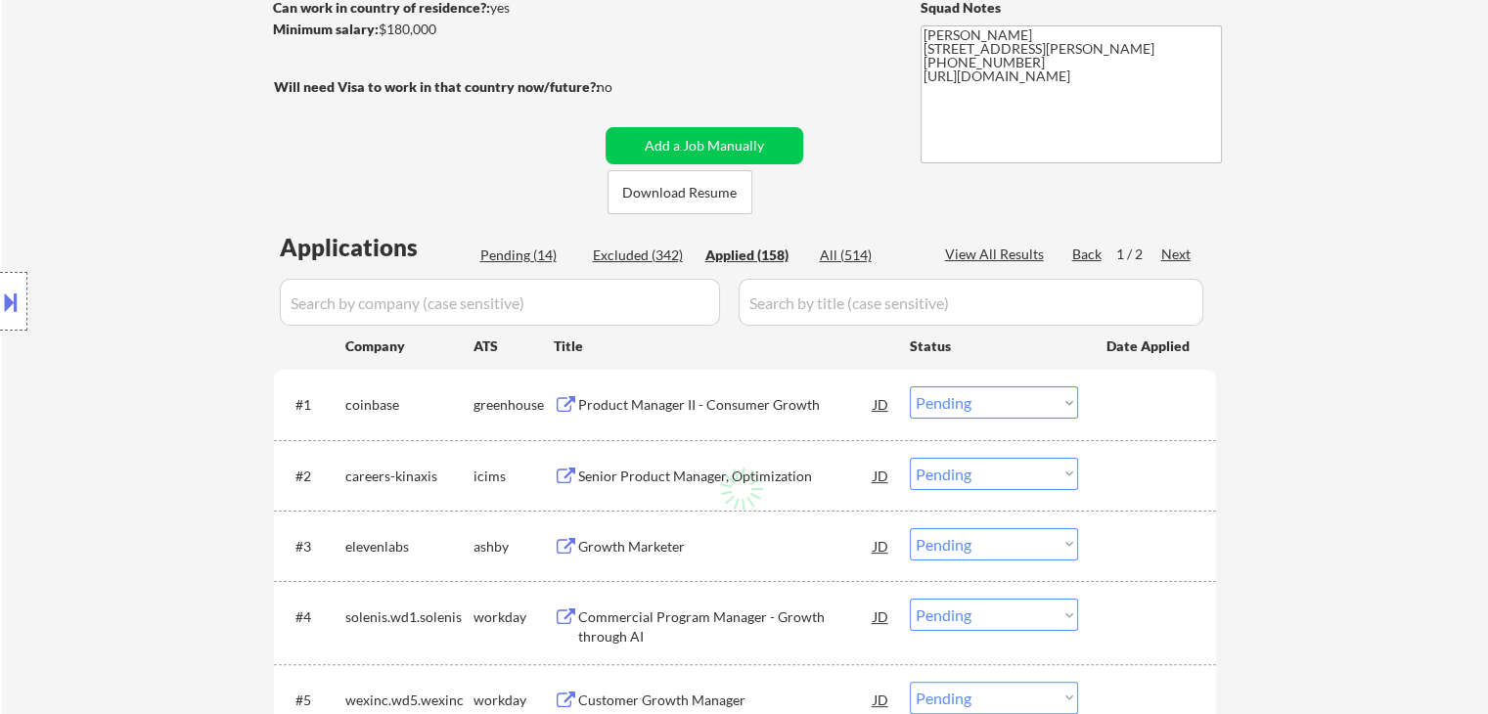
select select ""applied""
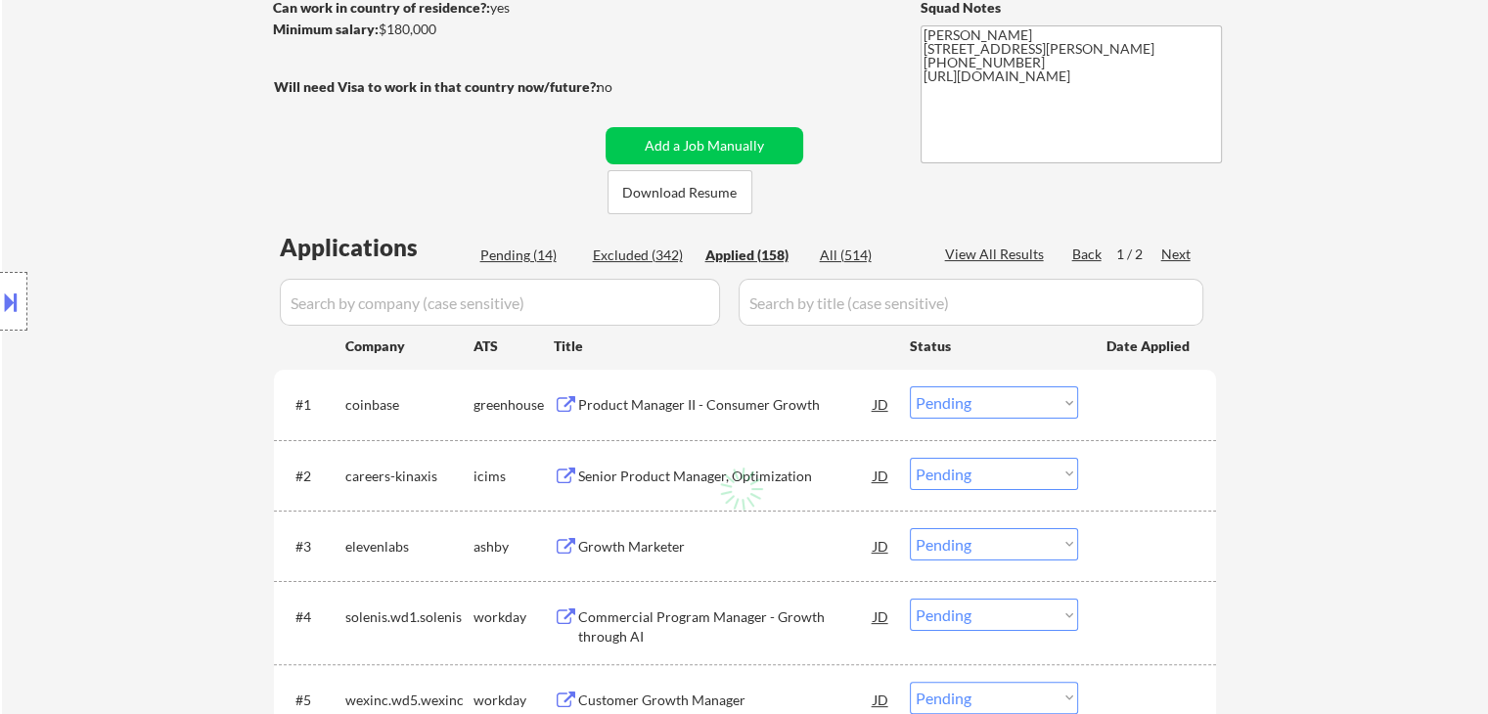
select select ""applied""
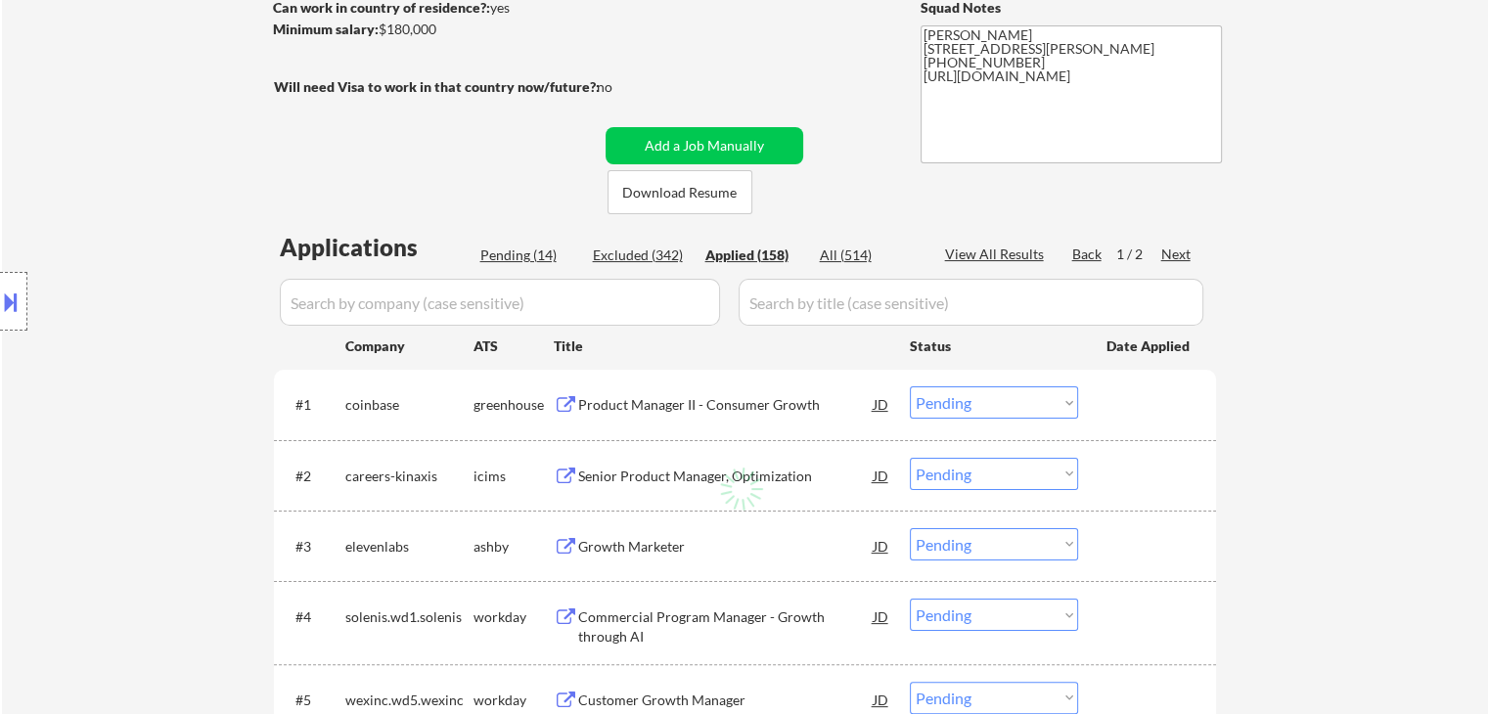
select select ""applied""
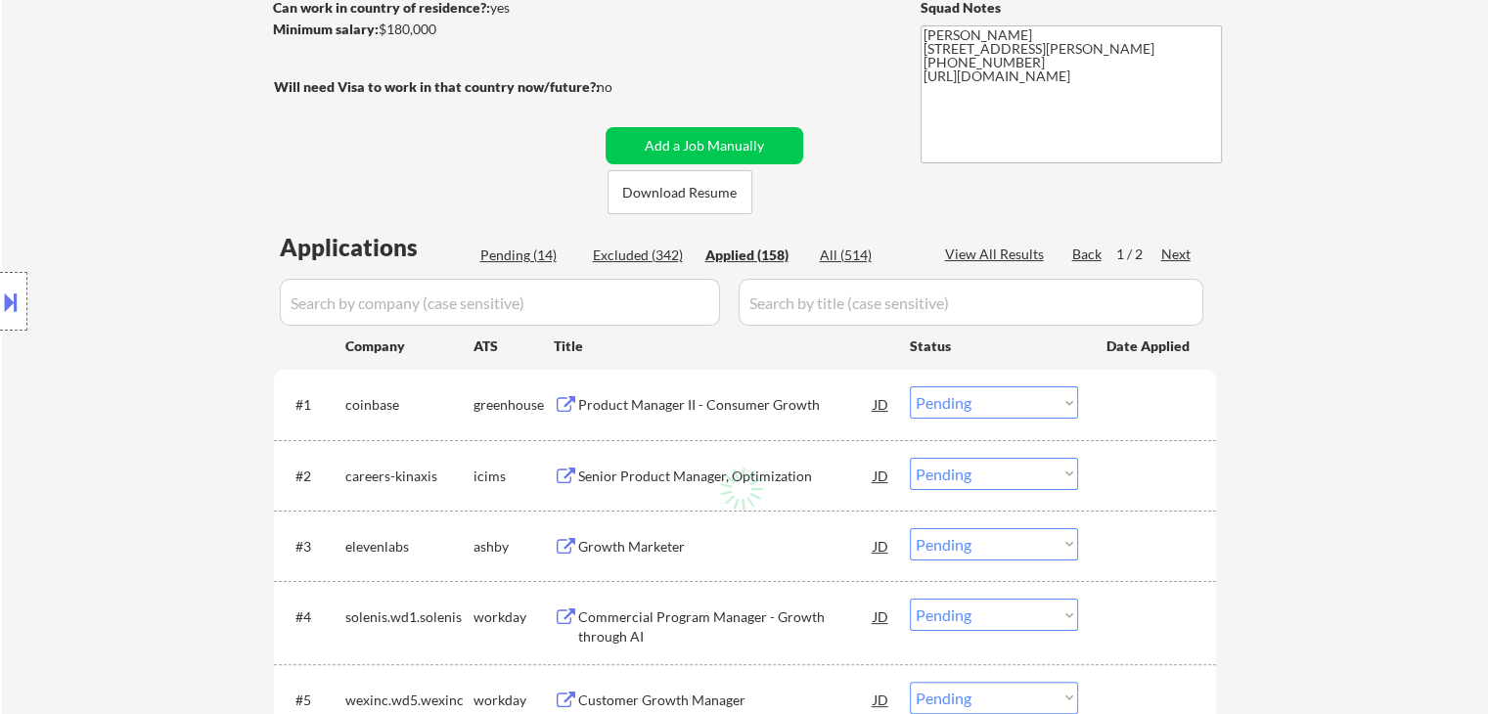
select select ""applied""
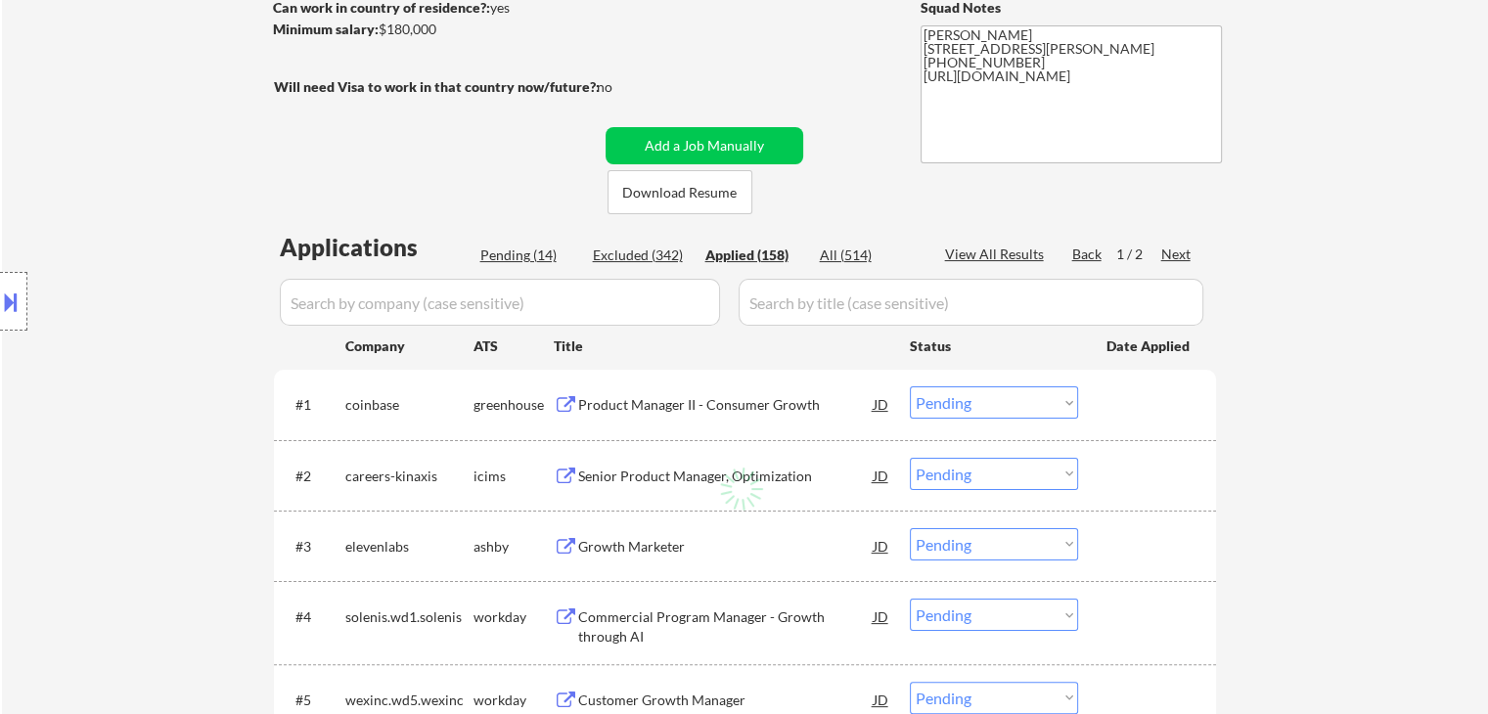
select select ""applied""
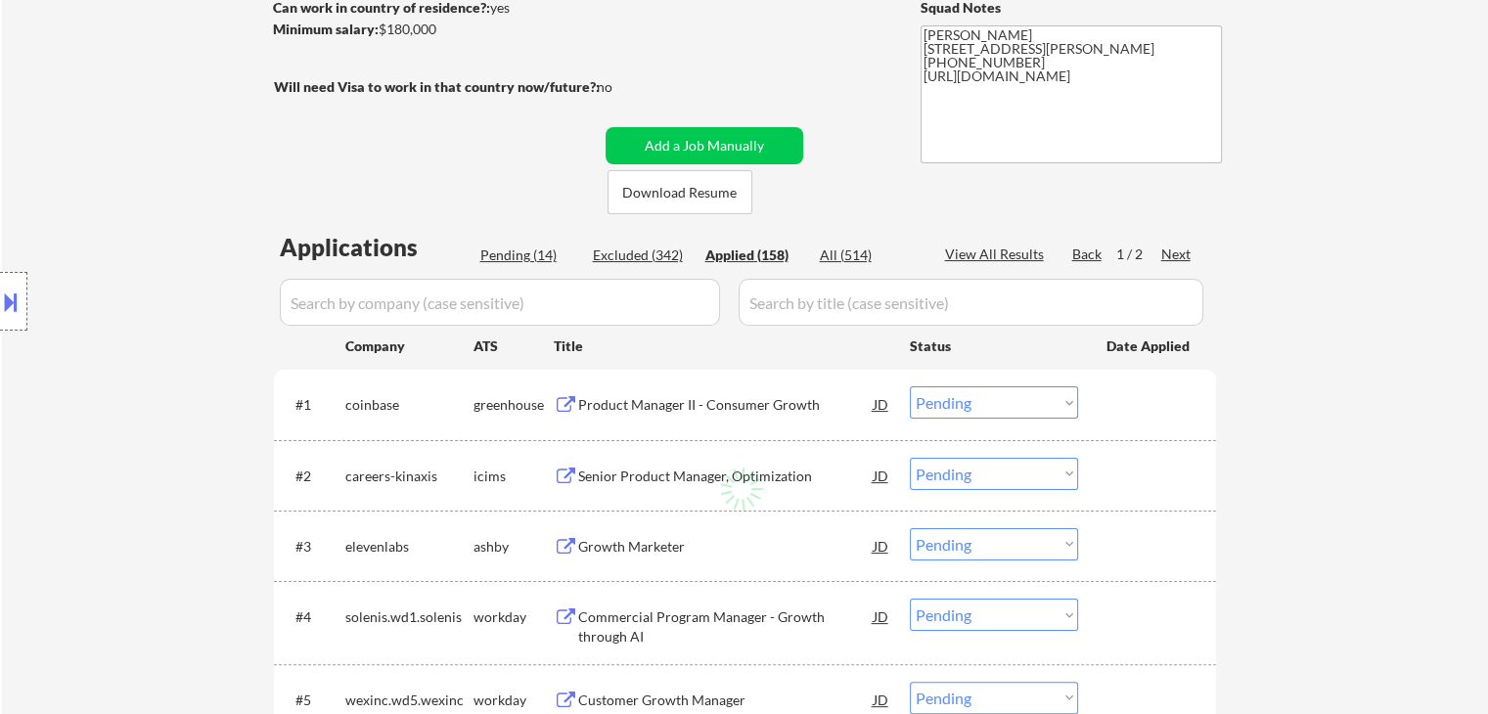
select select ""applied""
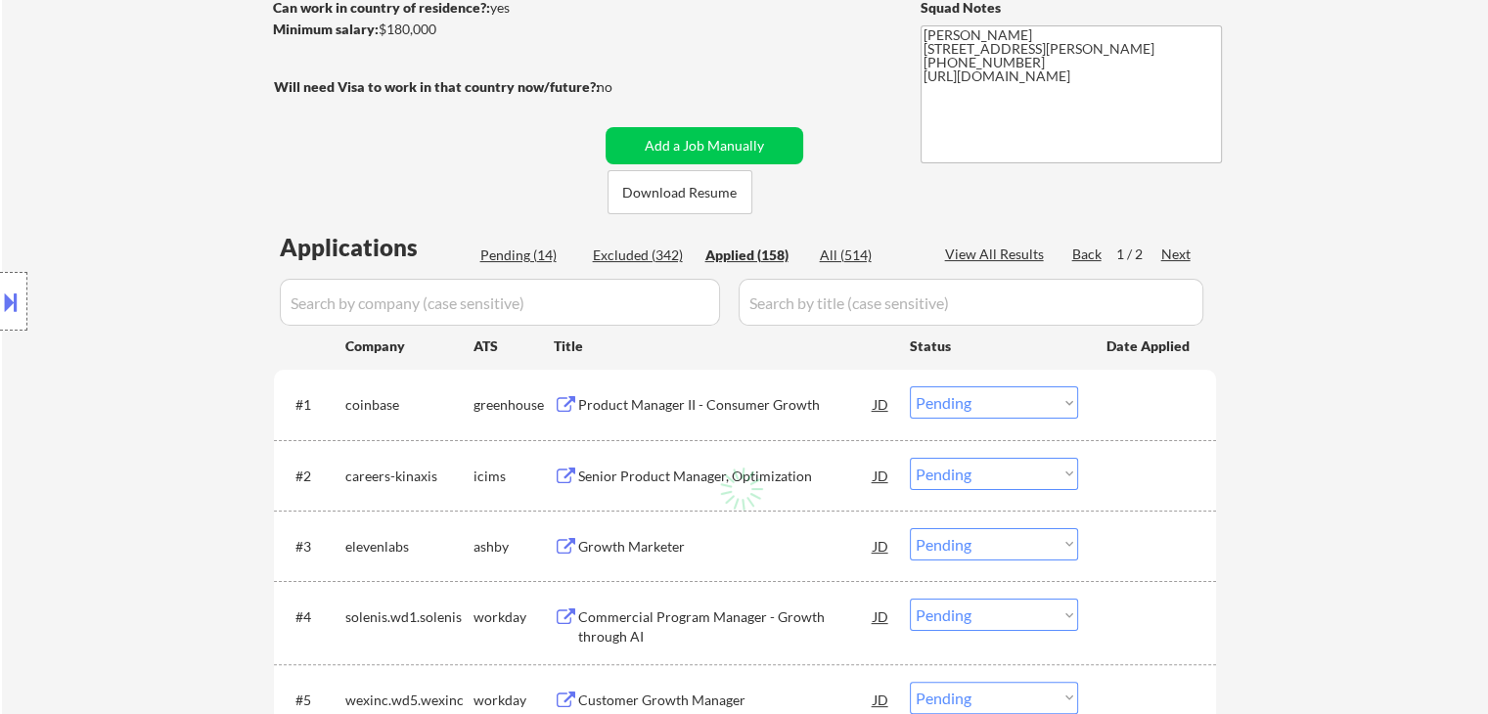
select select ""applied""
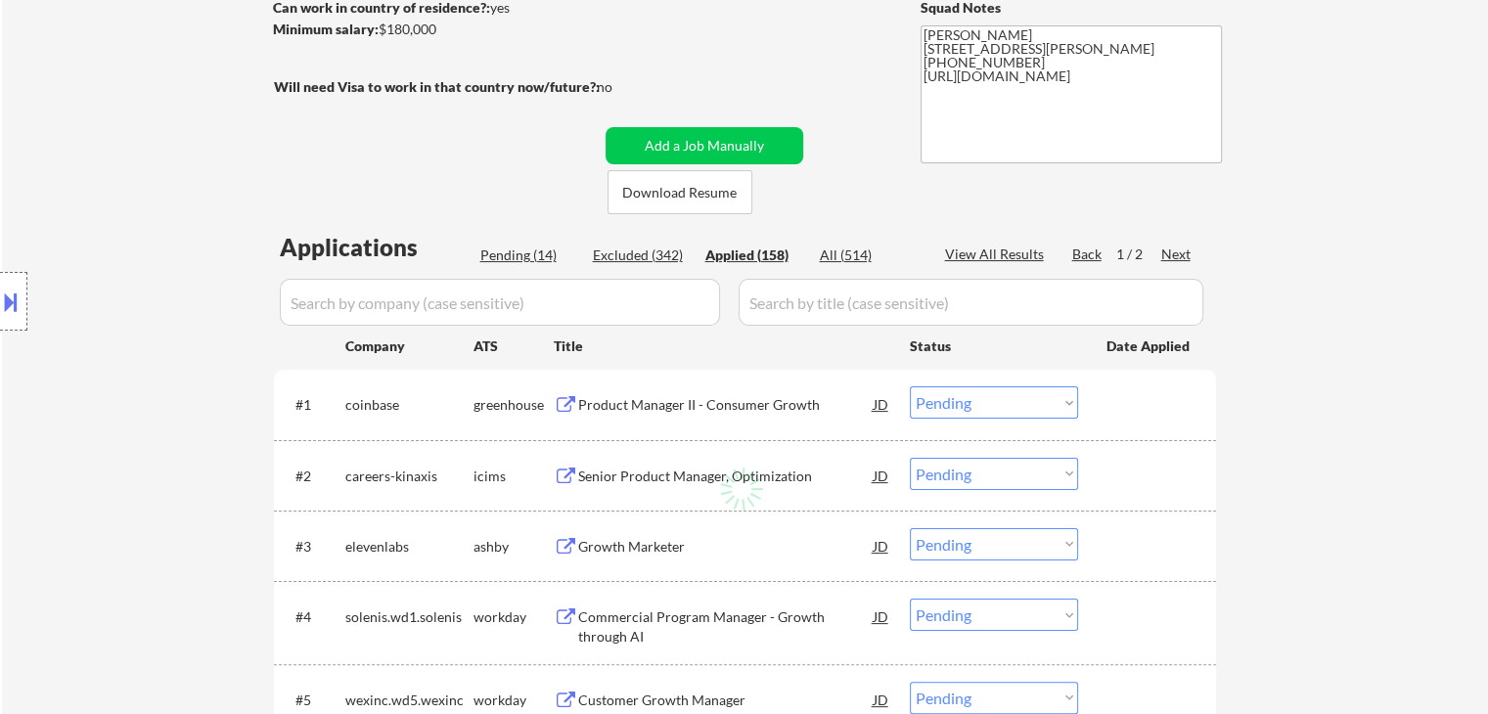
select select ""applied""
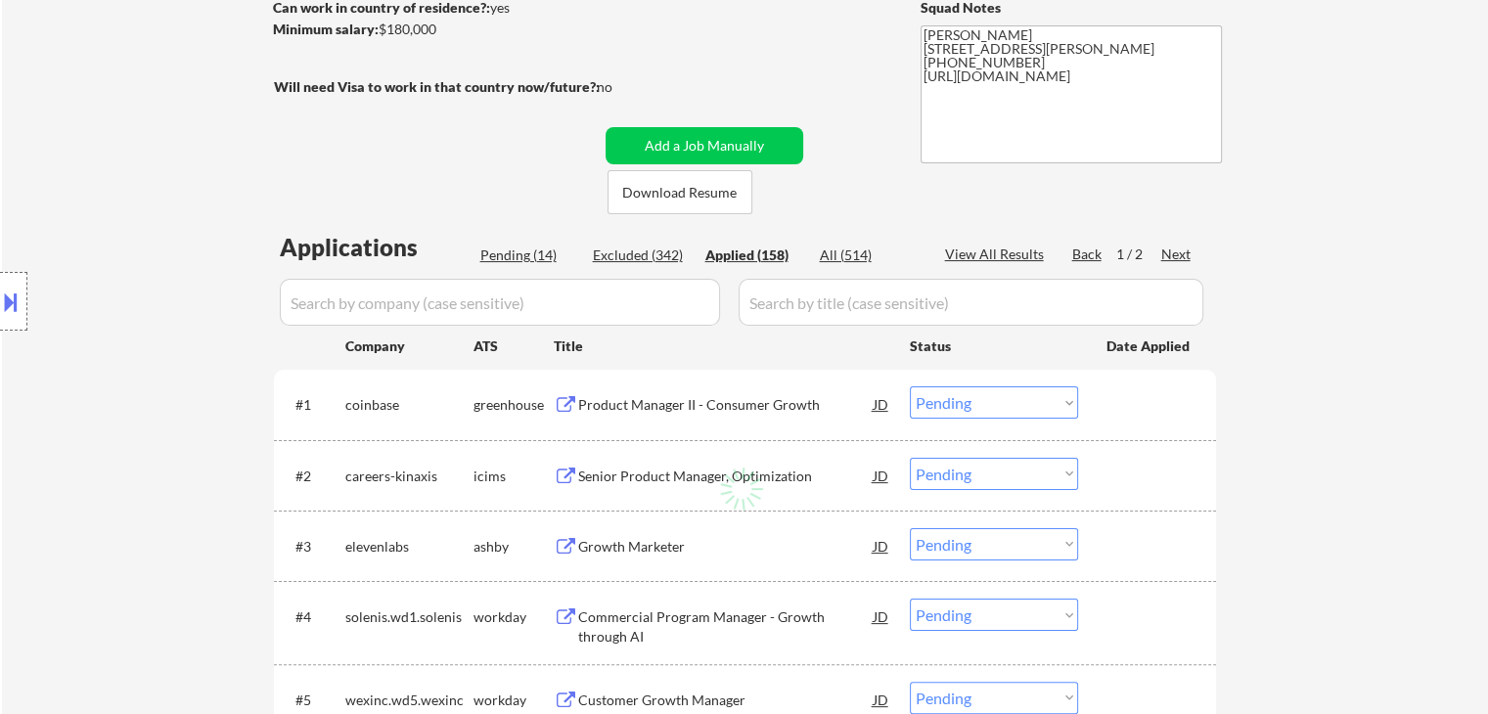
select select ""applied""
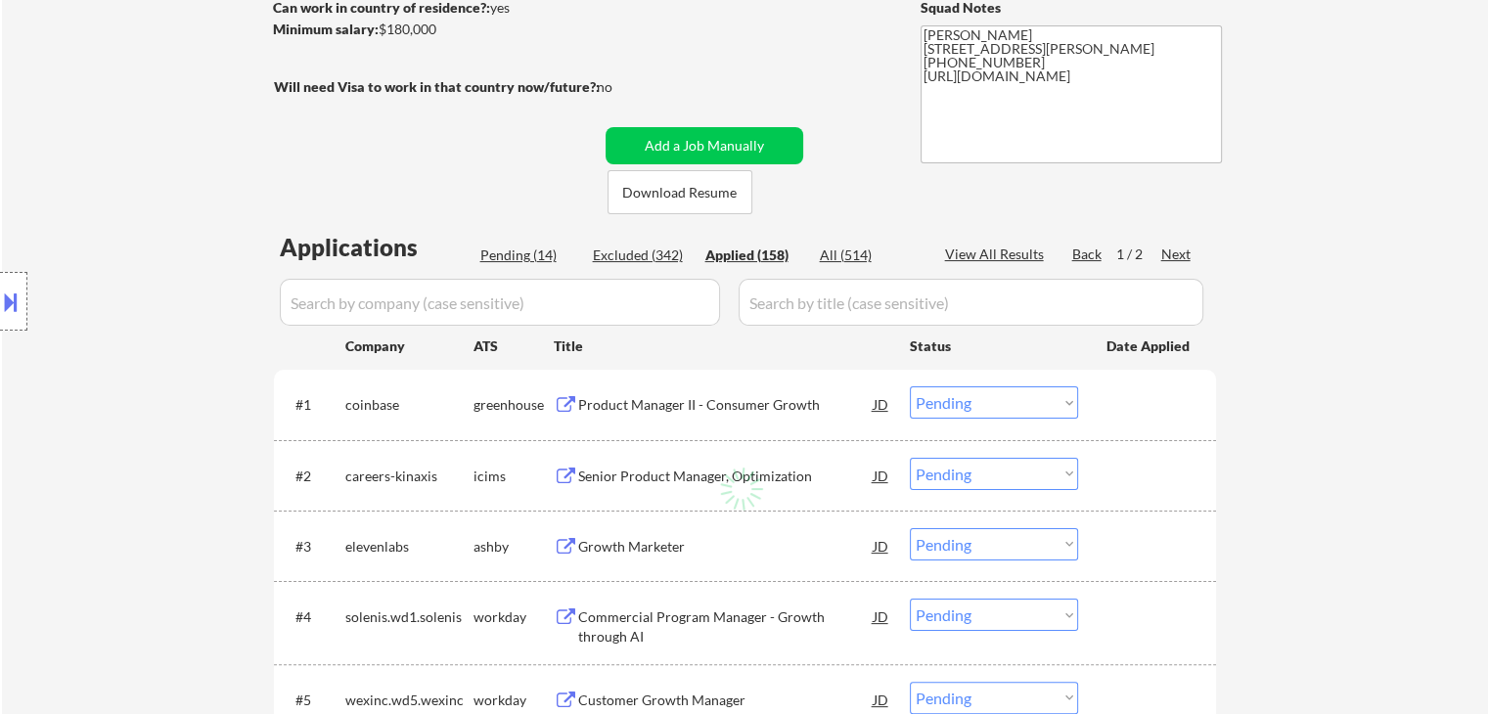
select select ""applied""
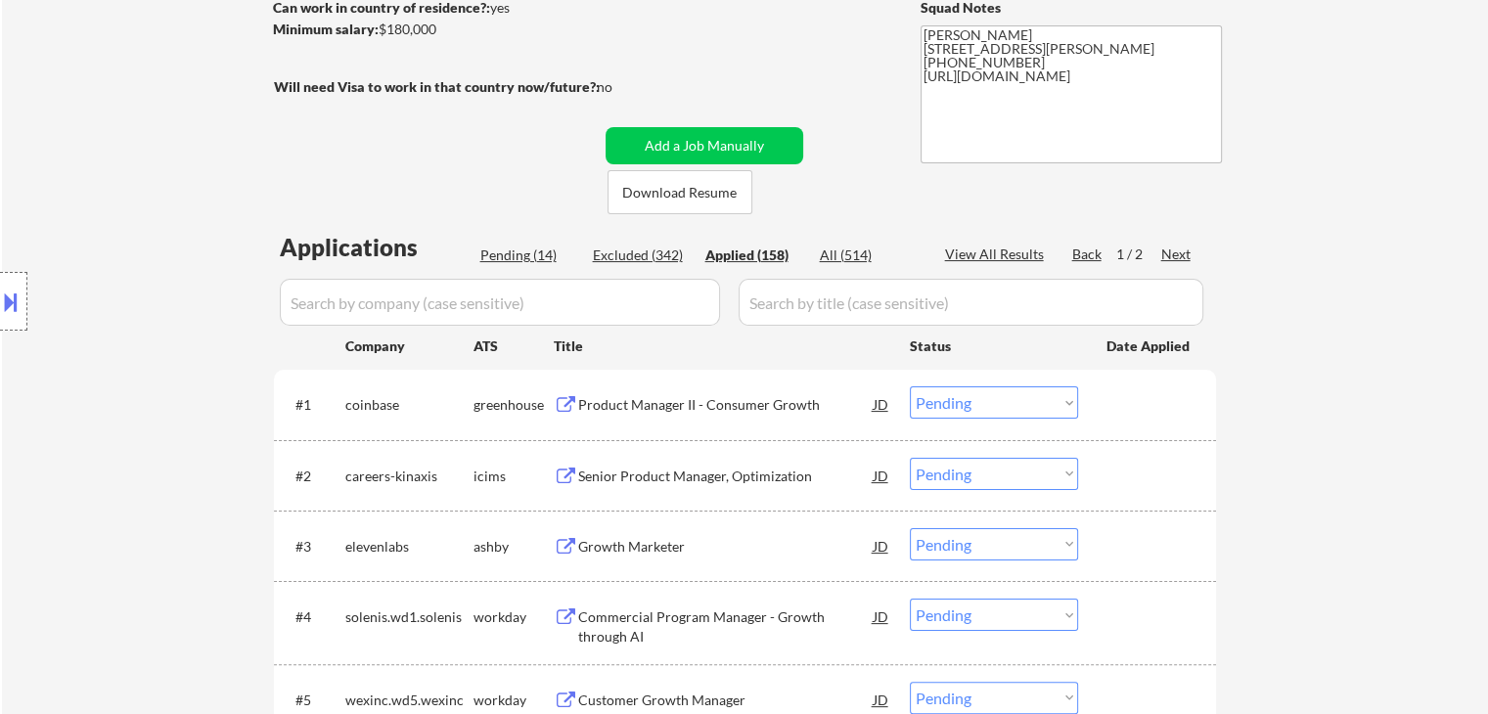
select select ""applied""
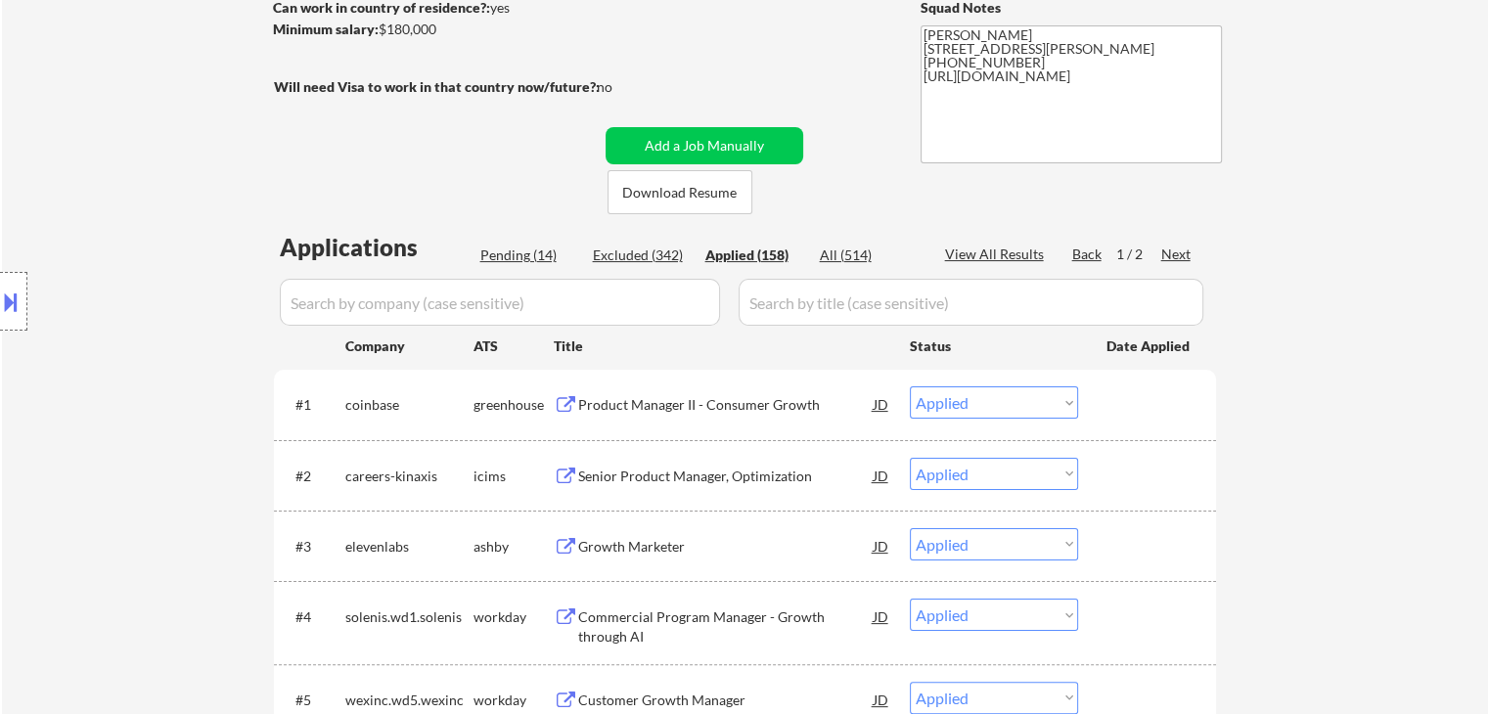
select select ""applied""
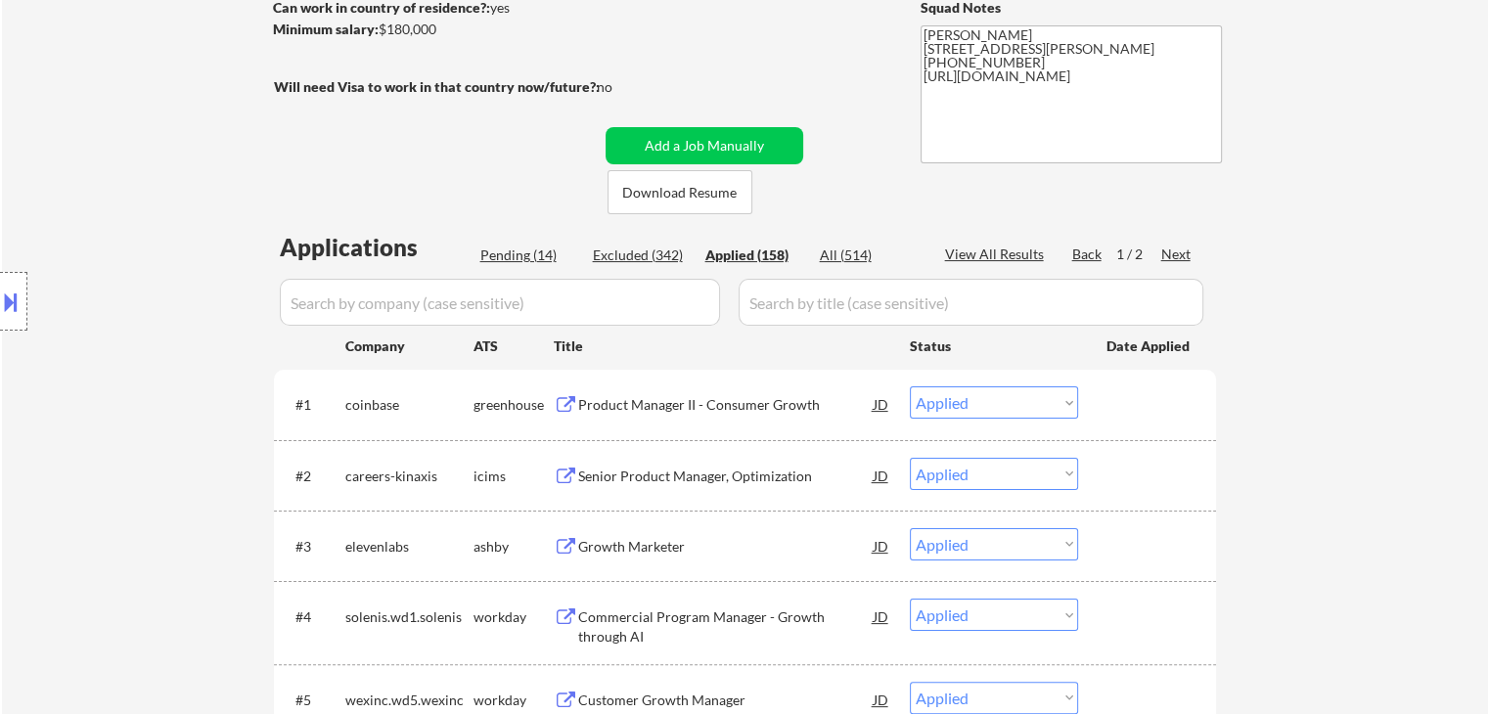
select select ""applied""
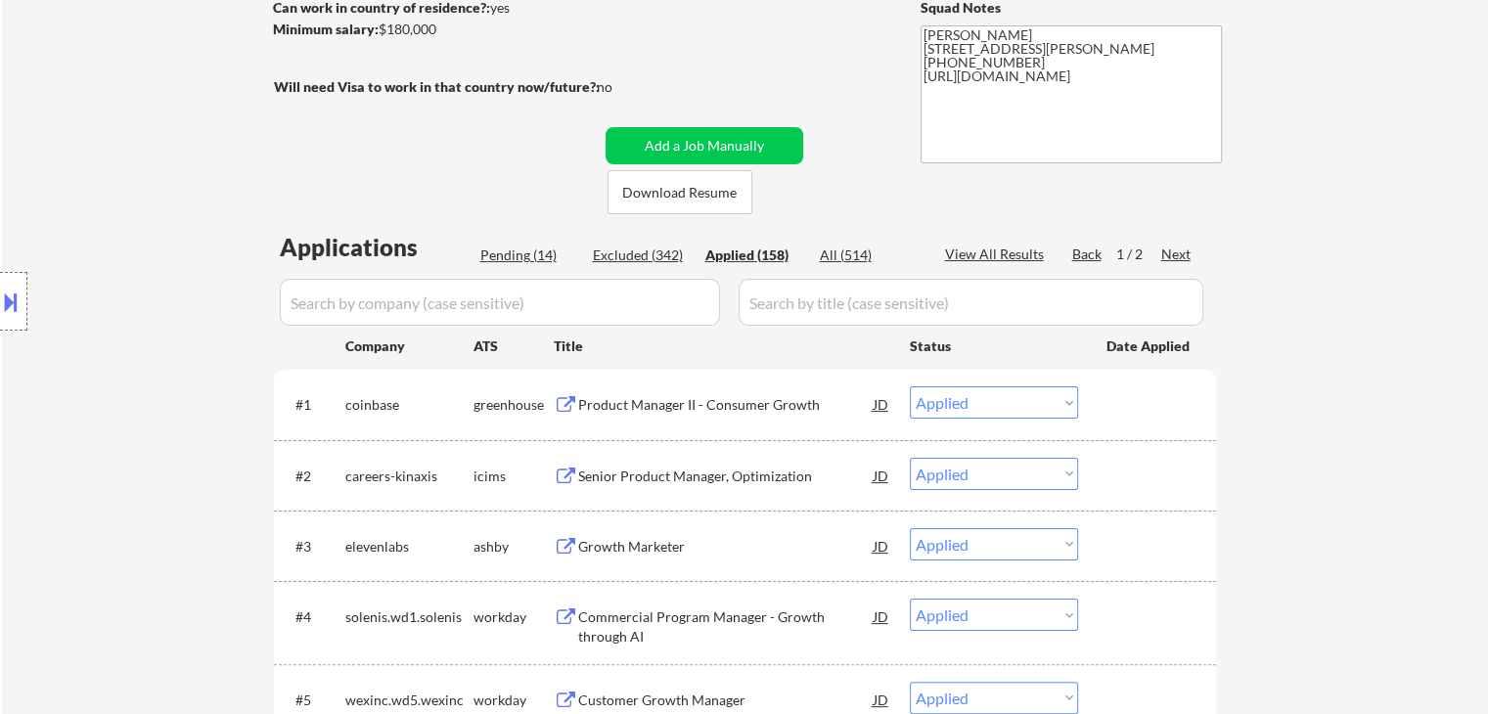
select select ""applied""
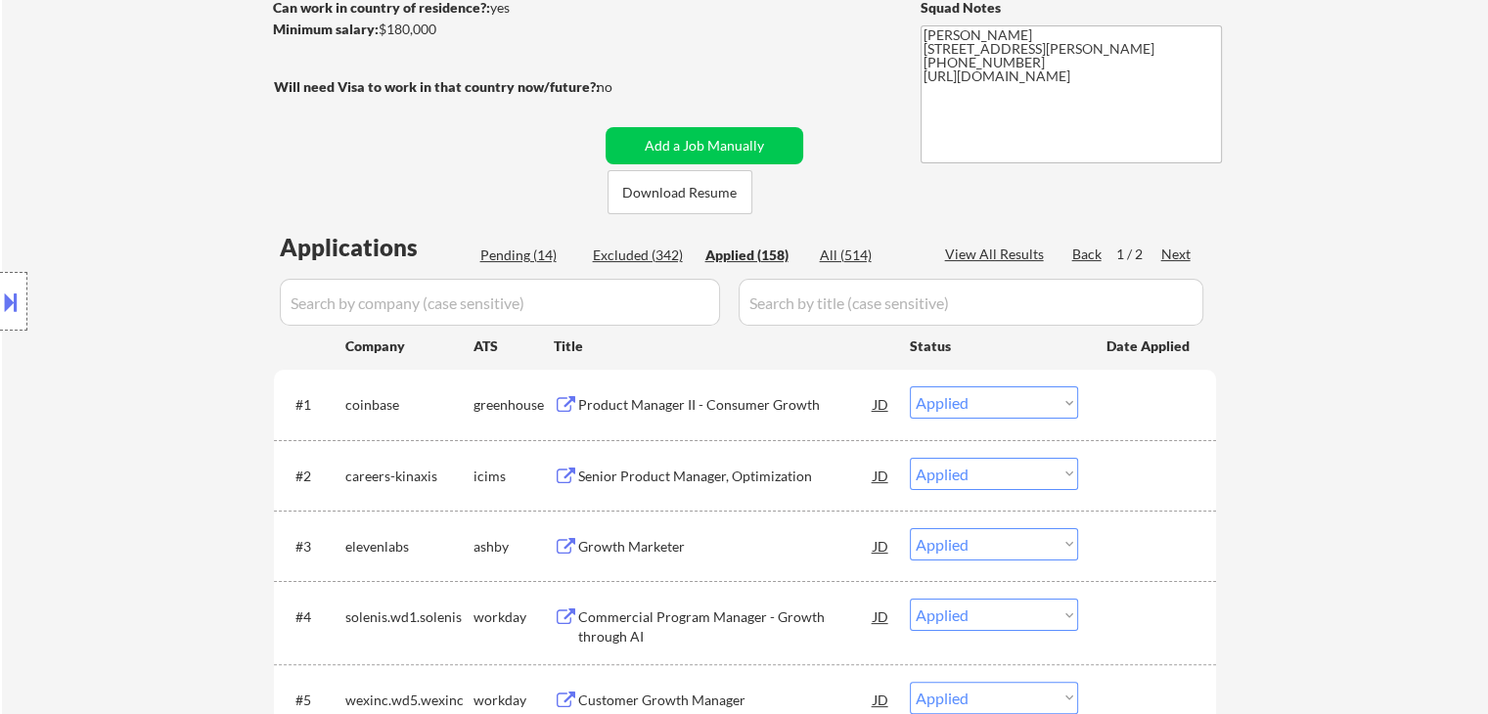
select select ""applied""
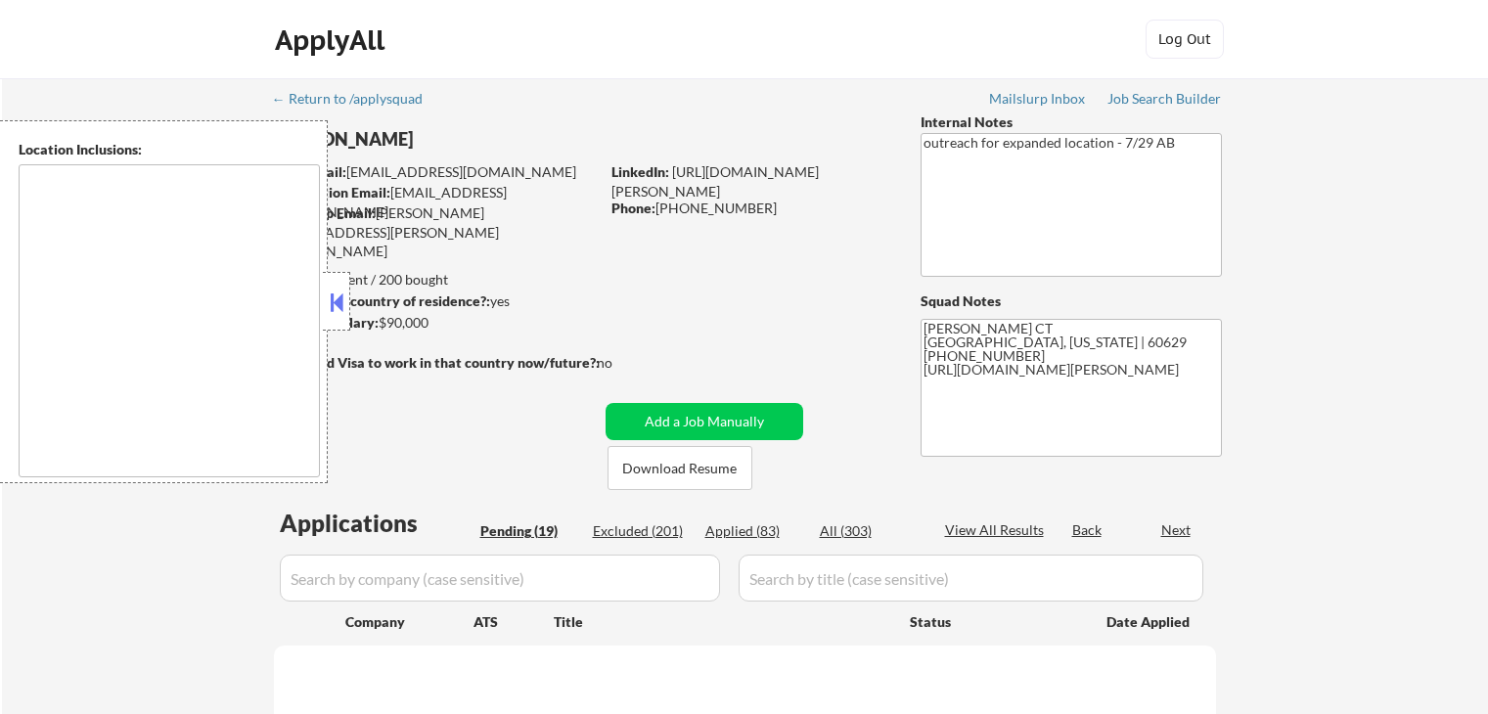
select select ""pending""
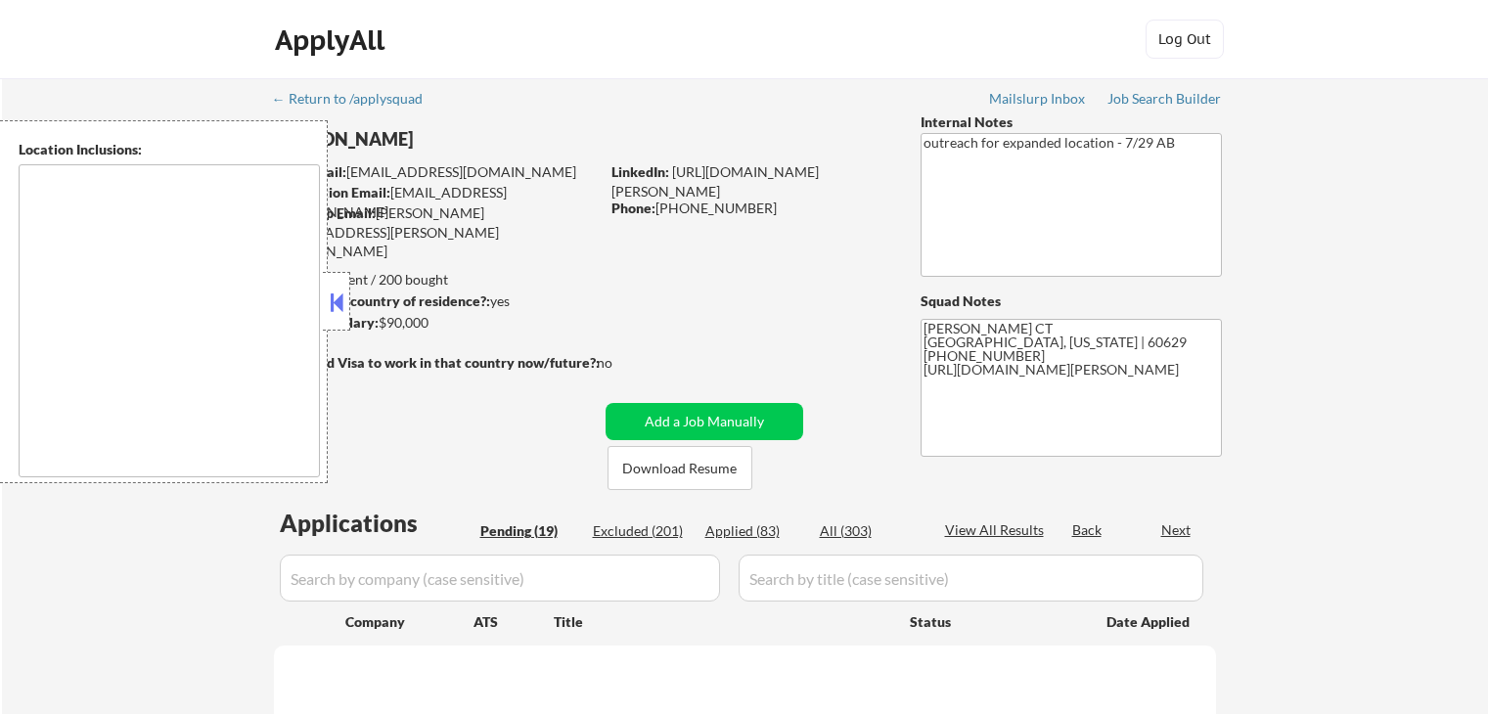
select select ""pending""
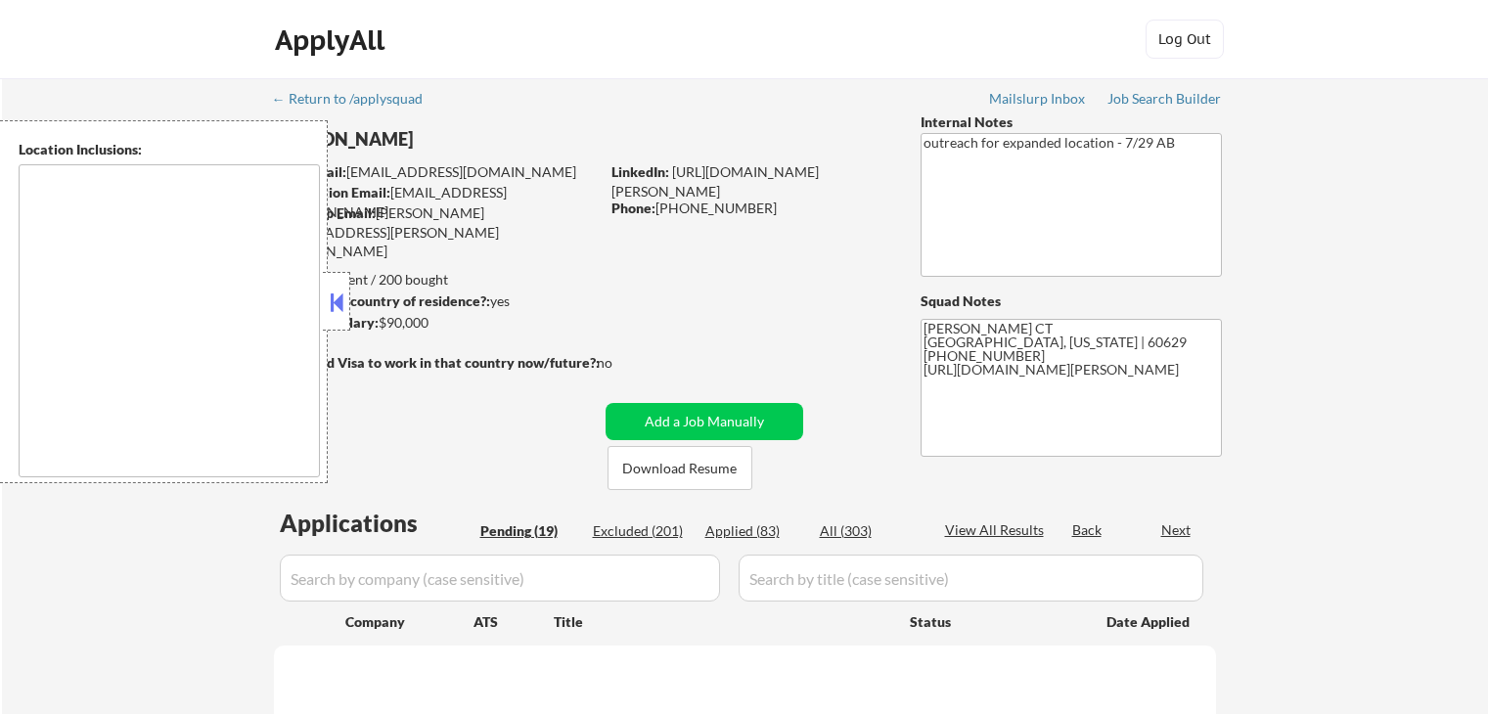
select select ""pending""
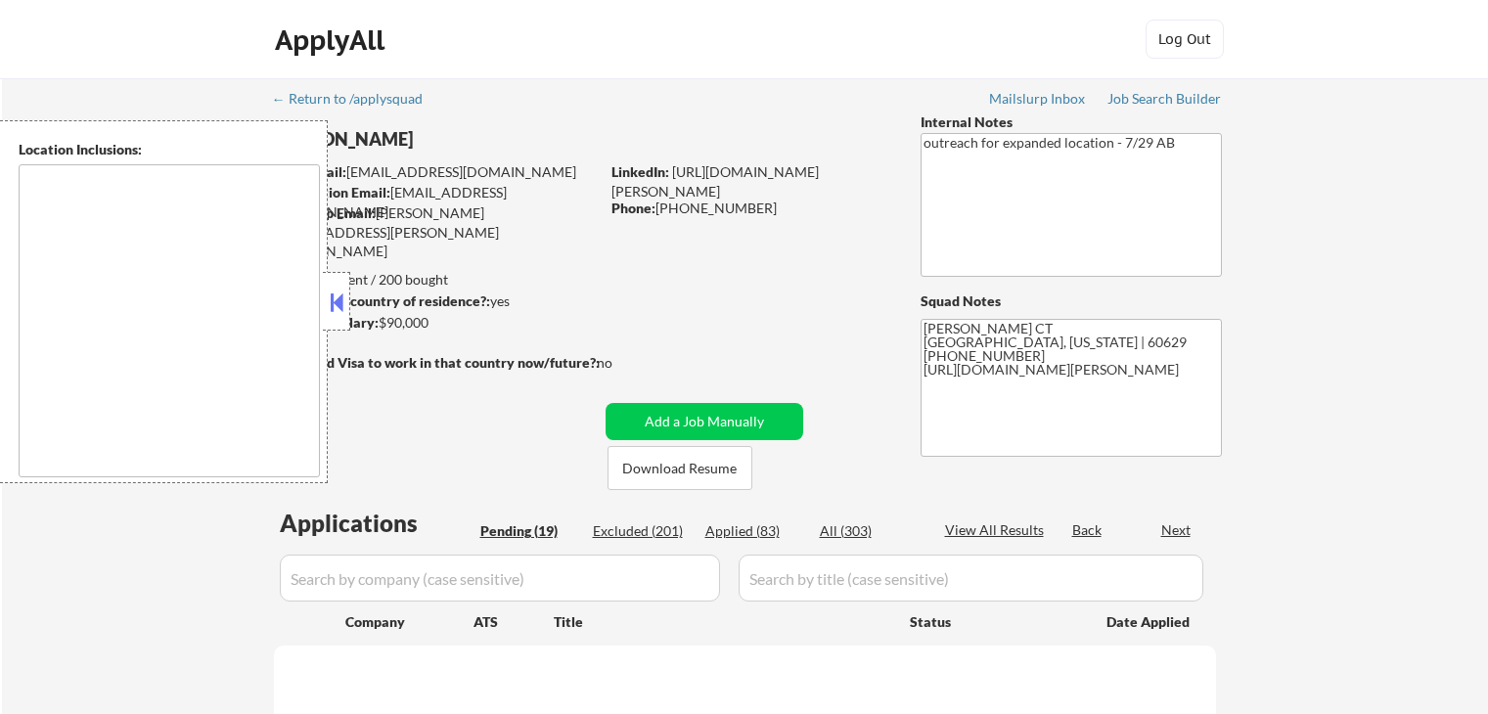
select select ""pending""
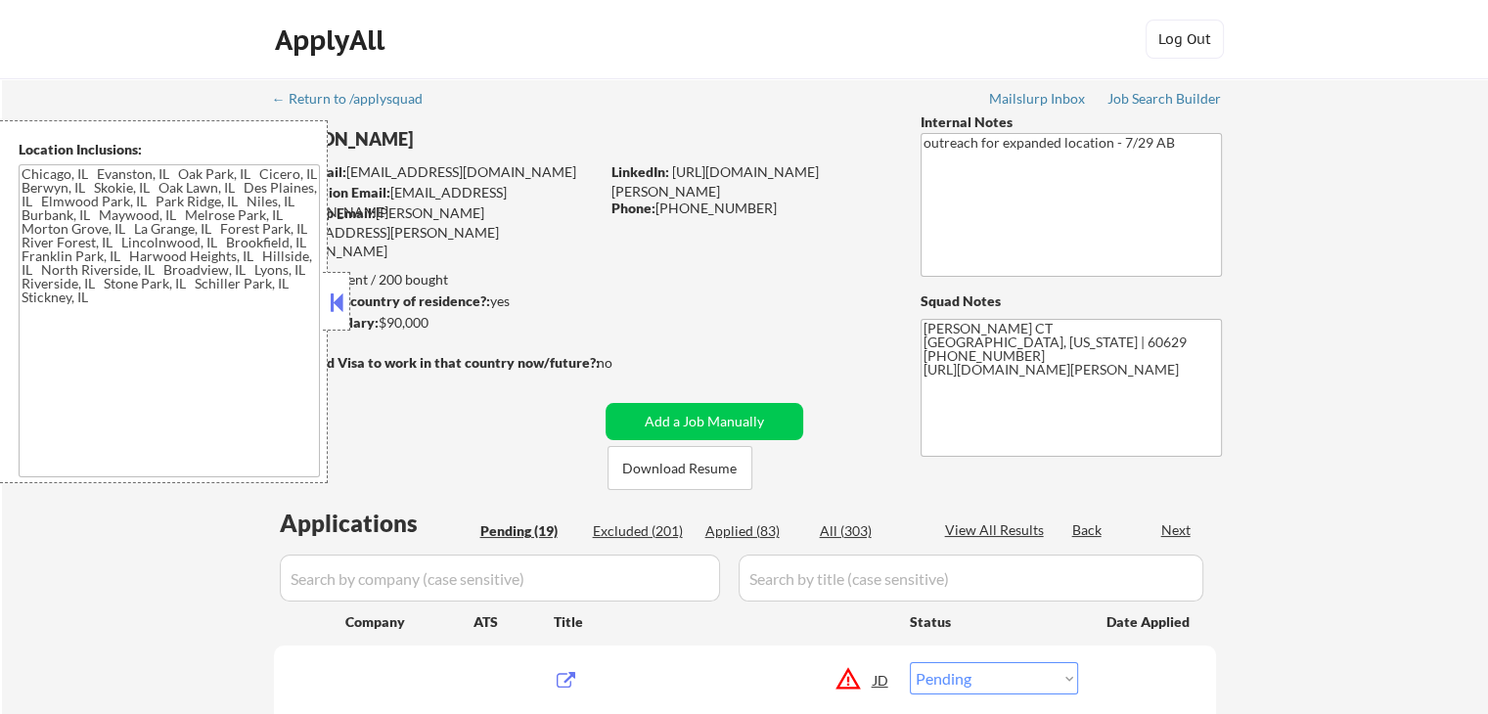
type textarea "Chicago, IL Evanston, IL Oak Park, IL Cicero, IL Berwyn, IL Skokie, IL Oak Lawn…"
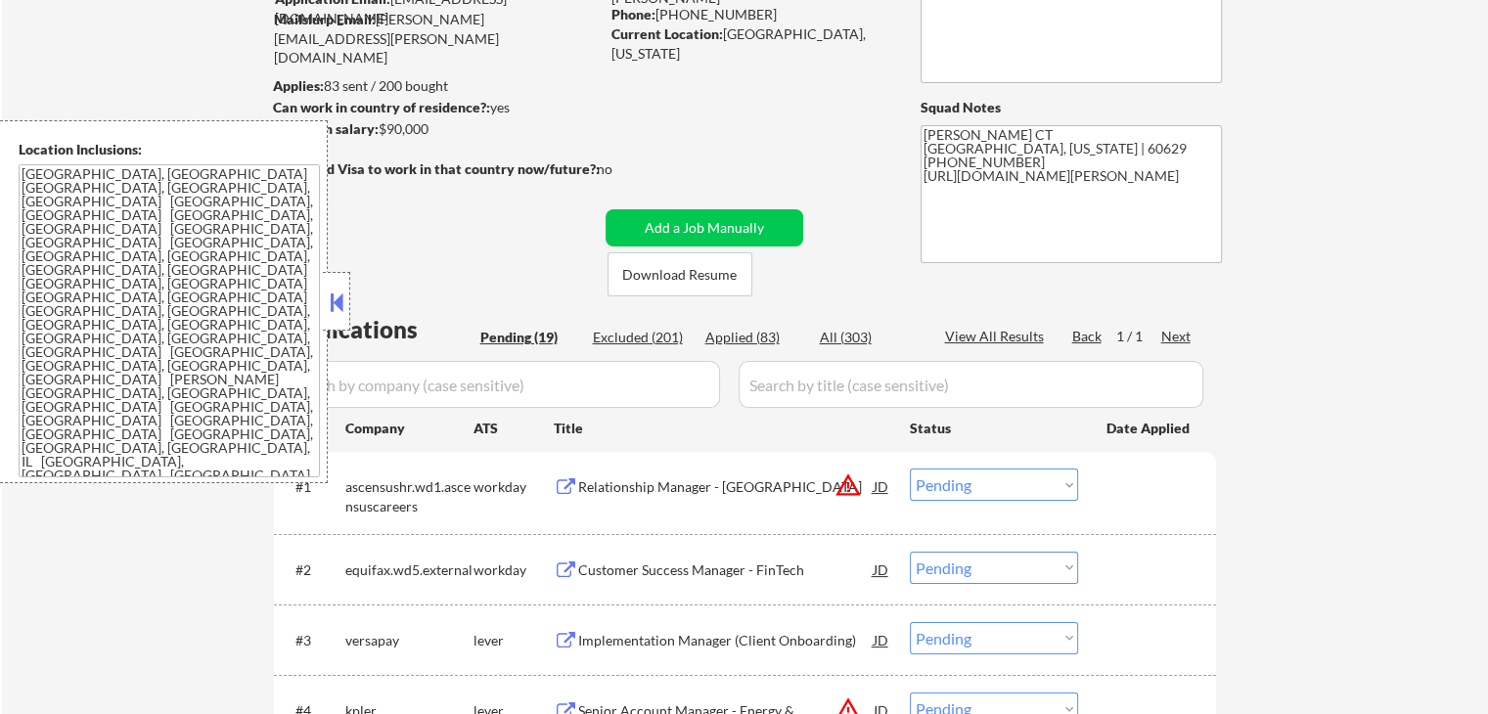
scroll to position [196, 0]
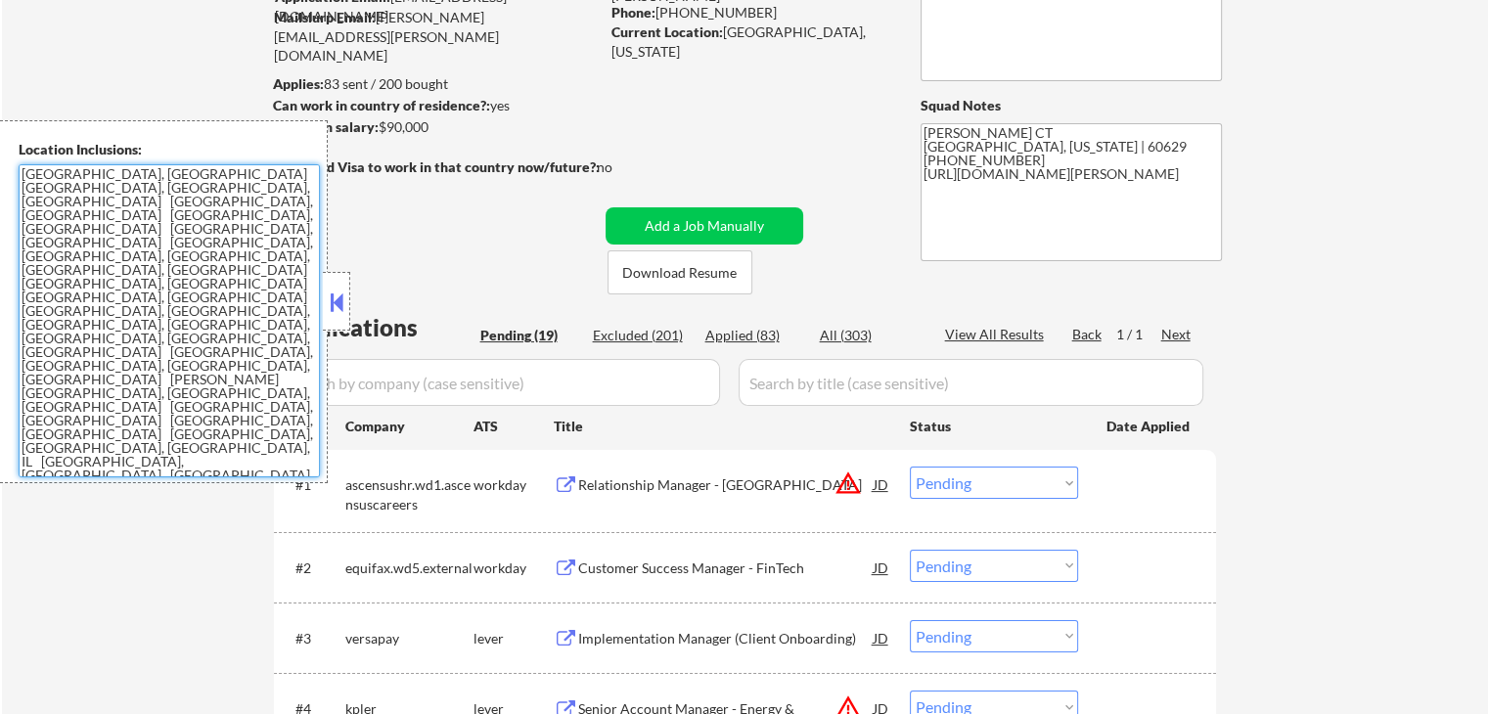
click at [176, 270] on textarea "Chicago, IL Evanston, IL Oak Park, IL Cicero, IL Berwyn, IL Skokie, IL Oak Lawn…" at bounding box center [169, 320] width 301 height 313
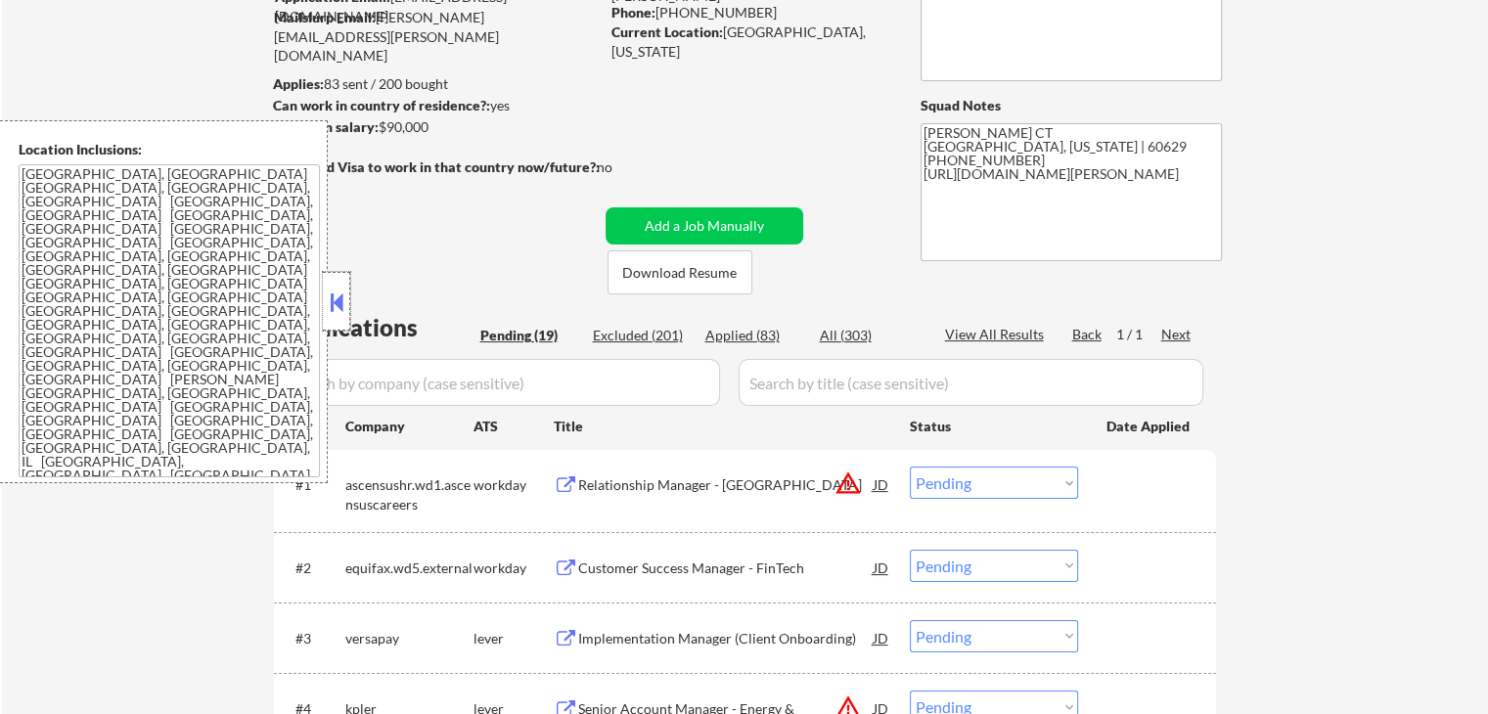
click at [325, 281] on div at bounding box center [336, 301] width 27 height 59
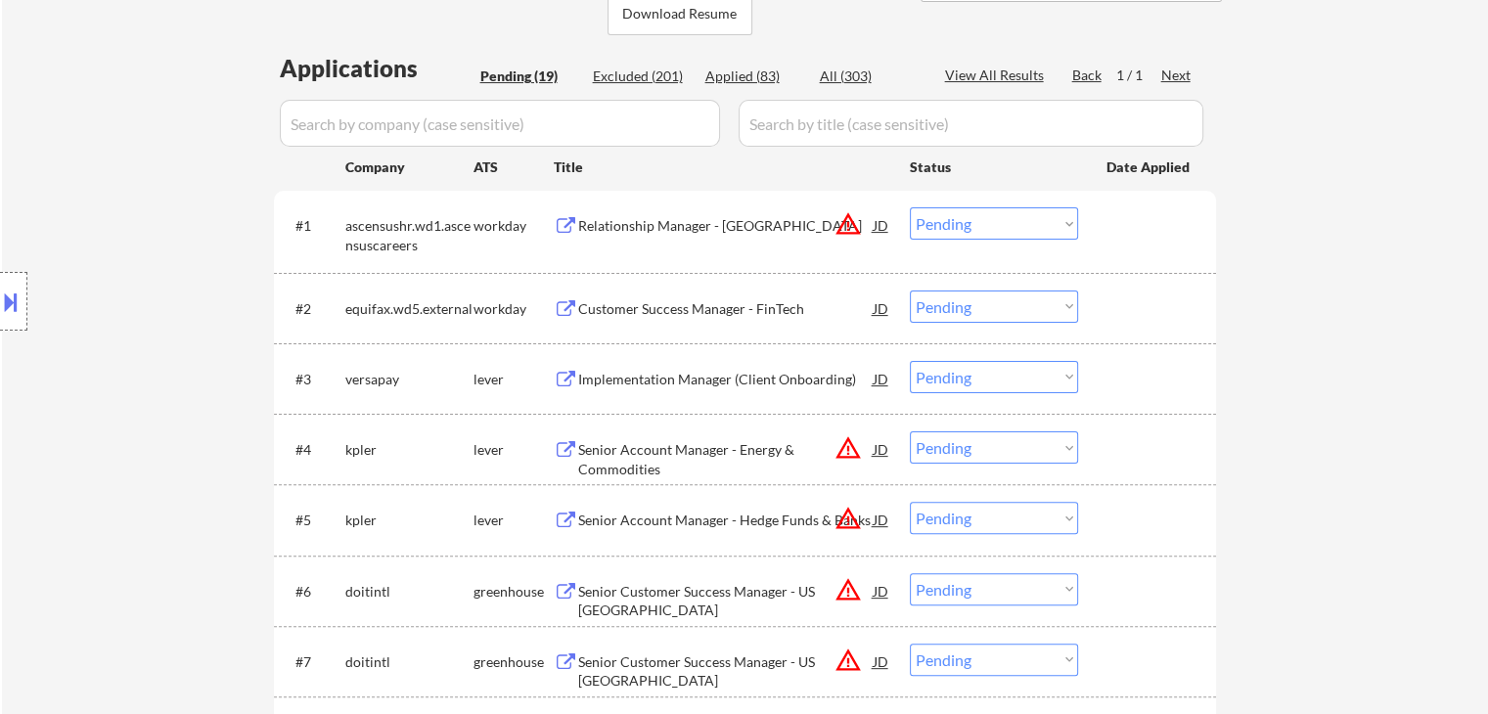
scroll to position [489, 0]
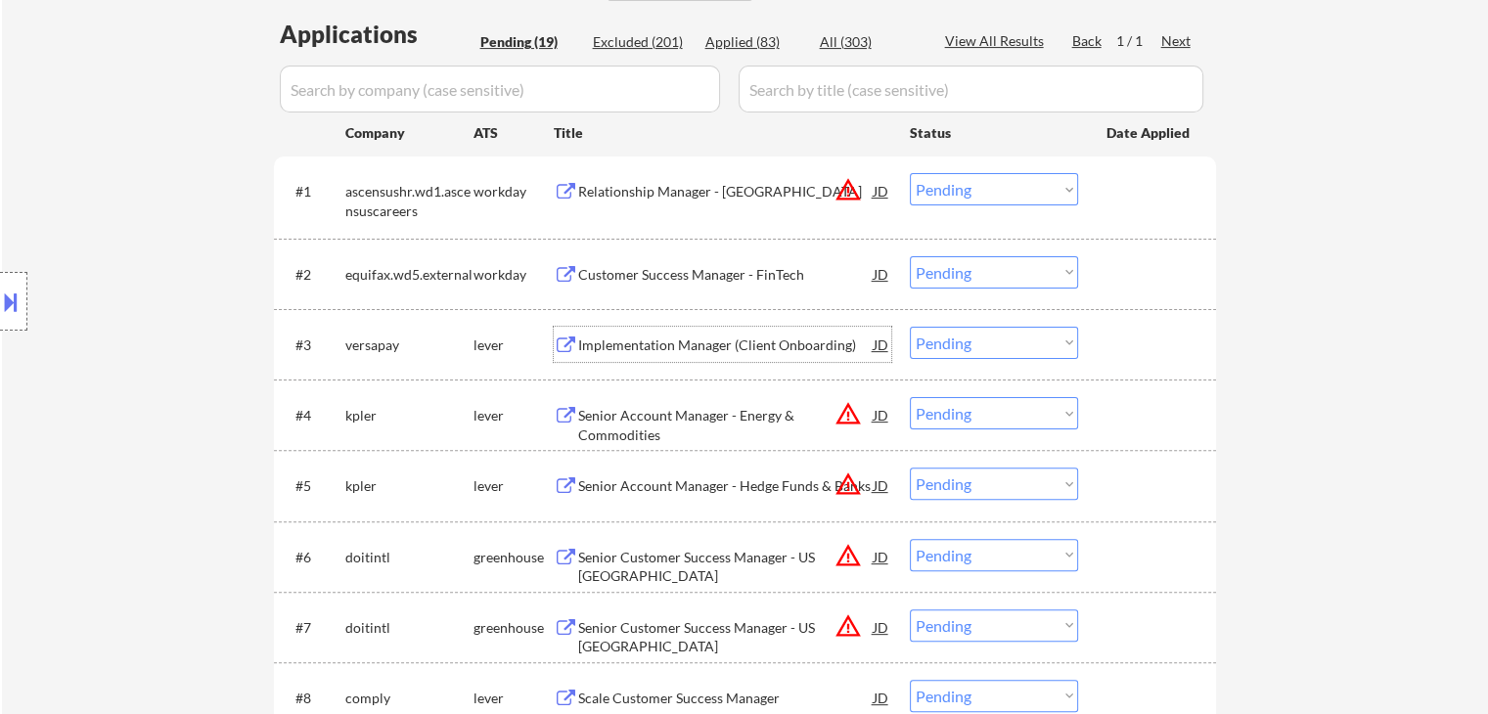
click at [677, 338] on div "Implementation Manager (Client Onboarding)" at bounding box center [726, 346] width 296 height 20
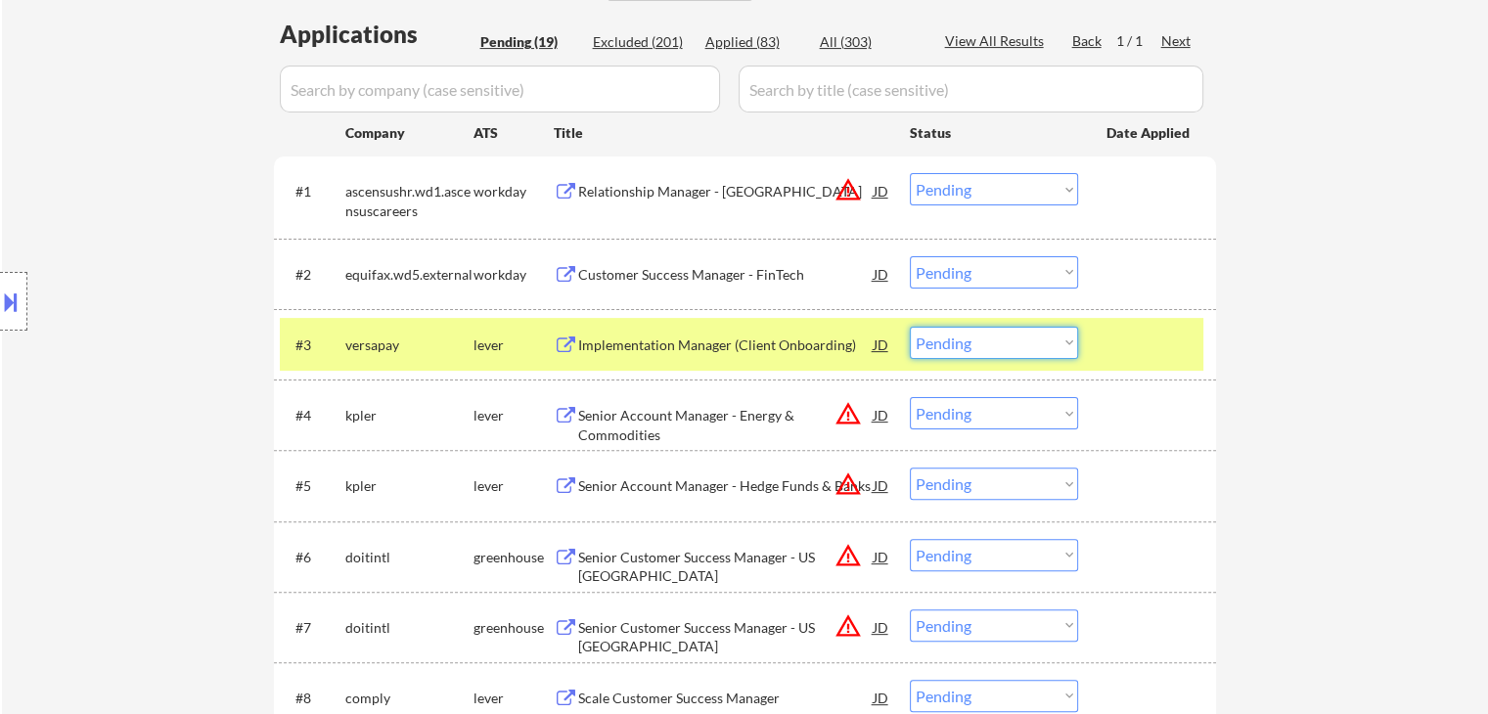
drag, startPoint x: 1011, startPoint y: 334, endPoint x: 1004, endPoint y: 343, distance: 11.9
click at [1012, 335] on select "Choose an option... Pending Applied Excluded (Questions) Excluded (Expired) Exc…" at bounding box center [994, 343] width 168 height 32
click at [910, 327] on select "Choose an option... Pending Applied Excluded (Questions) Excluded (Expired) Exc…" at bounding box center [994, 343] width 168 height 32
click at [1118, 349] on div at bounding box center [1150, 344] width 86 height 35
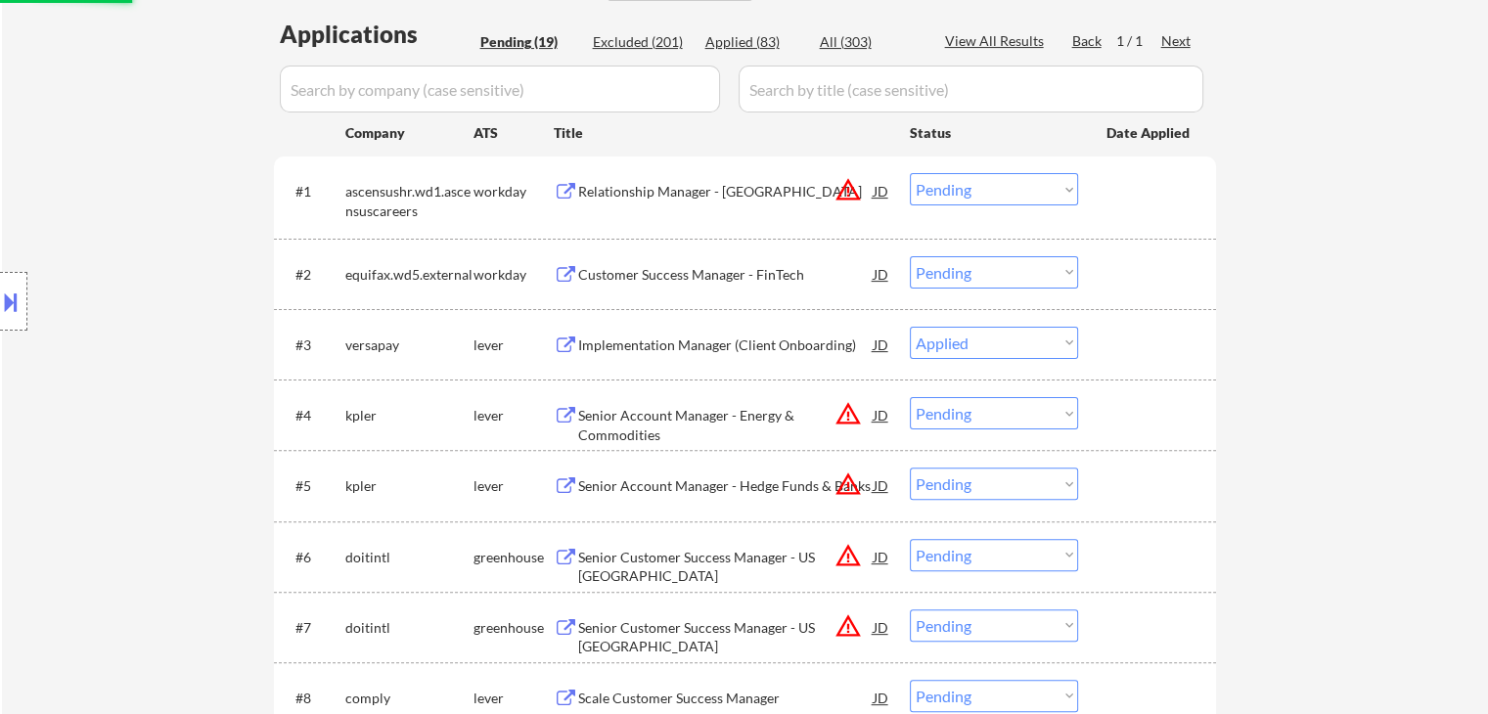
select select ""pending""
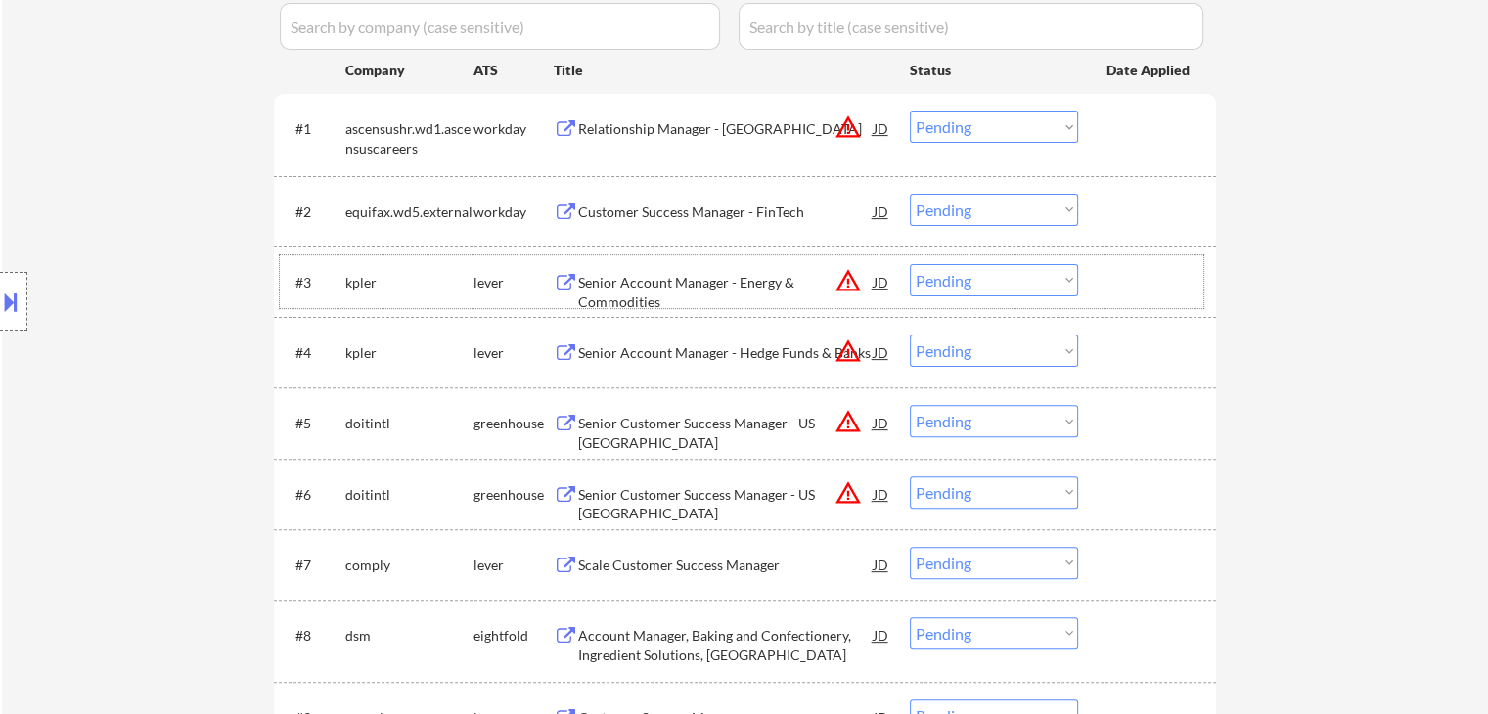
scroll to position [685, 0]
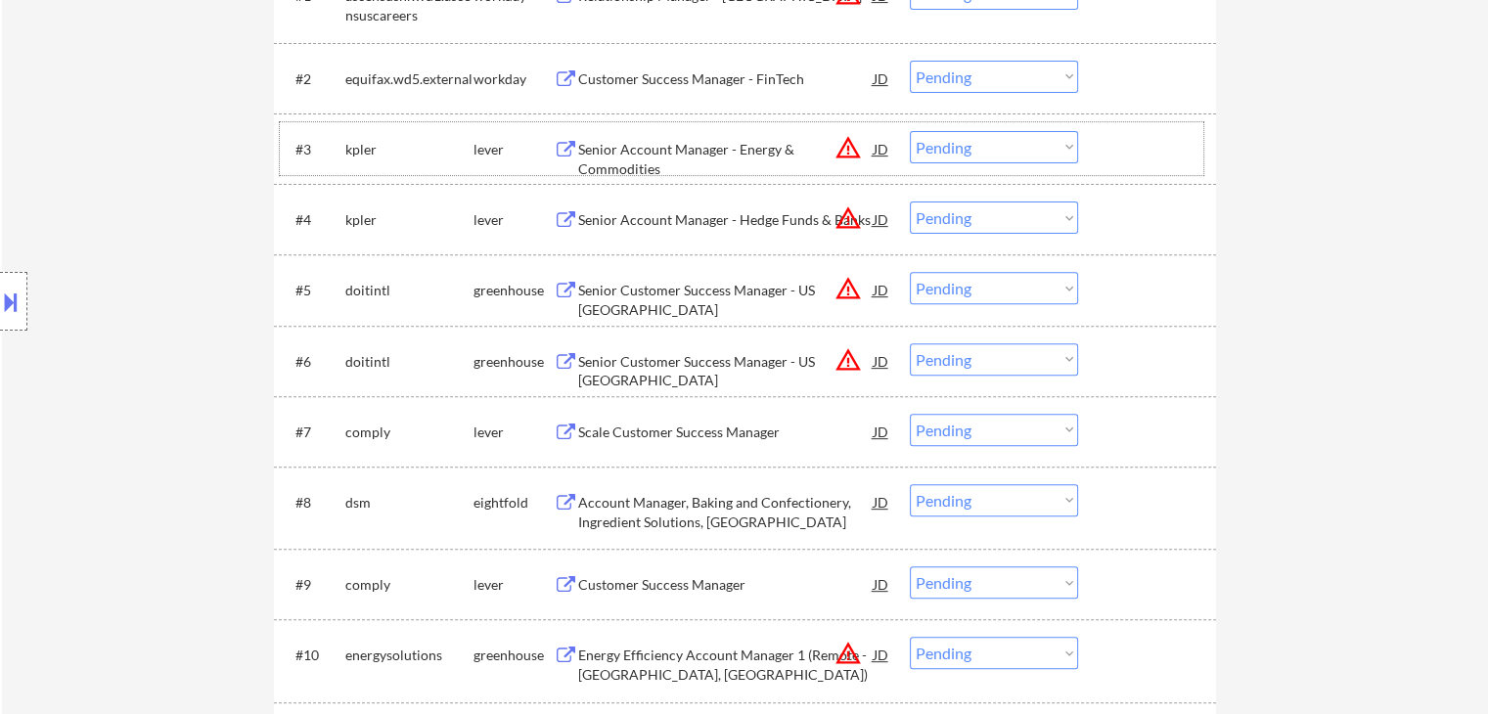
click at [668, 435] on div "Scale Customer Success Manager" at bounding box center [726, 433] width 296 height 20
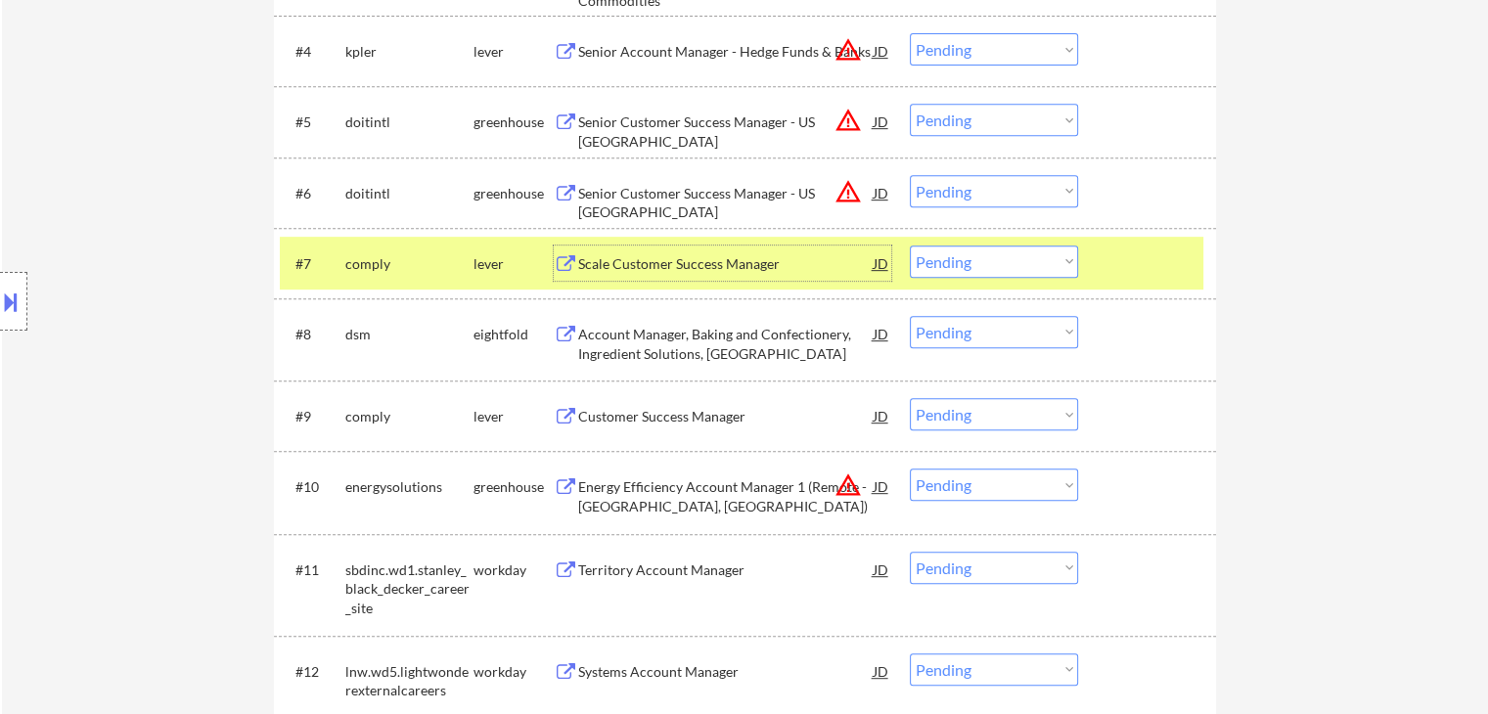
scroll to position [979, 0]
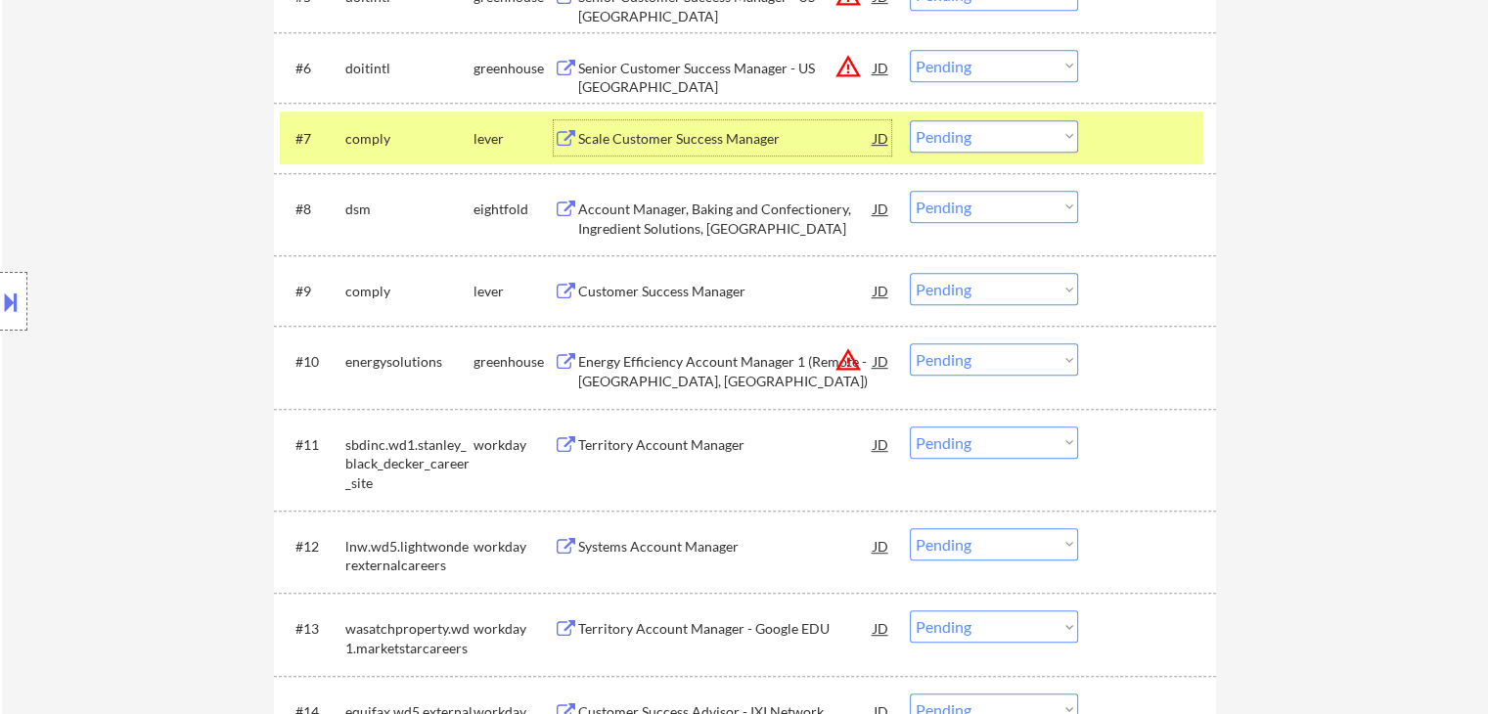
click at [1022, 140] on select "Choose an option... Pending Applied Excluded (Questions) Excluded (Expired) Exc…" at bounding box center [994, 136] width 168 height 32
click at [910, 120] on select "Choose an option... Pending Applied Excluded (Questions) Excluded (Expired) Exc…" at bounding box center [994, 136] width 168 height 32
drag, startPoint x: 1176, startPoint y: 118, endPoint x: 1172, endPoint y: 144, distance: 25.7
click at [1176, 122] on div "#7 comply lever Scale Customer Success Manager JD warning_amber Choose an optio…" at bounding box center [742, 138] width 924 height 53
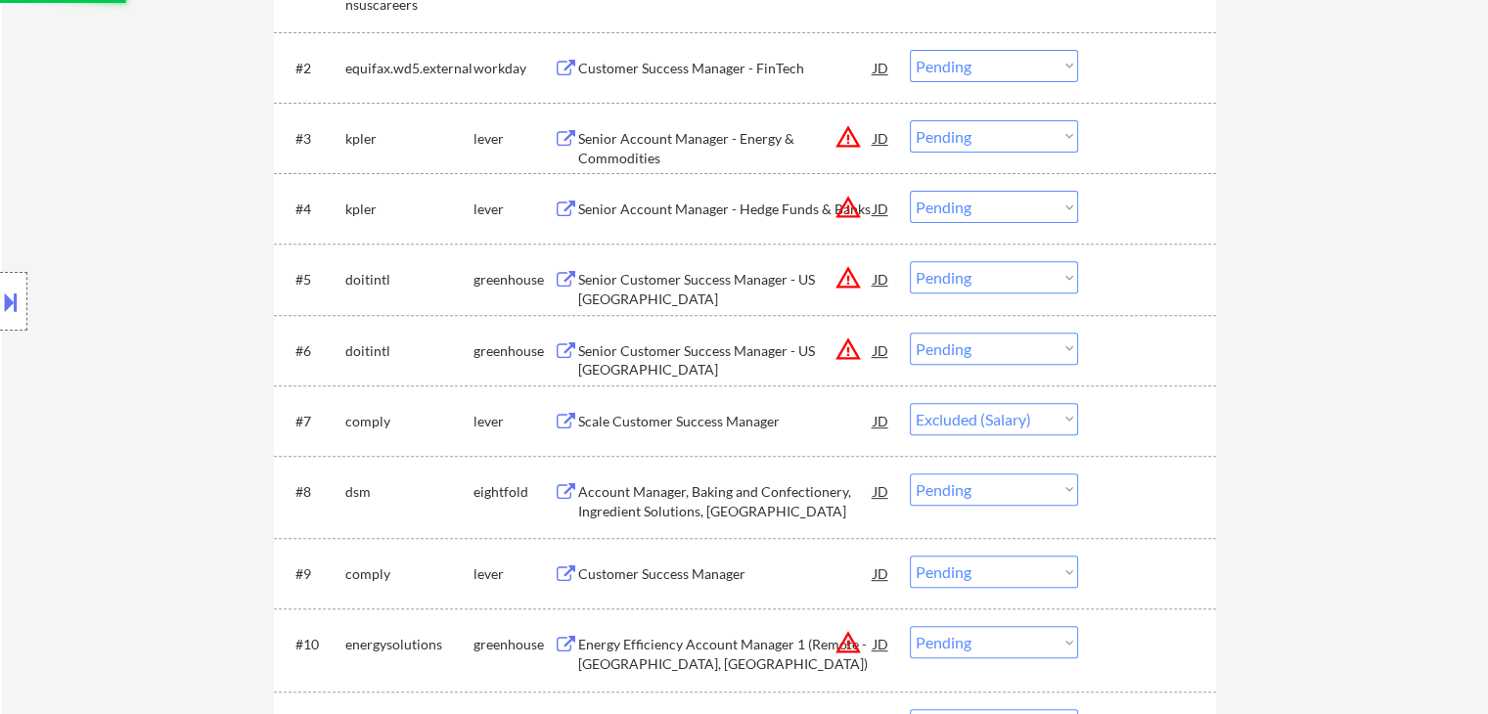
scroll to position [685, 0]
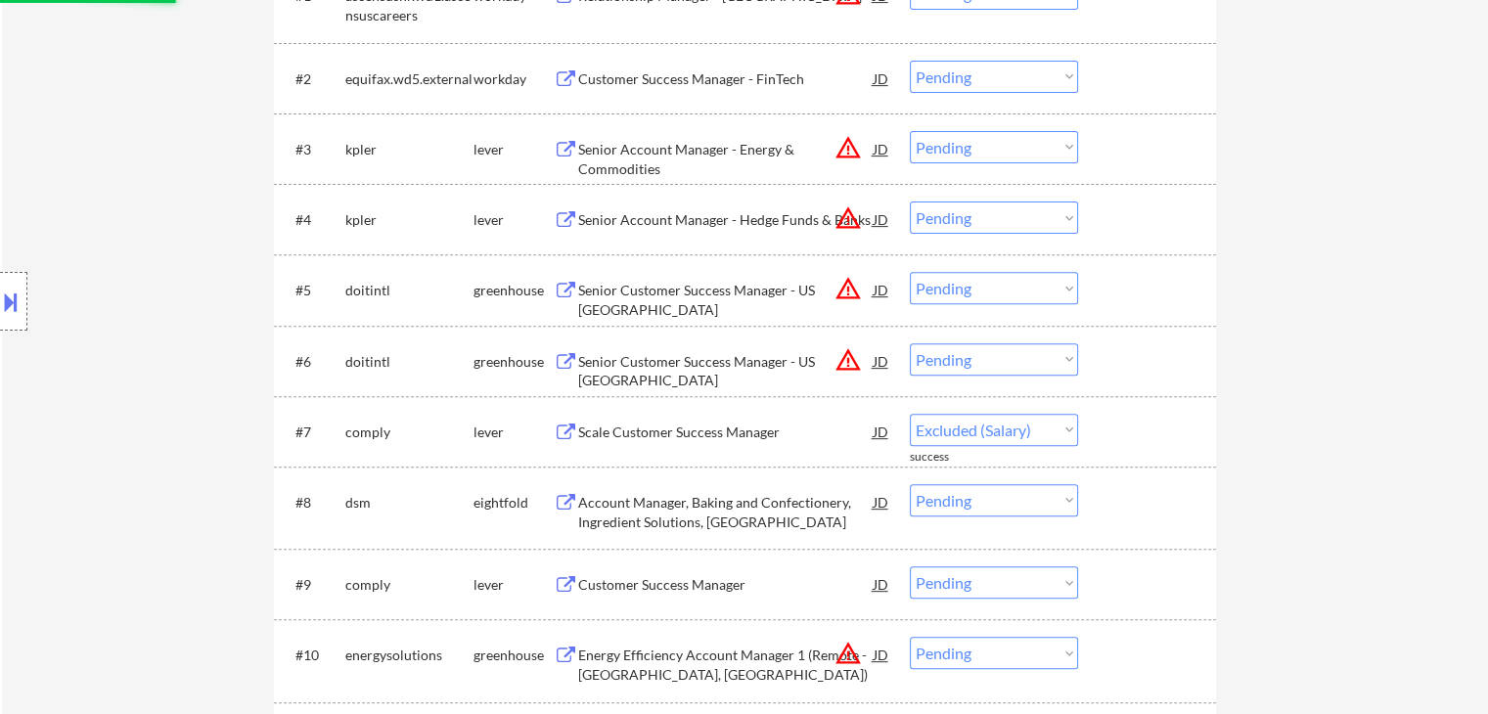
select select ""pending""
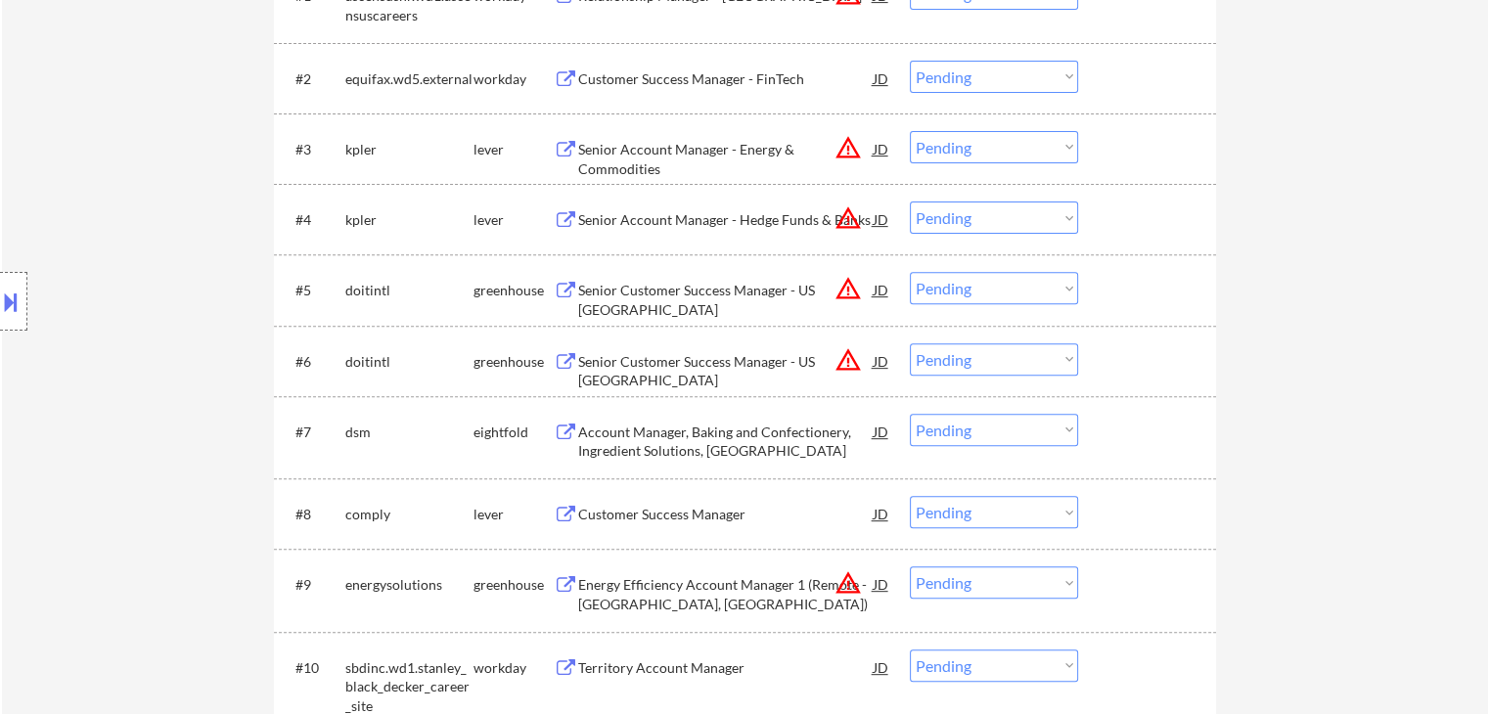
click at [849, 144] on button "warning_amber" at bounding box center [848, 147] width 27 height 27
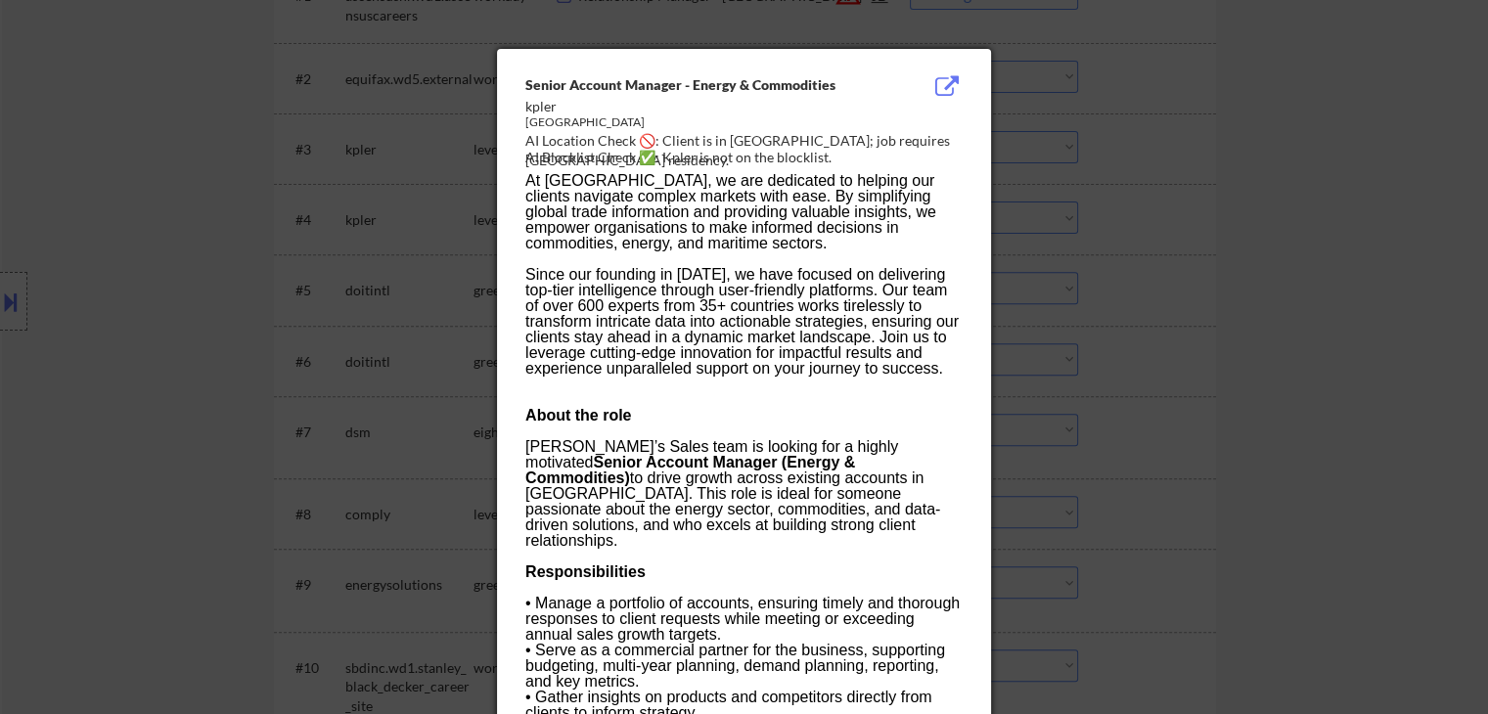
click at [1139, 188] on div at bounding box center [744, 357] width 1488 height 714
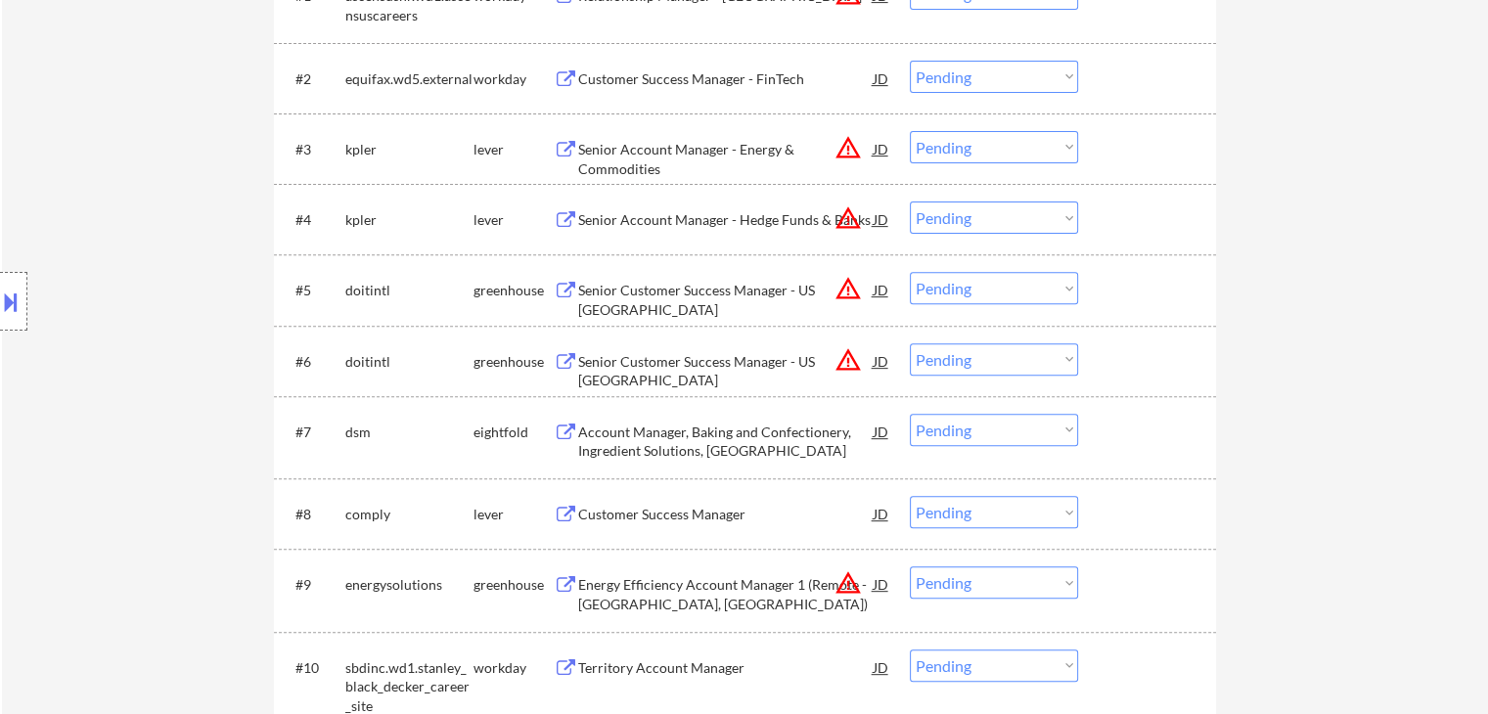
drag, startPoint x: 4, startPoint y: 301, endPoint x: 16, endPoint y: 307, distance: 13.1
click at [12, 307] on button at bounding box center [11, 302] width 22 height 32
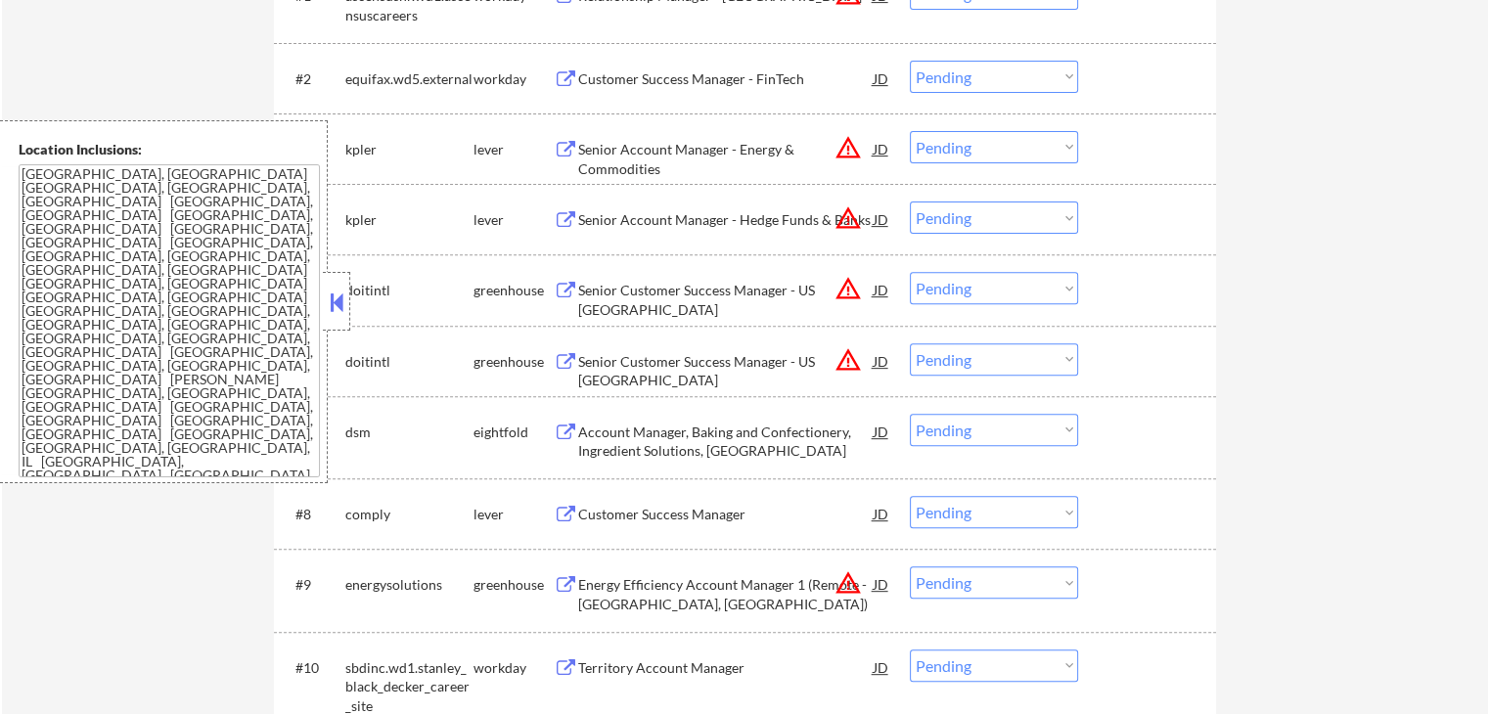
click at [342, 300] on button at bounding box center [337, 302] width 22 height 29
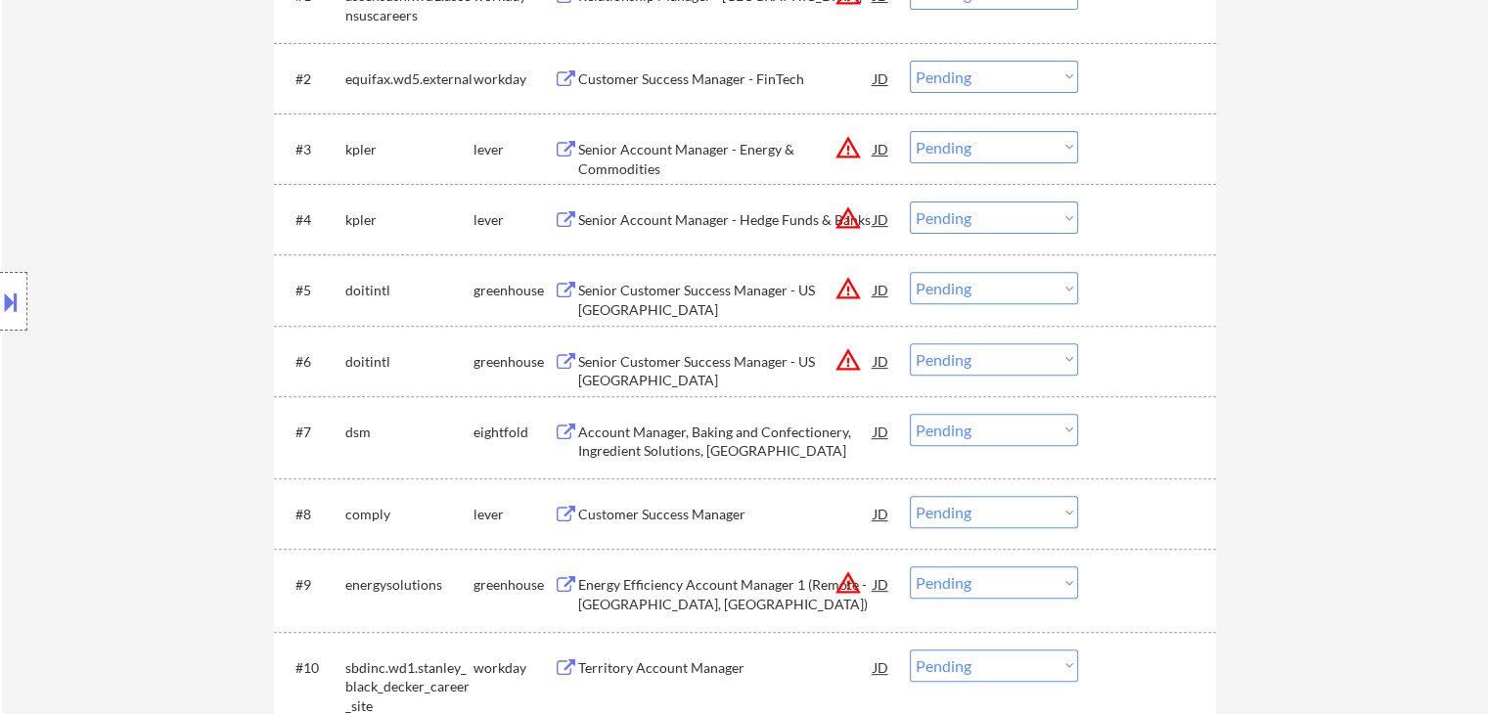
click at [1041, 156] on select "Choose an option... Pending Applied Excluded (Questions) Excluded (Expired) Exc…" at bounding box center [994, 147] width 168 height 32
click at [910, 131] on select "Choose an option... Pending Applied Excluded (Questions) Excluded (Expired) Exc…" at bounding box center [994, 147] width 168 height 32
click at [850, 219] on button "warning_amber" at bounding box center [848, 218] width 27 height 27
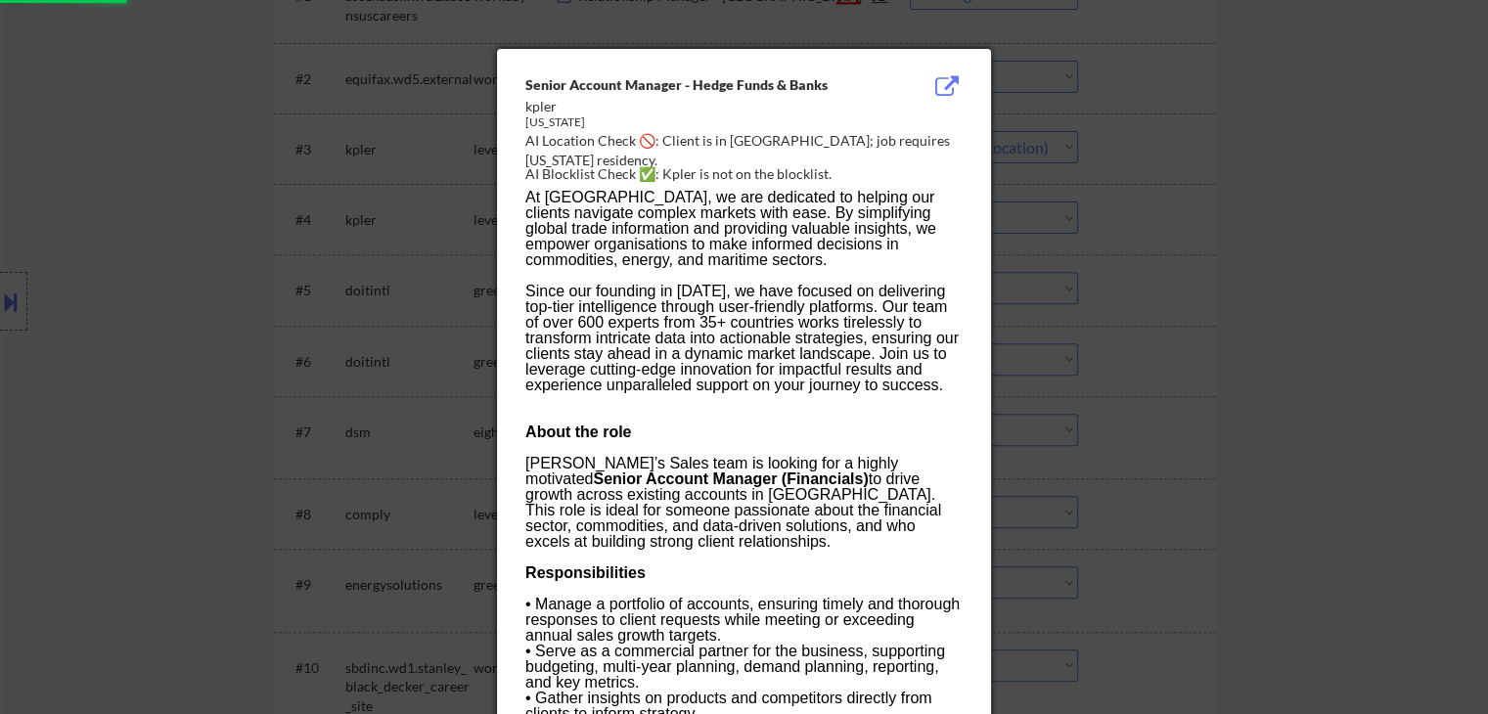
click at [1171, 183] on div at bounding box center [744, 357] width 1488 height 714
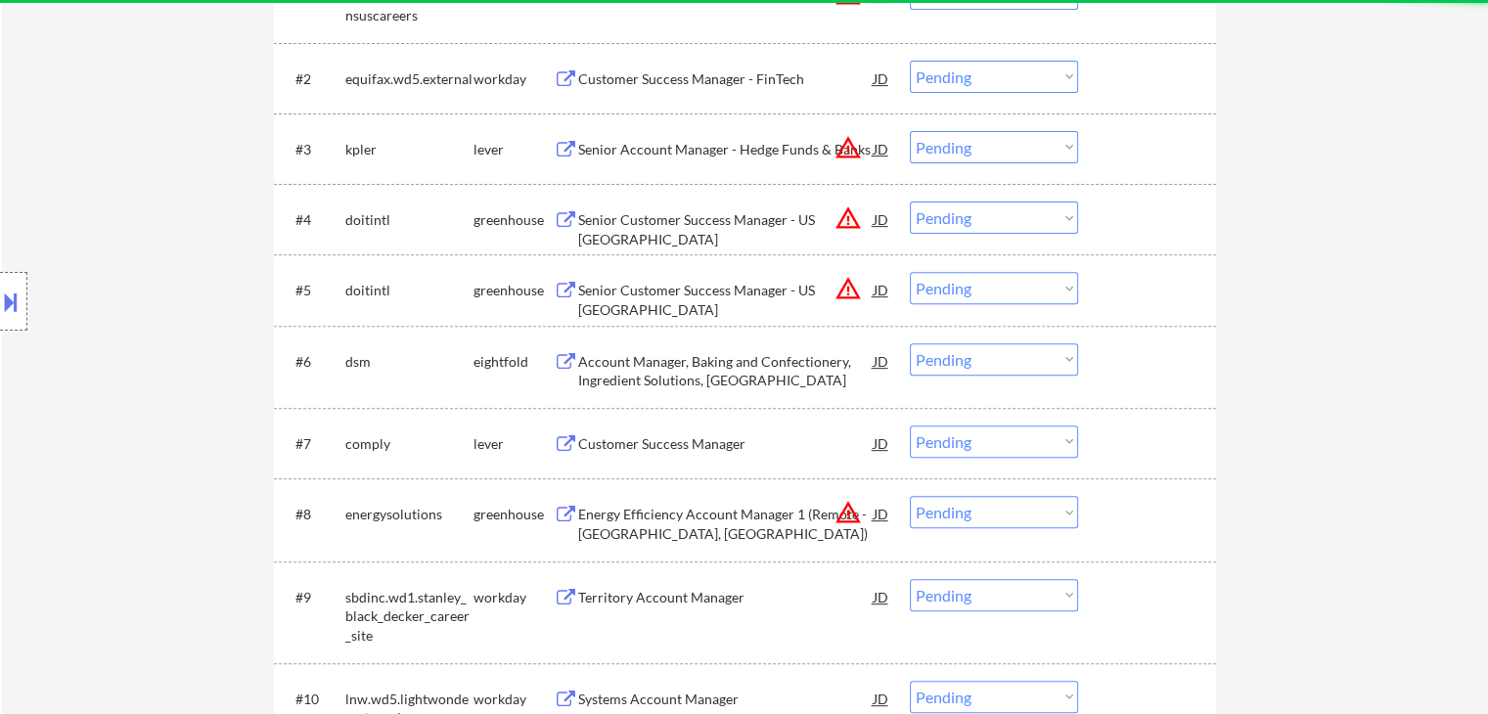
drag, startPoint x: 1010, startPoint y: 143, endPoint x: 1024, endPoint y: 146, distance: 14.0
click at [1013, 143] on select "Choose an option... Pending Applied Excluded (Questions) Excluded (Expired) Exc…" at bounding box center [994, 147] width 168 height 32
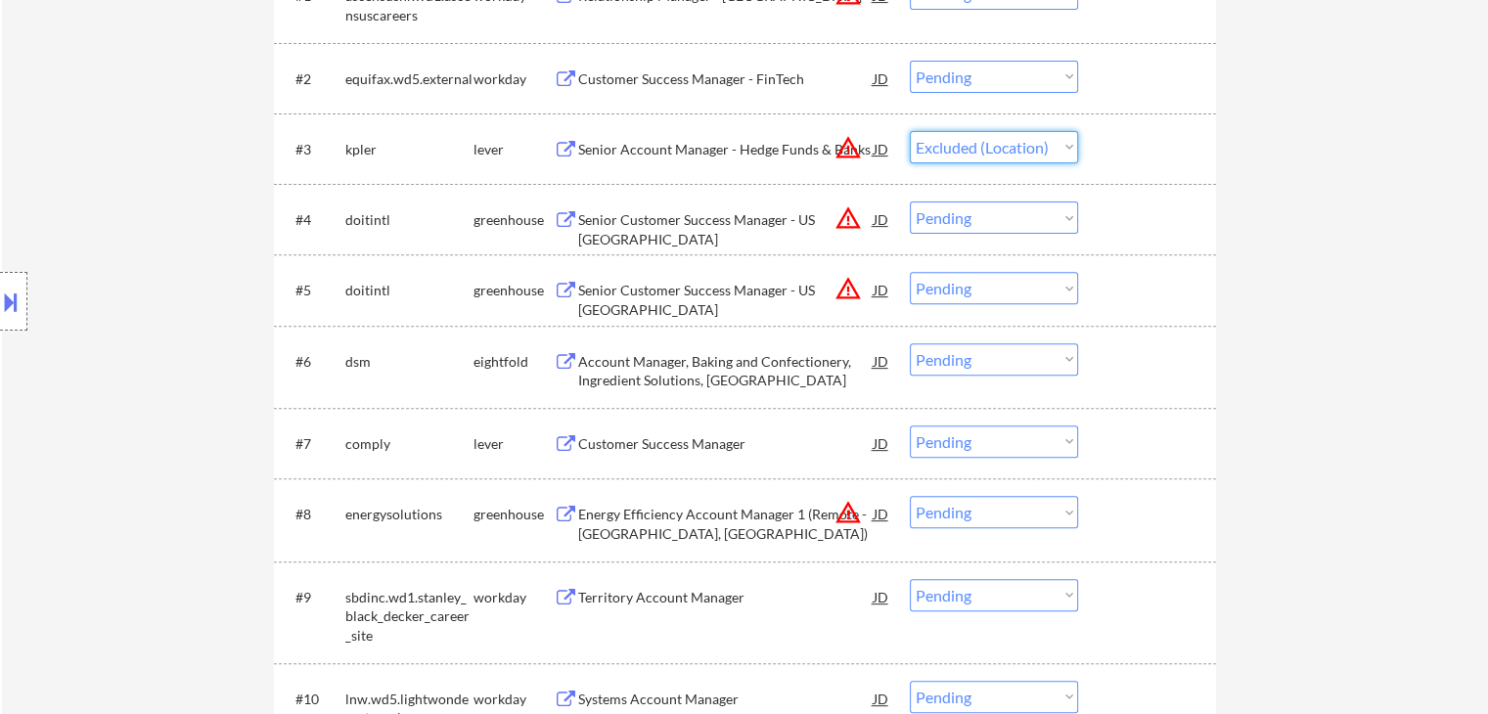
click at [910, 131] on select "Choose an option... Pending Applied Excluded (Questions) Excluded (Expired) Exc…" at bounding box center [994, 147] width 168 height 32
click at [843, 223] on button "warning_amber" at bounding box center [848, 218] width 27 height 27
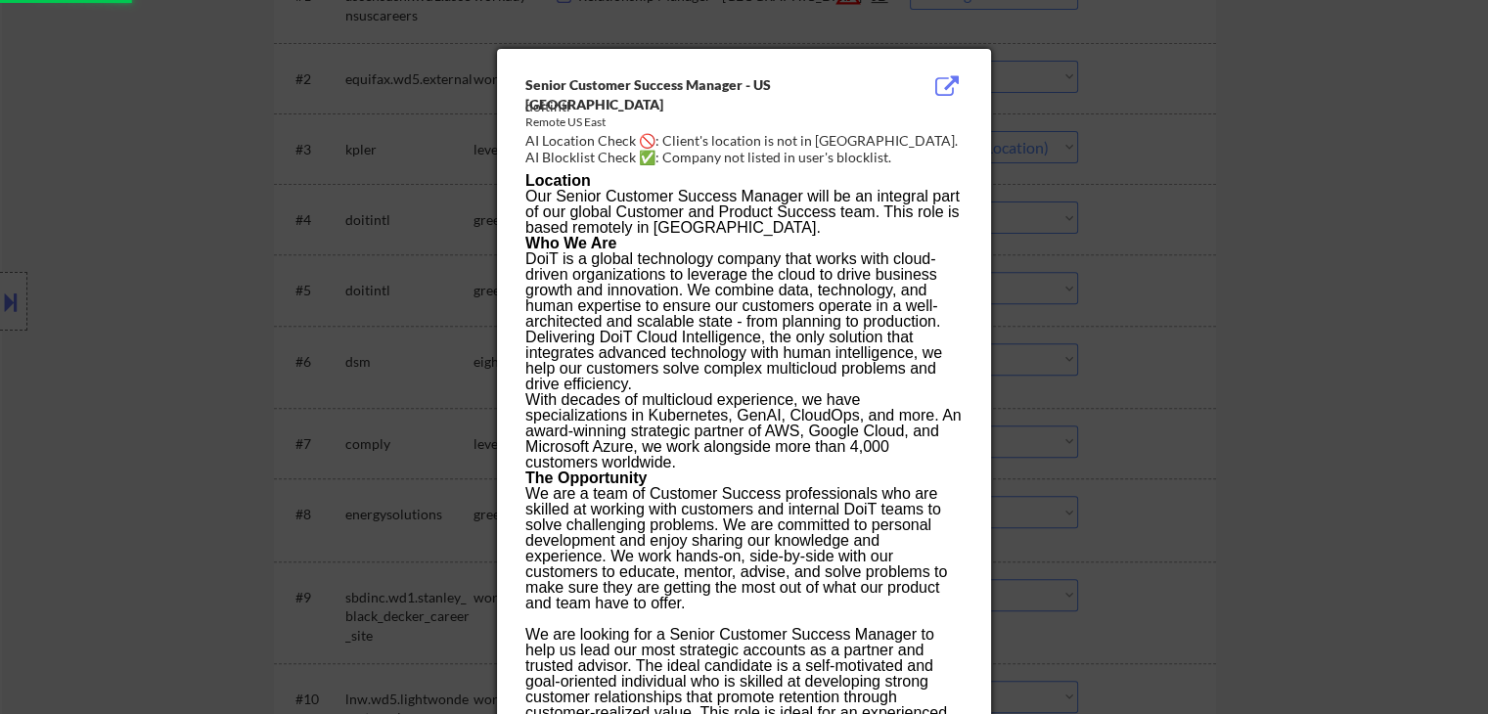
click at [1177, 222] on div at bounding box center [744, 357] width 1488 height 714
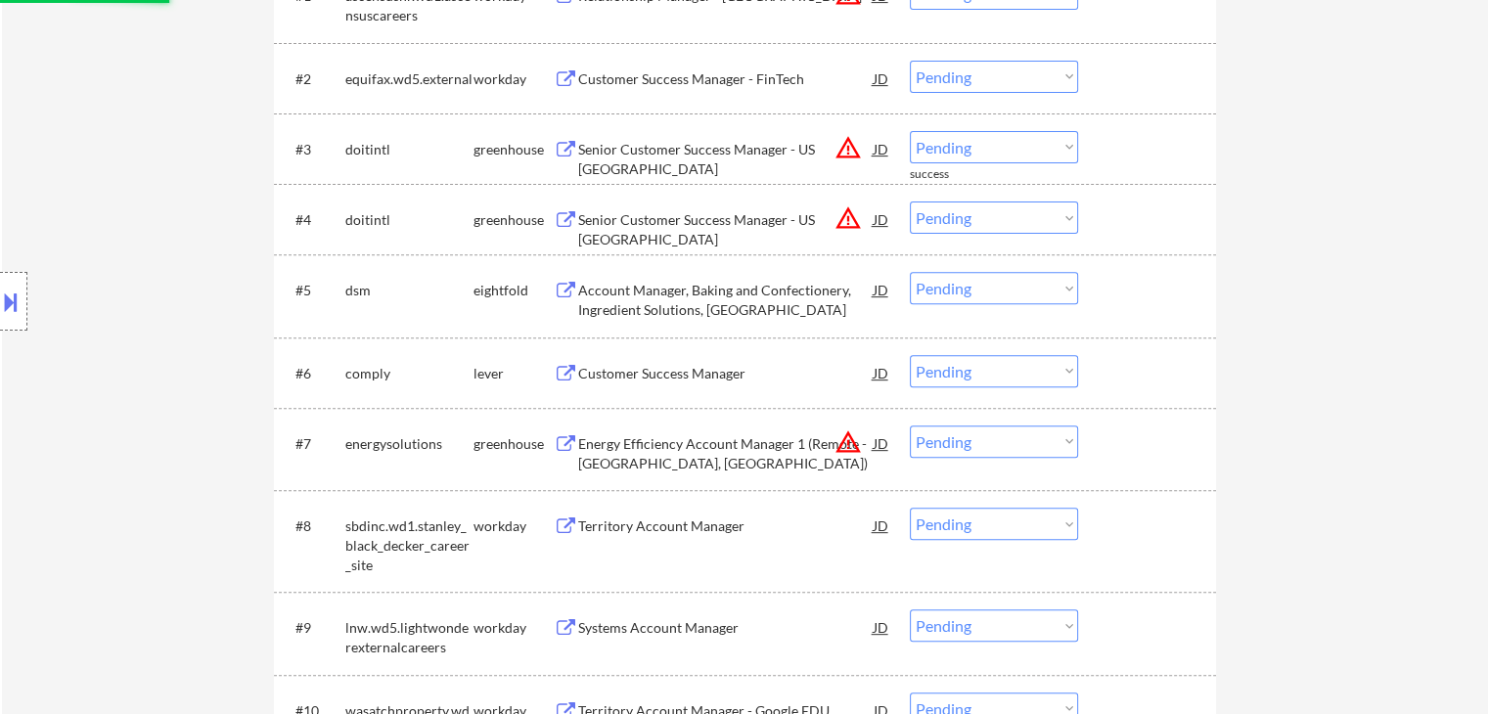
click at [1017, 148] on select "Choose an option... Pending Applied Excluded (Questions) Excluded (Expired) Exc…" at bounding box center [994, 147] width 168 height 32
select select ""excluded__location_""
click at [910, 131] on select "Choose an option... Pending Applied Excluded (Questions) Excluded (Expired) Exc…" at bounding box center [994, 147] width 168 height 32
drag, startPoint x: 996, startPoint y: 216, endPoint x: 1002, endPoint y: 232, distance: 16.7
click at [996, 216] on select "Choose an option... Pending Applied Excluded (Questions) Excluded (Expired) Exc…" at bounding box center [994, 218] width 168 height 32
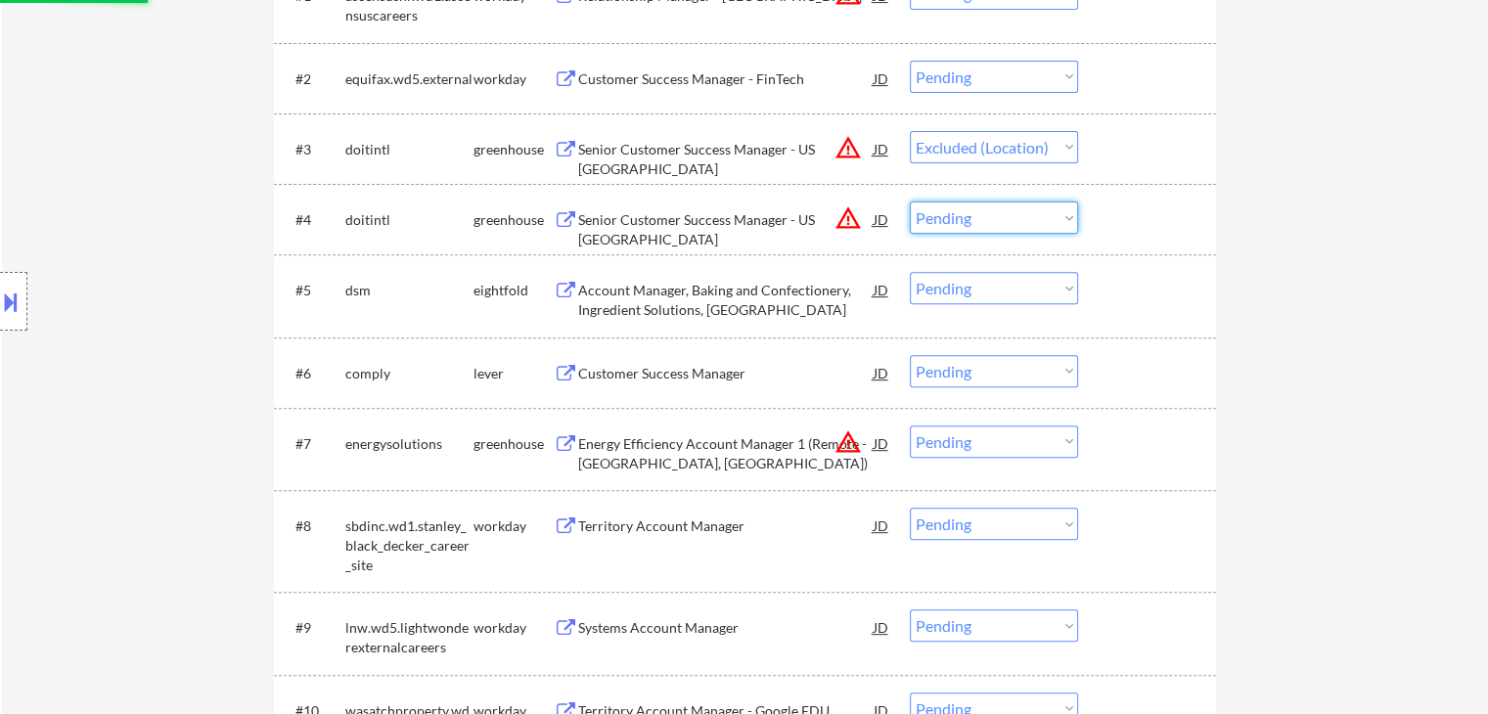
select select ""excluded__location_""
click at [910, 202] on select "Choose an option... Pending Applied Excluded (Questions) Excluded (Expired) Exc…" at bounding box center [994, 218] width 168 height 32
select select ""pending""
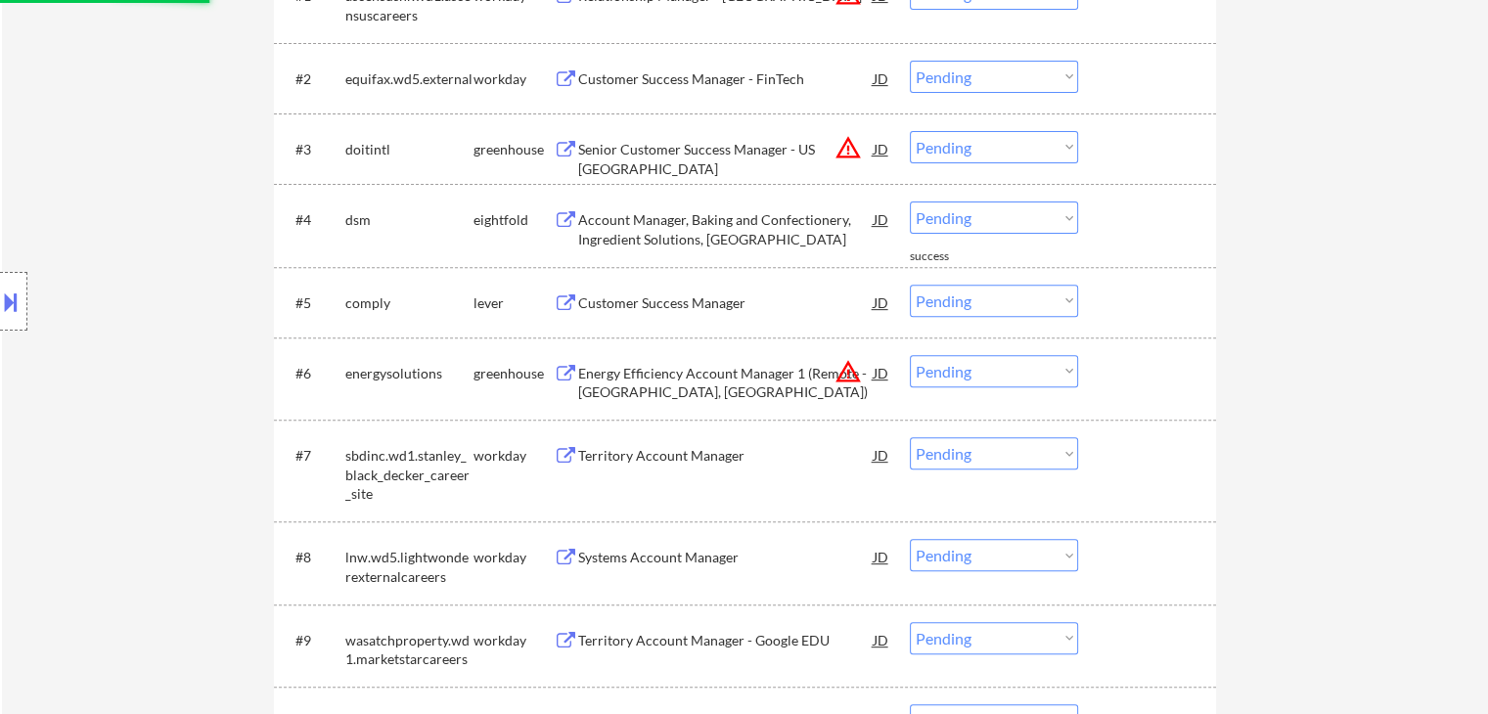
click at [688, 287] on div "Customer Success Manager" at bounding box center [726, 302] width 296 height 35
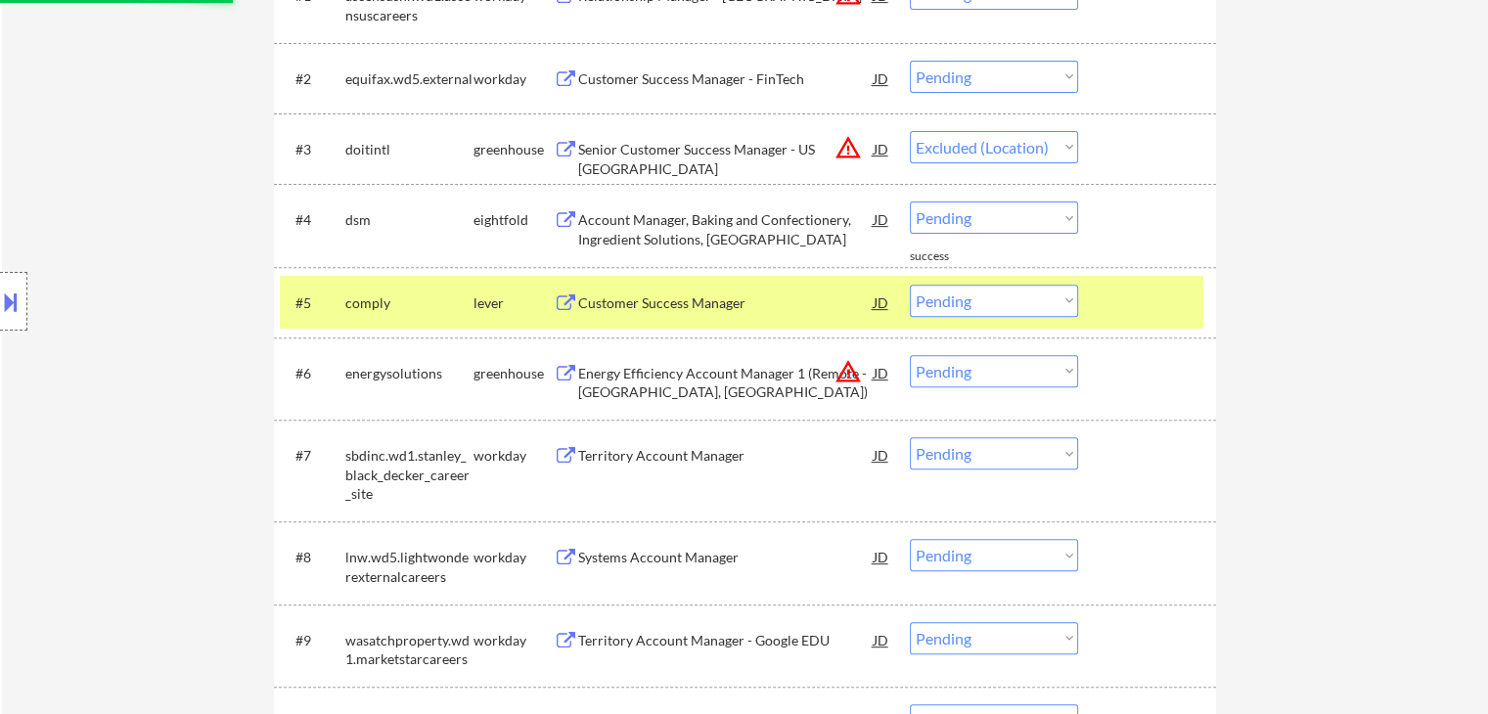
select select ""pending""
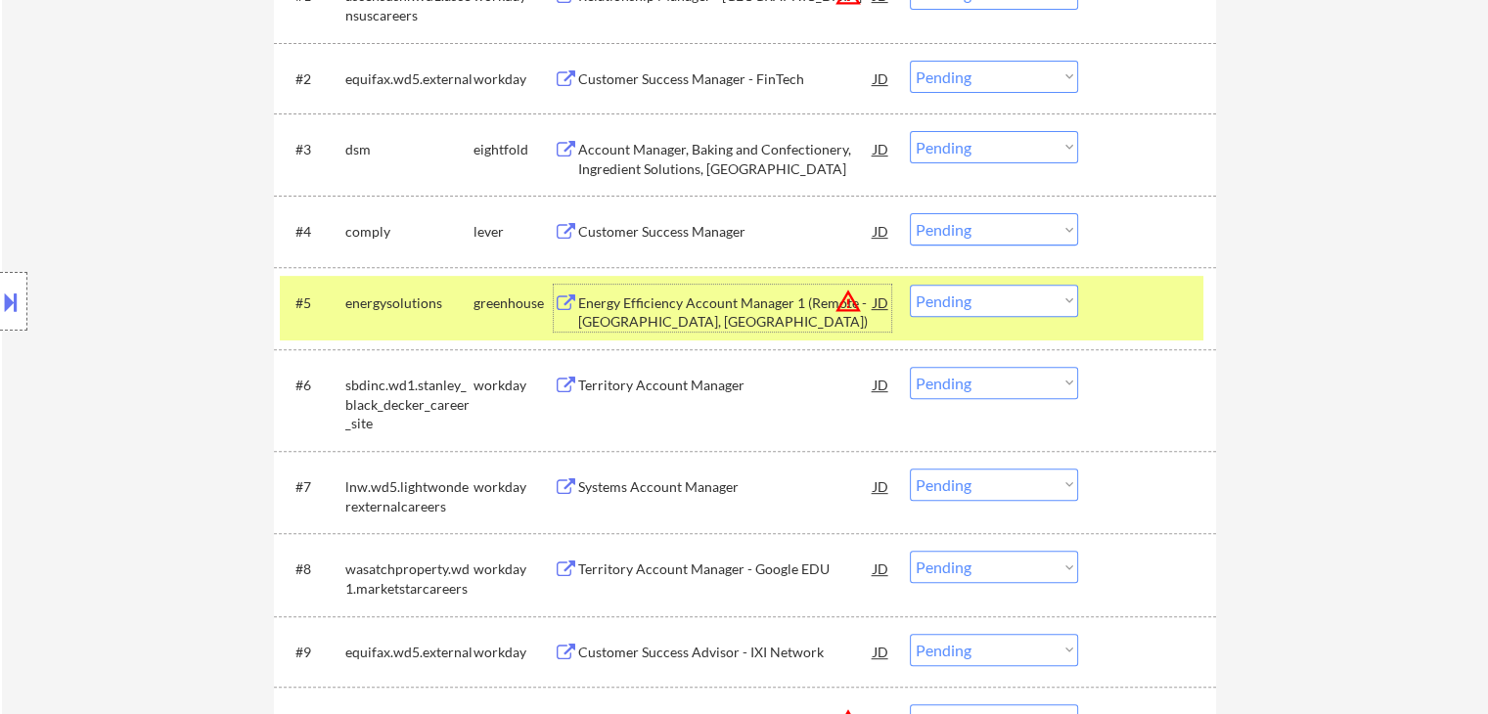
click at [1115, 305] on div at bounding box center [1150, 302] width 86 height 35
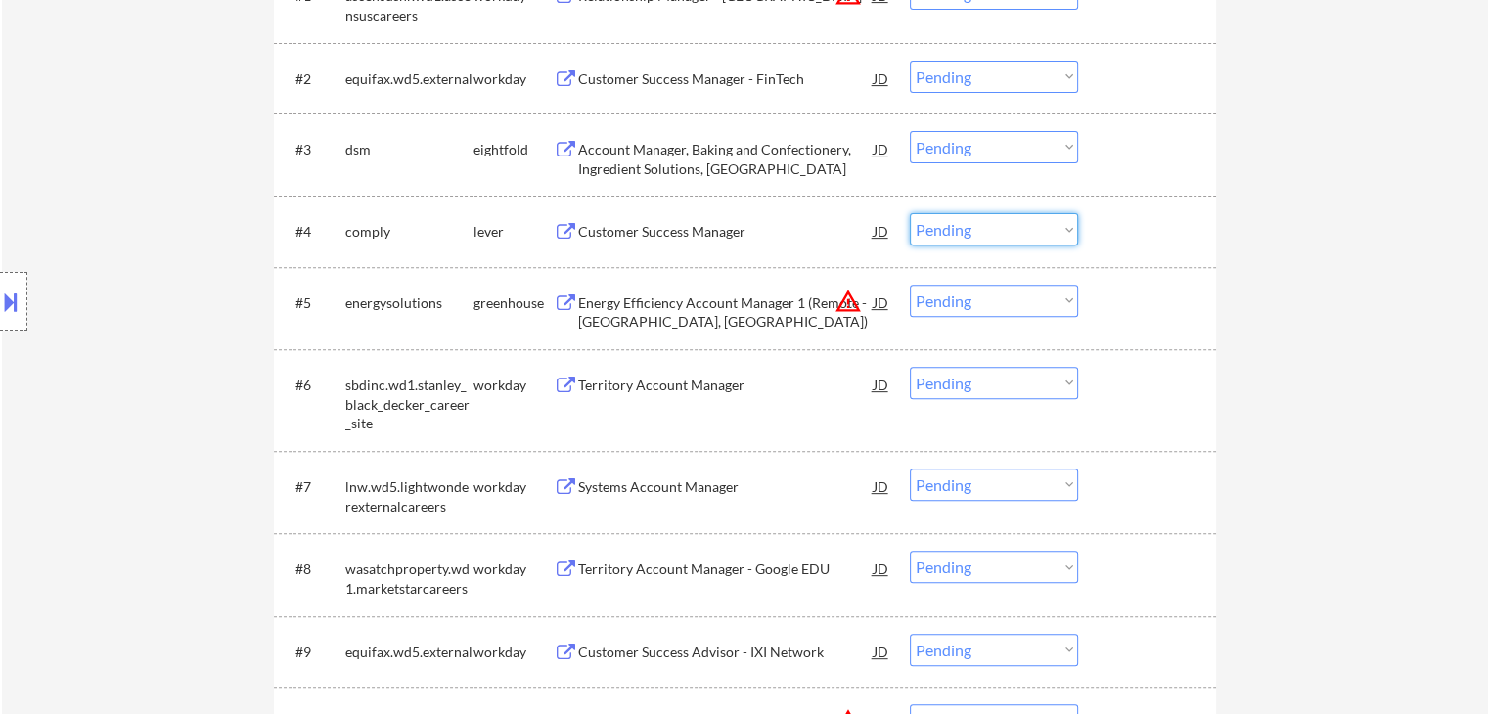
drag, startPoint x: 982, startPoint y: 221, endPoint x: 982, endPoint y: 242, distance: 20.5
click at [983, 222] on select "Choose an option... Pending Applied Excluded (Questions) Excluded (Expired) Exc…" at bounding box center [994, 229] width 168 height 32
click at [910, 213] on select "Choose an option... Pending Applied Excluded (Questions) Excluded (Expired) Exc…" at bounding box center [994, 229] width 168 height 32
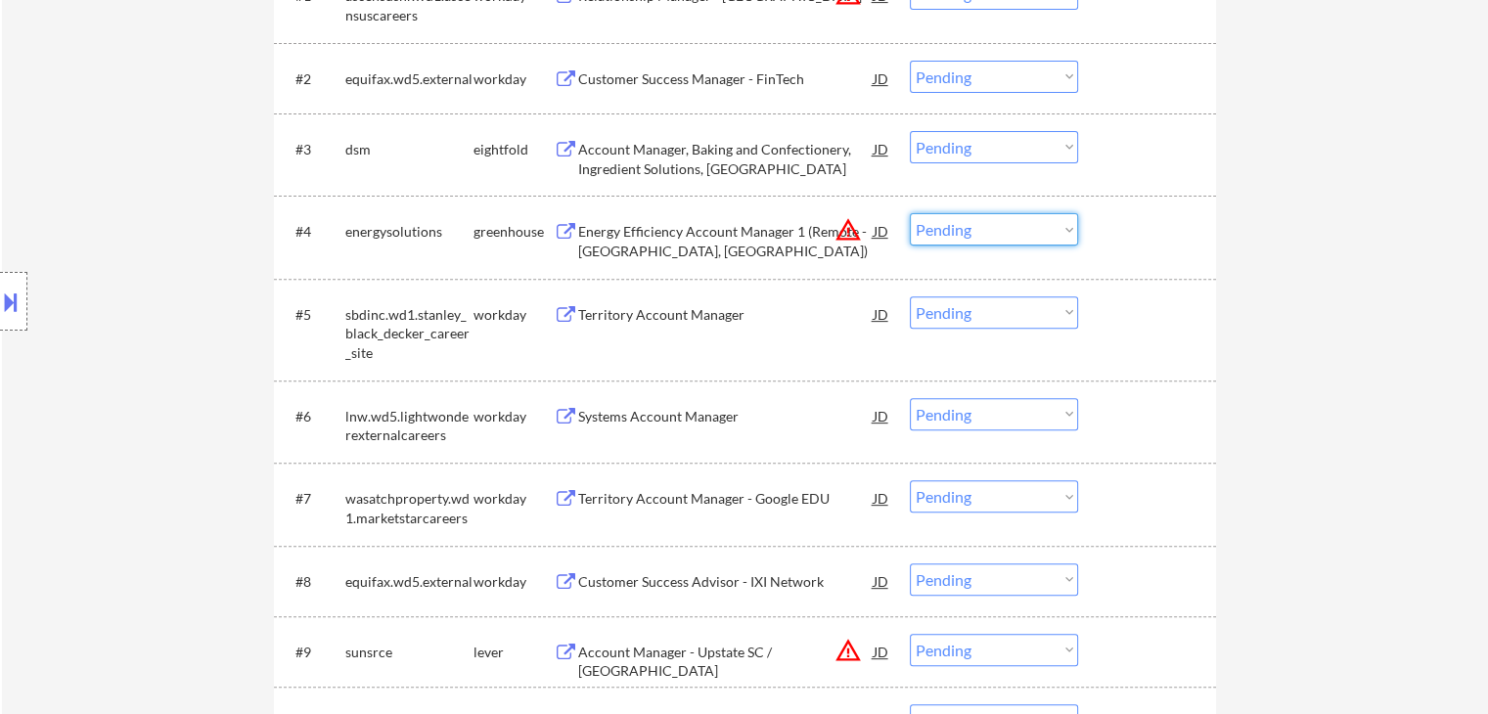
click at [1049, 240] on select "Choose an option... Pending Applied Excluded (Questions) Excluded (Expired) Exc…" at bounding box center [994, 229] width 168 height 32
click at [910, 213] on select "Choose an option... Pending Applied Excluded (Questions) Excluded (Expired) Exc…" at bounding box center [994, 229] width 168 height 32
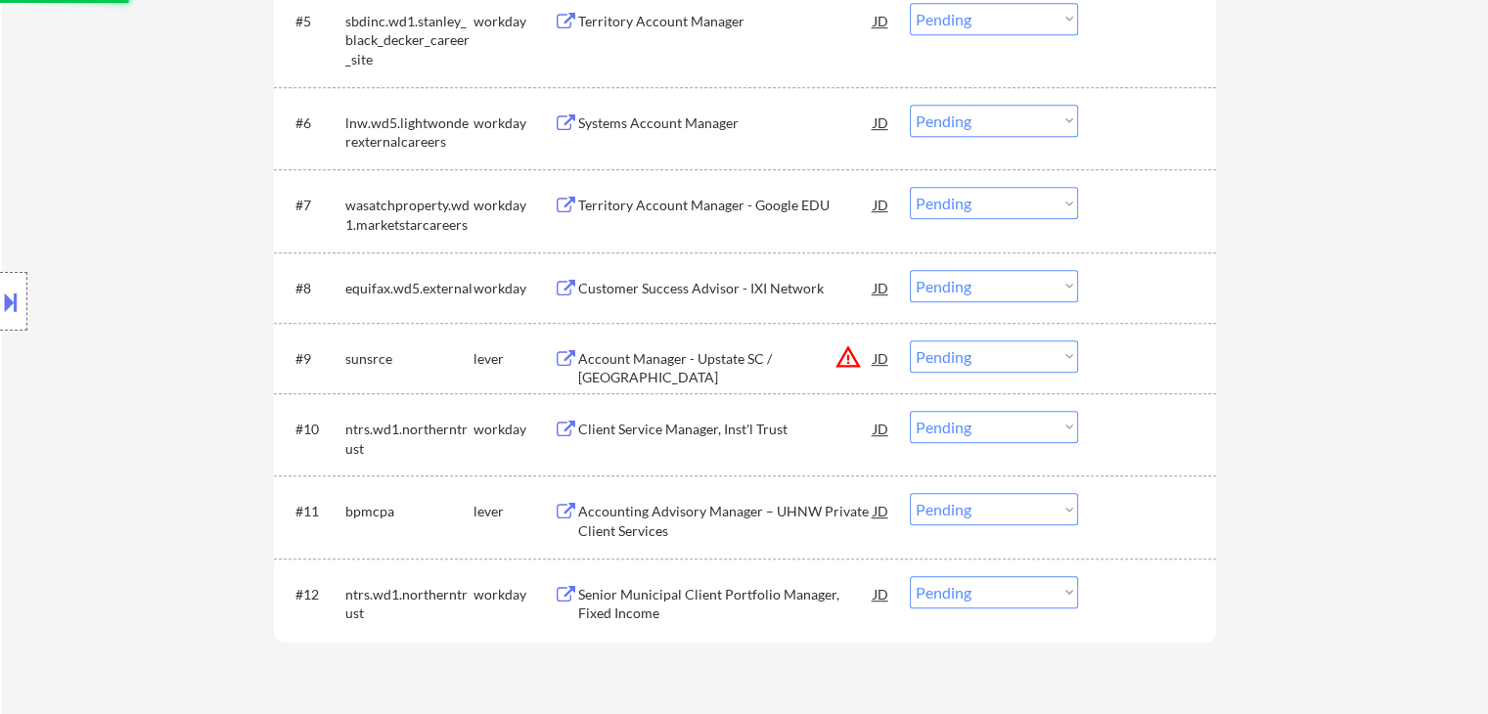
scroll to position [1076, 0]
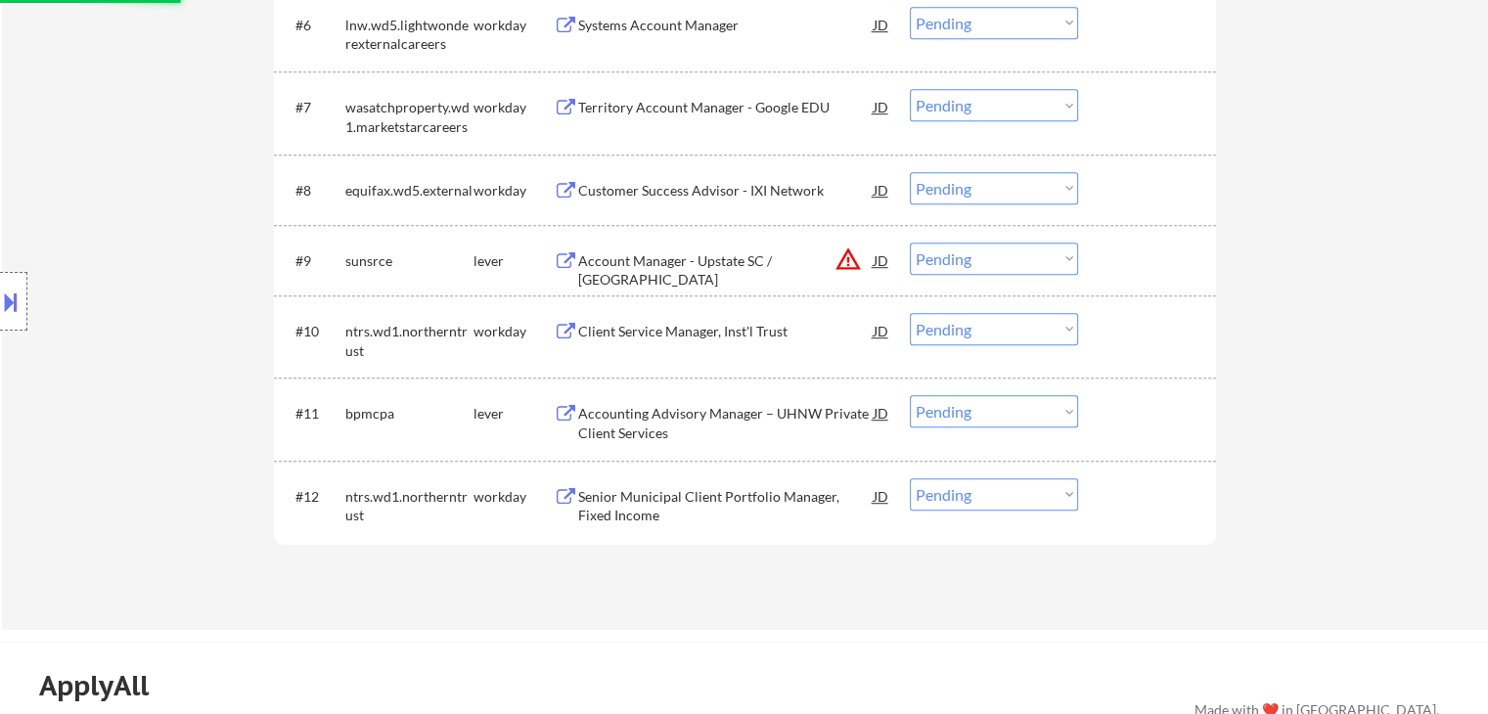
select select ""pending""
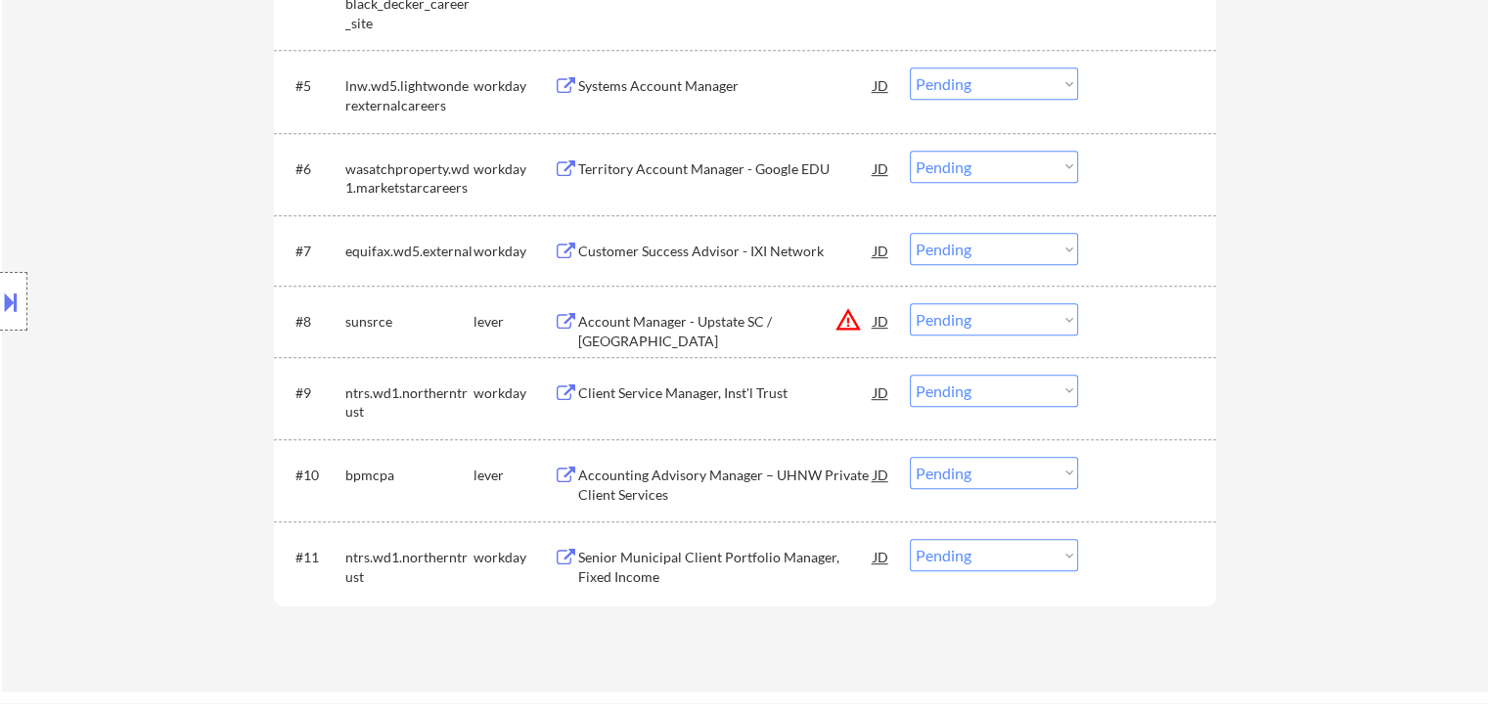
scroll to position [979, 0]
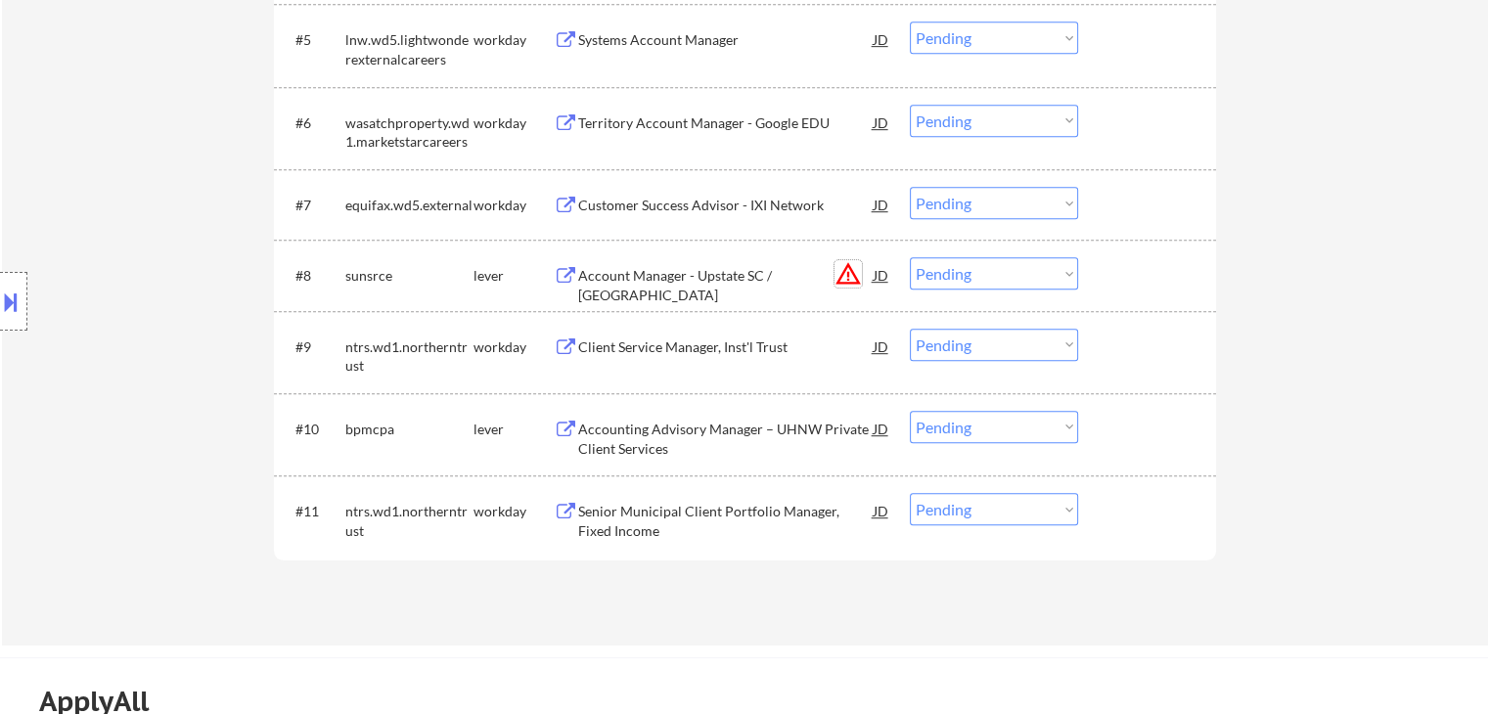
click at [846, 277] on button "warning_amber" at bounding box center [848, 273] width 27 height 27
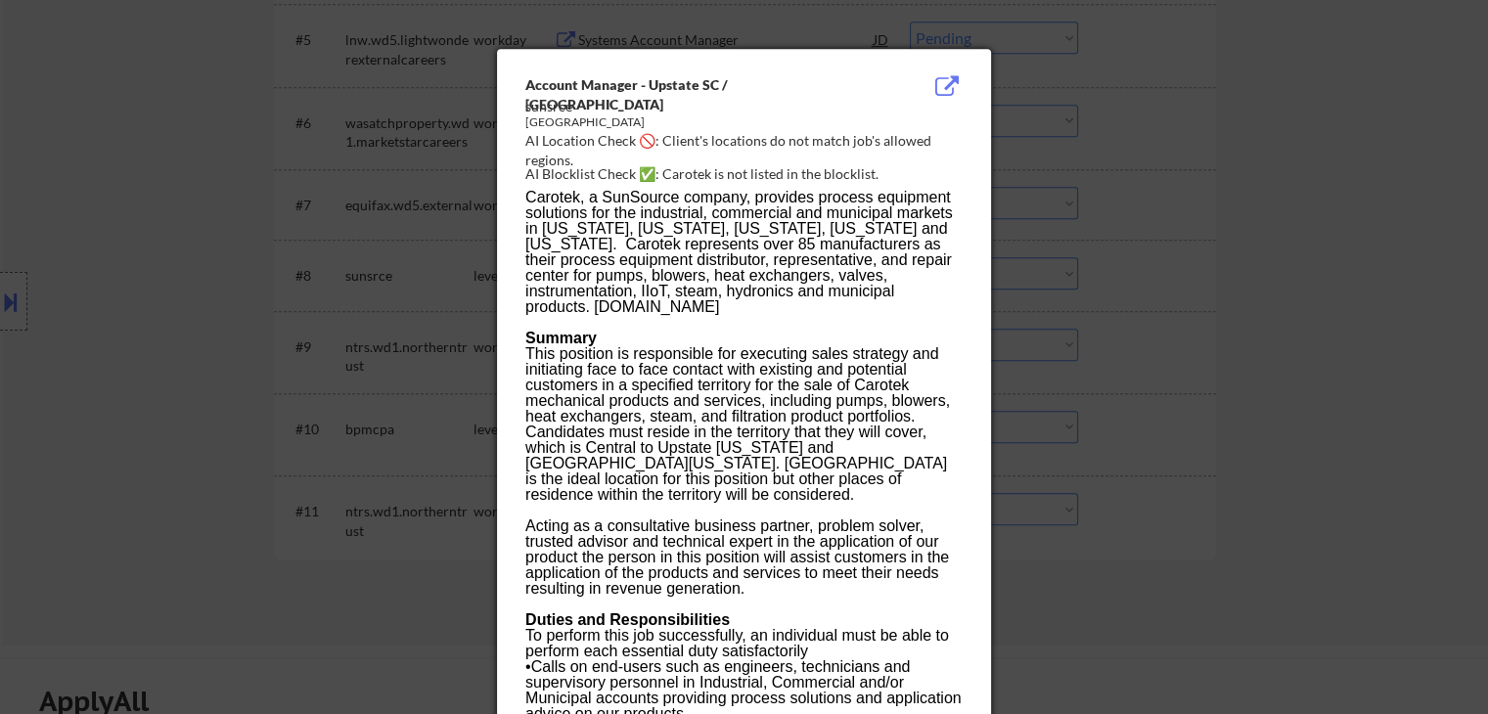
click at [1255, 196] on div at bounding box center [744, 357] width 1488 height 714
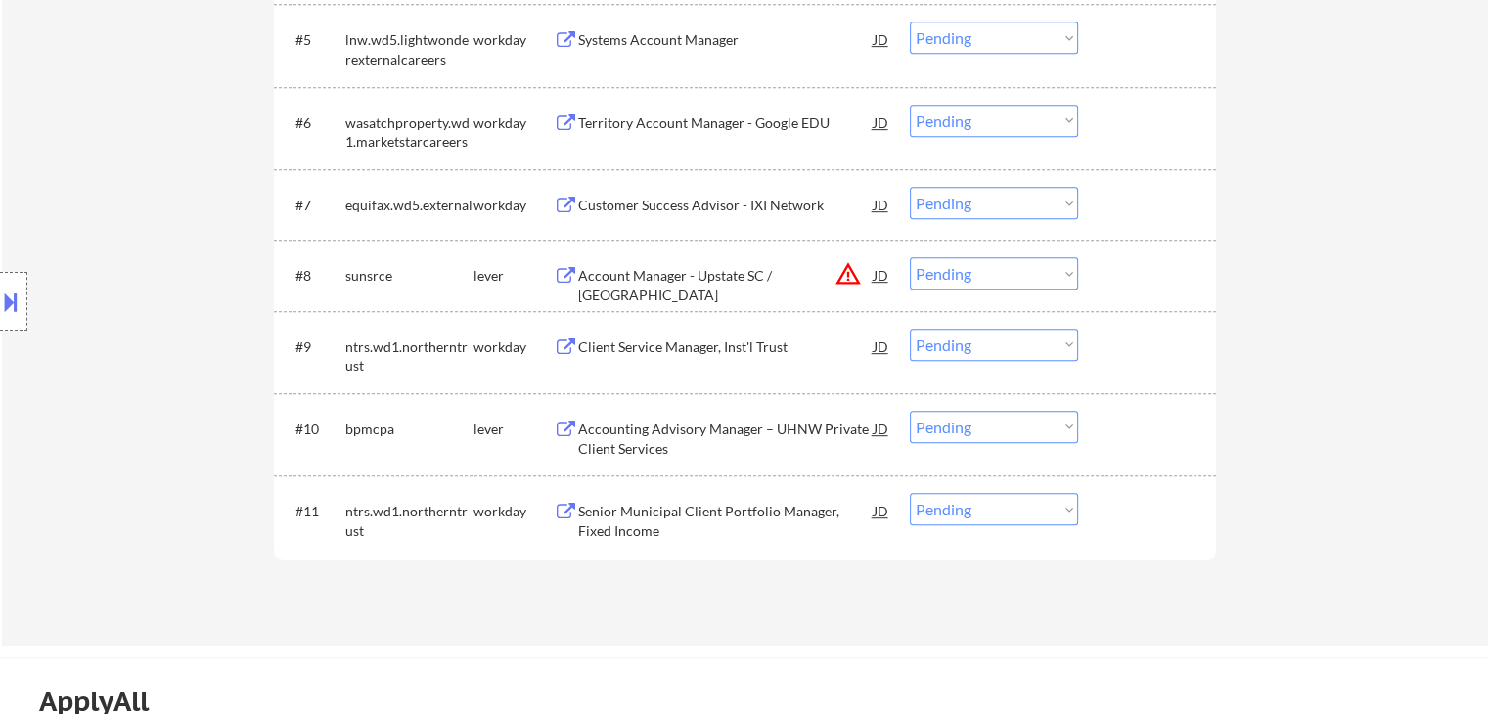
click at [1016, 275] on select "Choose an option... Pending Applied Excluded (Questions) Excluded (Expired) Exc…" at bounding box center [994, 273] width 168 height 32
click at [910, 257] on select "Choose an option... Pending Applied Excluded (Questions) Excluded (Expired) Exc…" at bounding box center [994, 273] width 168 height 32
select select ""pending""
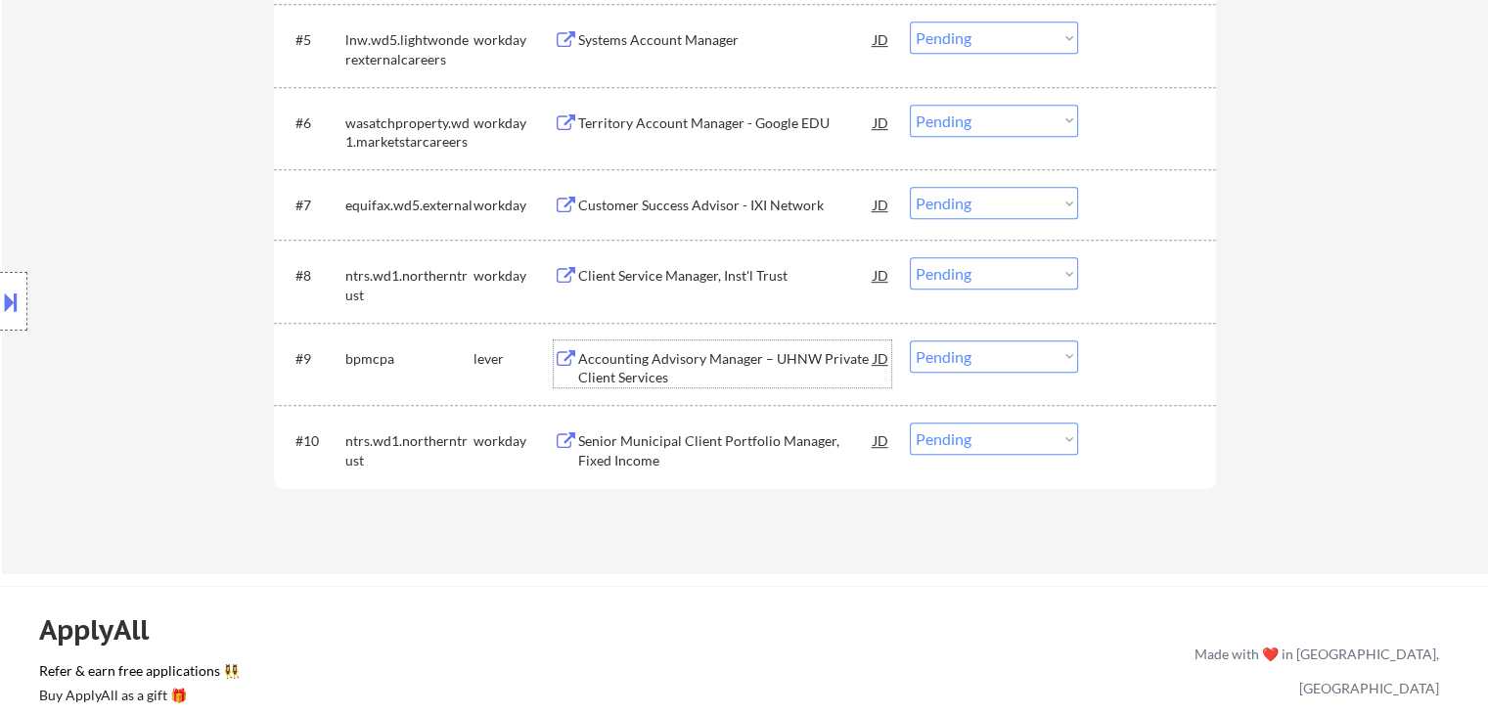
click at [740, 358] on div "Accounting Advisory Manager – UHNW Private Client Services" at bounding box center [726, 368] width 296 height 38
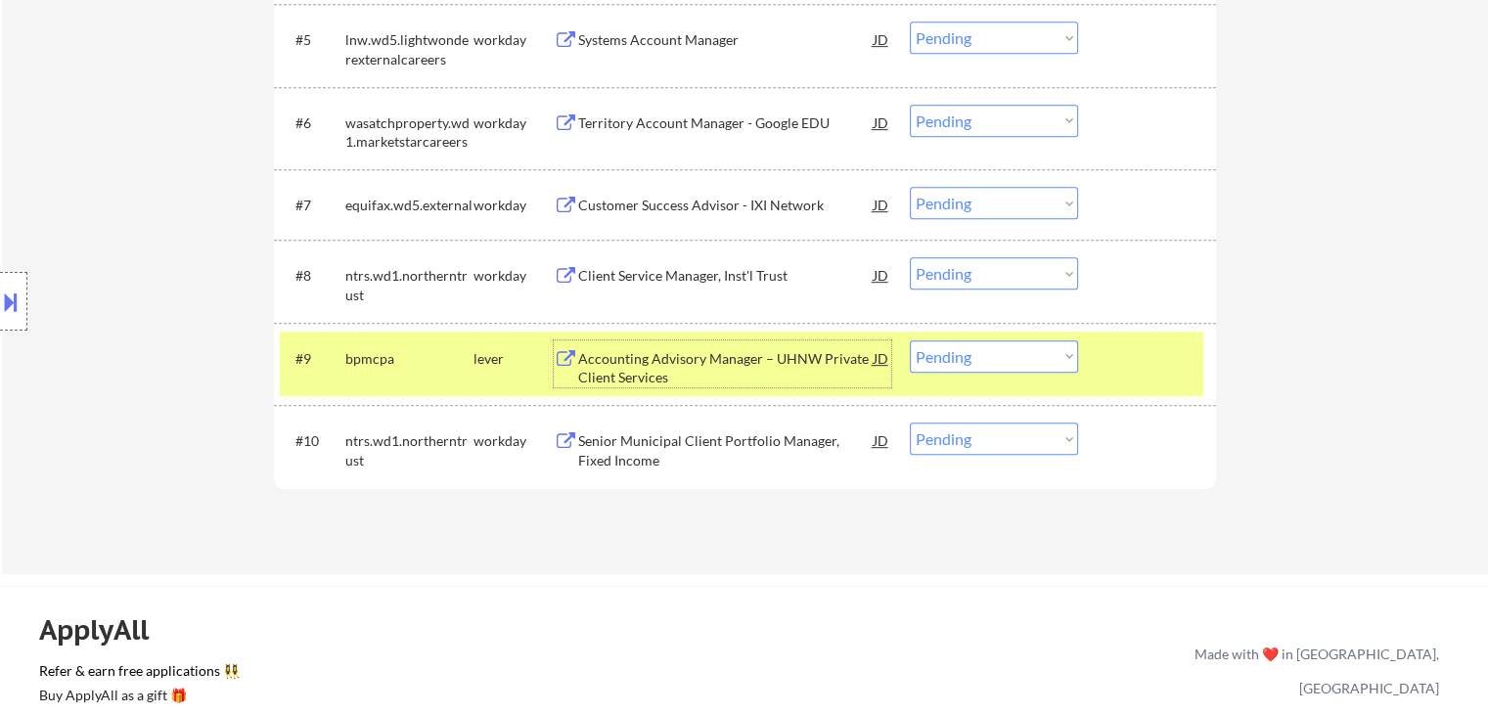
drag, startPoint x: 987, startPoint y: 369, endPoint x: 990, endPoint y: 357, distance: 12.1
click at [988, 369] on select "Choose an option... Pending Applied Excluded (Questions) Excluded (Expired) Exc…" at bounding box center [994, 357] width 168 height 32
click at [910, 341] on select "Choose an option... Pending Applied Excluded (Questions) Excluded (Expired) Exc…" at bounding box center [994, 357] width 168 height 32
click at [1126, 360] on div at bounding box center [1150, 358] width 86 height 35
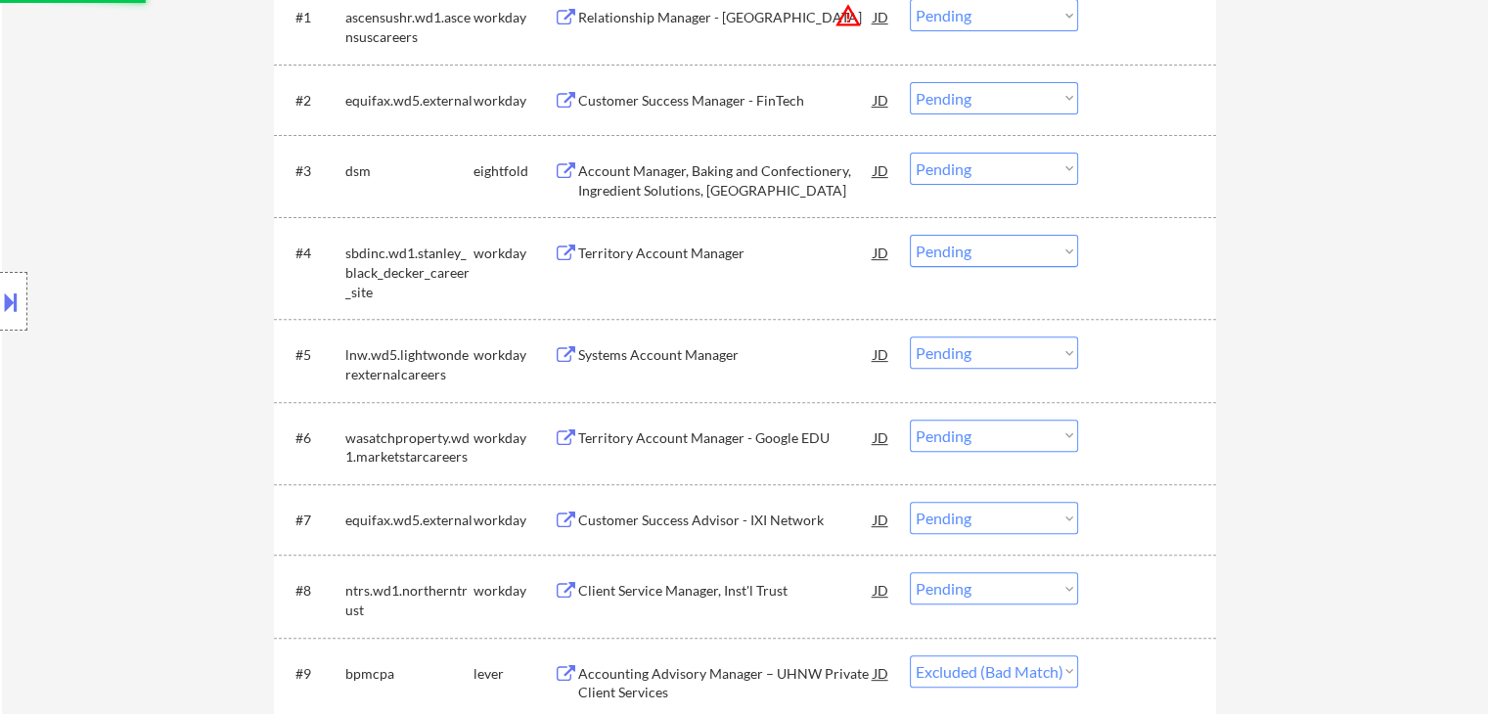
scroll to position [489, 0]
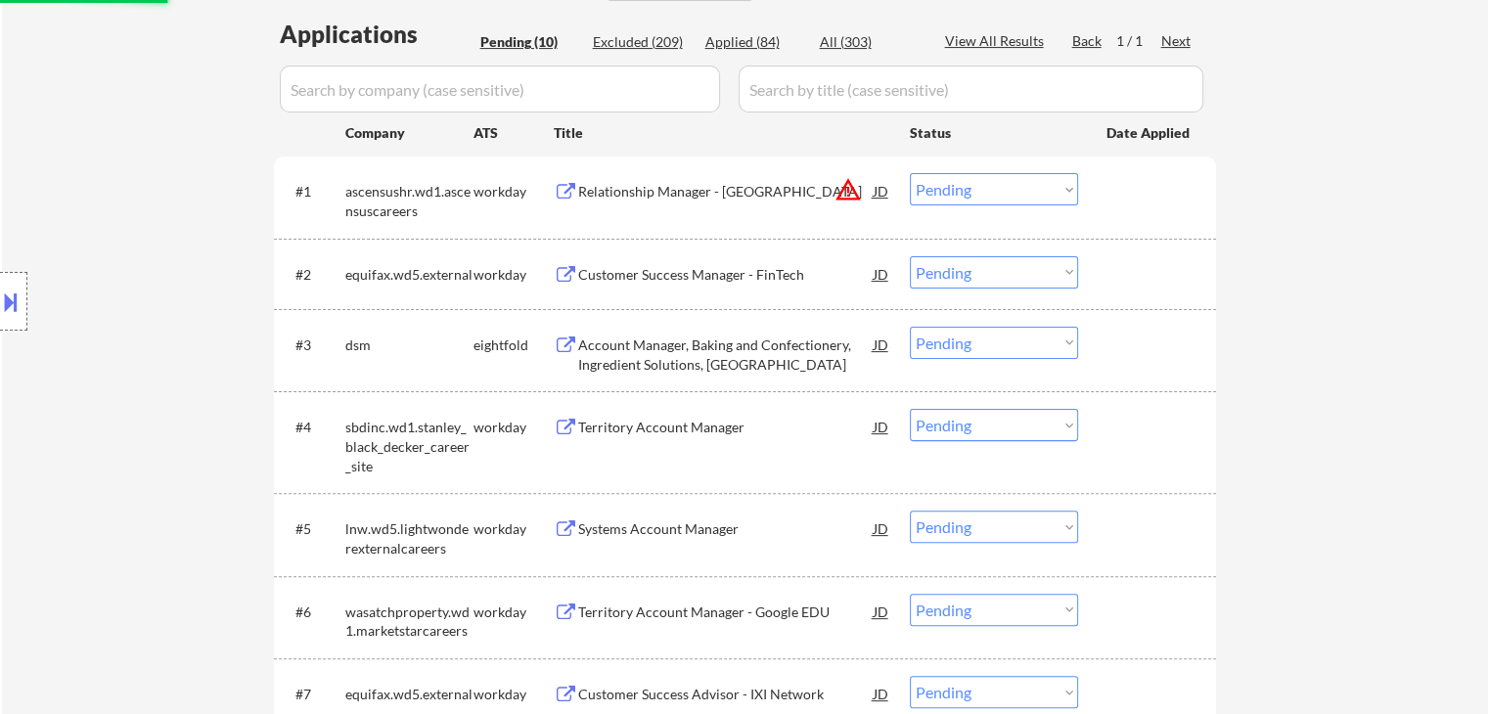
select select ""pending""
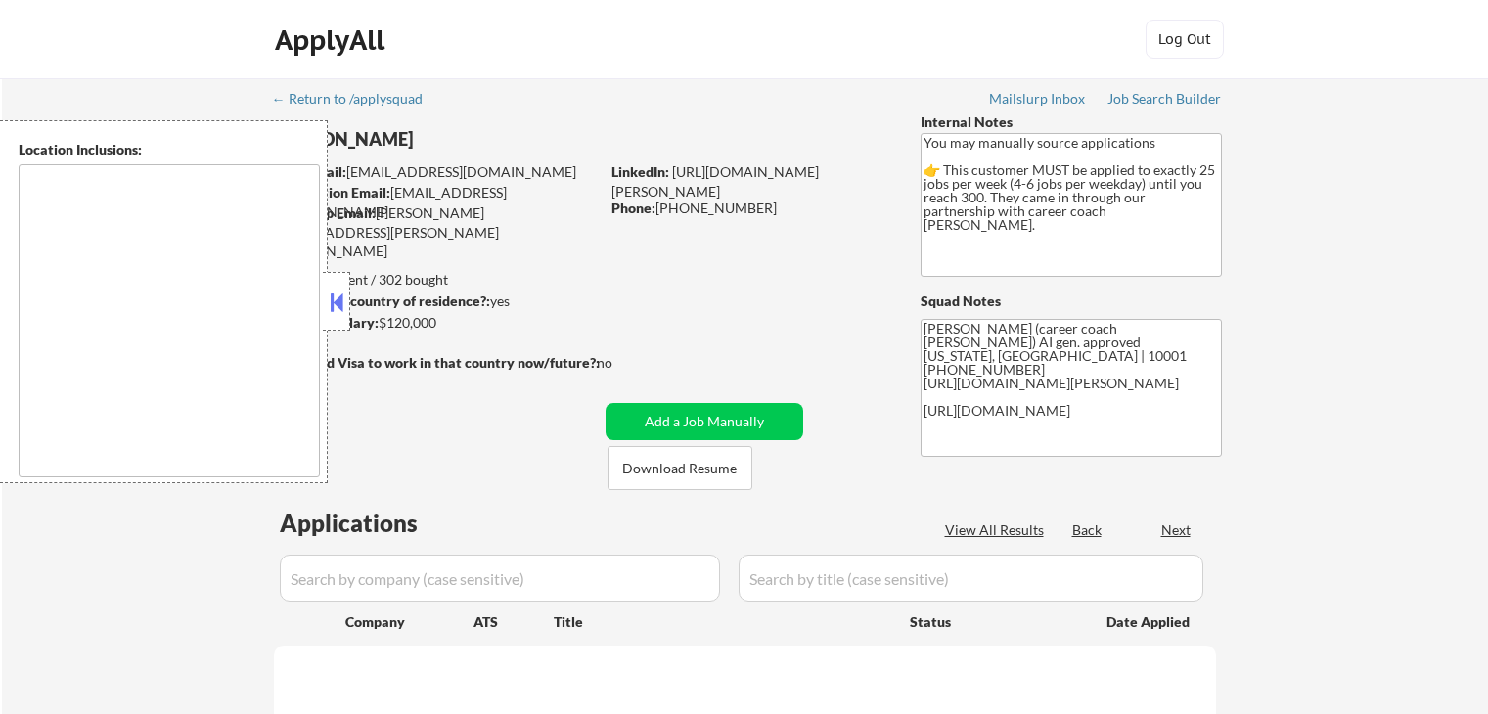
scroll to position [196, 0]
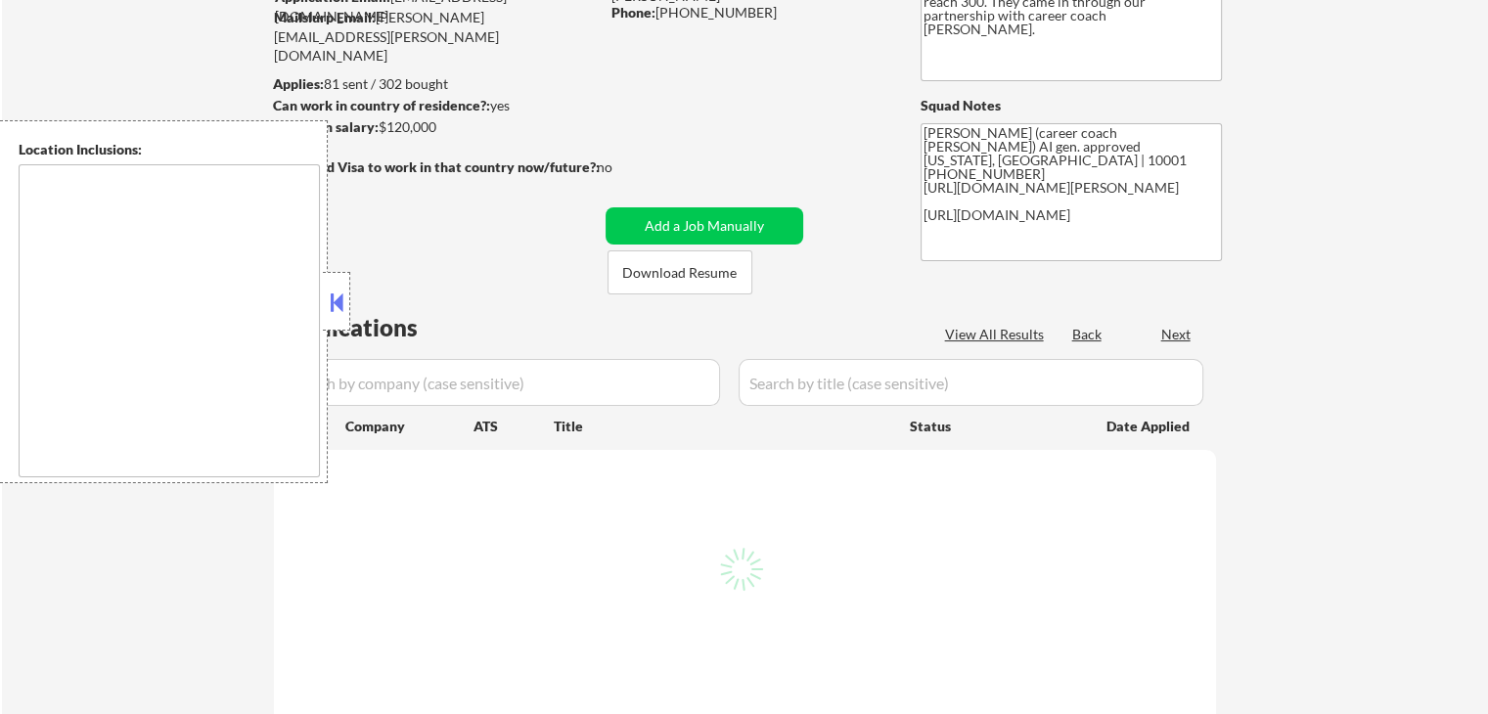
select select ""pending""
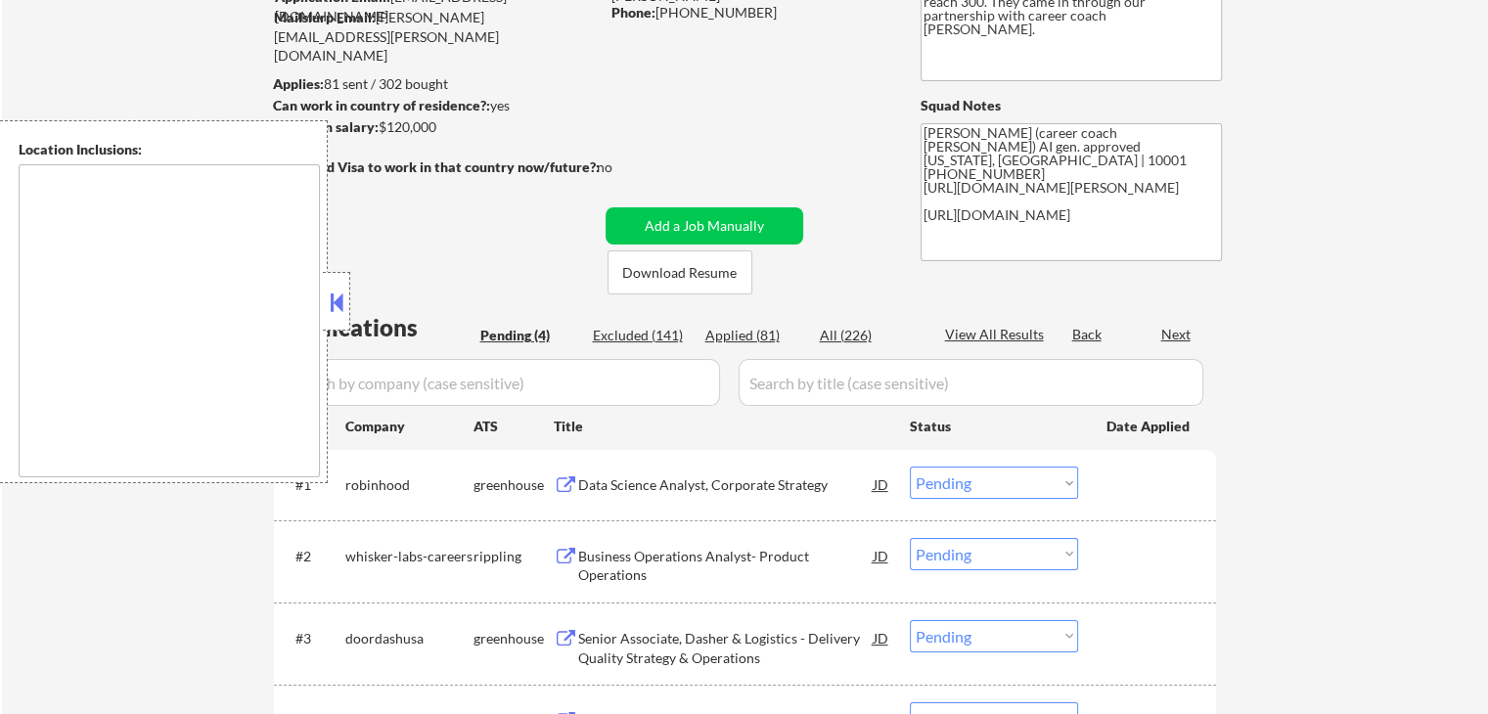
click at [330, 294] on button at bounding box center [337, 302] width 22 height 29
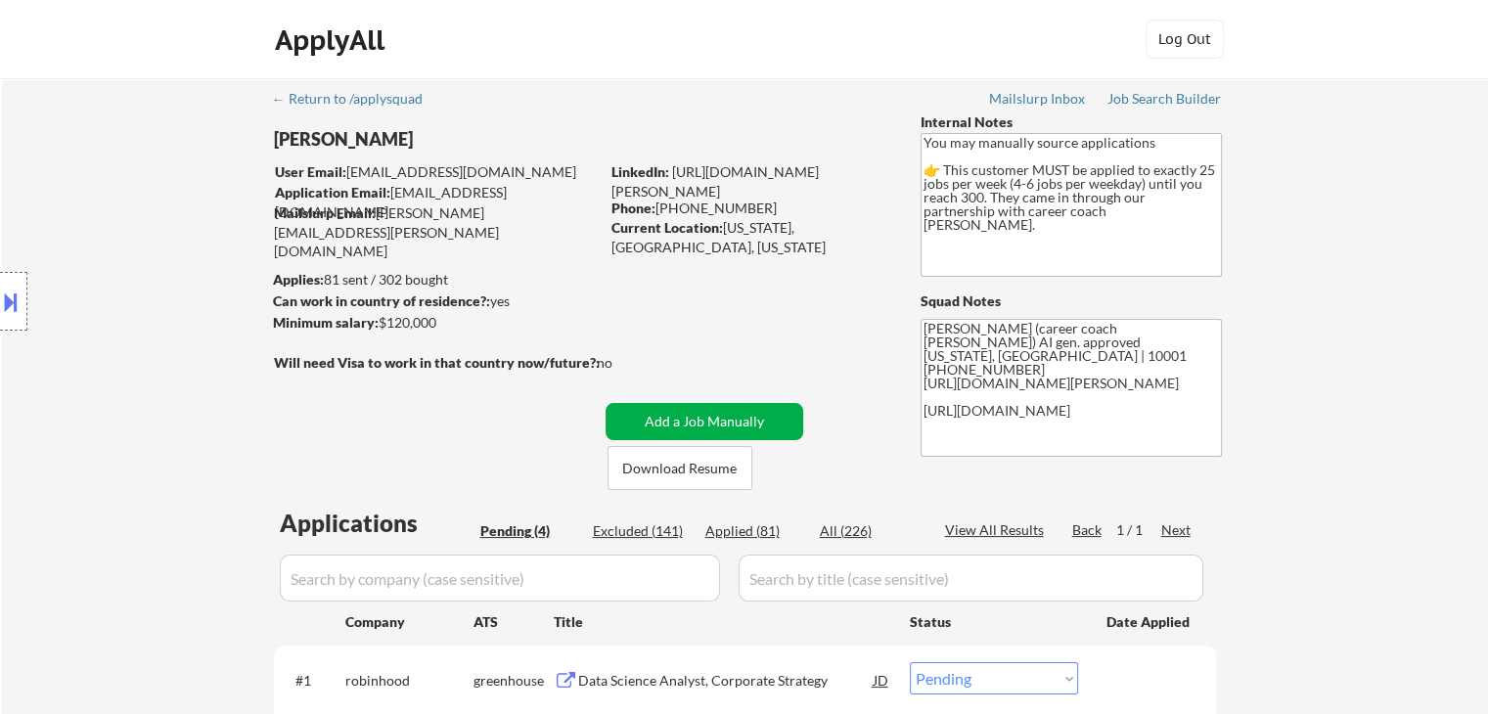
scroll to position [391, 0]
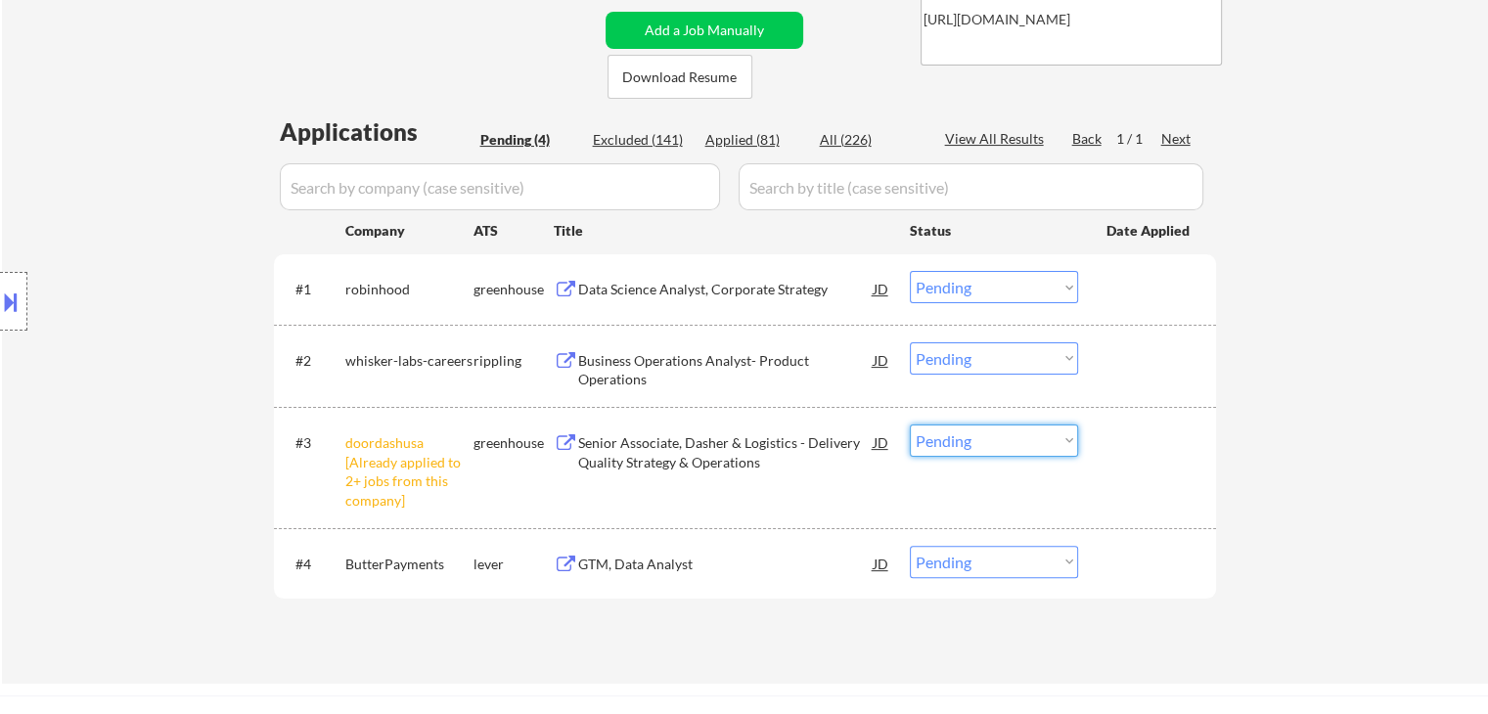
drag, startPoint x: 1017, startPoint y: 443, endPoint x: 1060, endPoint y: 441, distance: 43.1
click at [1020, 443] on select "Choose an option... Pending Applied Excluded (Questions) Excluded (Expired) Exc…" at bounding box center [994, 441] width 168 height 32
click at [910, 425] on select "Choose an option... Pending Applied Excluded (Questions) Excluded (Expired) Exc…" at bounding box center [994, 441] width 168 height 32
select select ""pending""
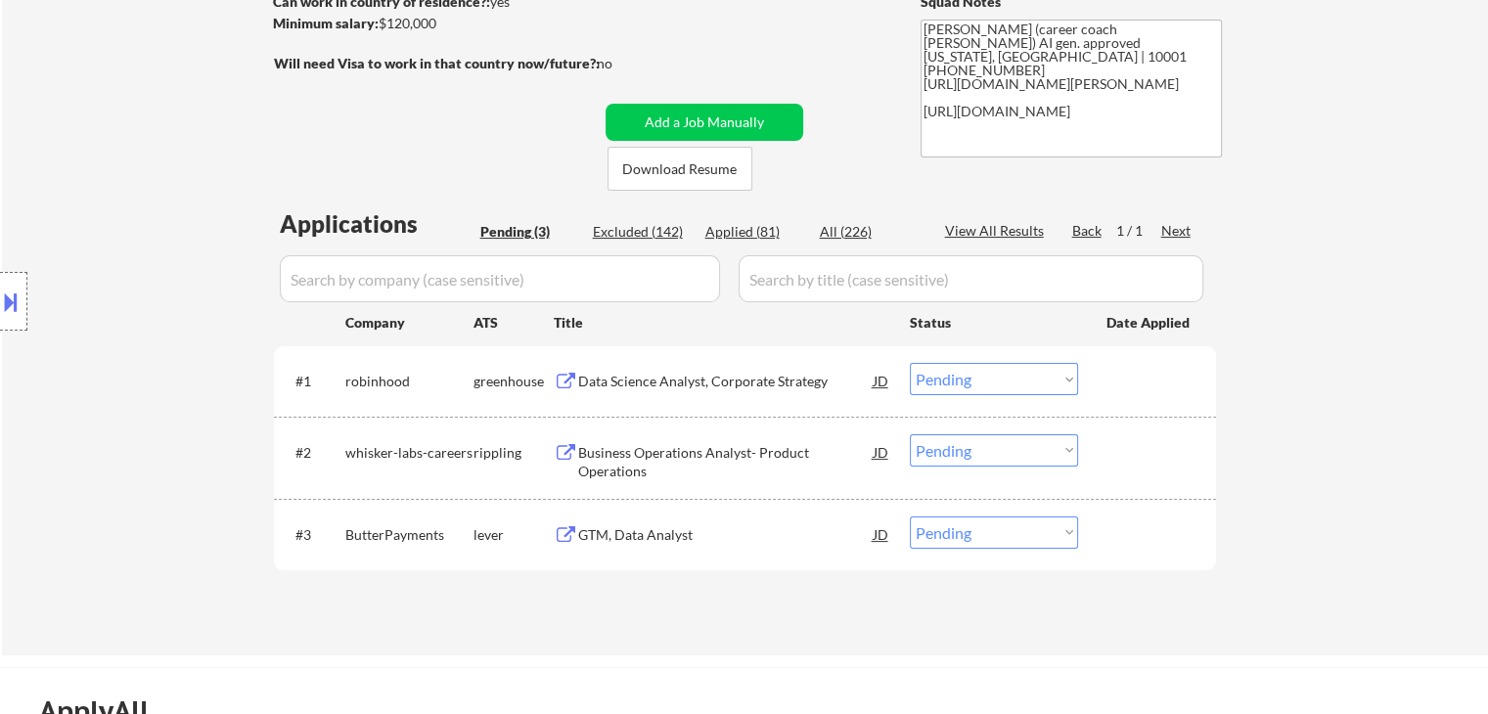
scroll to position [196, 0]
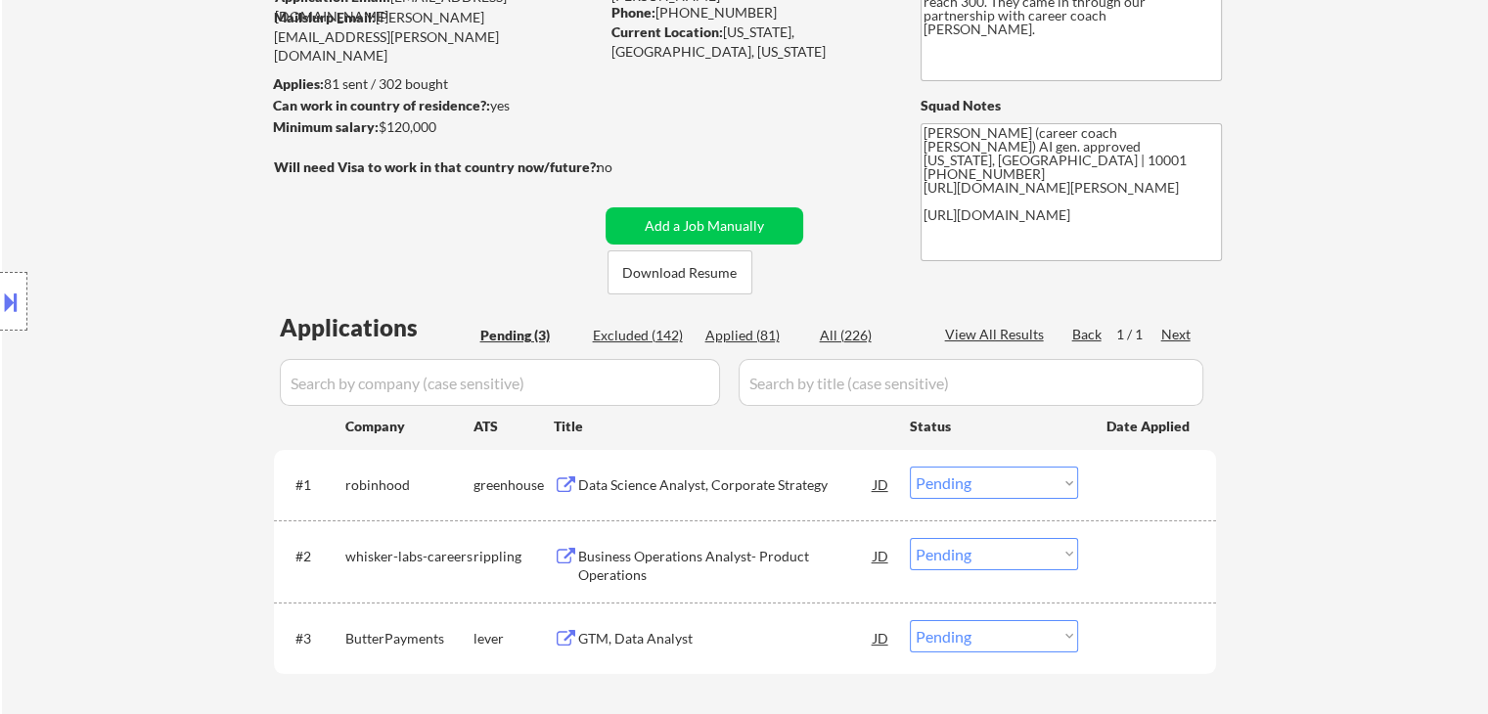
click at [824, 32] on div "Current Location: [US_STATE], [GEOGRAPHIC_DATA], [US_STATE]" at bounding box center [750, 42] width 277 height 38
drag, startPoint x: 830, startPoint y: 34, endPoint x: 853, endPoint y: 35, distance: 23.5
click at [853, 35] on div "Current Location: [US_STATE], [GEOGRAPHIC_DATA], [US_STATE]" at bounding box center [750, 42] width 277 height 38
copy div "[US_STATE]"
drag, startPoint x: 0, startPoint y: 298, endPoint x: 51, endPoint y: 301, distance: 51.0
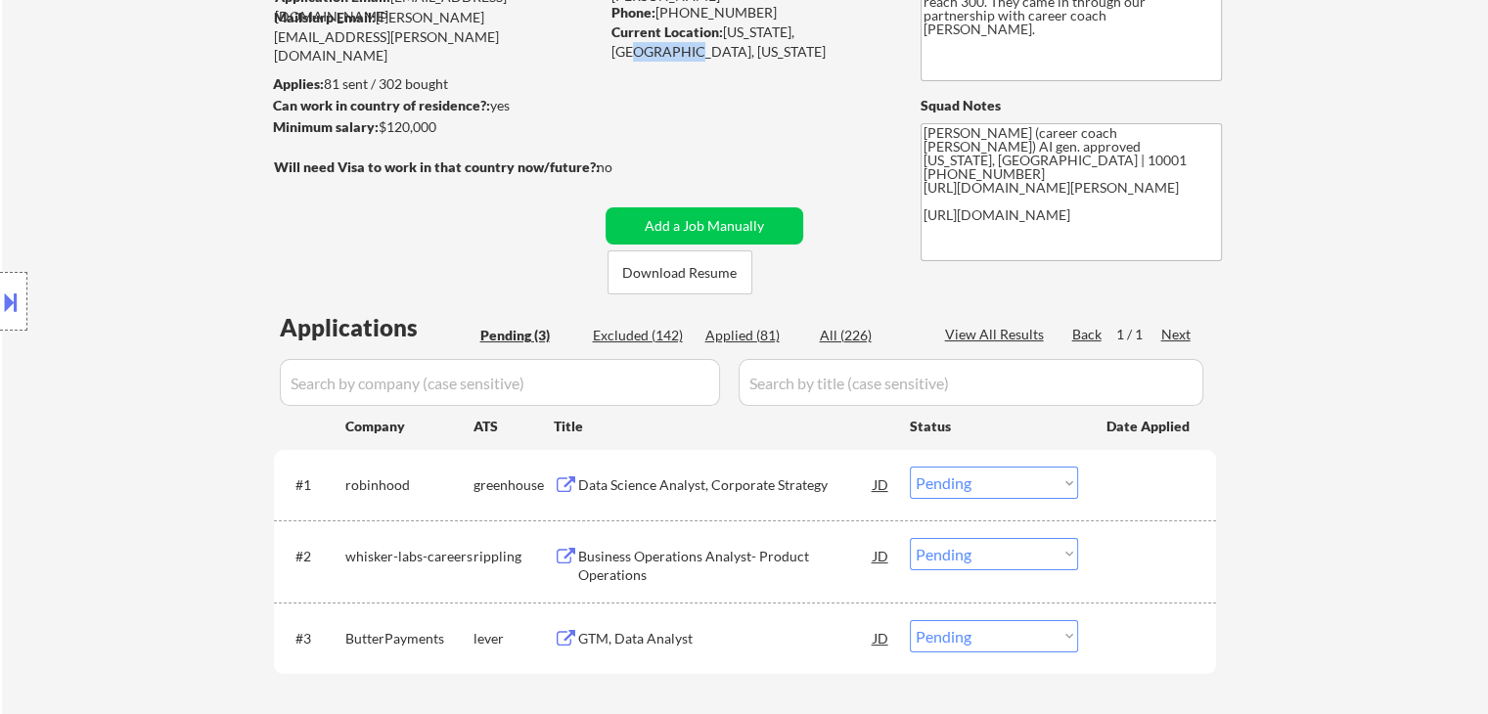
click at [0, 298] on button at bounding box center [11, 302] width 22 height 32
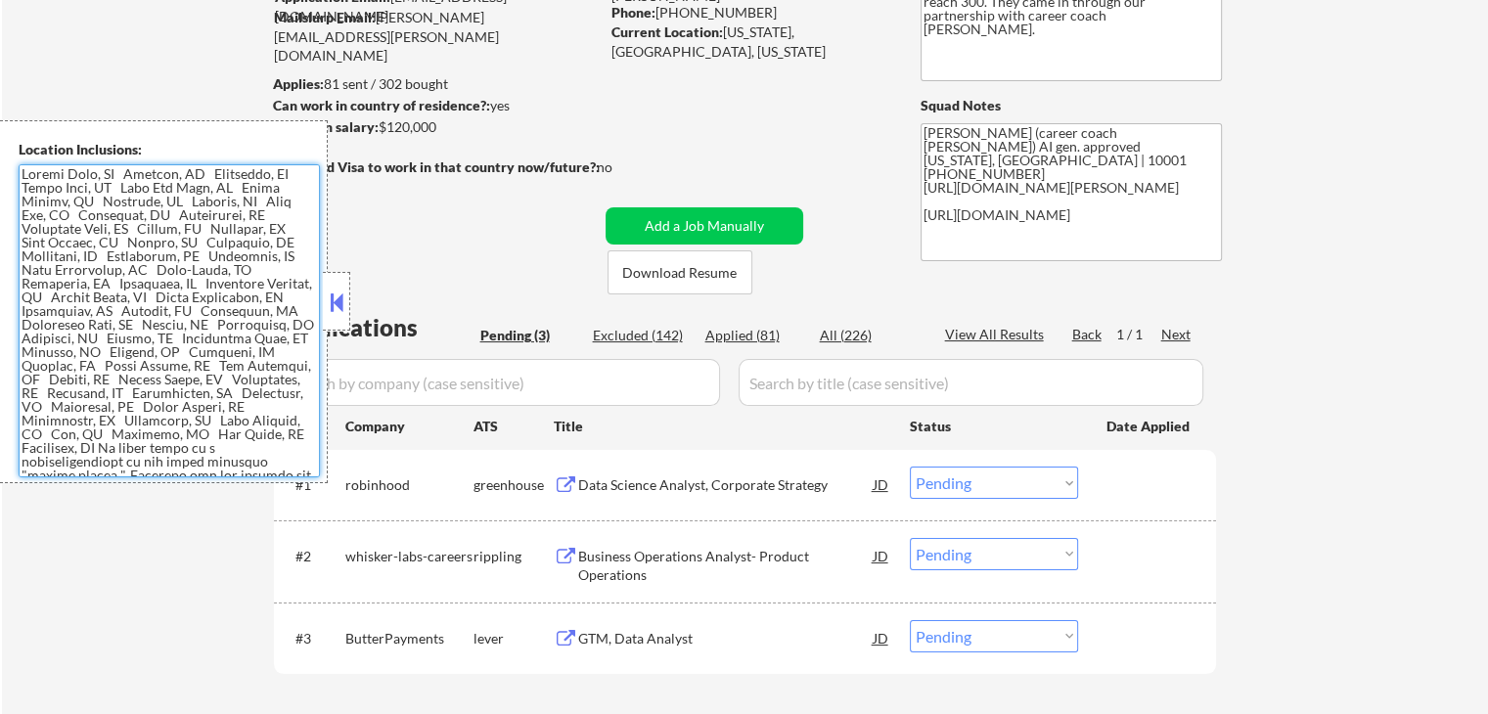
click at [151, 345] on textarea at bounding box center [169, 320] width 301 height 313
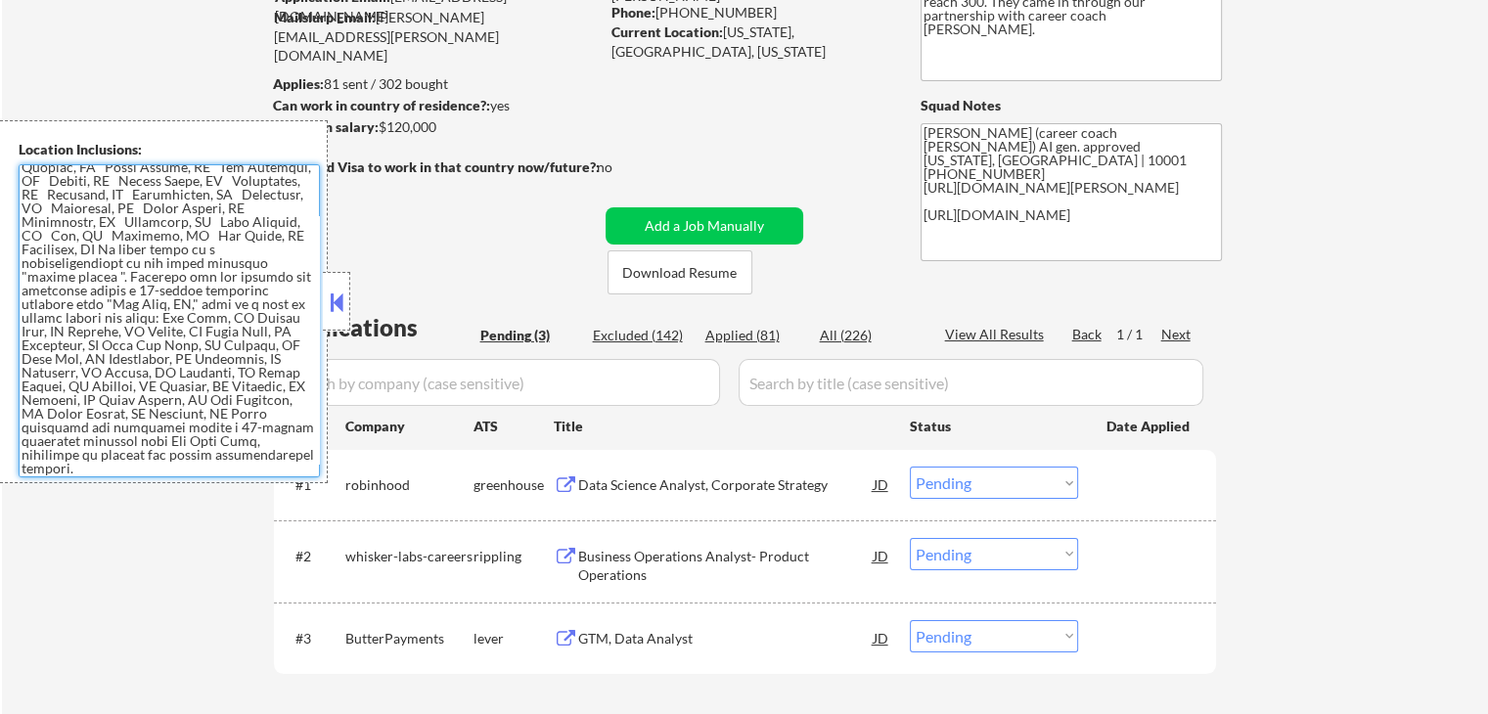
scroll to position [101, 0]
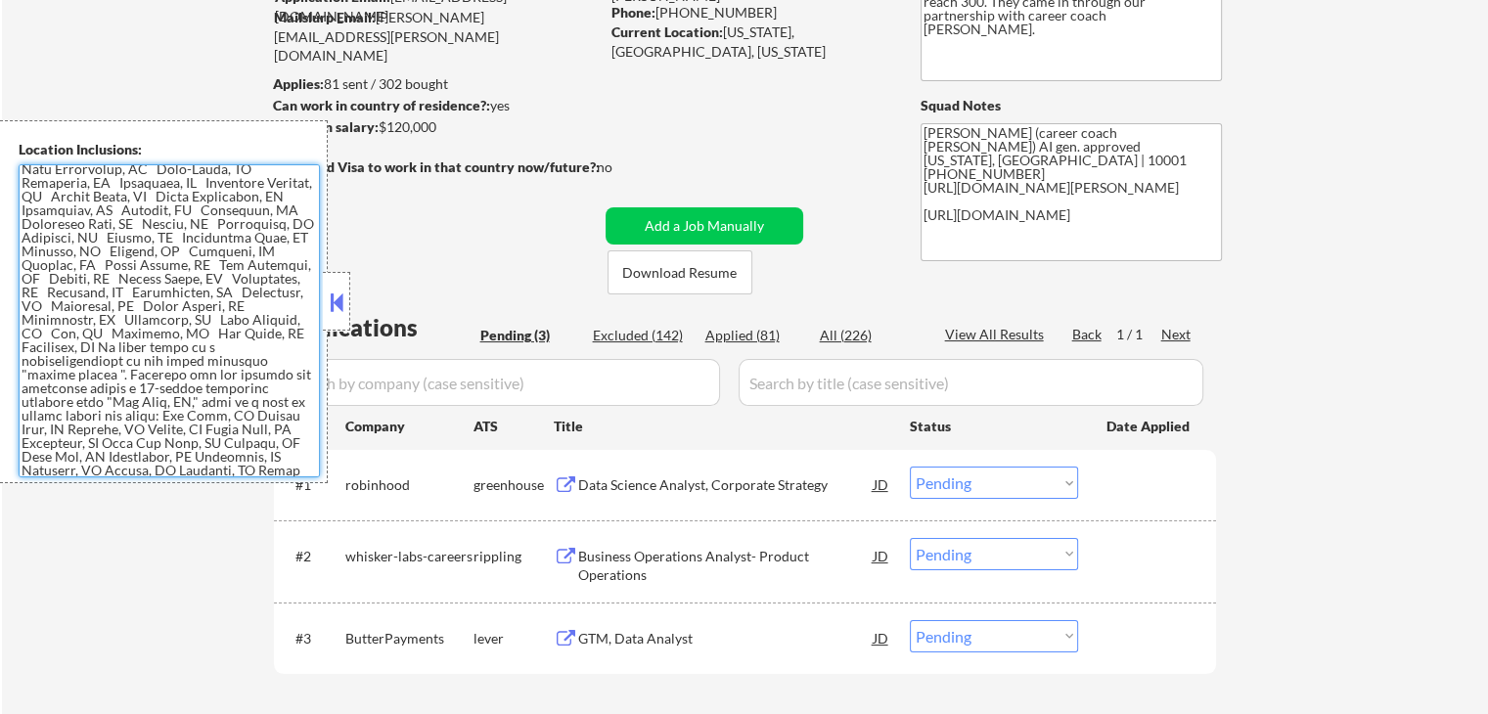
click at [173, 267] on textarea at bounding box center [169, 320] width 301 height 313
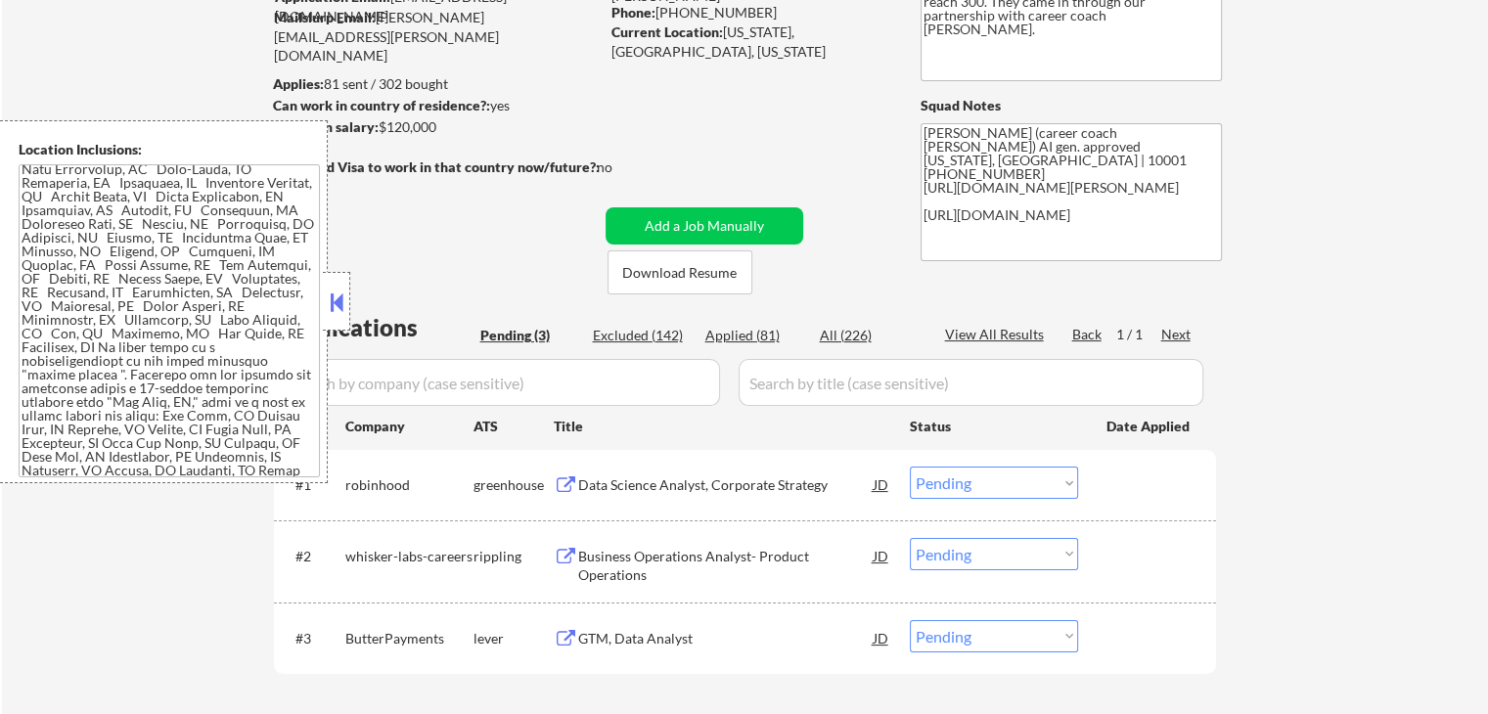
click at [337, 291] on button at bounding box center [337, 302] width 22 height 29
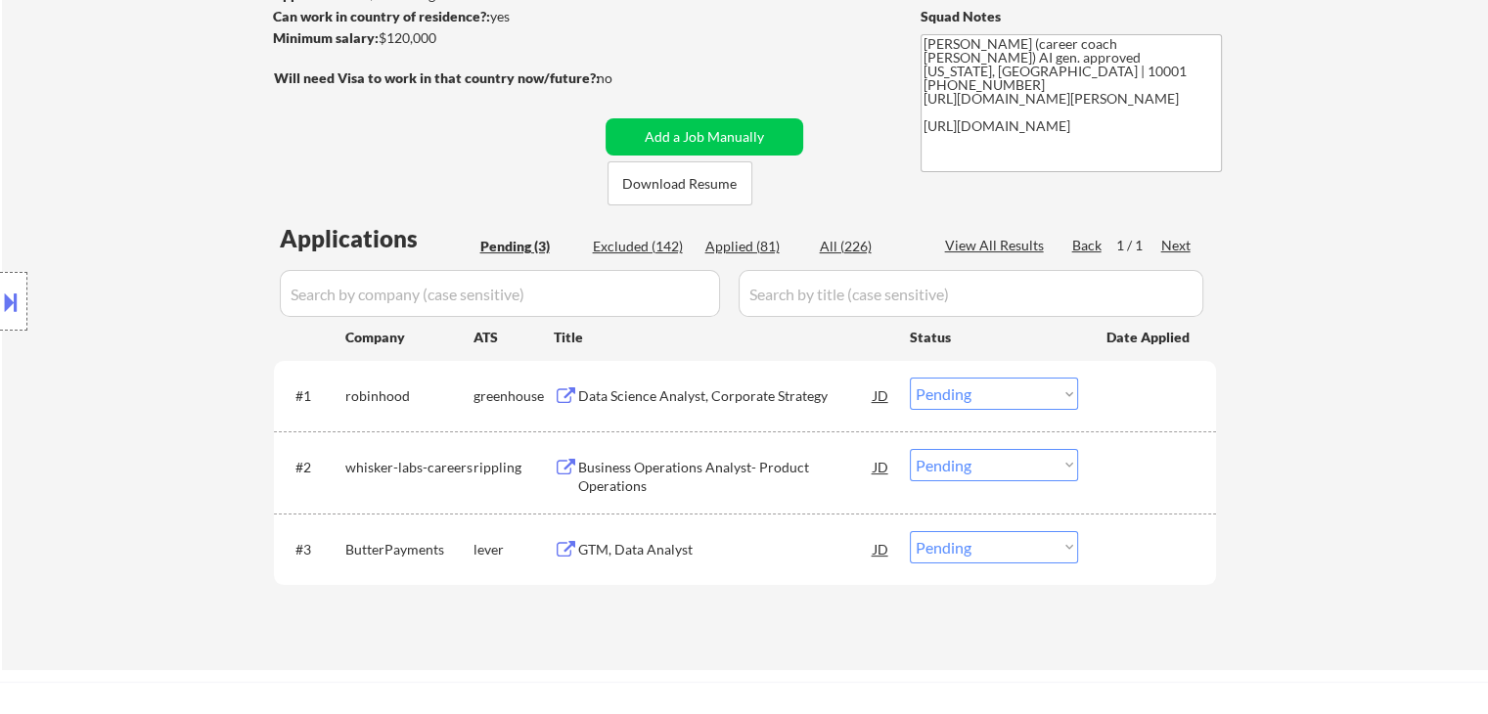
scroll to position [391, 0]
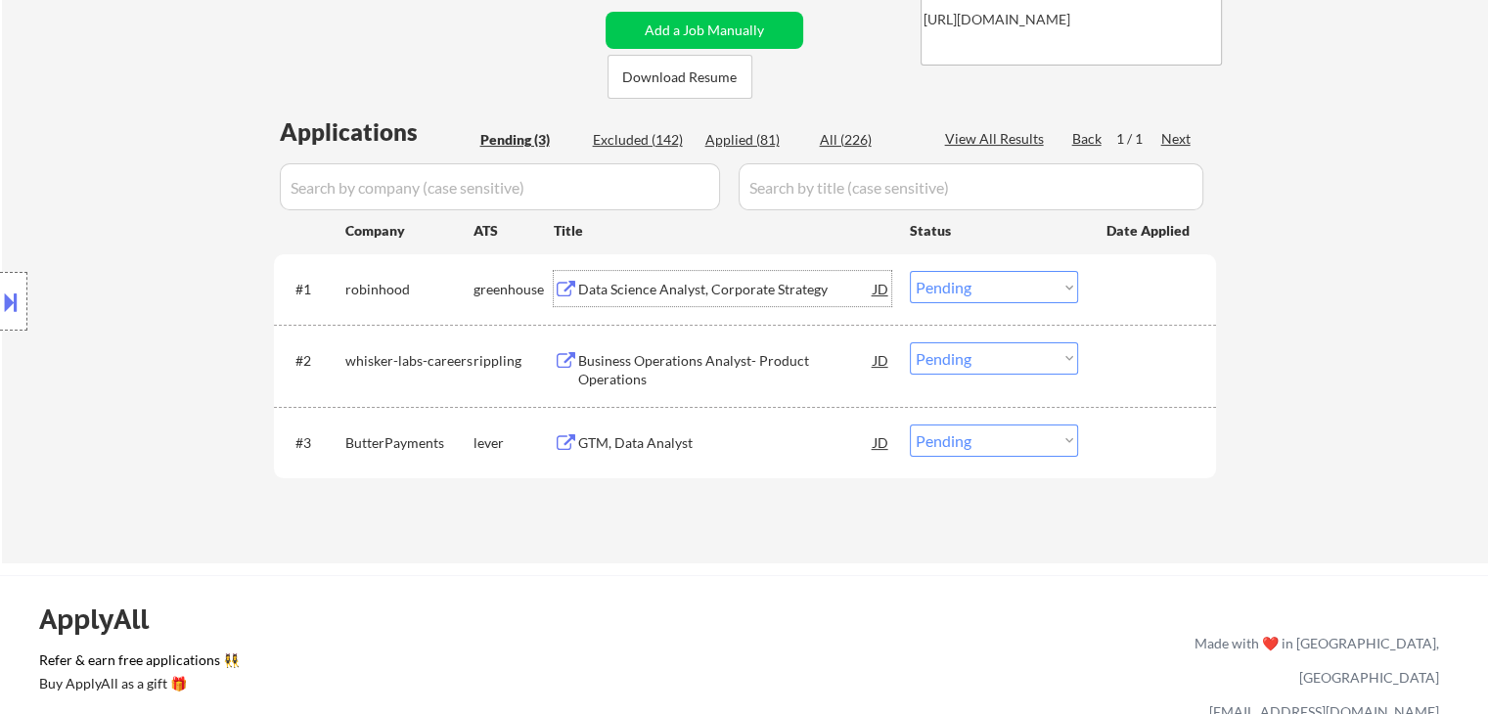
click at [727, 302] on div "Data Science Analyst, Corporate Strategy" at bounding box center [726, 288] width 296 height 35
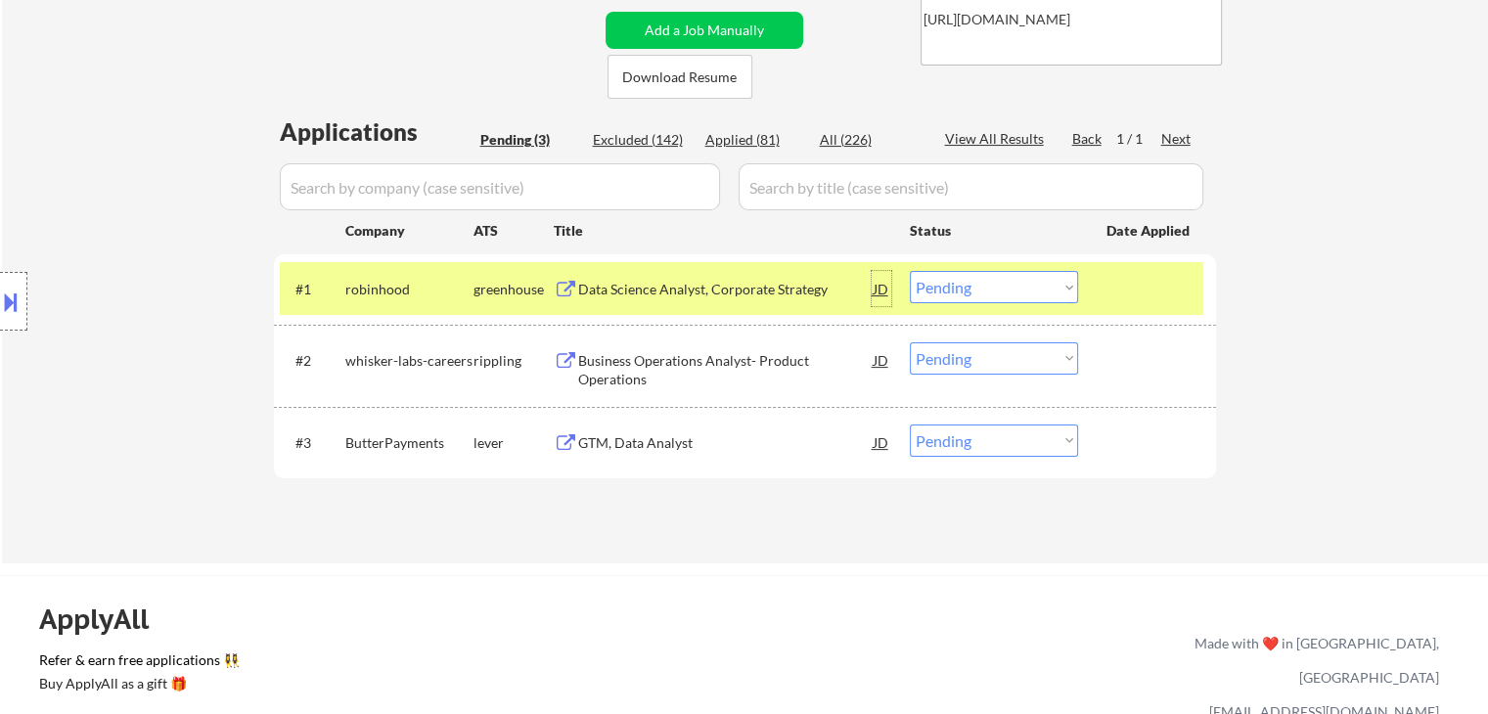
click at [885, 287] on div "JD" at bounding box center [882, 288] width 20 height 35
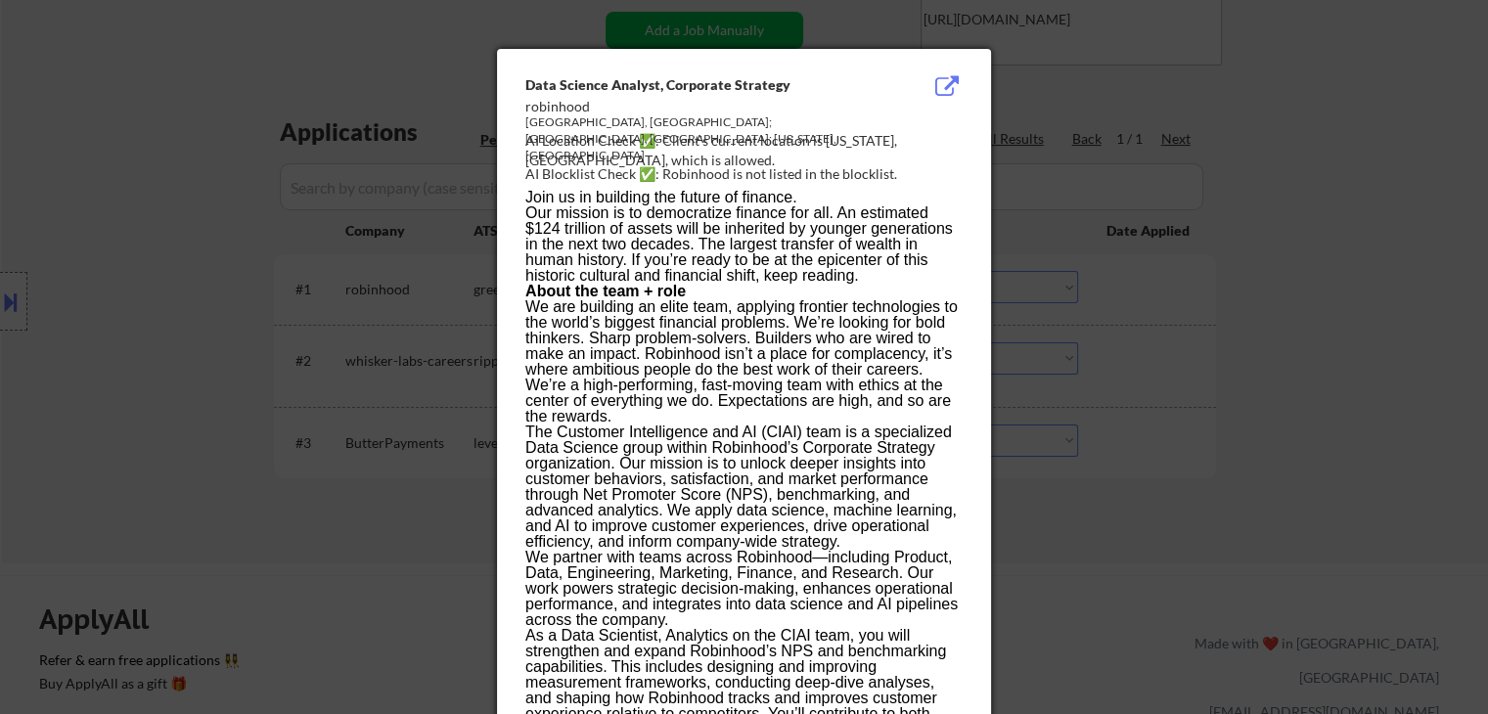
drag, startPoint x: 1382, startPoint y: 305, endPoint x: 1362, endPoint y: 294, distance: 22.8
click at [1378, 302] on div at bounding box center [744, 357] width 1488 height 714
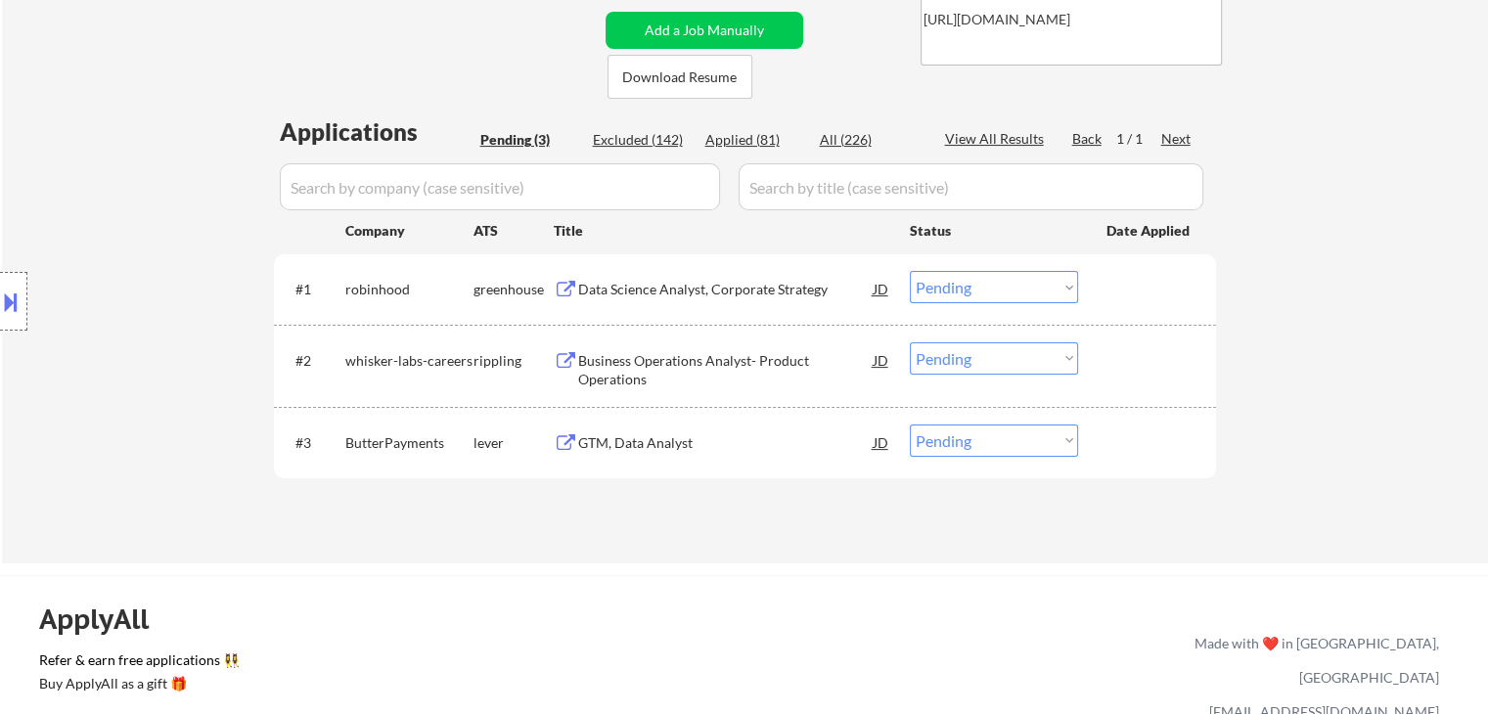
click at [1000, 283] on select "Choose an option... Pending Applied Excluded (Questions) Excluded (Expired) Exc…" at bounding box center [994, 287] width 168 height 32
click at [910, 271] on select "Choose an option... Pending Applied Excluded (Questions) Excluded (Expired) Exc…" at bounding box center [994, 287] width 168 height 32
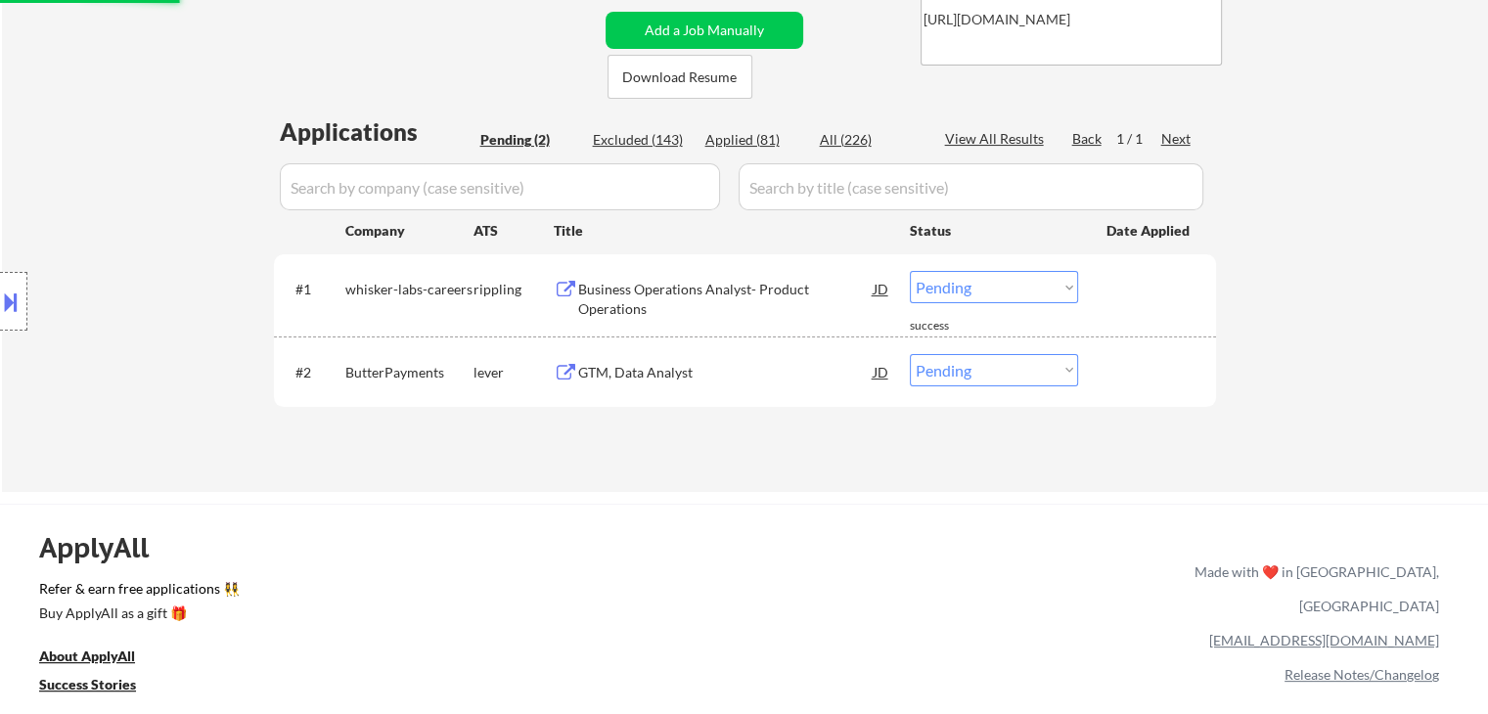
click at [720, 291] on div "Business Operations Analyst- Product Operations" at bounding box center [726, 299] width 296 height 38
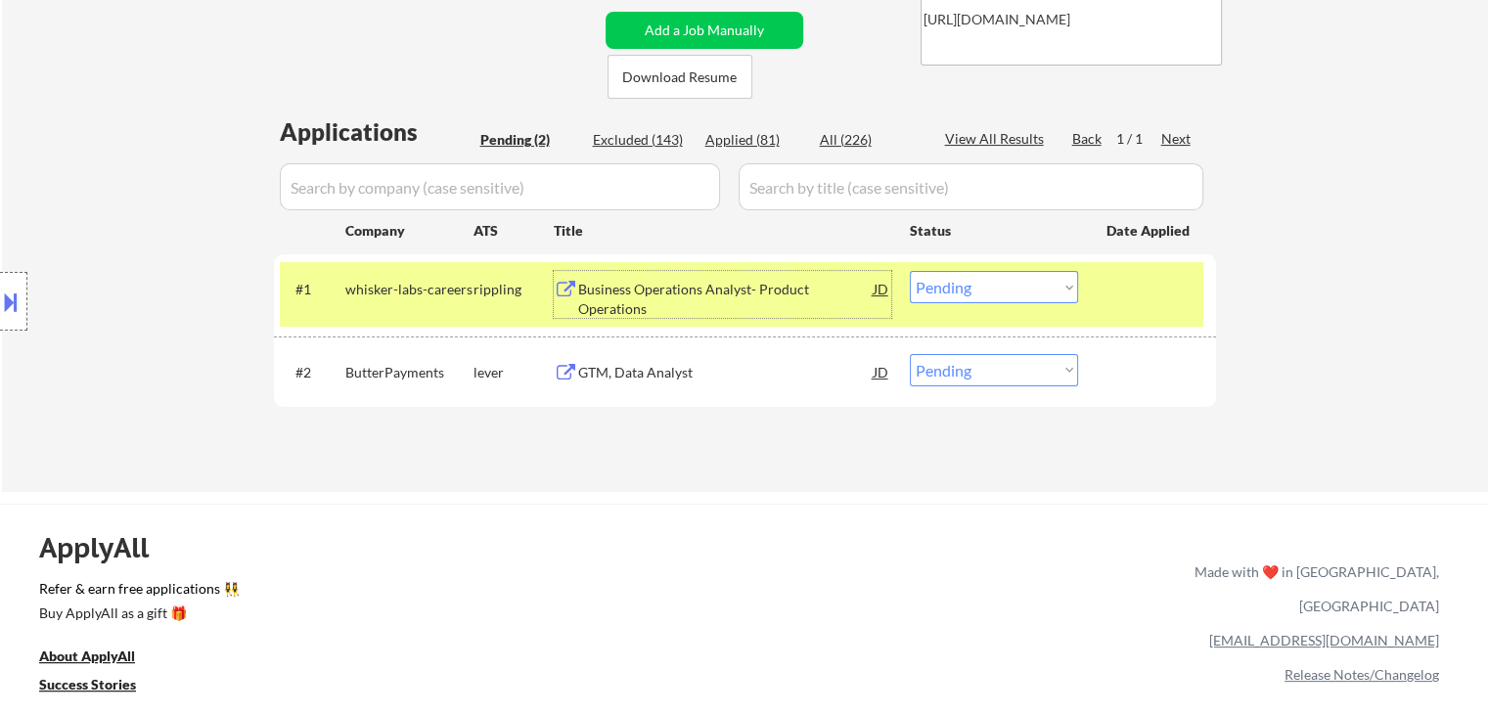
click at [1068, 302] on select "Choose an option... Pending Applied Excluded (Questions) Excluded (Expired) Exc…" at bounding box center [994, 287] width 168 height 32
click at [910, 271] on select "Choose an option... Pending Applied Excluded (Questions) Excluded (Expired) Exc…" at bounding box center [994, 287] width 168 height 32
click at [1139, 281] on div at bounding box center [1150, 288] width 86 height 35
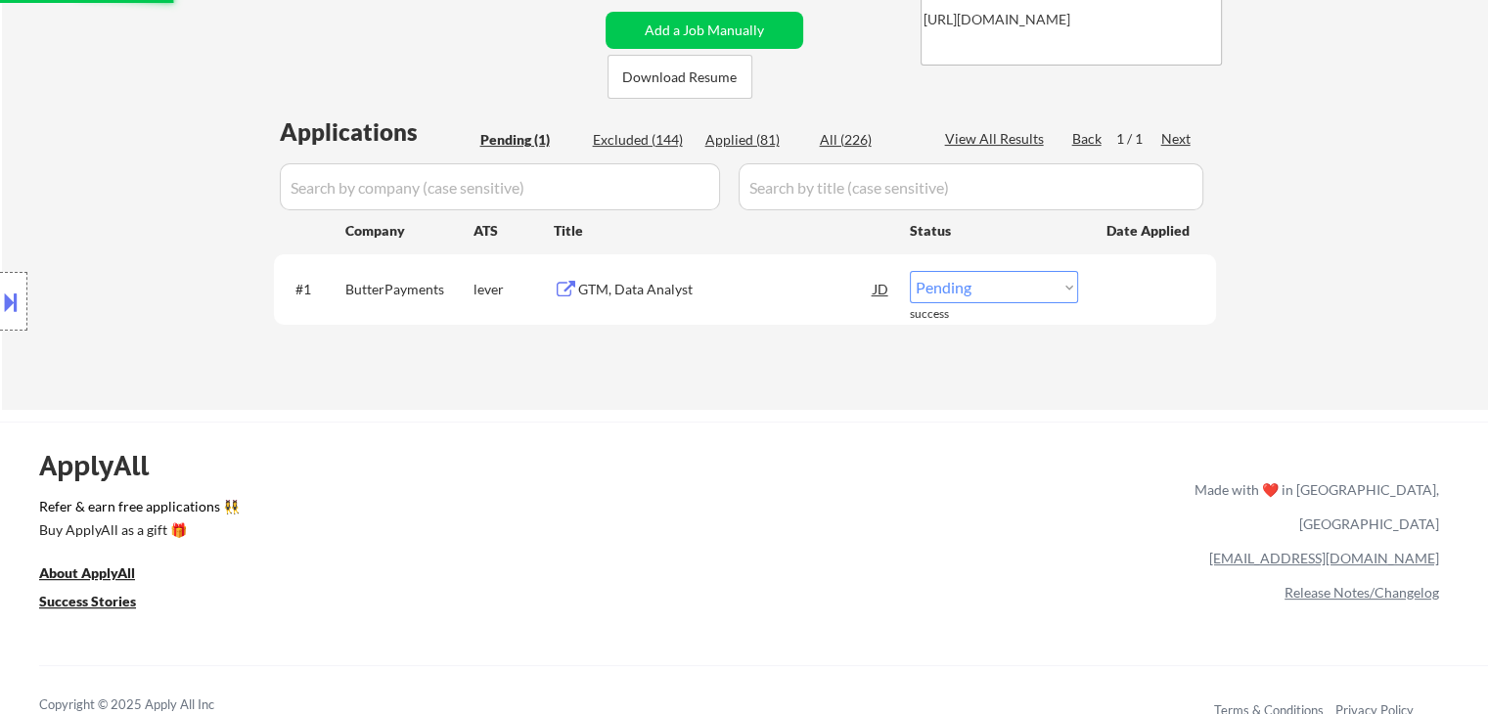
click at [682, 283] on div "GTM, Data Analyst" at bounding box center [726, 290] width 296 height 20
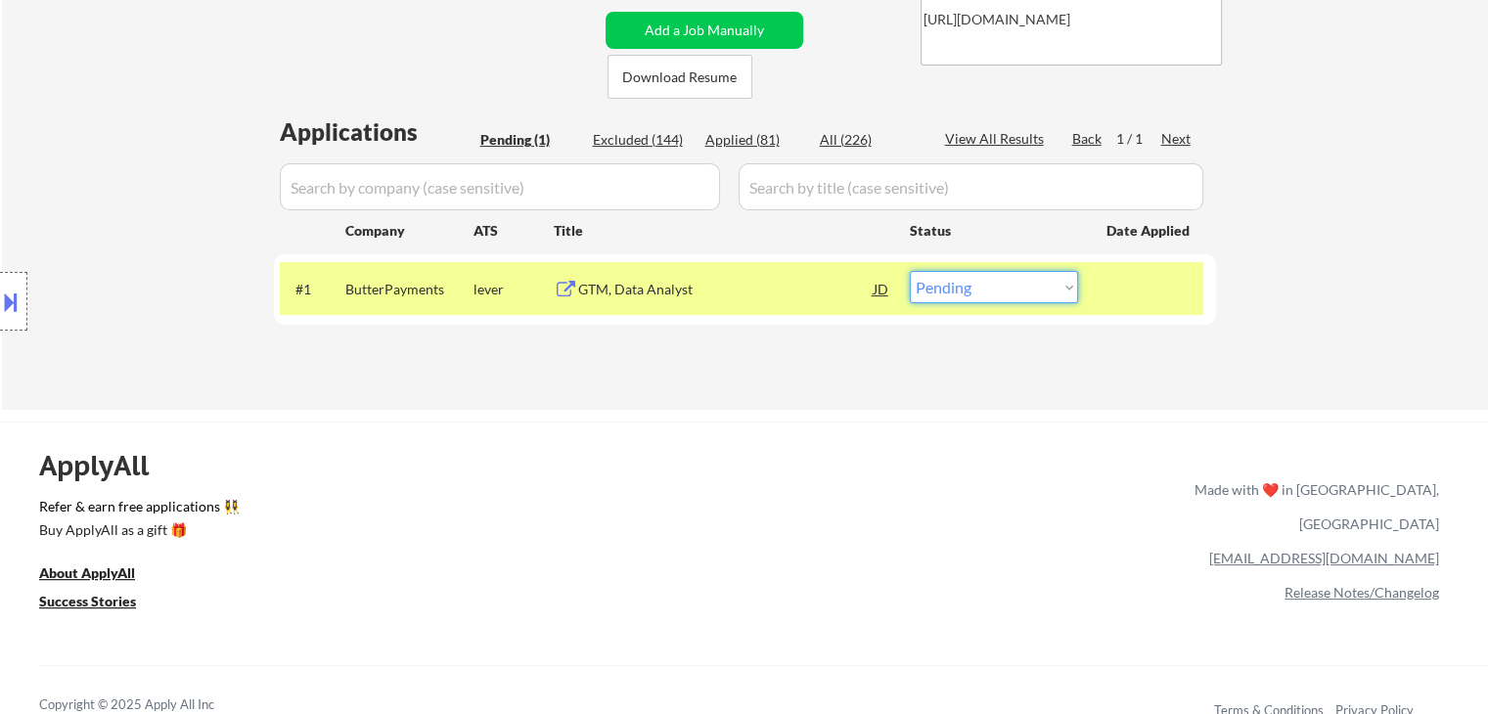
click at [970, 291] on select "Choose an option... Pending Applied Excluded (Questions) Excluded (Expired) Exc…" at bounding box center [994, 287] width 168 height 32
select select ""applied""
click at [910, 271] on select "Choose an option... Pending Applied Excluded (Questions) Excluded (Expired) Exc…" at bounding box center [994, 287] width 168 height 32
click at [1097, 284] on div "#1 ButterPayments lever GTM, Data Analyst JD Choose an option... Pending Applie…" at bounding box center [742, 288] width 924 height 53
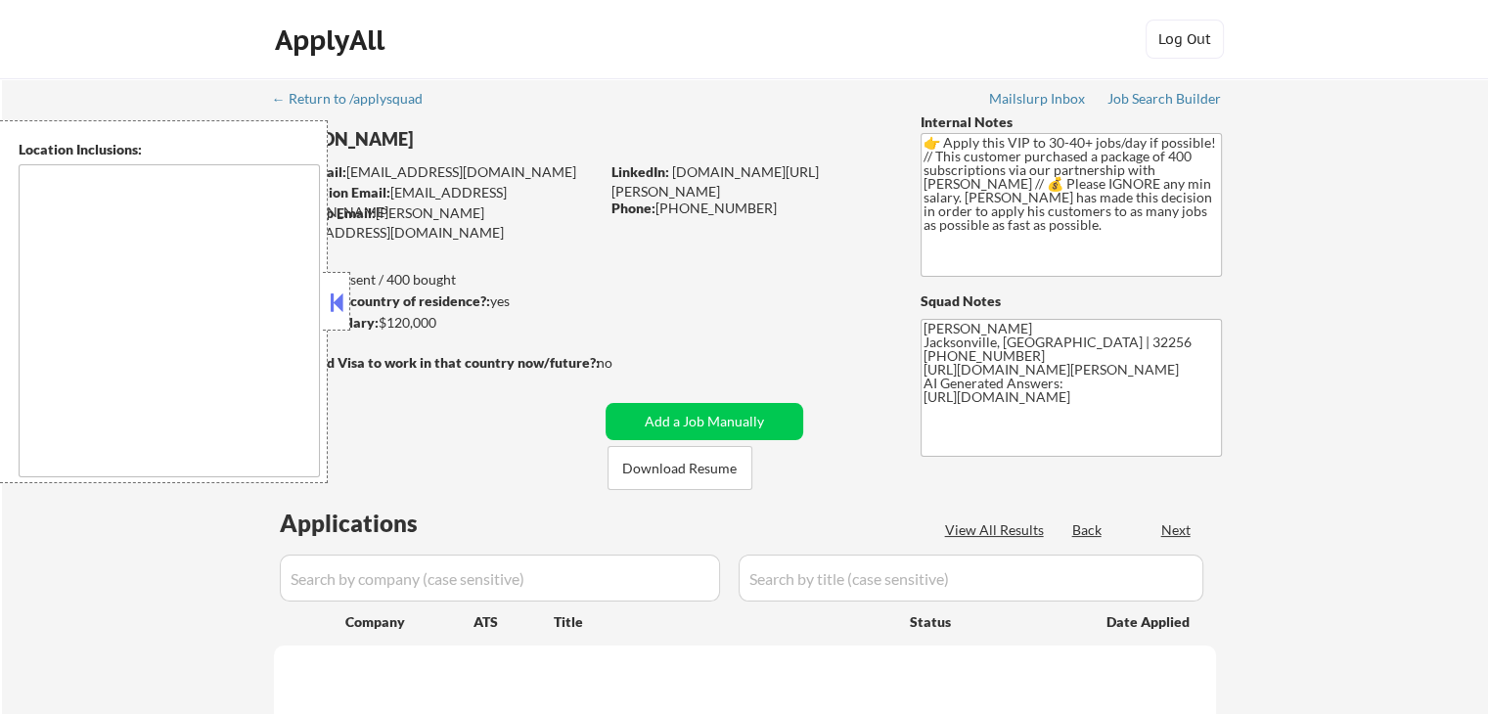
type textarea "remote"
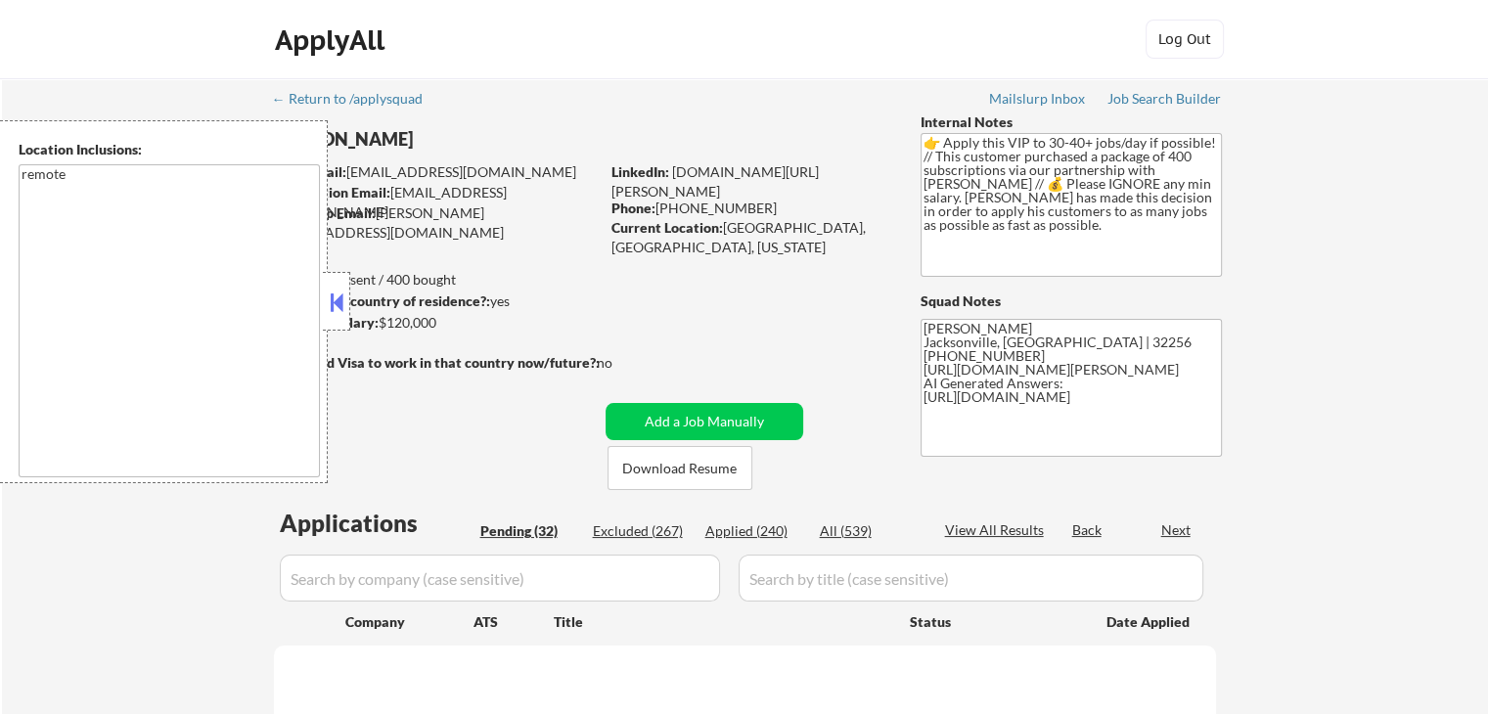
click at [337, 300] on button at bounding box center [337, 302] width 22 height 29
select select ""pending""
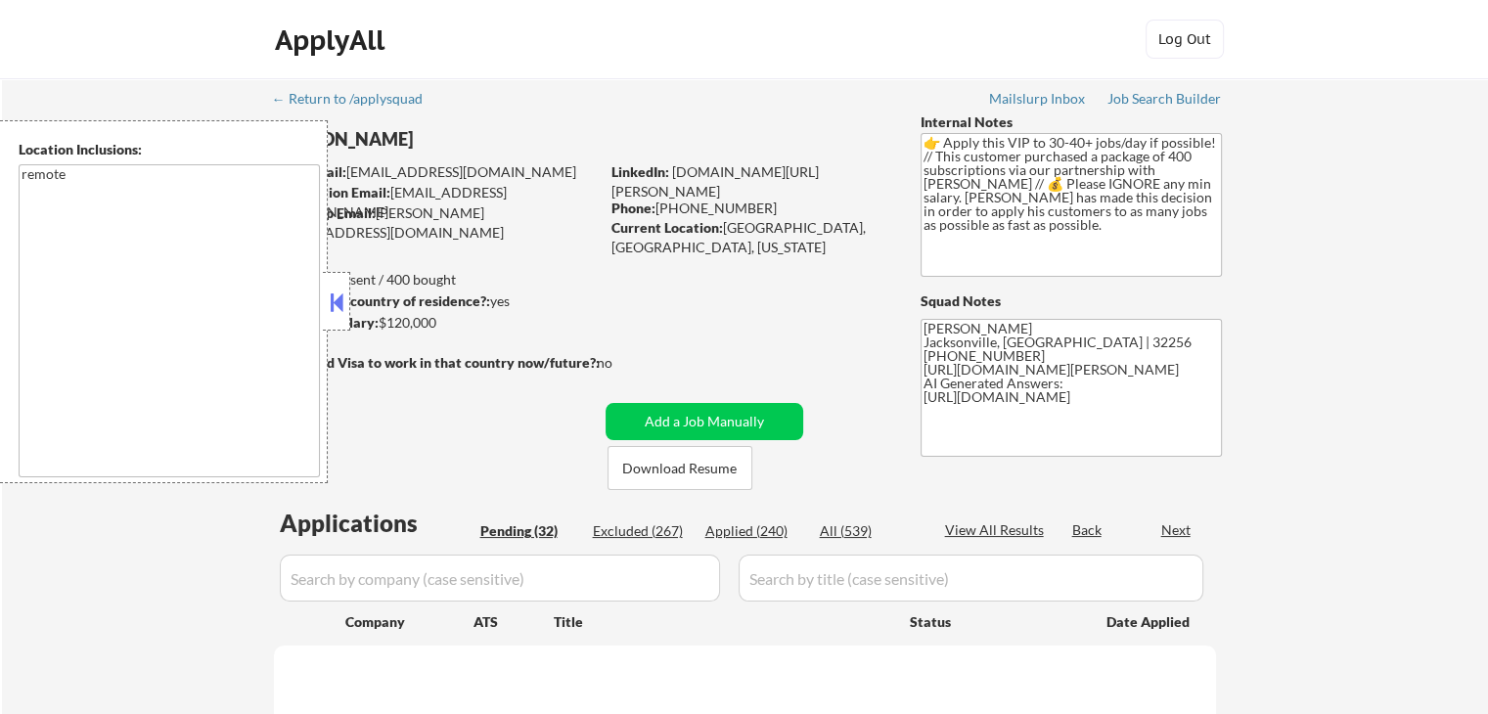
select select ""pending""
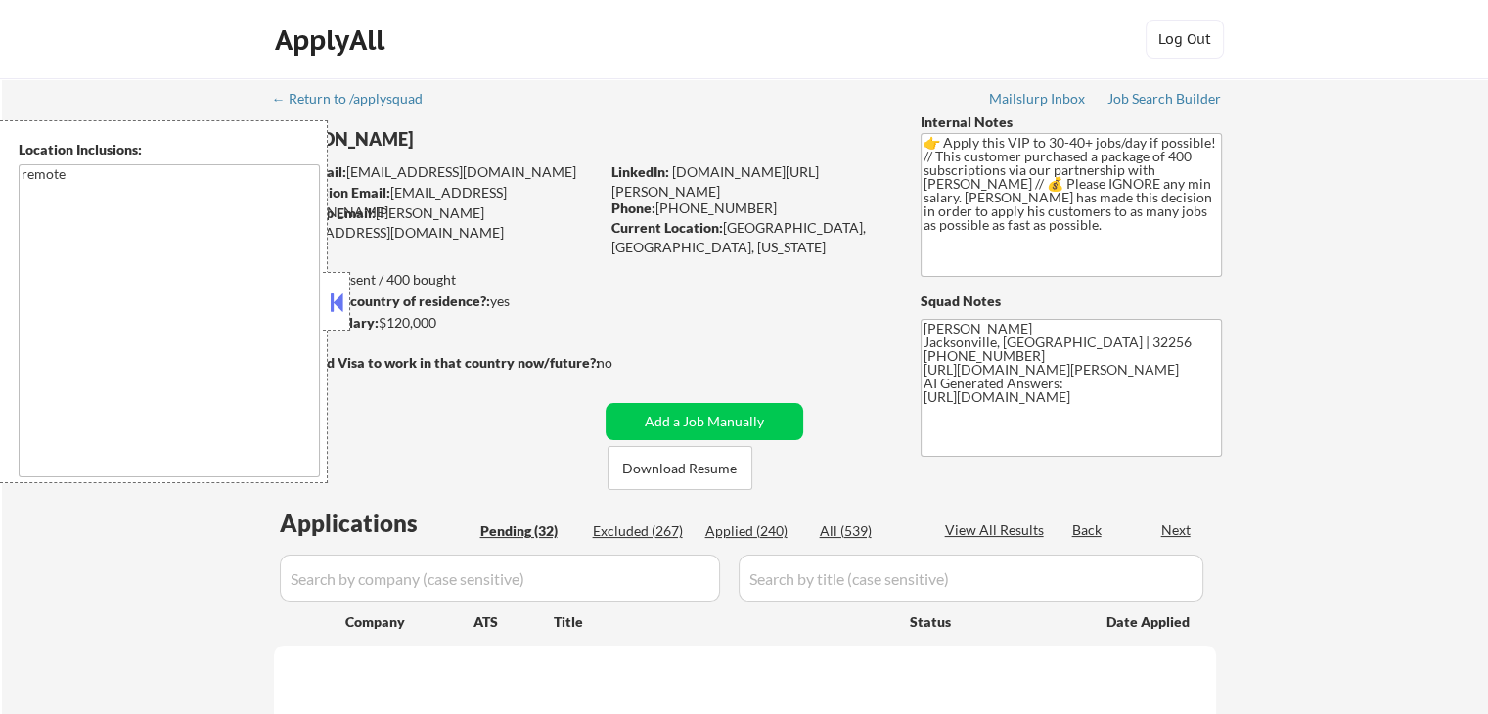
select select ""pending""
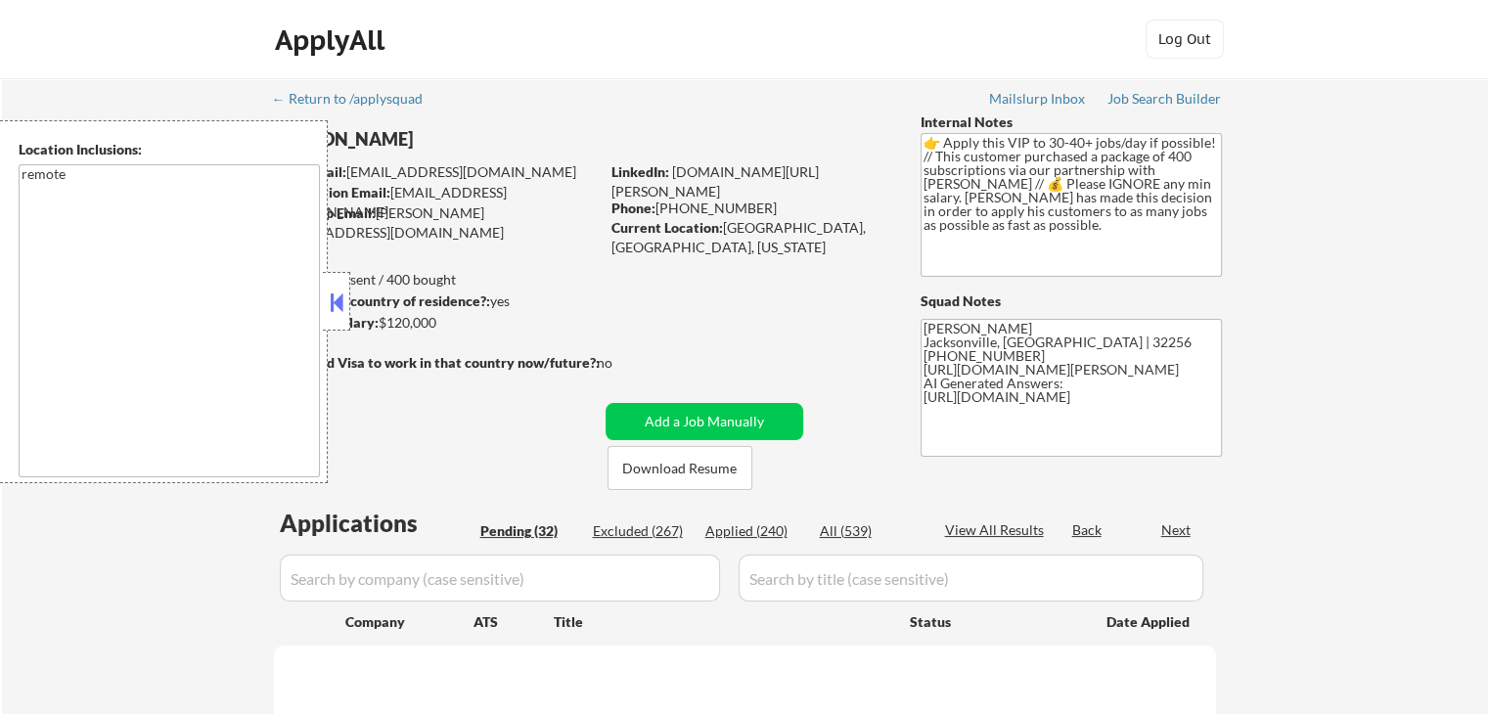
select select ""pending""
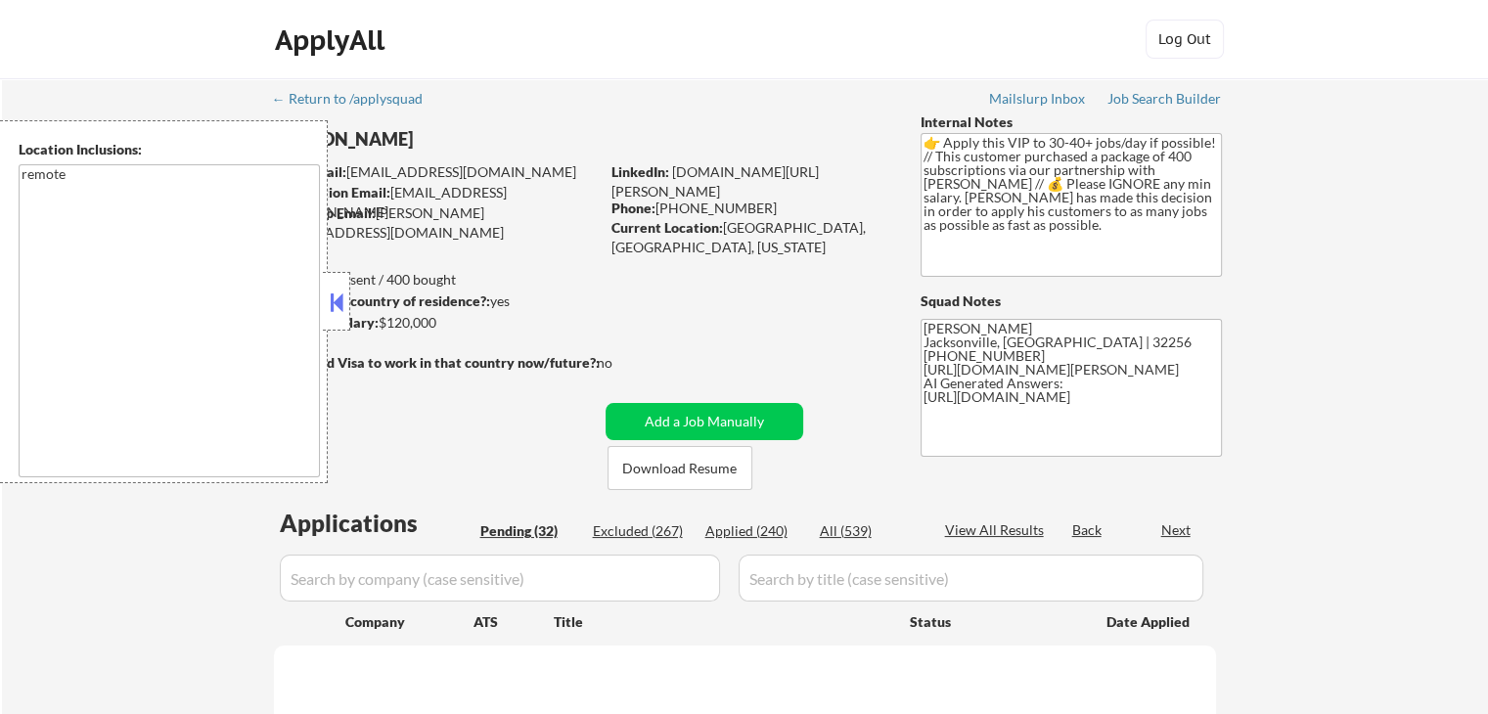
select select ""pending""
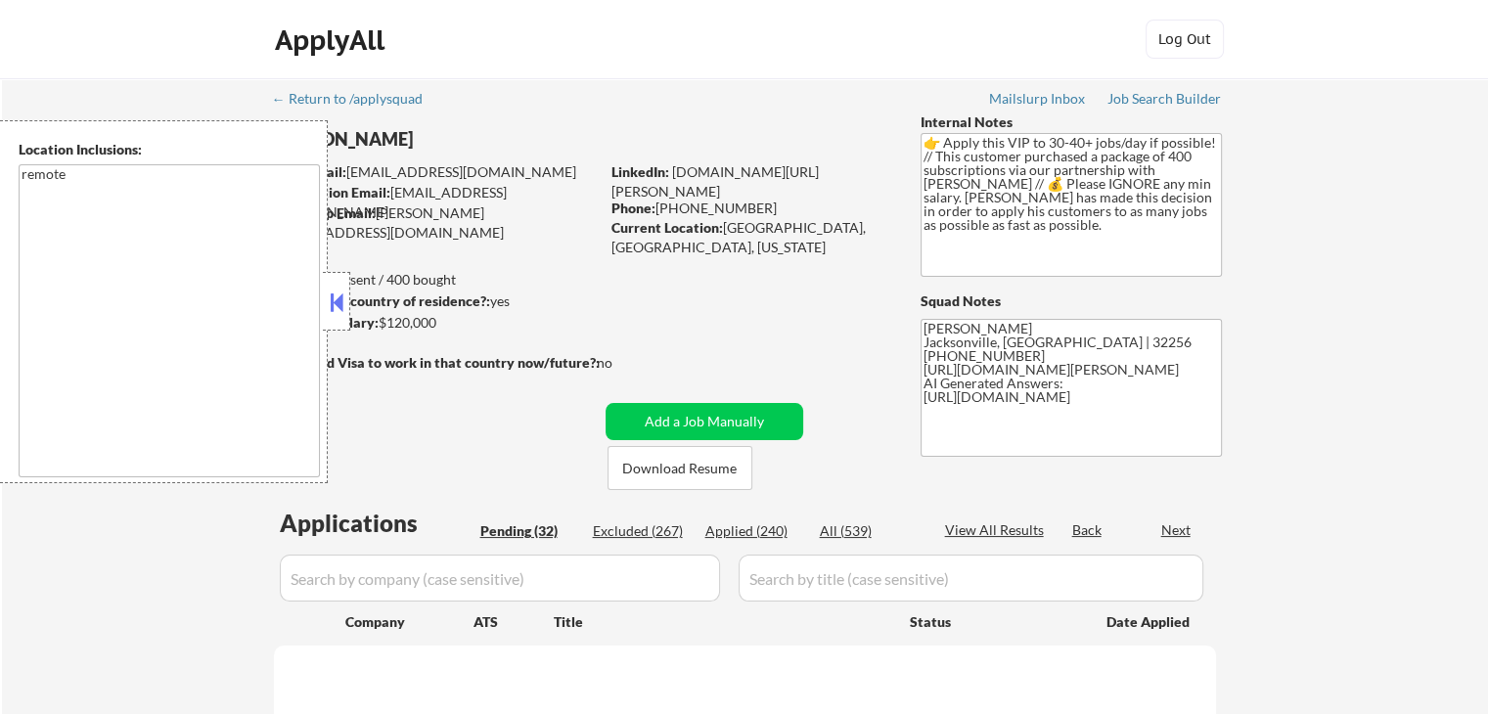
select select ""pending""
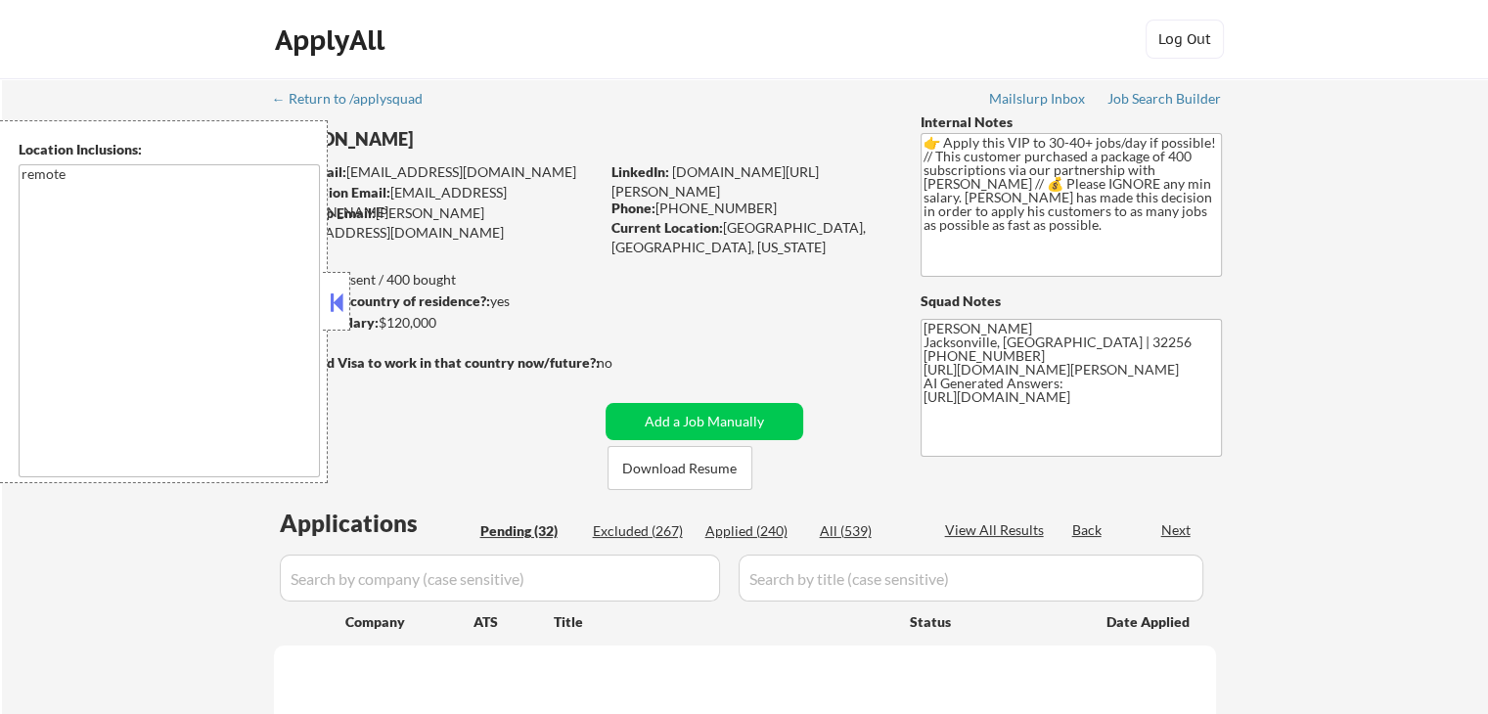
select select ""pending""
click at [849, 221] on div "Current Location: [GEOGRAPHIC_DATA], [GEOGRAPHIC_DATA], [US_STATE]" at bounding box center [750, 237] width 277 height 38
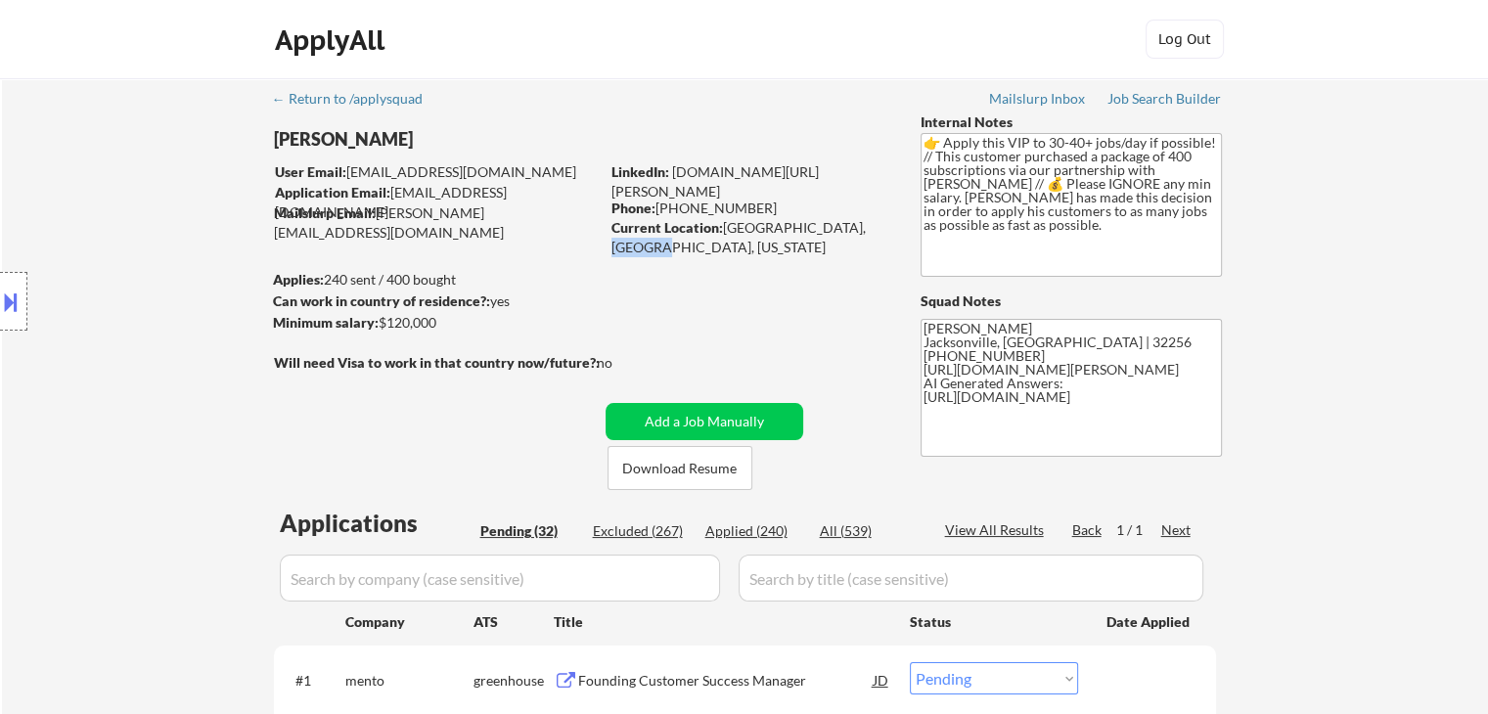
click at [849, 221] on div "Current Location: [GEOGRAPHIC_DATA], [GEOGRAPHIC_DATA], [US_STATE]" at bounding box center [750, 237] width 277 height 38
drag, startPoint x: 0, startPoint y: 251, endPoint x: 0, endPoint y: 298, distance: 47.0
click at [0, 256] on div "Location Inclusions: remote" at bounding box center [175, 301] width 350 height 363
click at [3, 300] on button at bounding box center [11, 302] width 22 height 32
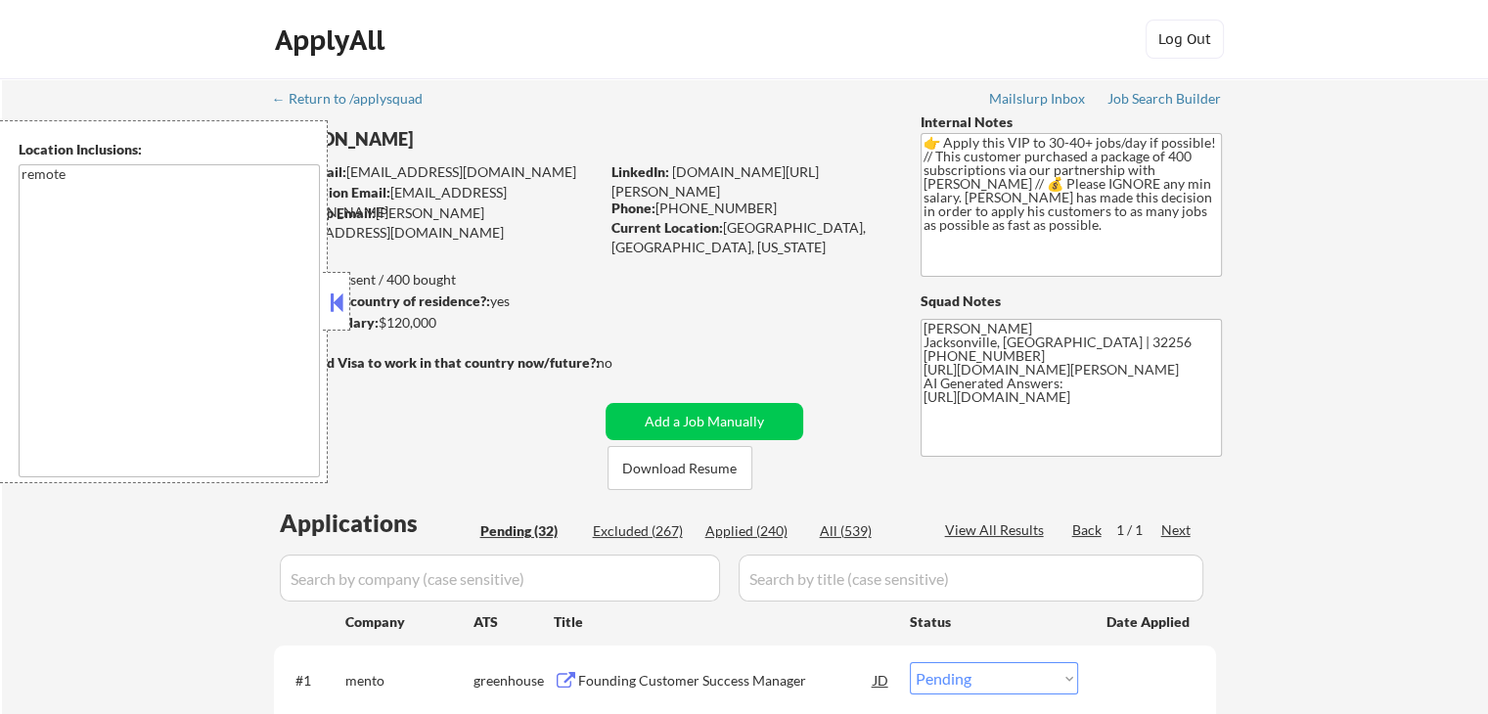
click at [333, 310] on button at bounding box center [337, 302] width 22 height 29
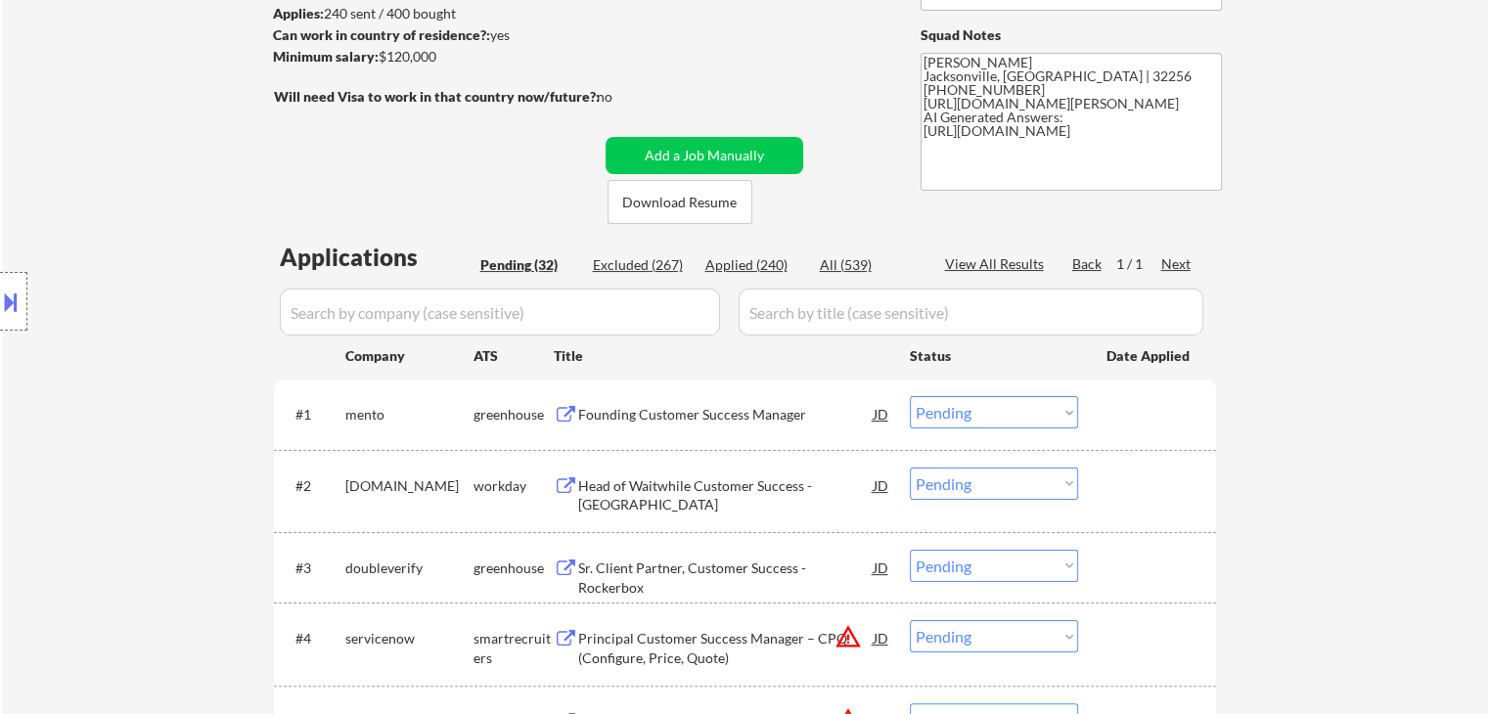
scroll to position [294, 0]
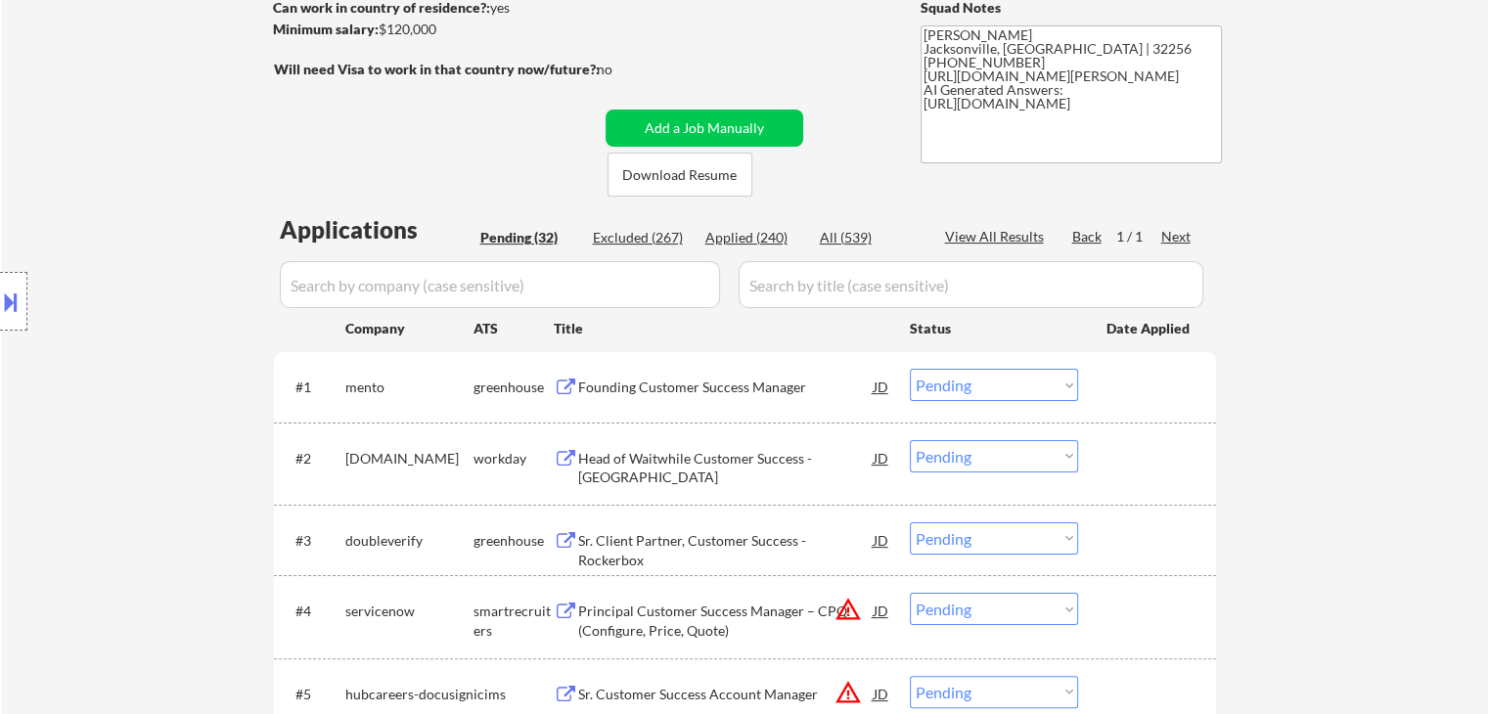
click at [723, 393] on div "Founding Customer Success Manager" at bounding box center [726, 388] width 296 height 20
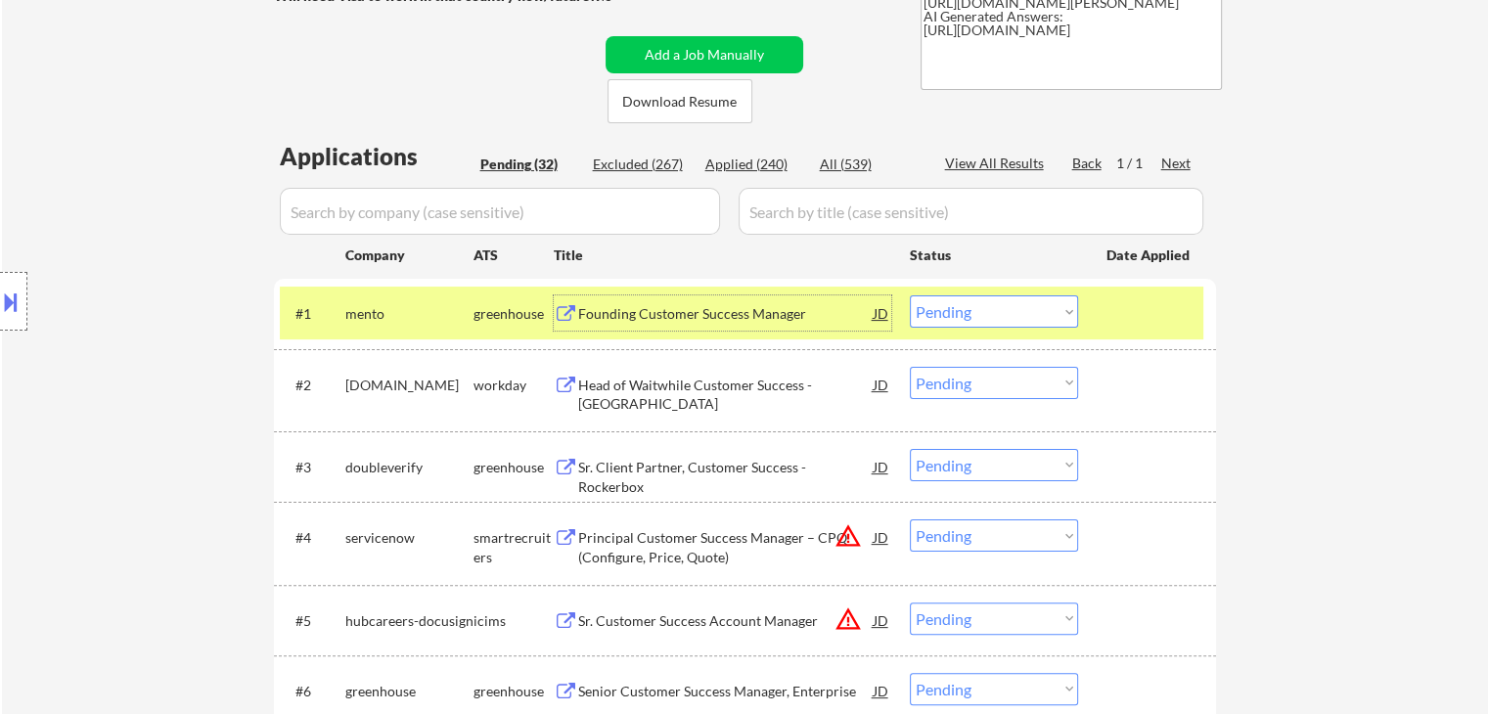
scroll to position [587, 0]
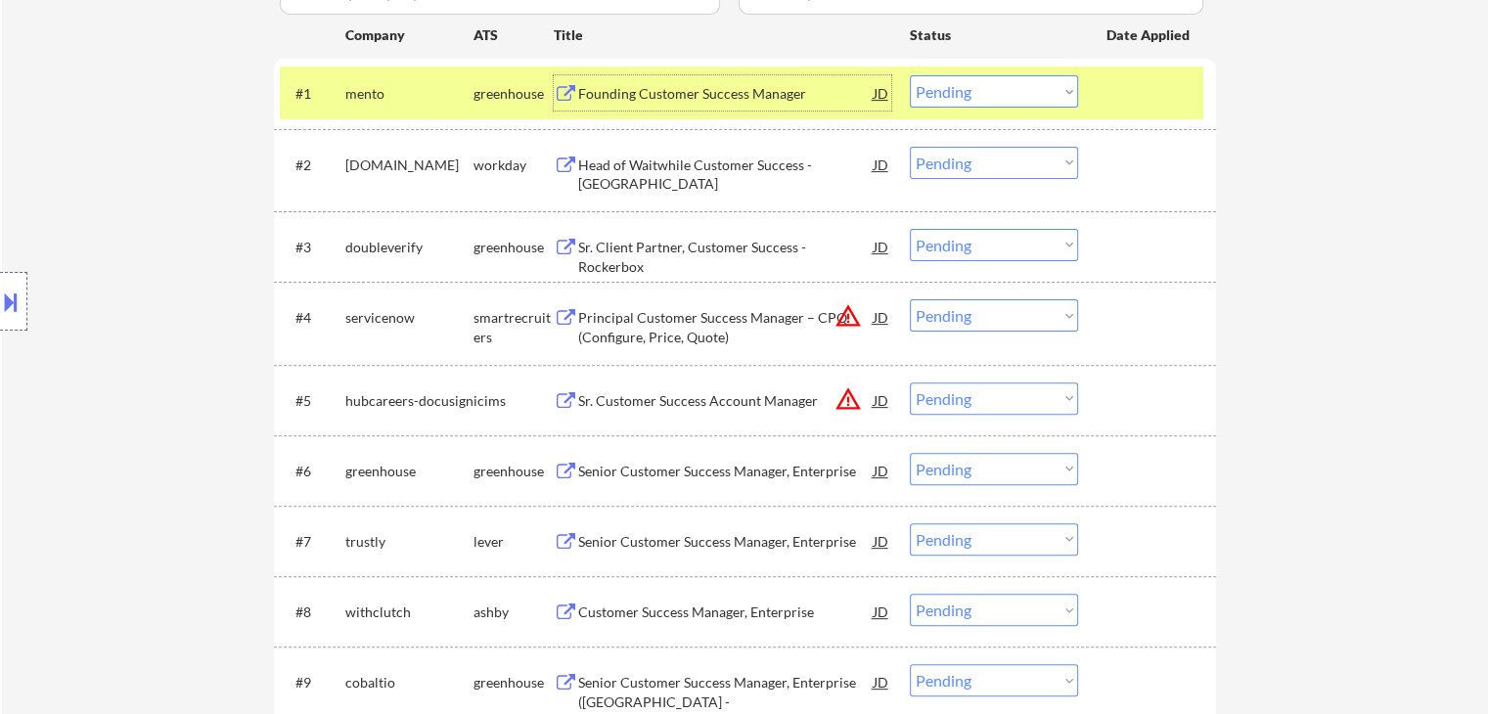
click at [988, 102] on select "Choose an option... Pending Applied Excluded (Questions) Excluded (Expired) Exc…" at bounding box center [994, 91] width 168 height 32
click at [910, 75] on select "Choose an option... Pending Applied Excluded (Questions) Excluded (Expired) Exc…" at bounding box center [994, 91] width 168 height 32
click at [1140, 91] on div at bounding box center [1150, 92] width 86 height 35
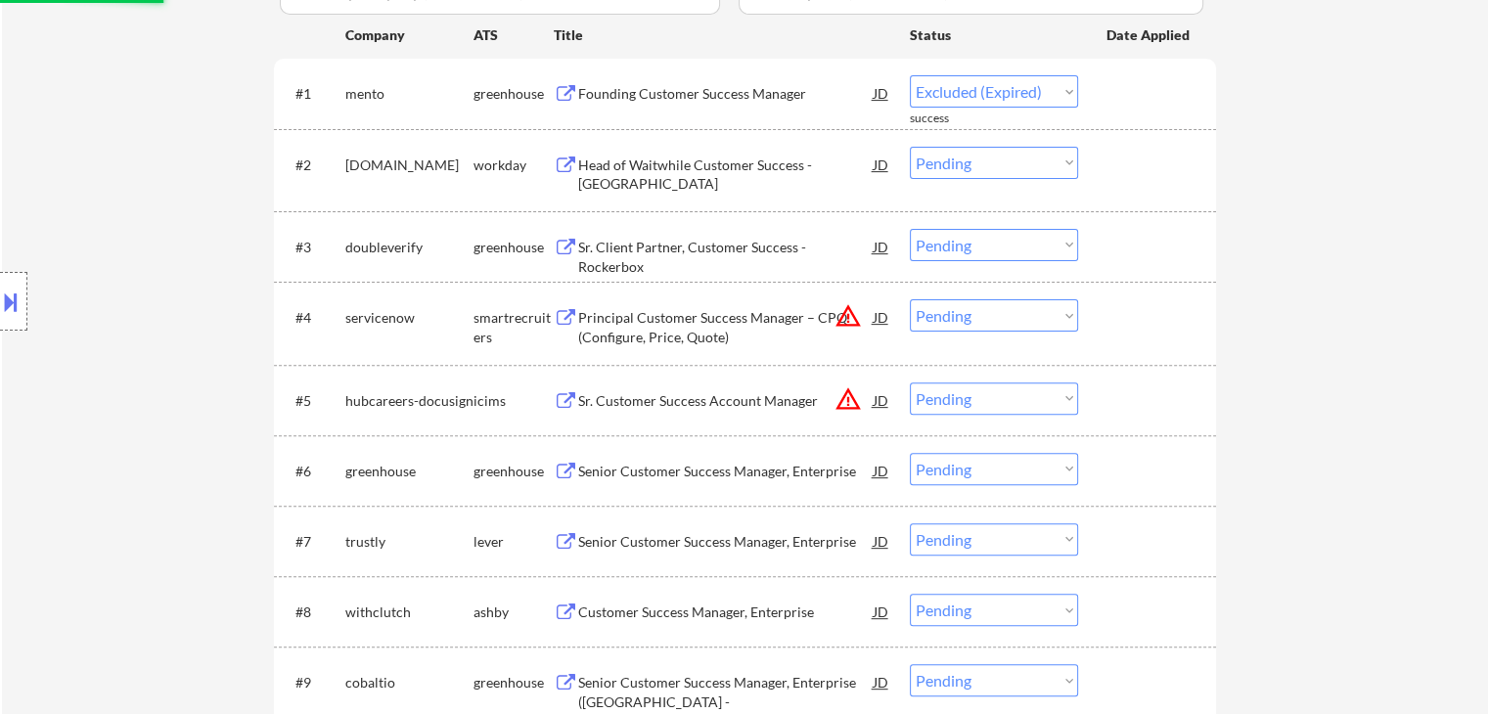
select select ""pending""
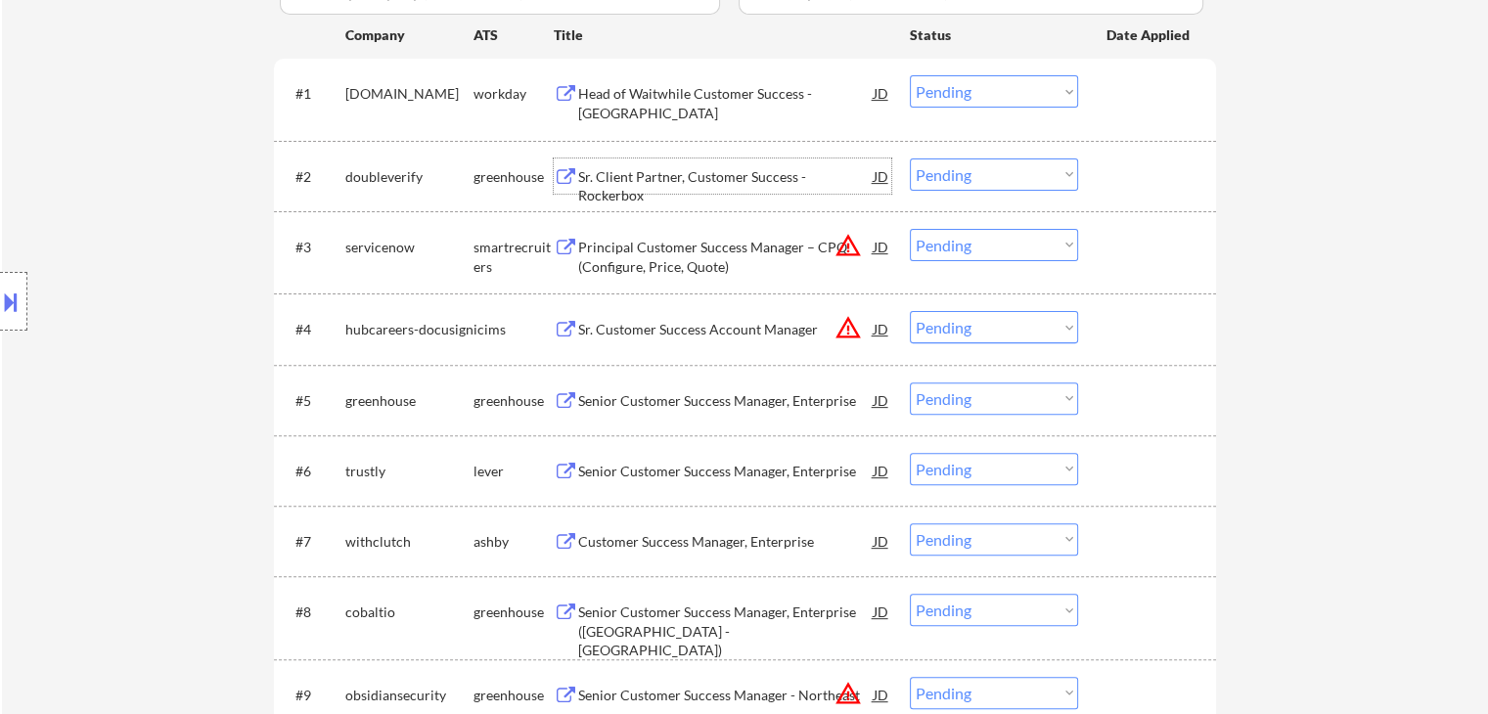
click at [723, 177] on div "Sr. Client Partner, Customer Success - Rockerbox" at bounding box center [726, 186] width 296 height 38
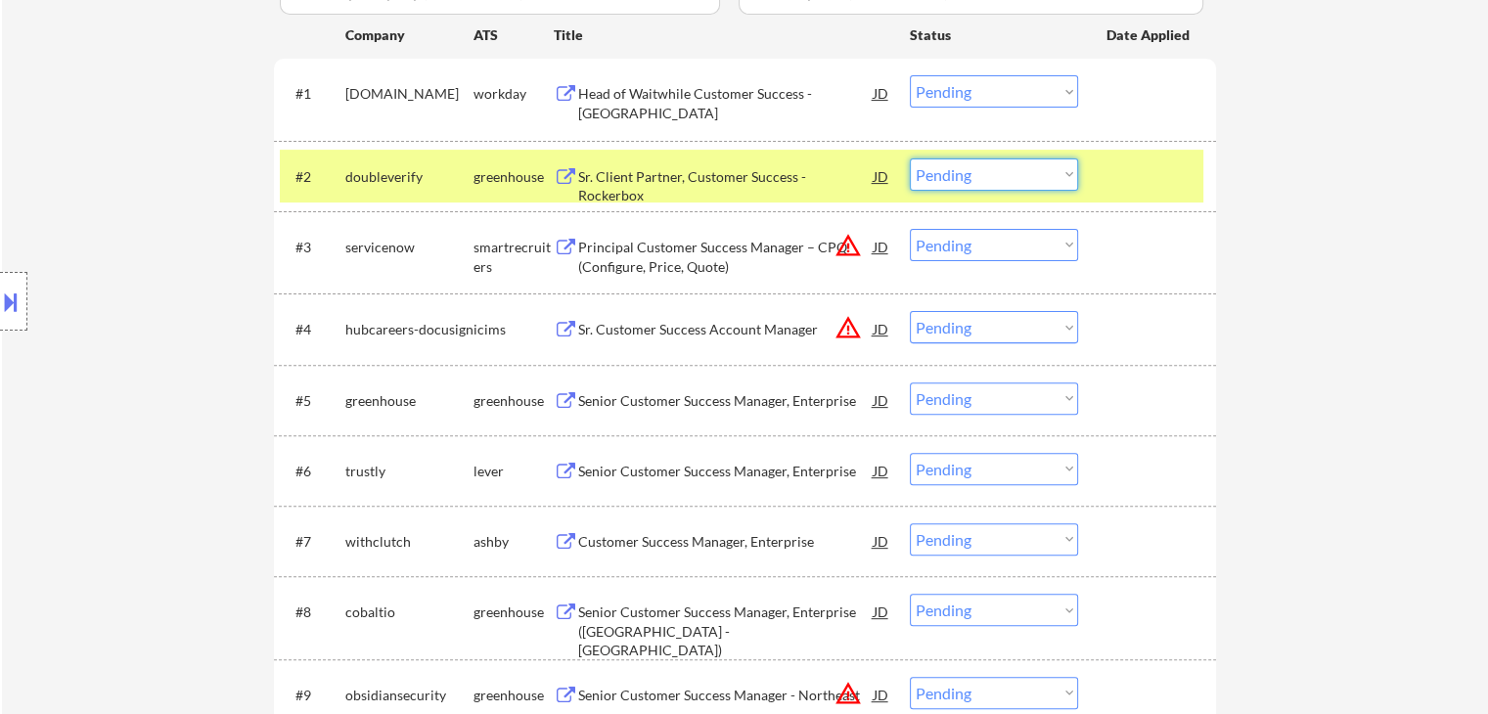
click at [944, 177] on select "Choose an option... Pending Applied Excluded (Questions) Excluded (Expired) Exc…" at bounding box center [994, 175] width 168 height 32
click at [910, 159] on select "Choose an option... Pending Applied Excluded (Questions) Excluded (Expired) Exc…" at bounding box center [994, 175] width 168 height 32
drag, startPoint x: 1100, startPoint y: 168, endPoint x: 983, endPoint y: 9, distance: 197.5
click at [1100, 166] on div "#2 doubleverify greenhouse Sr. Client Partner, Customer Success - Rockerbox JD …" at bounding box center [742, 176] width 924 height 53
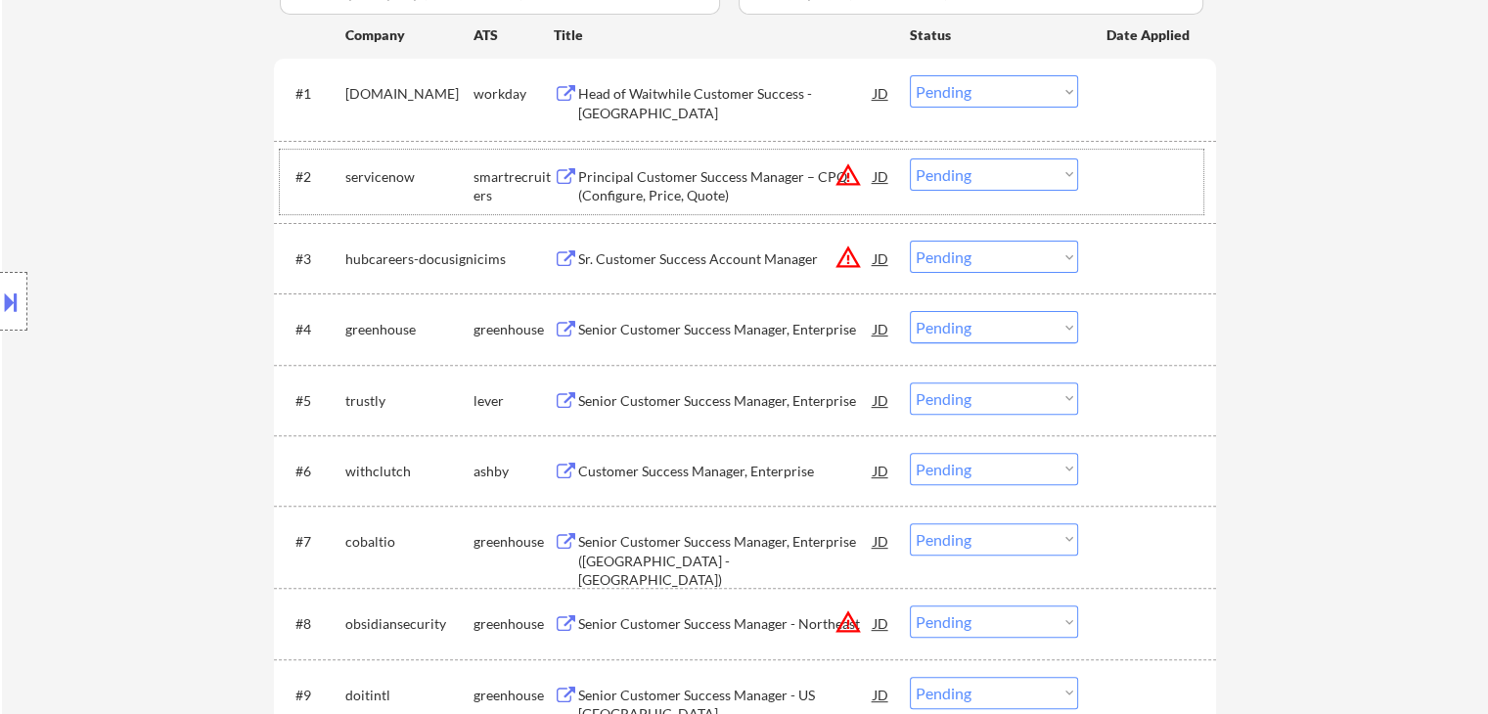
click at [842, 179] on button "warning_amber" at bounding box center [848, 174] width 27 height 27
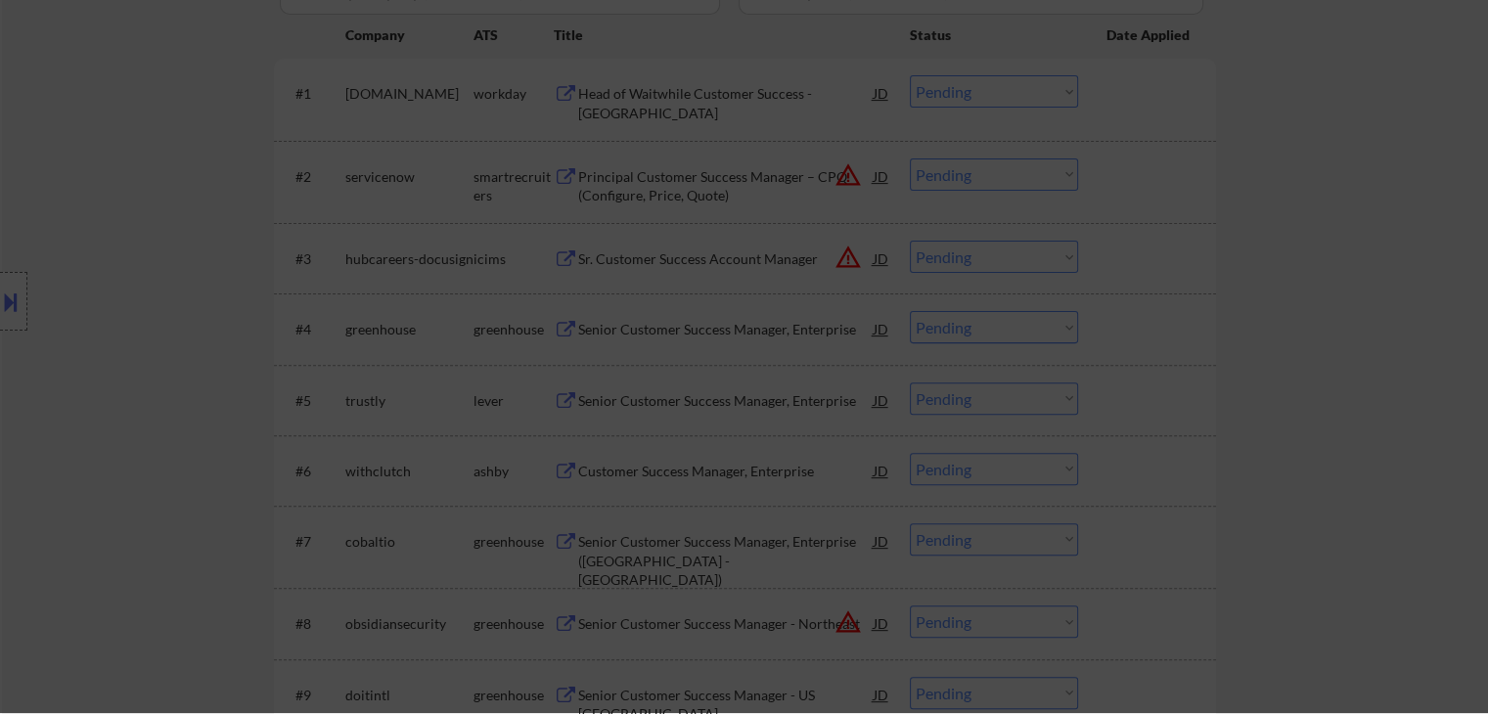
click at [845, 179] on div at bounding box center [744, 340] width 494 height 583
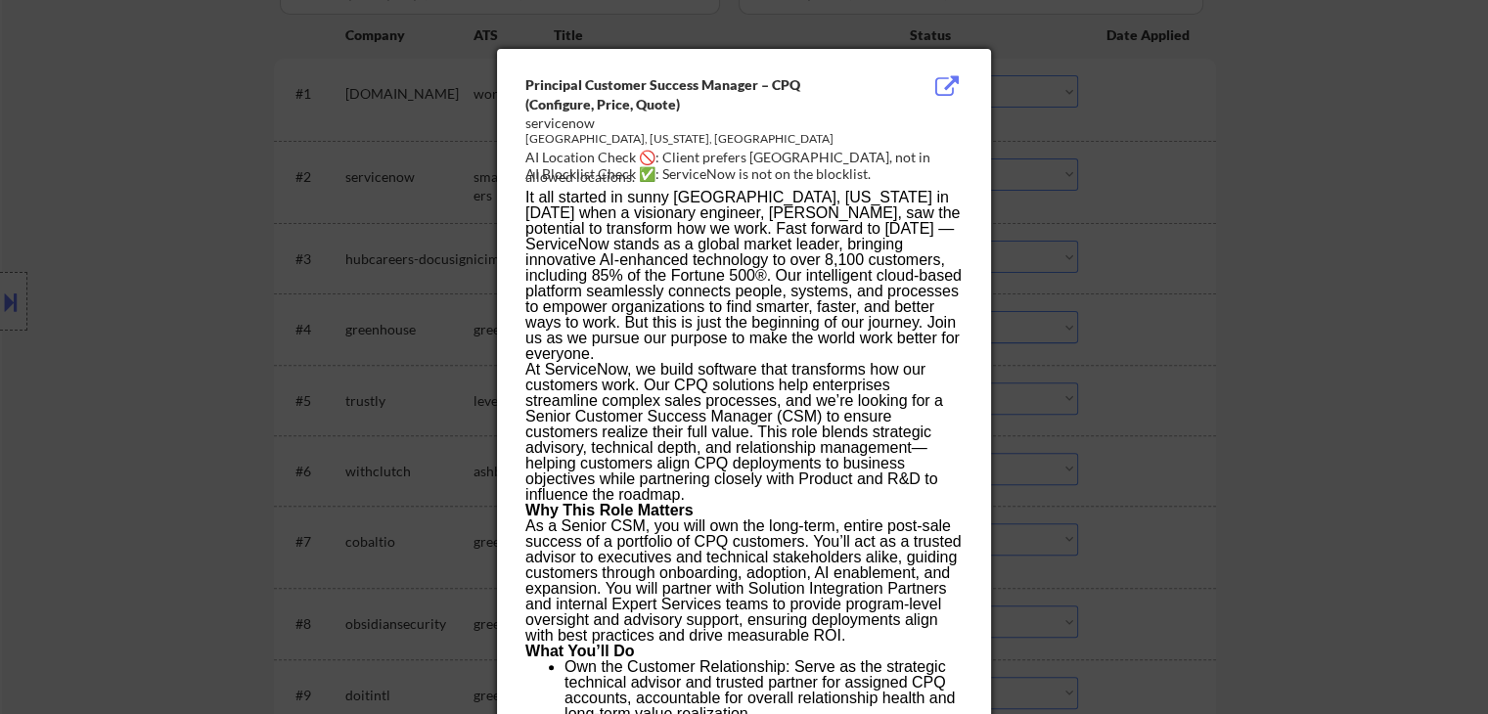
click at [1245, 201] on div at bounding box center [744, 357] width 1488 height 714
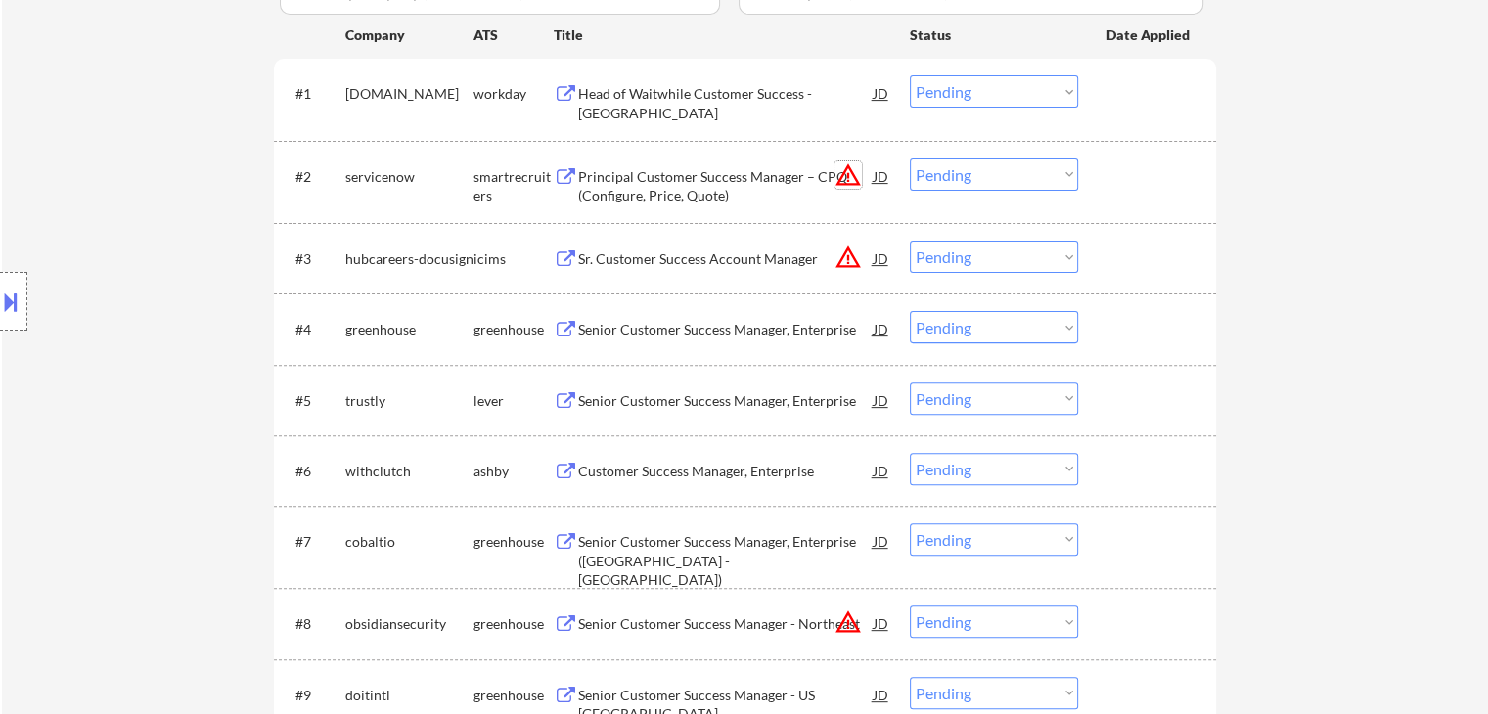
click at [848, 176] on button "warning_amber" at bounding box center [848, 174] width 27 height 27
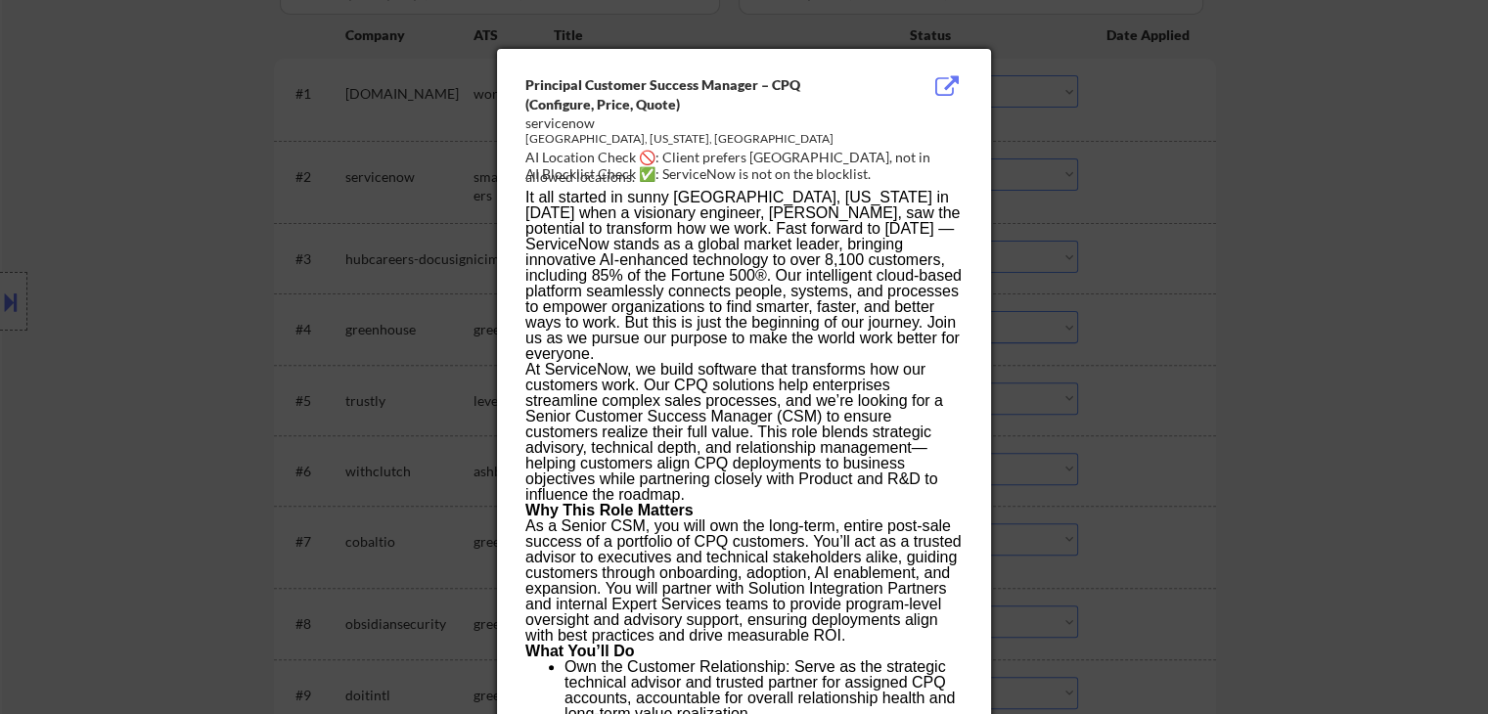
click at [1176, 214] on div at bounding box center [744, 357] width 1488 height 714
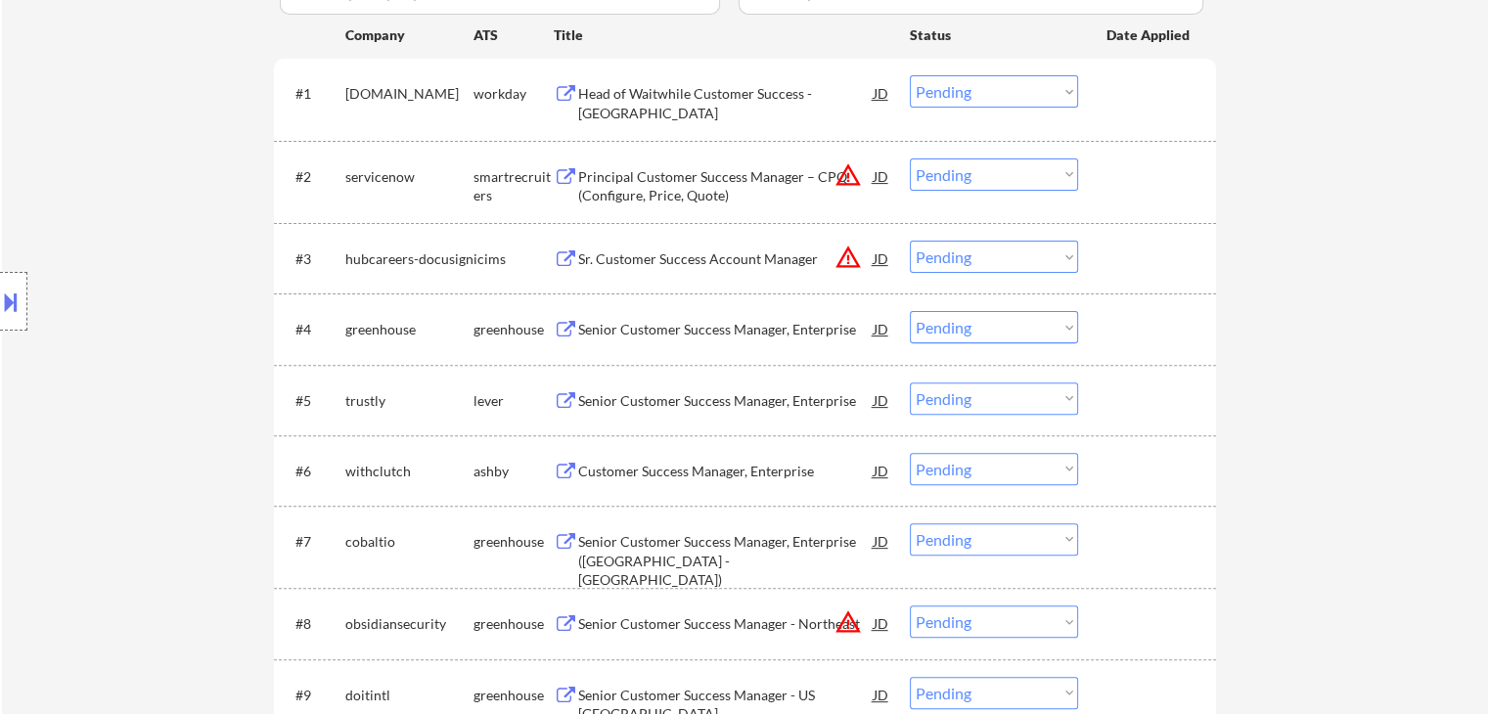
click at [991, 180] on select "Choose an option... Pending Applied Excluded (Questions) Excluded (Expired) Exc…" at bounding box center [994, 175] width 168 height 32
click at [910, 159] on select "Choose an option... Pending Applied Excluded (Questions) Excluded (Expired) Exc…" at bounding box center [994, 175] width 168 height 32
click at [849, 259] on button "warning_amber" at bounding box center [848, 257] width 27 height 27
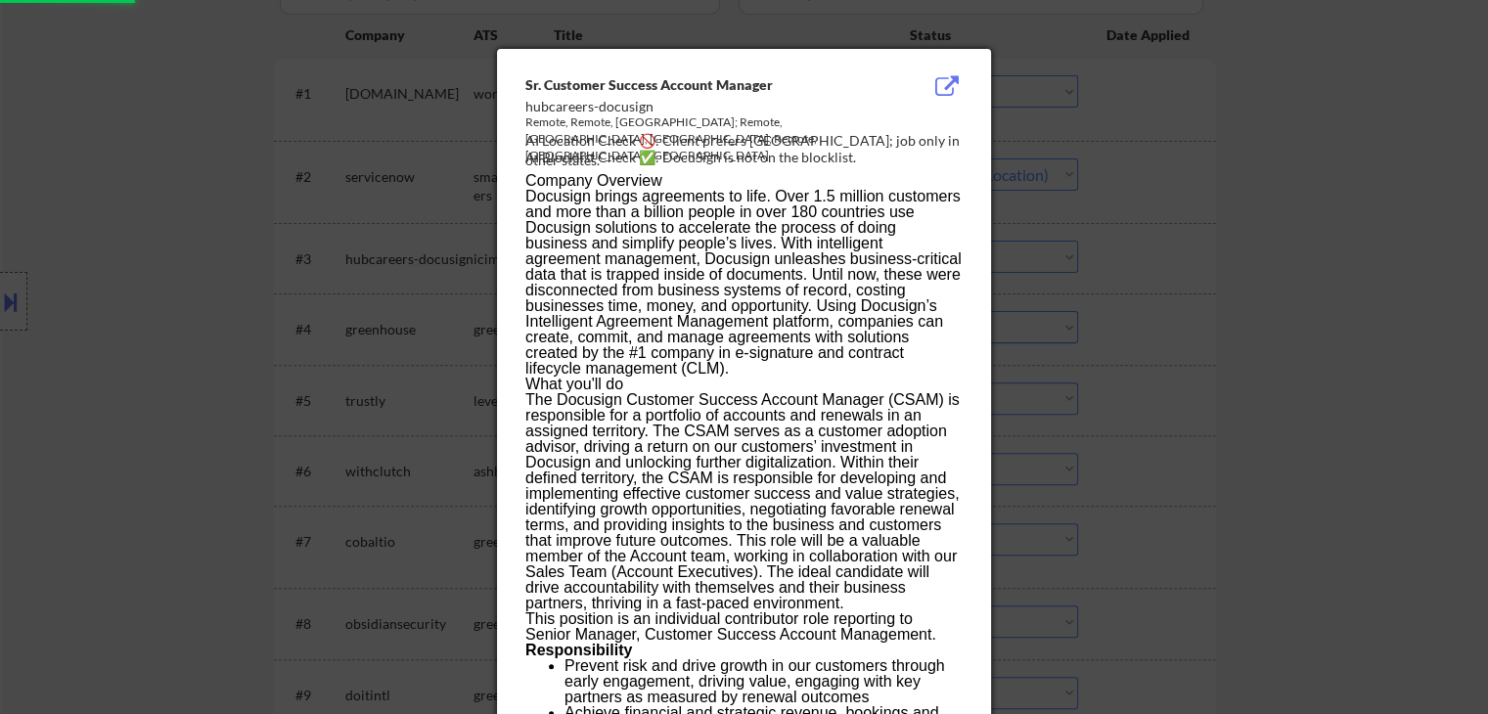
click at [1209, 237] on div at bounding box center [744, 357] width 1488 height 714
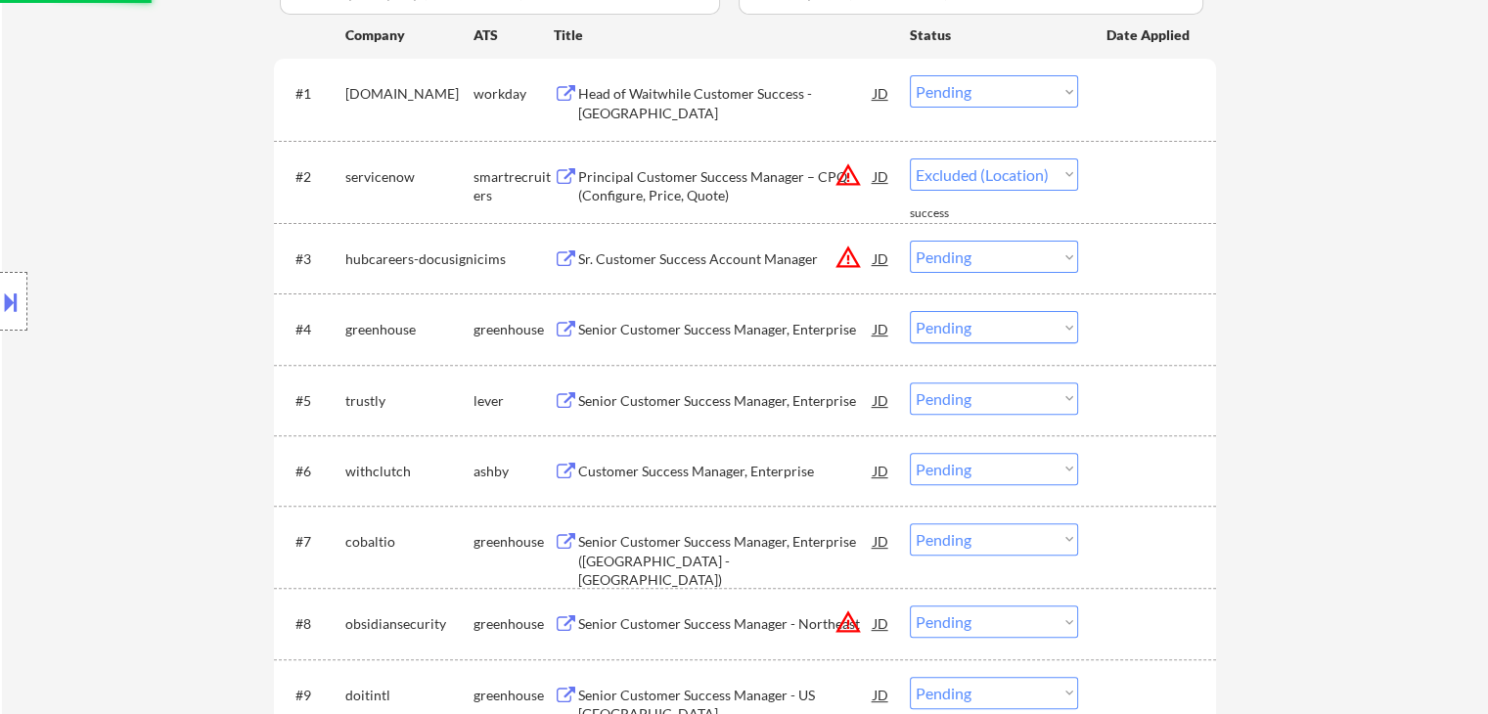
select select ""pending""
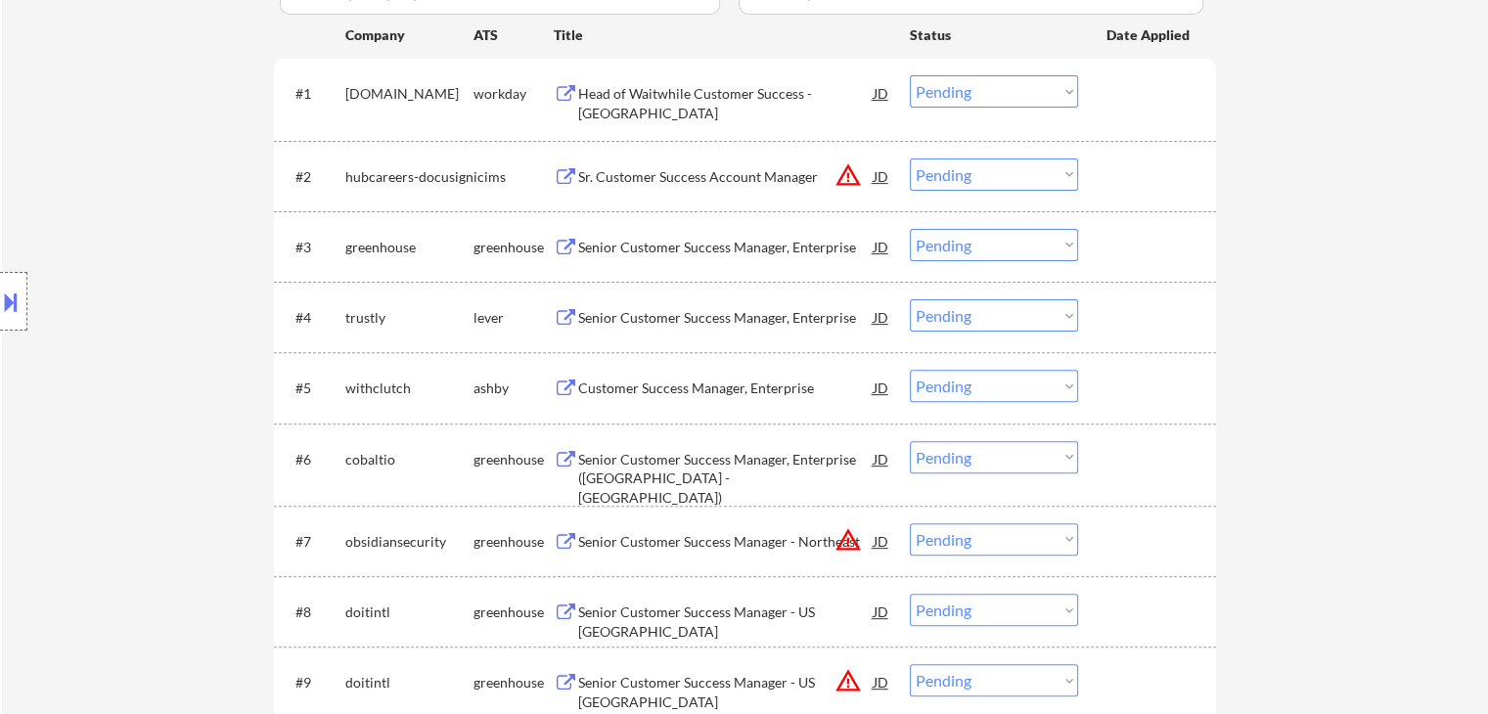
click at [708, 317] on div "Senior Customer Success Manager, Enterprise" at bounding box center [726, 318] width 296 height 20
